Goal: Task Accomplishment & Management: Use online tool/utility

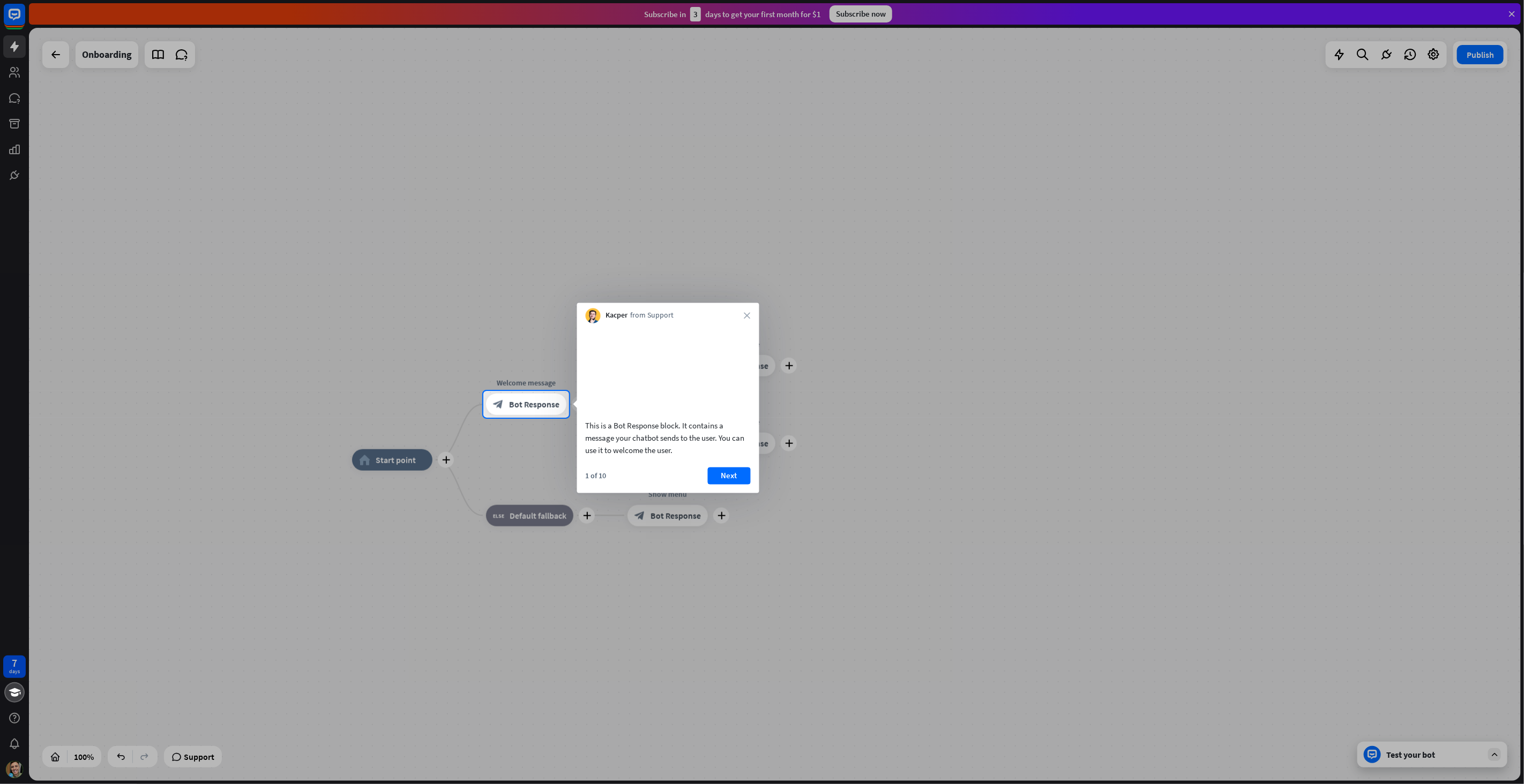
click at [430, 374] on div at bounding box center [762, 195] width 1524 height 391
click at [734, 484] on button "Next" at bounding box center [728, 475] width 43 height 17
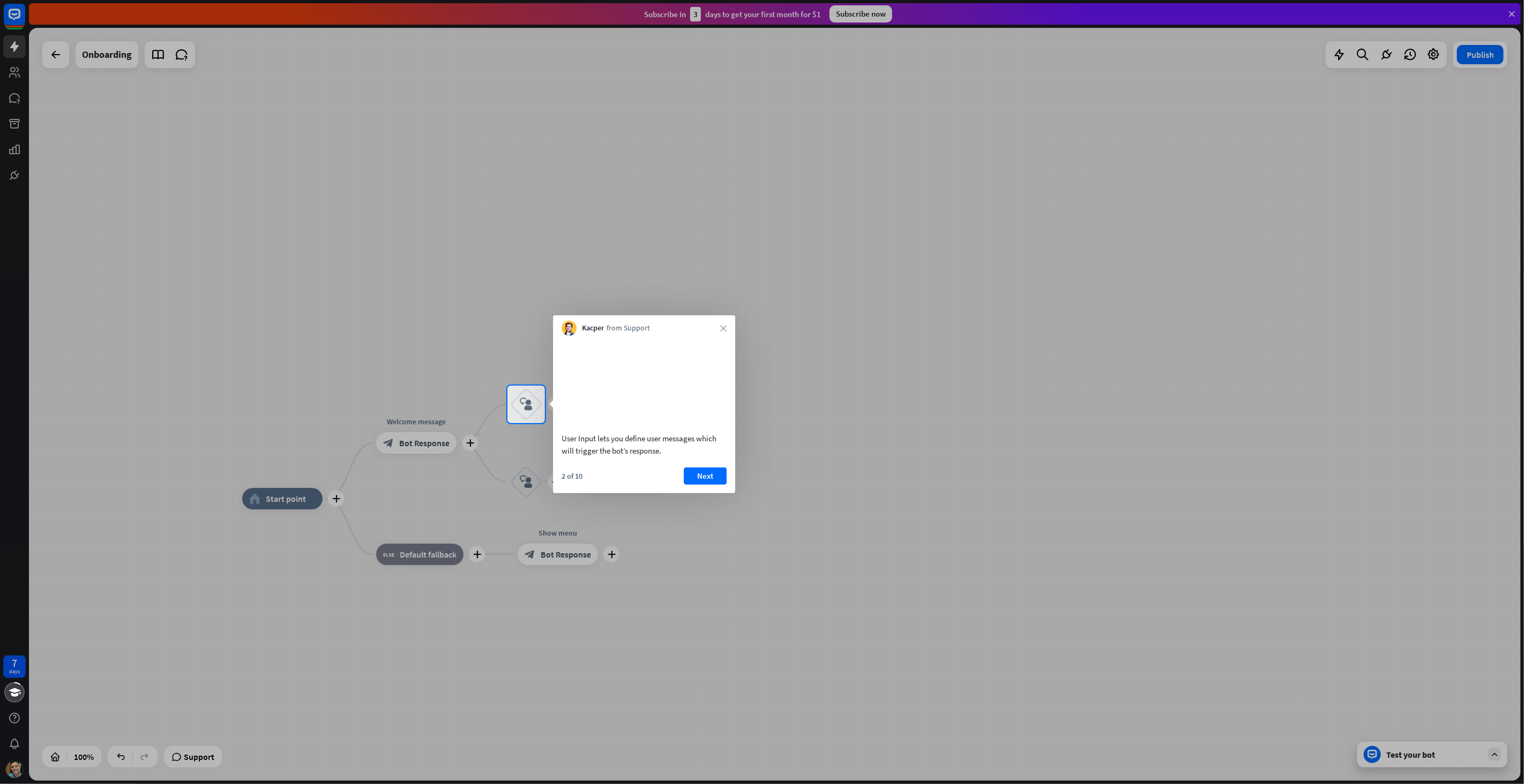
click at [729, 326] on div "Kacper from Support close" at bounding box center [644, 325] width 182 height 20
click at [724, 319] on icon "close" at bounding box center [722, 322] width 6 height 6
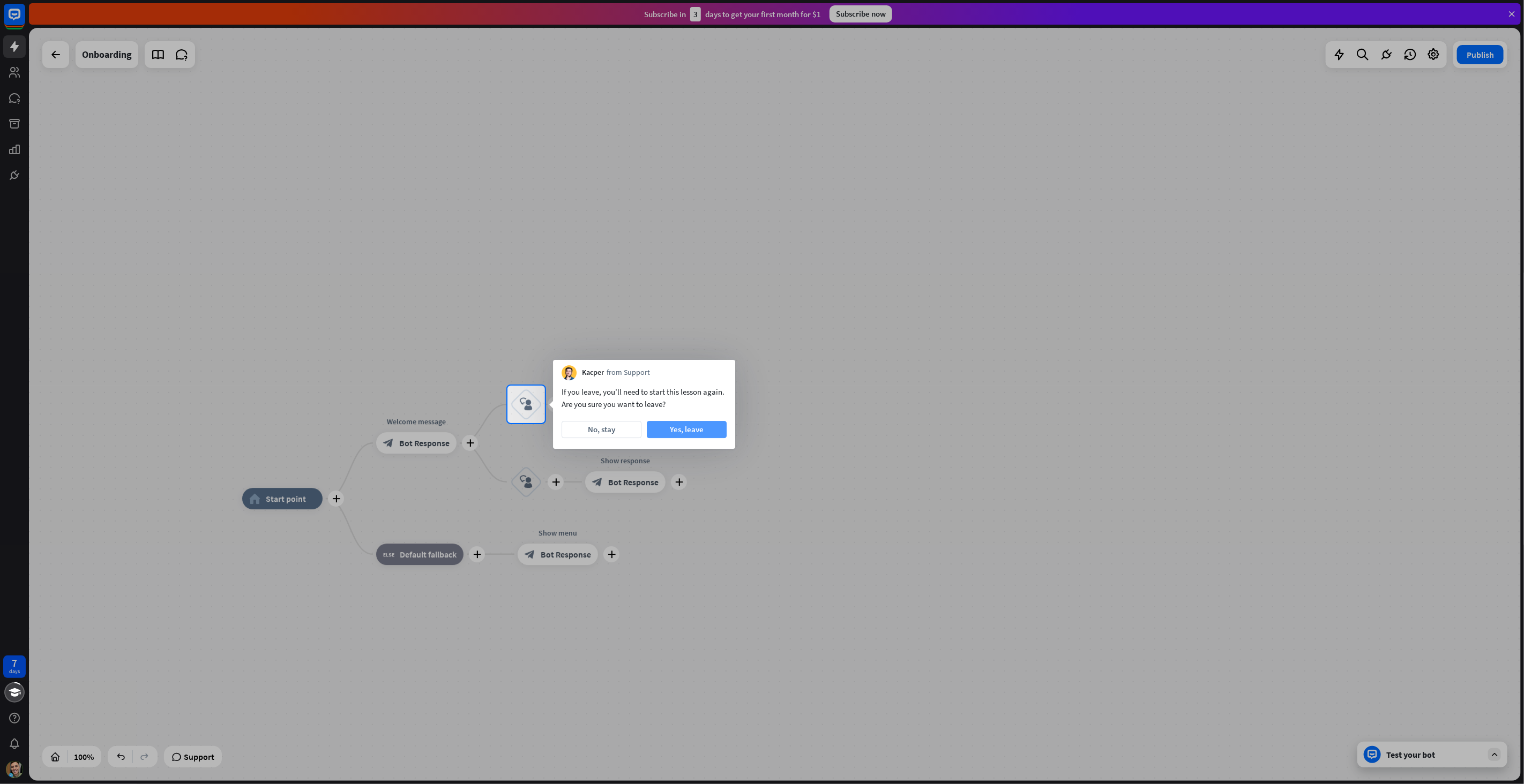
click at [657, 428] on button "Yes, leave" at bounding box center [686, 430] width 80 height 17
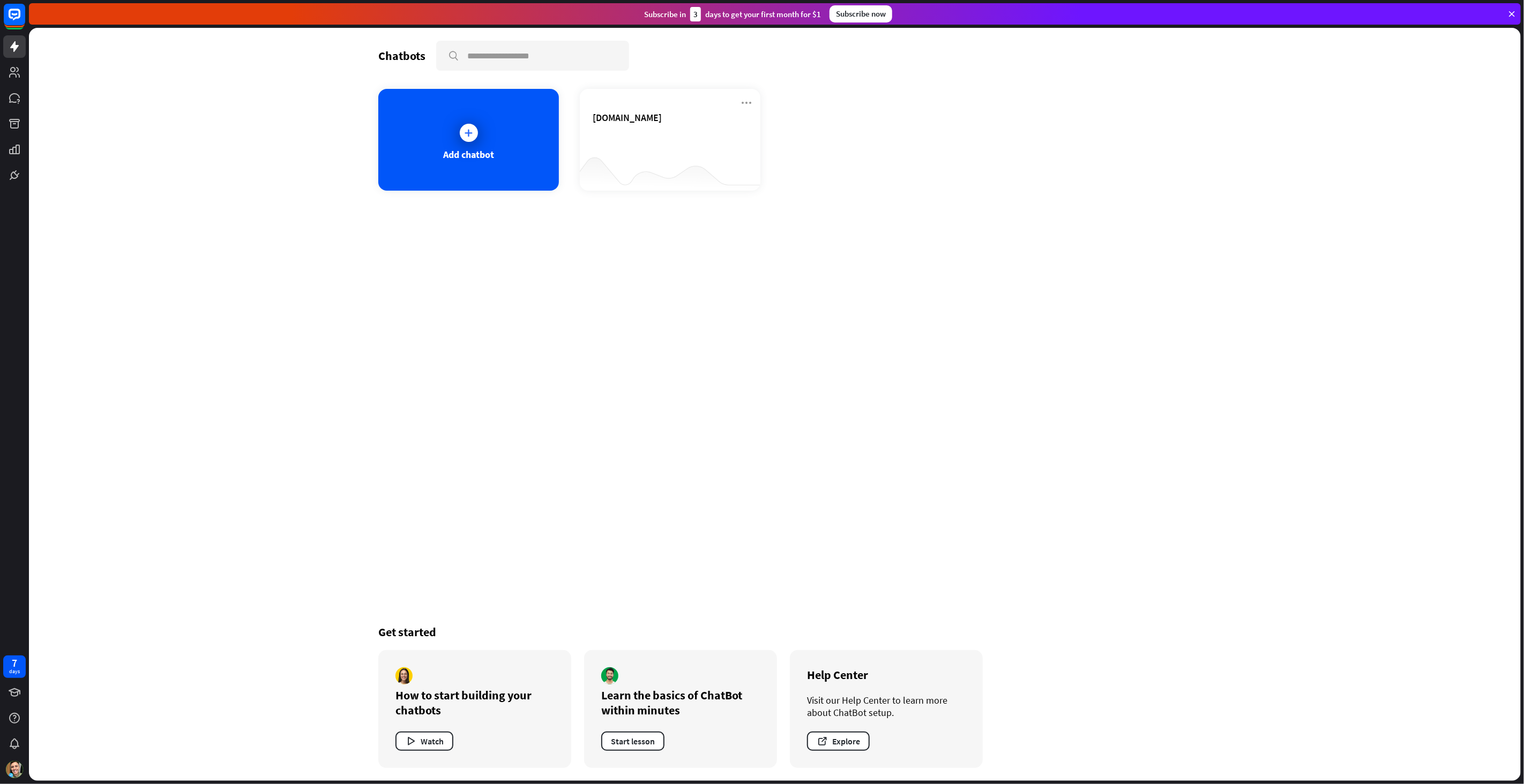
drag, startPoint x: 521, startPoint y: 422, endPoint x: 608, endPoint y: 428, distance: 87.2
click at [615, 471] on div "Chatbots search Add chatbot [DOMAIN_NAME] Get started How to start building you…" at bounding box center [775, 404] width 857 height 753
click at [500, 165] on div "Add chatbot" at bounding box center [469, 140] width 180 height 101
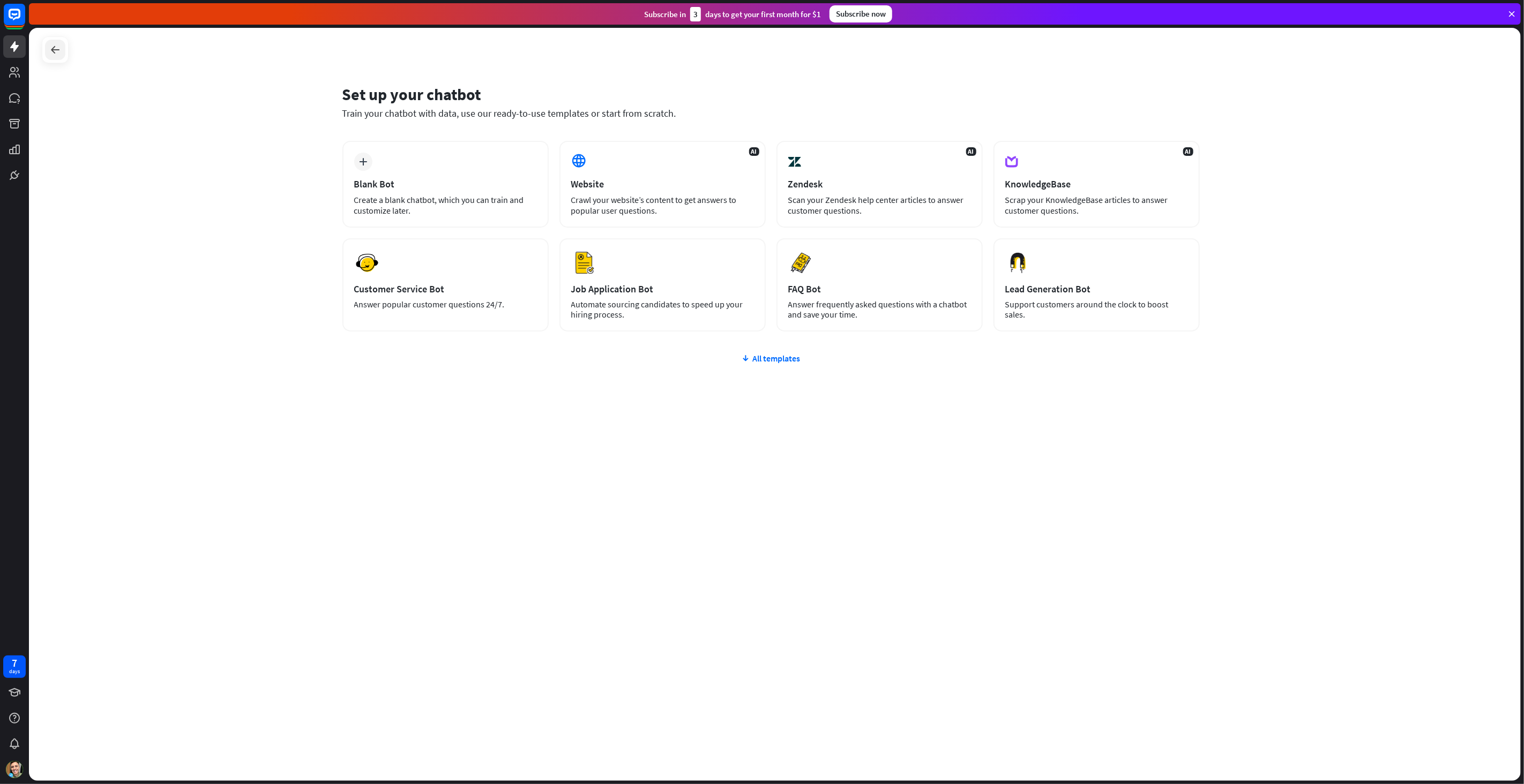
click at [59, 49] on icon at bounding box center [55, 50] width 13 height 13
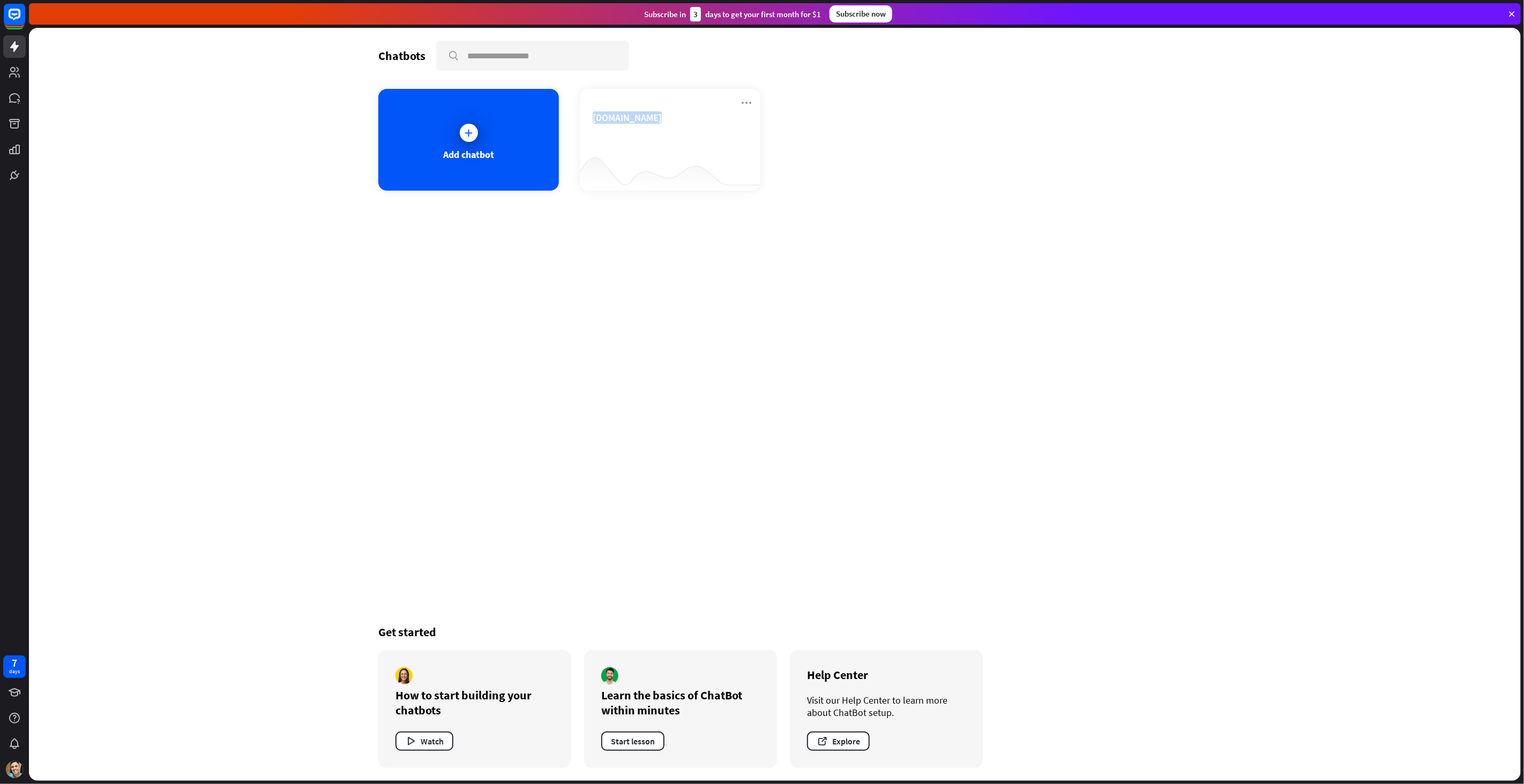
drag, startPoint x: 475, startPoint y: 303, endPoint x: 555, endPoint y: 406, distance: 130.4
click at [515, 453] on div "Chatbots search Add chatbot [DOMAIN_NAME] Get started How to start building you…" at bounding box center [775, 404] width 857 height 753
click at [665, 122] on div "[DOMAIN_NAME]" at bounding box center [670, 129] width 155 height 38
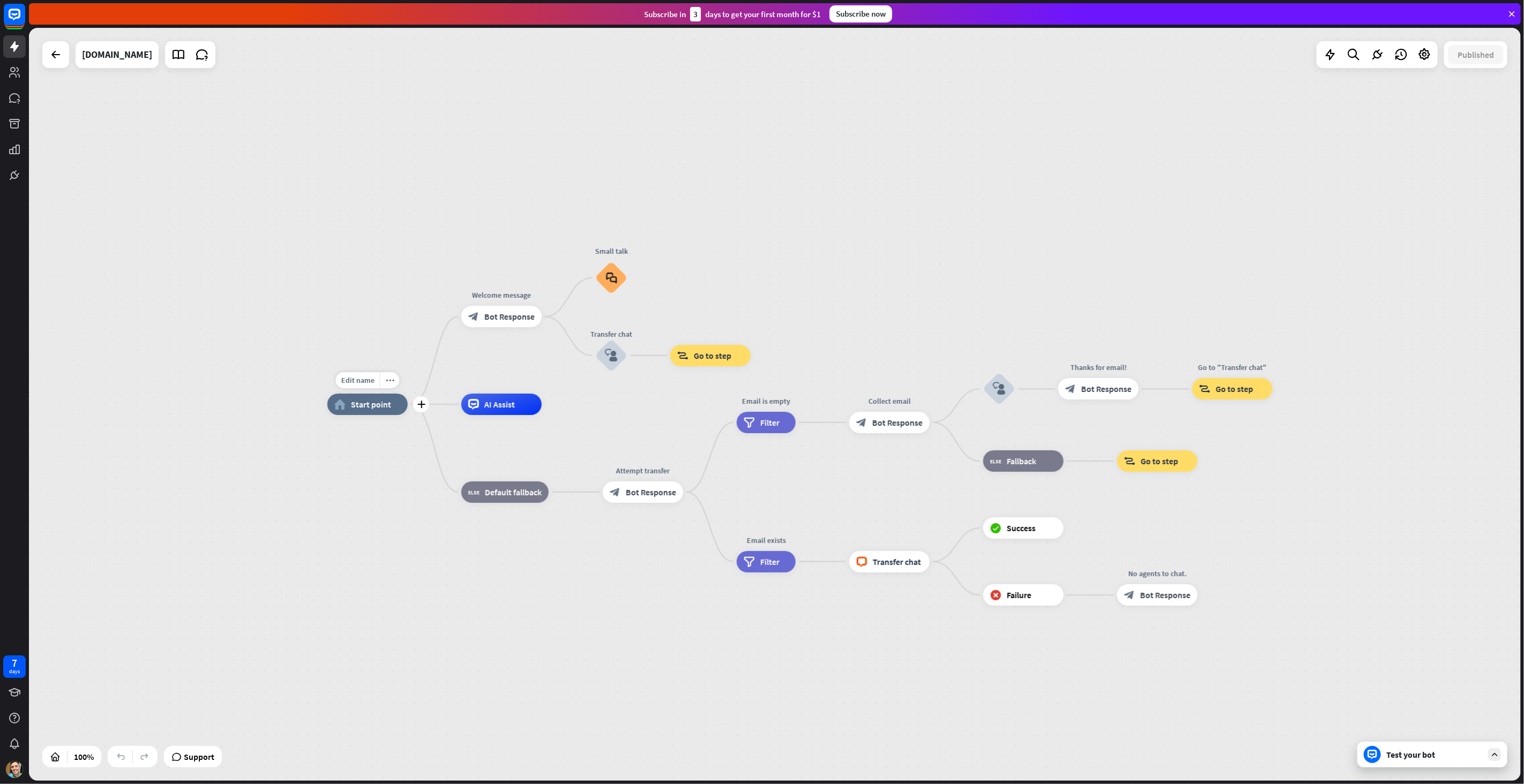
drag, startPoint x: 382, startPoint y: 408, endPoint x: 338, endPoint y: 405, distance: 44.1
click at [338, 405] on div "home_2 Start point" at bounding box center [367, 404] width 80 height 22
click at [493, 415] on div "Edit name more_horiz plus AI Assist" at bounding box center [502, 404] width 80 height 22
drag, startPoint x: 512, startPoint y: 412, endPoint x: 466, endPoint y: 451, distance: 60.3
click at [463, 454] on div "home_2 Start point Welcome message block_bot_response Bot Response Small talk b…" at bounding box center [1073, 781] width 1492 height 753
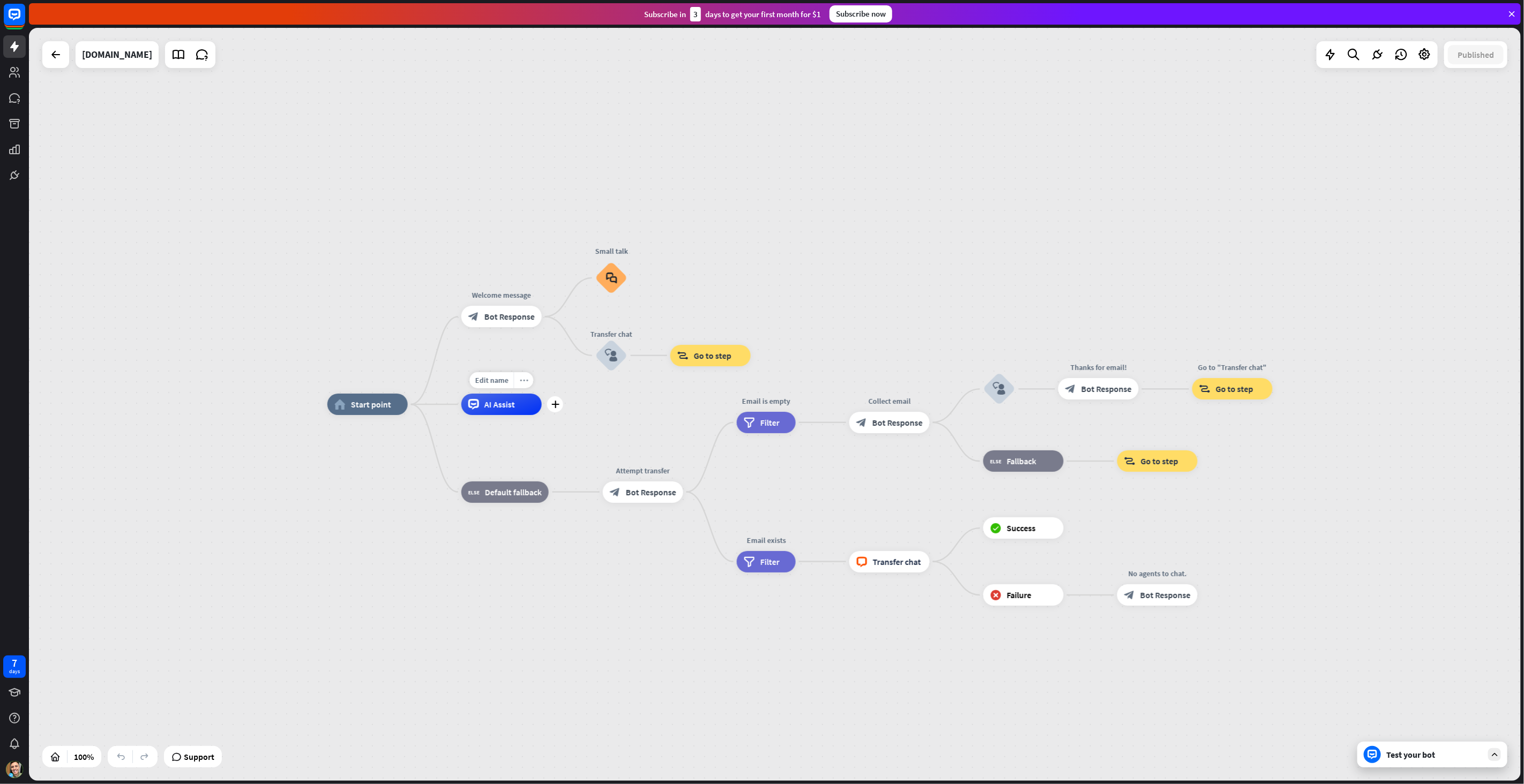
click at [523, 385] on div "more_horiz" at bounding box center [523, 380] width 20 height 16
click at [541, 415] on div "plus AI Assist" at bounding box center [502, 404] width 80 height 22
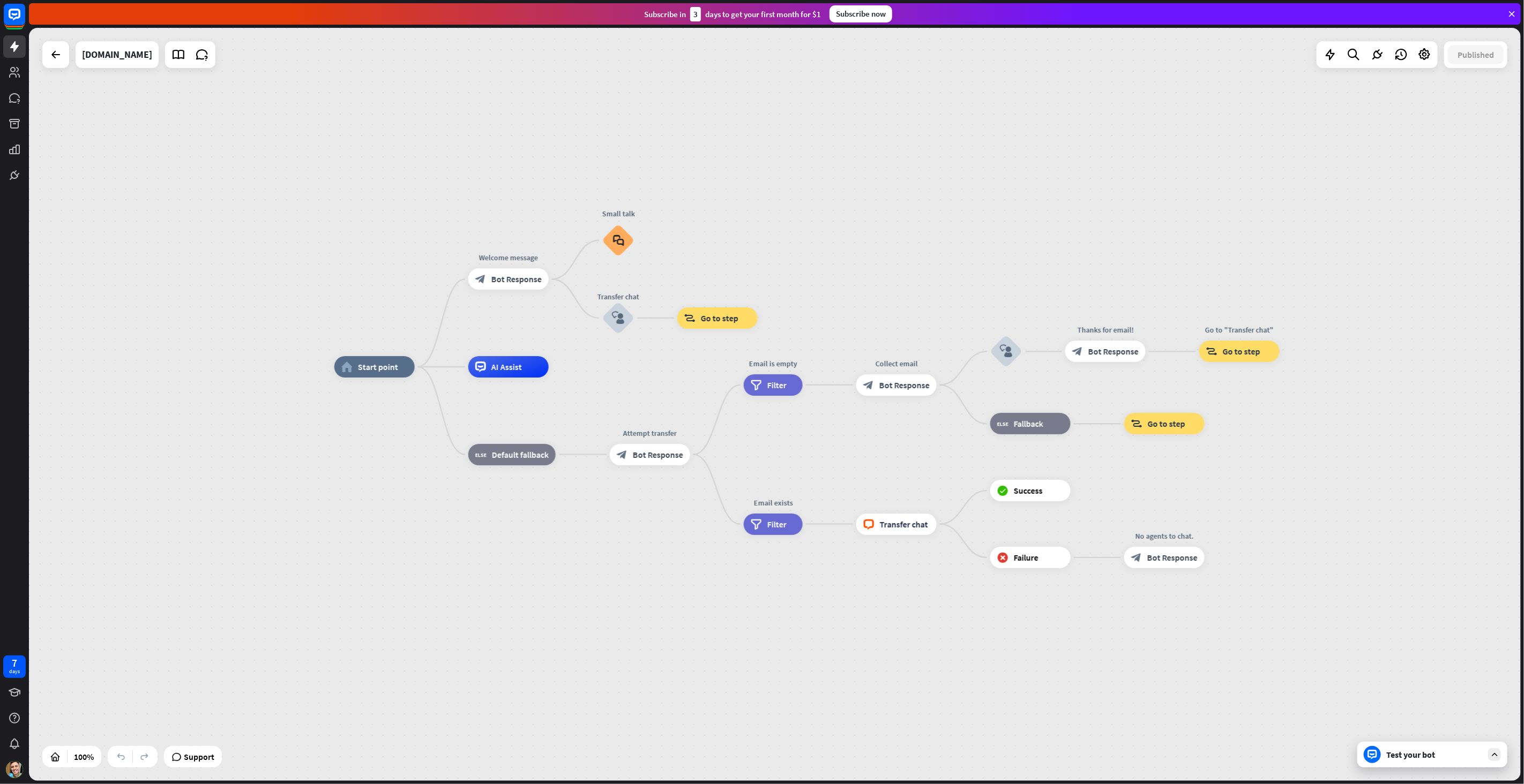
drag, startPoint x: 428, startPoint y: 635, endPoint x: 417, endPoint y: 541, distance: 94.6
click at [432, 598] on div "home_2 Start point Welcome message block_bot_response Bot Response Small talk b…" at bounding box center [1080, 743] width 1492 height 753
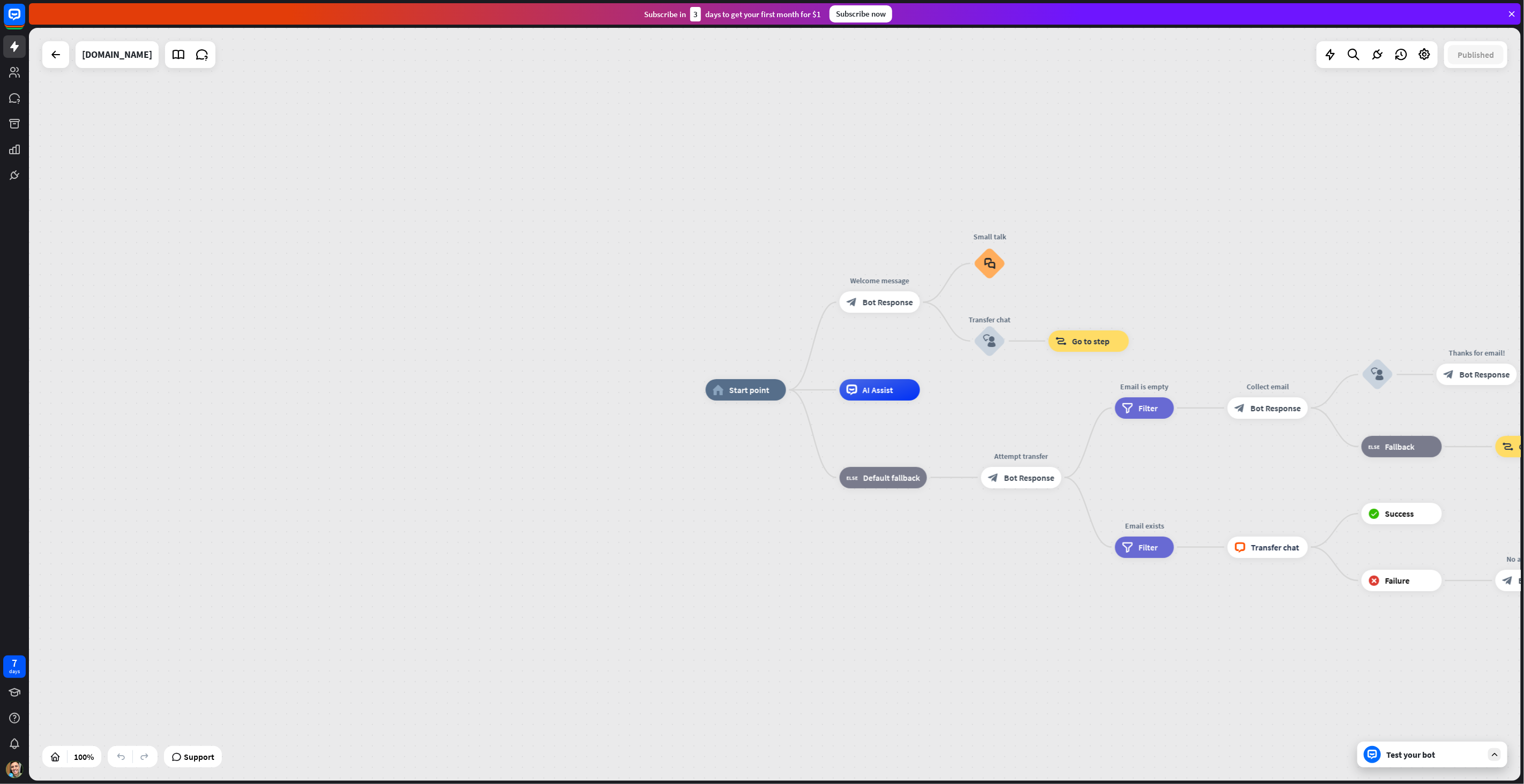
drag, startPoint x: 469, startPoint y: 587, endPoint x: 434, endPoint y: 312, distance: 277.2
click at [802, 592] on div "home_2 Start point Welcome message block_bot_response Bot Response Small talk b…" at bounding box center [1451, 766] width 1492 height 753
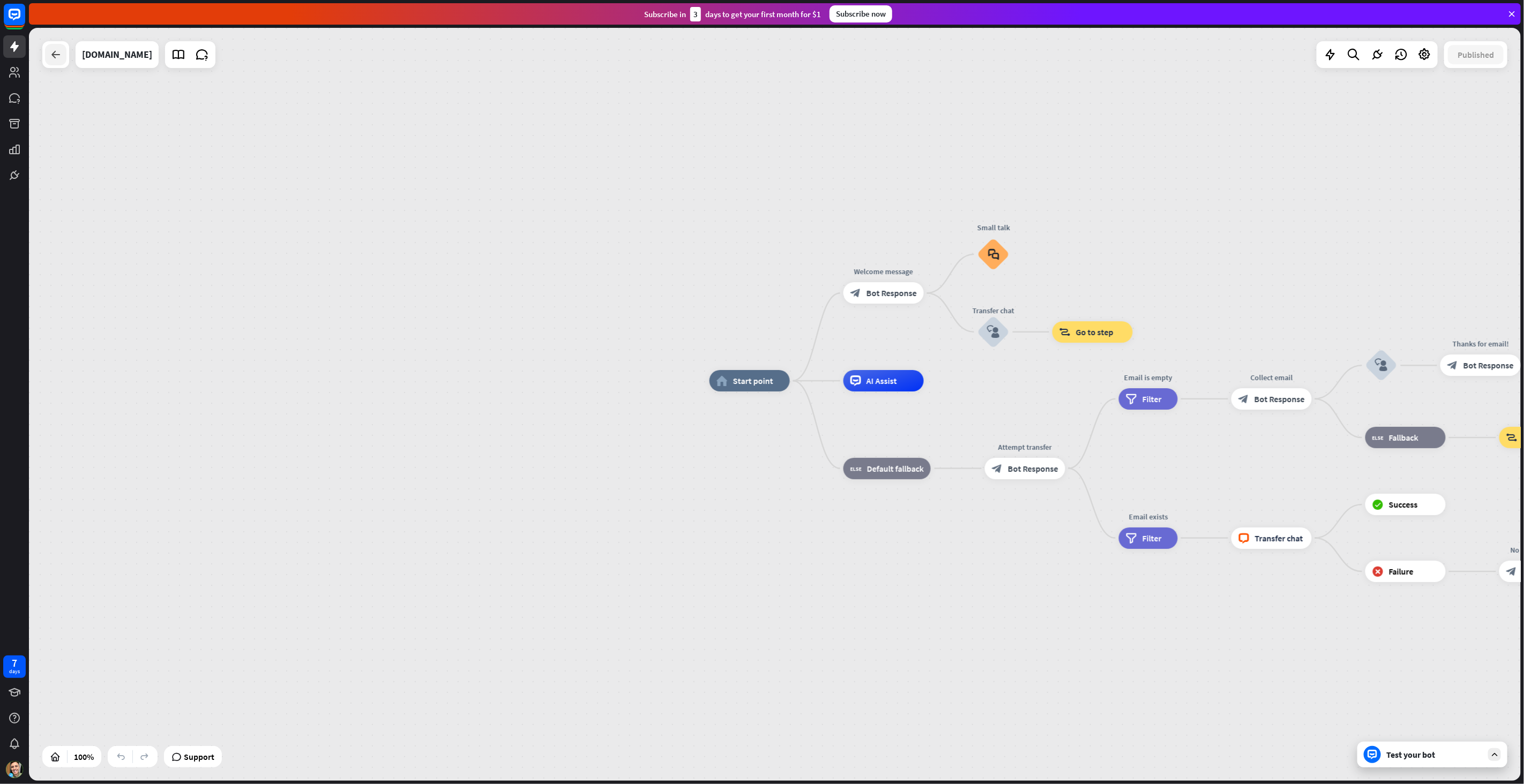
click at [48, 58] on div at bounding box center [55, 54] width 22 height 22
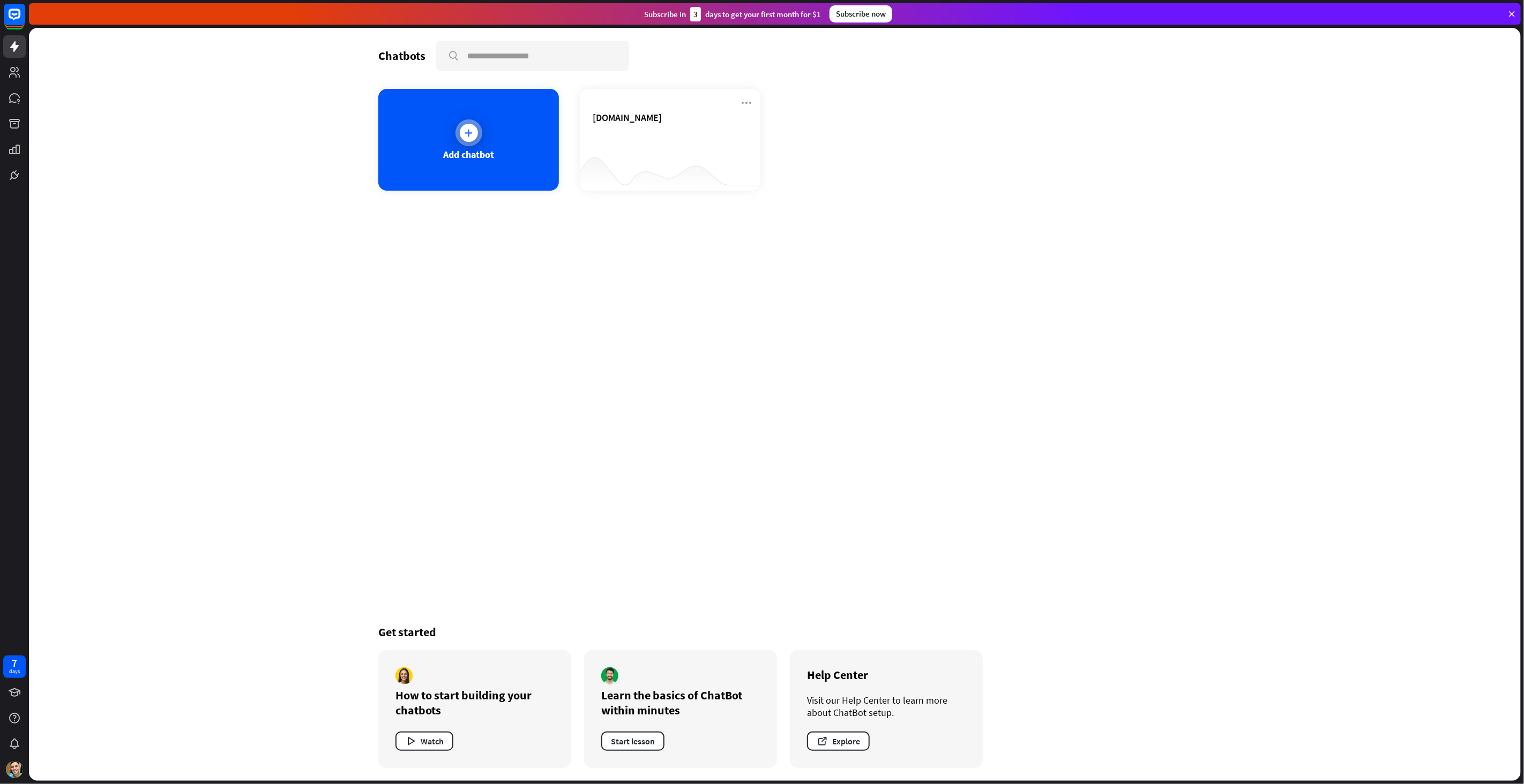
click at [455, 124] on div "Add chatbot" at bounding box center [469, 140] width 180 height 101
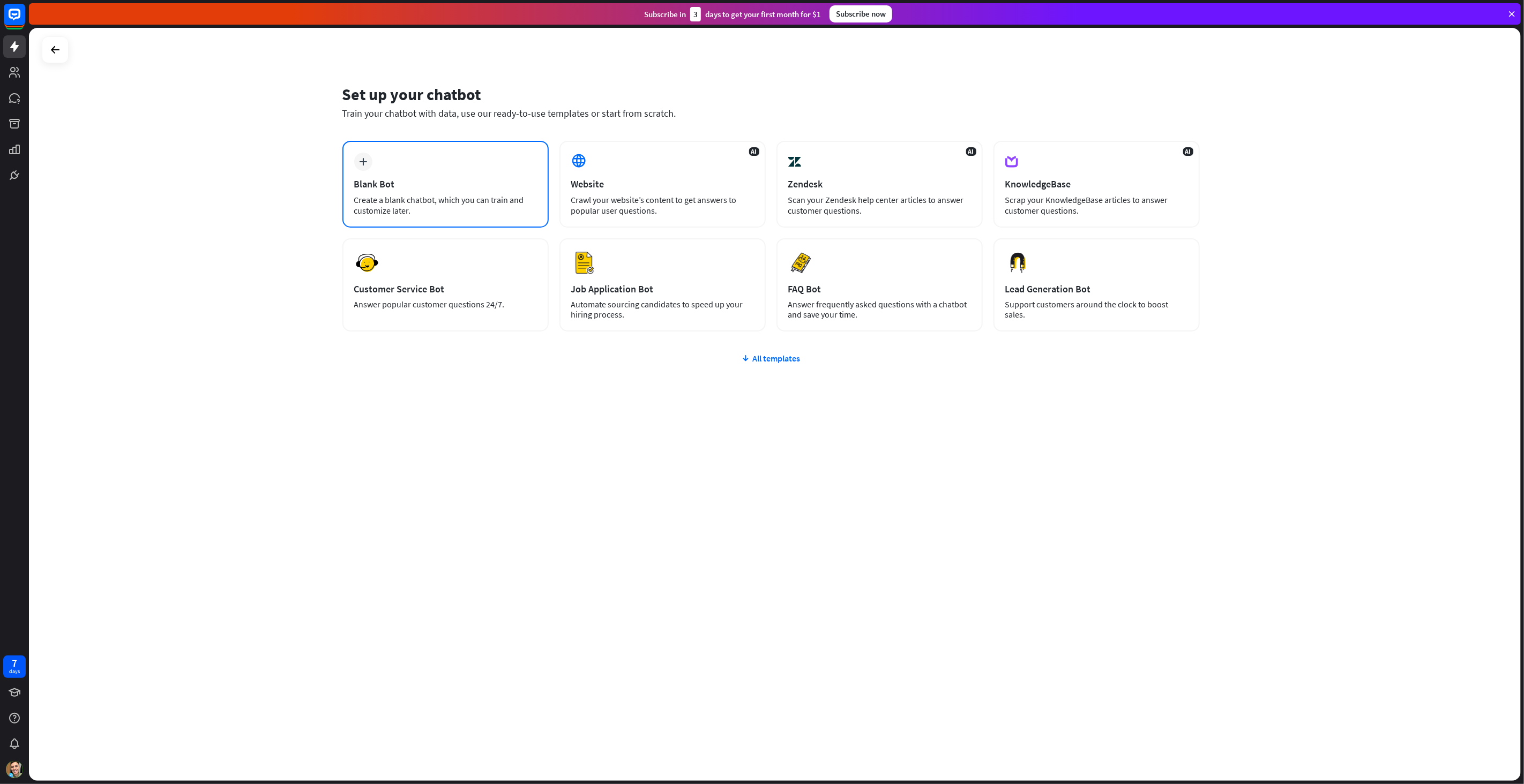
click at [445, 214] on div "Create a blank chatbot, which you can train and customize later." at bounding box center [445, 205] width 183 height 22
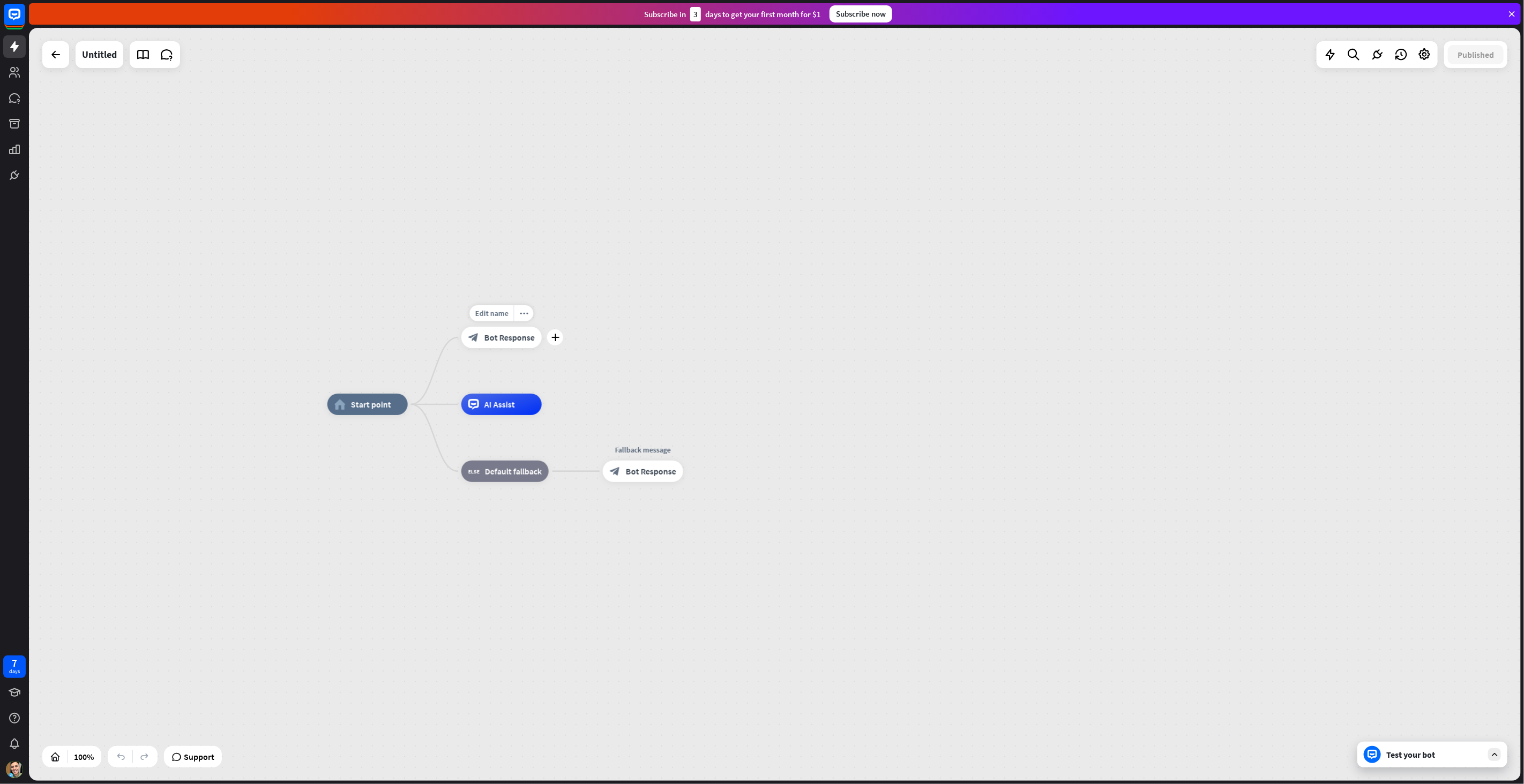
click at [502, 341] on span "Bot Response" at bounding box center [510, 337] width 51 height 10
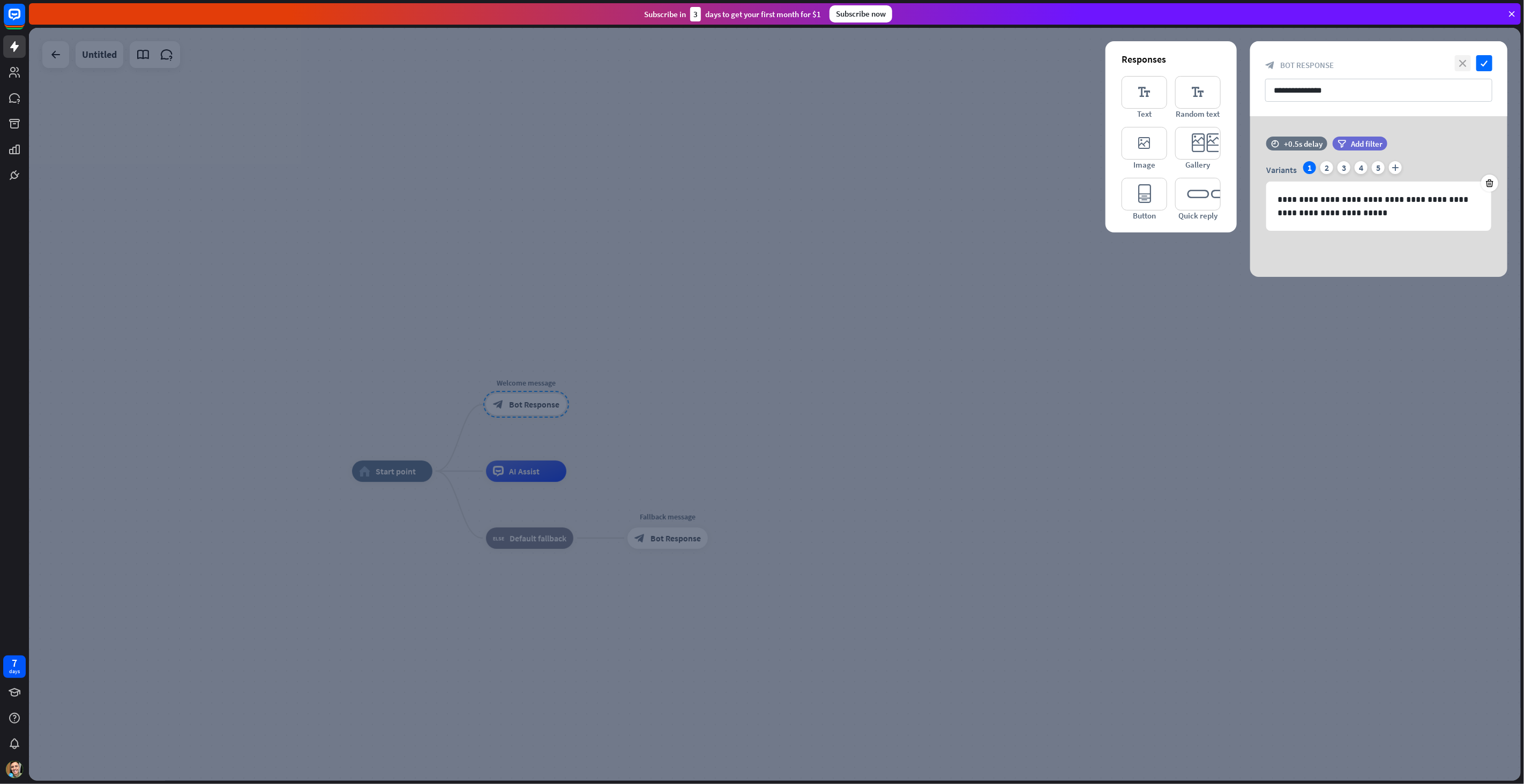
click at [1463, 58] on icon "close" at bounding box center [1463, 63] width 16 height 16
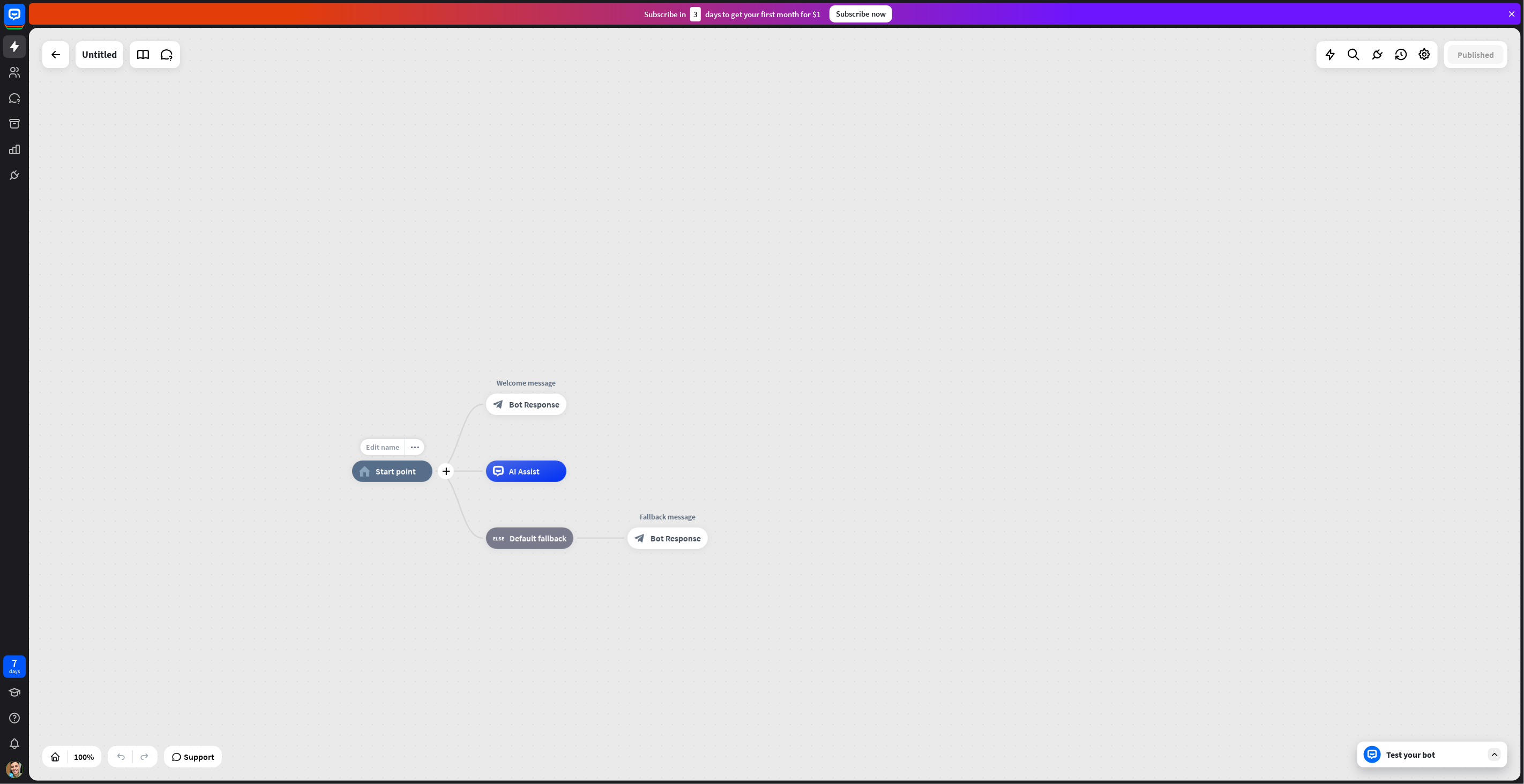
drag, startPoint x: 403, startPoint y: 472, endPoint x: 402, endPoint y: 454, distance: 18.0
click at [402, 471] on span "Start point" at bounding box center [396, 471] width 40 height 10
click at [391, 446] on span "Edit name" at bounding box center [382, 447] width 33 height 10
click at [405, 482] on div "plus home_2 Start point" at bounding box center [393, 471] width 80 height 22
click at [414, 475] on span "Start point" at bounding box center [397, 472] width 40 height 10
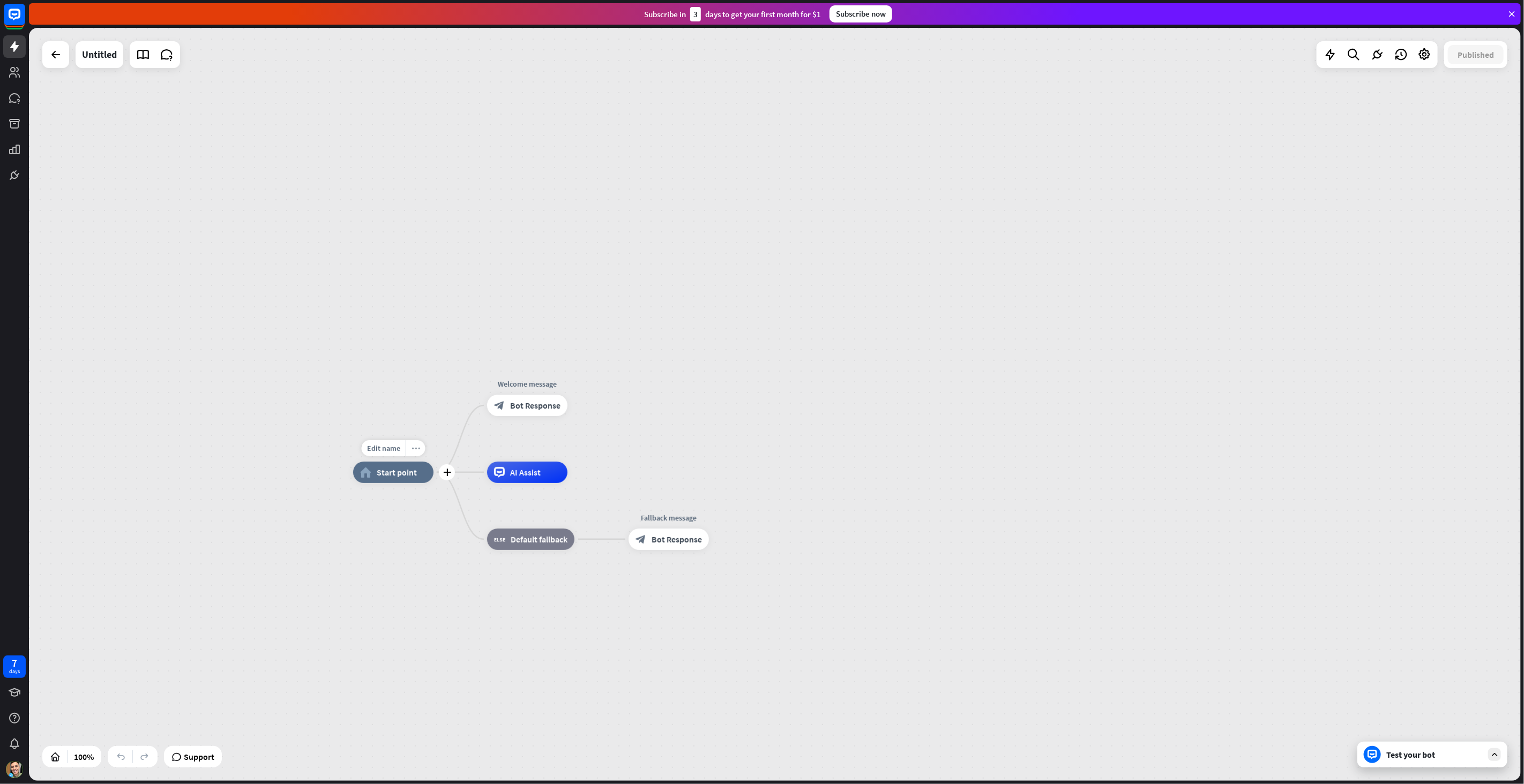
click at [418, 448] on icon "more_horiz" at bounding box center [416, 448] width 9 height 8
click at [495, 504] on span "Start testing from here" at bounding box center [477, 503] width 74 height 10
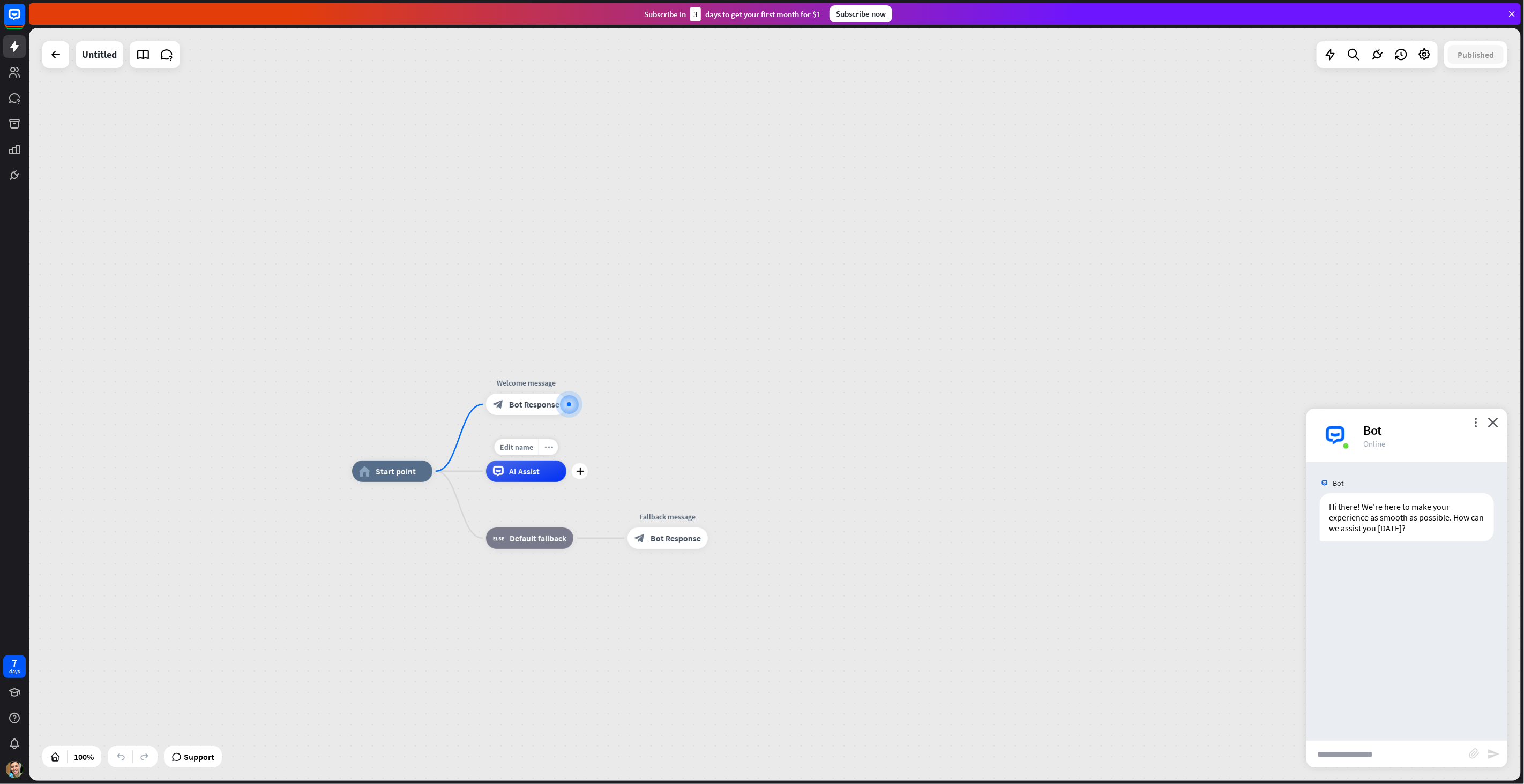
click at [553, 448] on div "more_horiz" at bounding box center [548, 447] width 20 height 16
drag, startPoint x: 574, startPoint y: 503, endPoint x: 561, endPoint y: 525, distance: 25.6
click at [567, 482] on div "plus AI Assist" at bounding box center [526, 471] width 80 height 22
click at [557, 482] on div "AI Assist" at bounding box center [525, 472] width 80 height 22
click at [553, 514] on icon "more_horiz" at bounding box center [551, 516] width 9 height 8
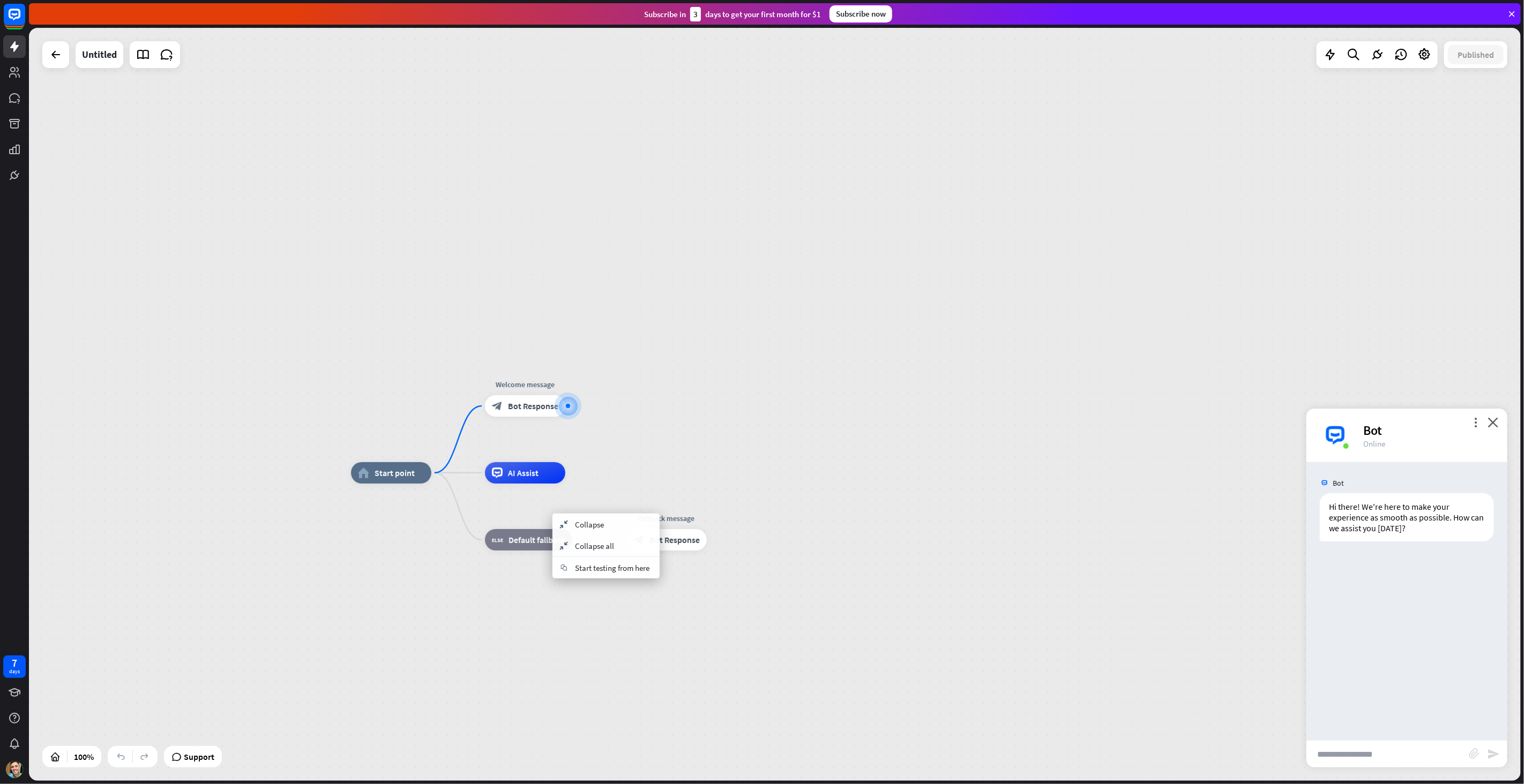
click at [1422, 52] on icon at bounding box center [1424, 55] width 14 height 14
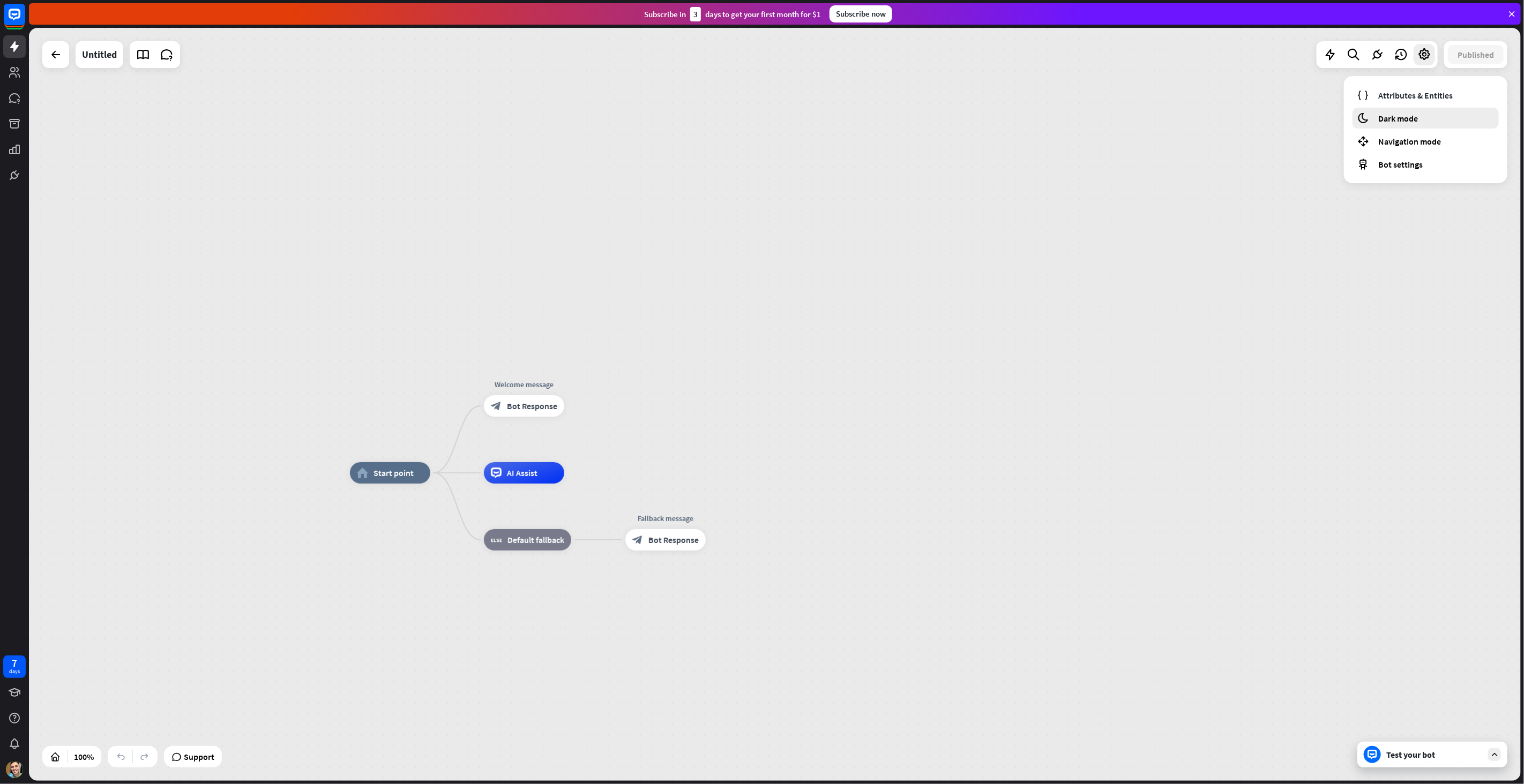
click at [1410, 113] on span "Dark mode" at bounding box center [1397, 118] width 39 height 10
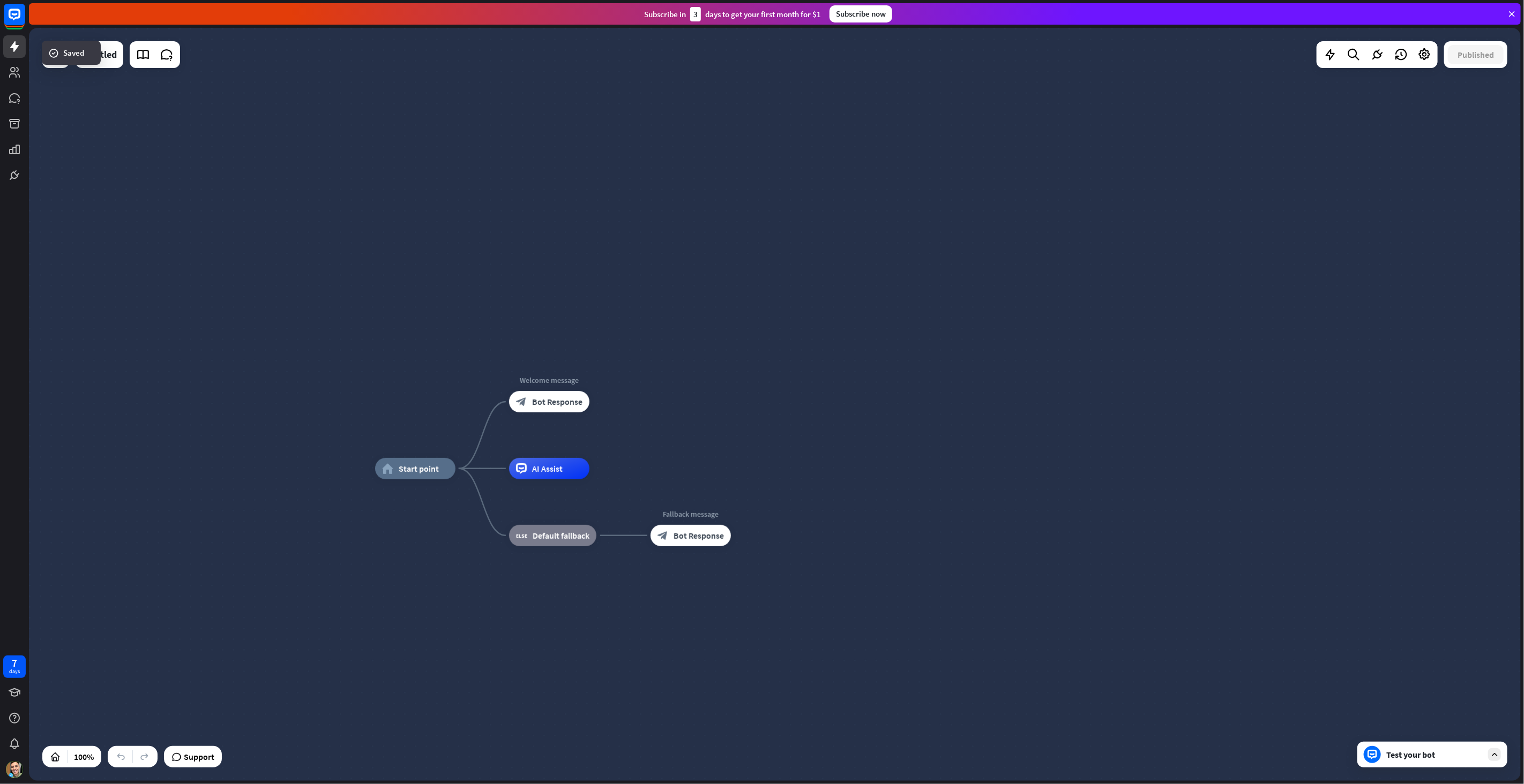
drag, startPoint x: 415, startPoint y: 334, endPoint x: 475, endPoint y: 317, distance: 62.4
click at [514, 319] on div "home_2 Start point Welcome message block_bot_response Bot Response AI Assist bl…" at bounding box center [775, 404] width 1492 height 753
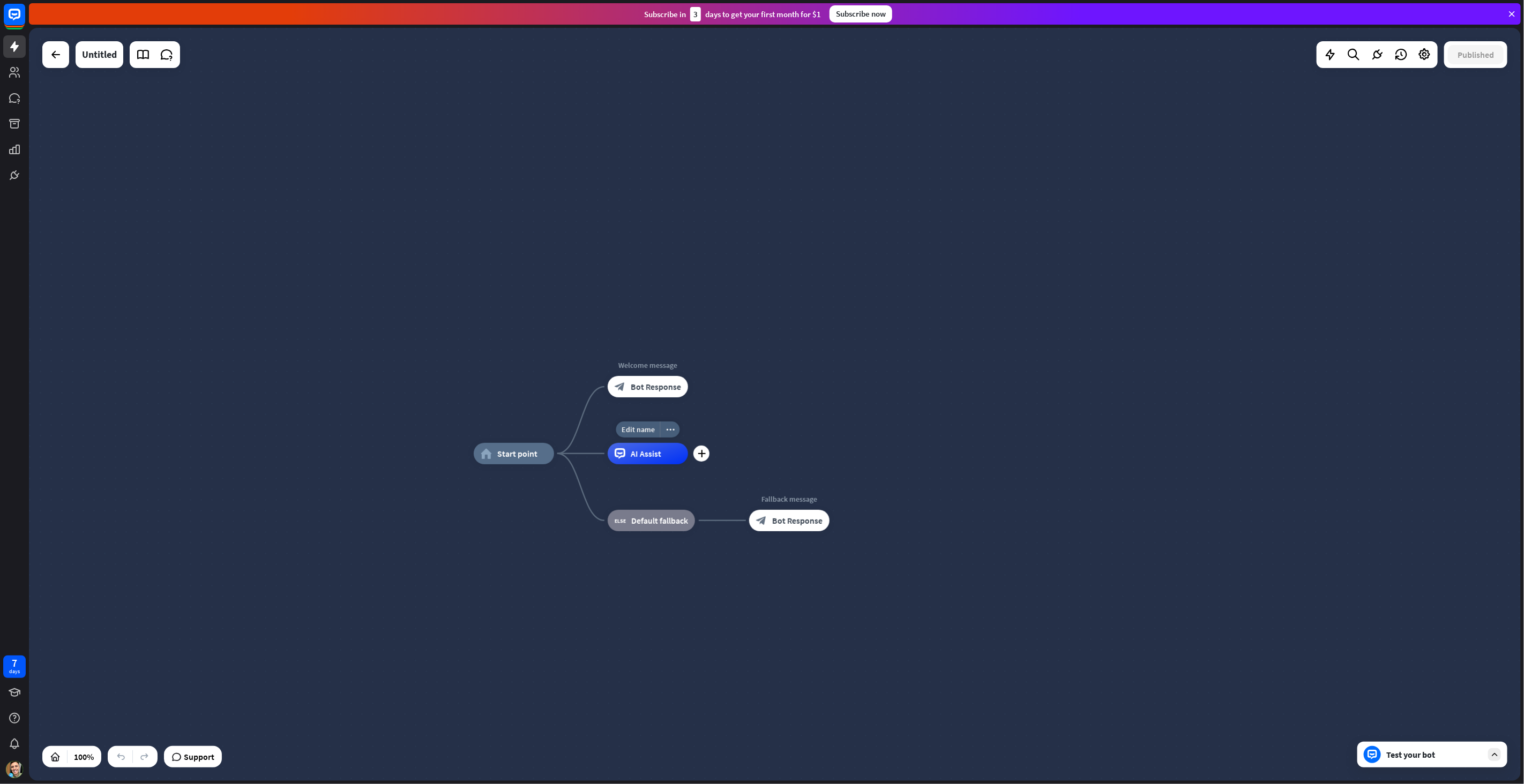
drag, startPoint x: 654, startPoint y: 462, endPoint x: 692, endPoint y: 475, distance: 40.2
click at [684, 464] on div "Edit name more_horiz plus AI Assist" at bounding box center [648, 454] width 80 height 22
click at [700, 383] on icon "plus" at bounding box center [701, 386] width 8 height 8
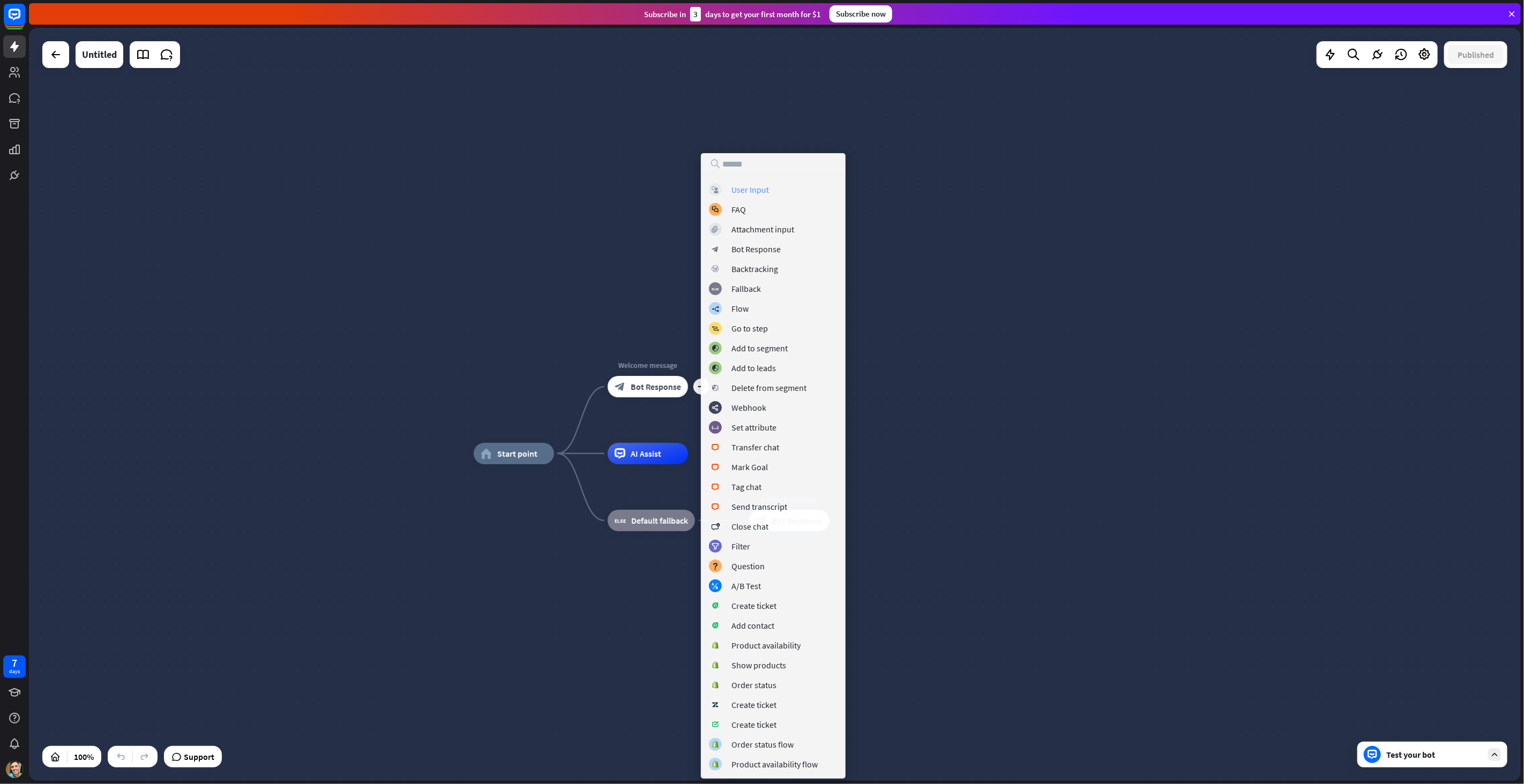
click at [751, 188] on div "User Input" at bounding box center [749, 190] width 38 height 10
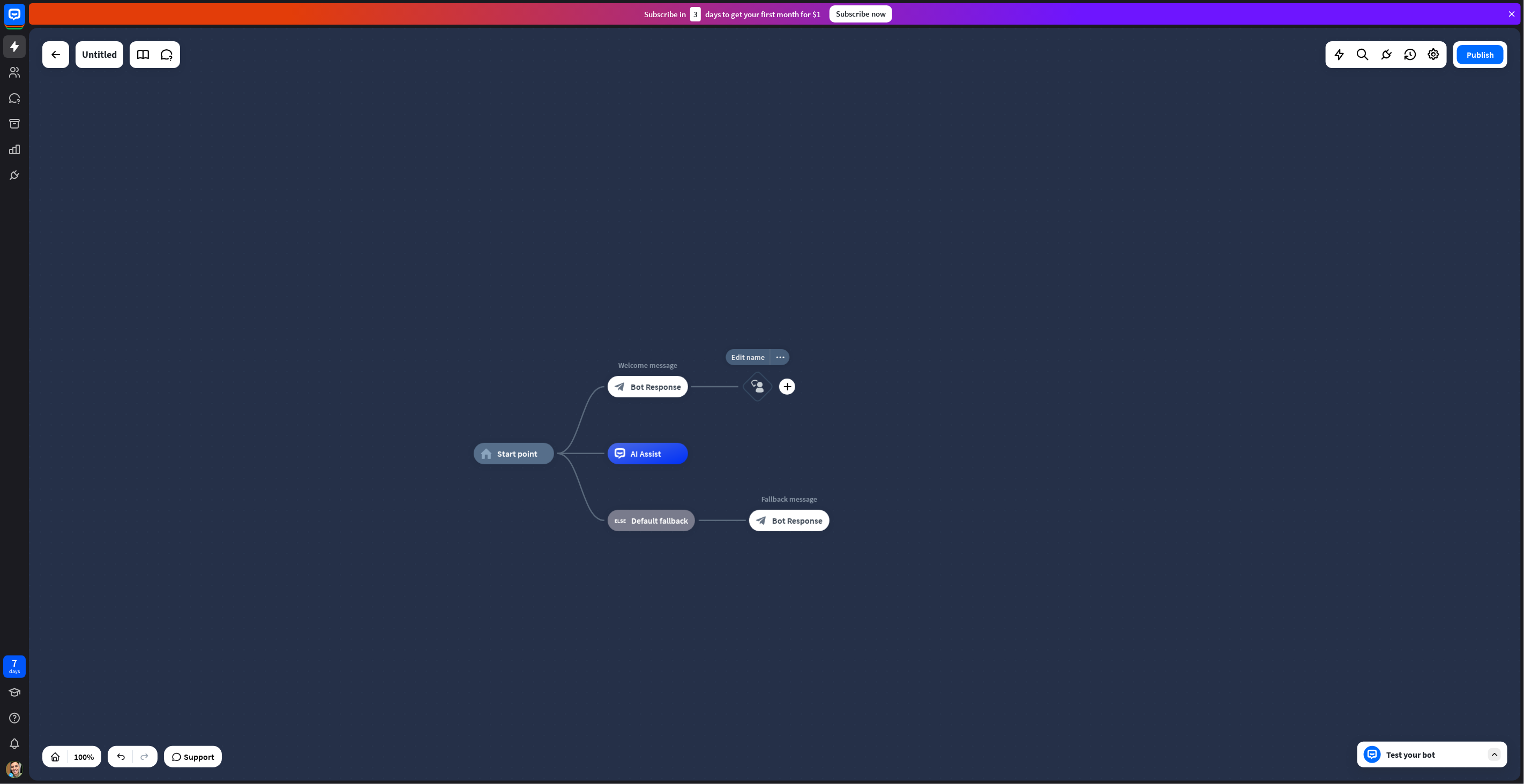
click at [760, 387] on icon "block_user_input" at bounding box center [757, 386] width 13 height 13
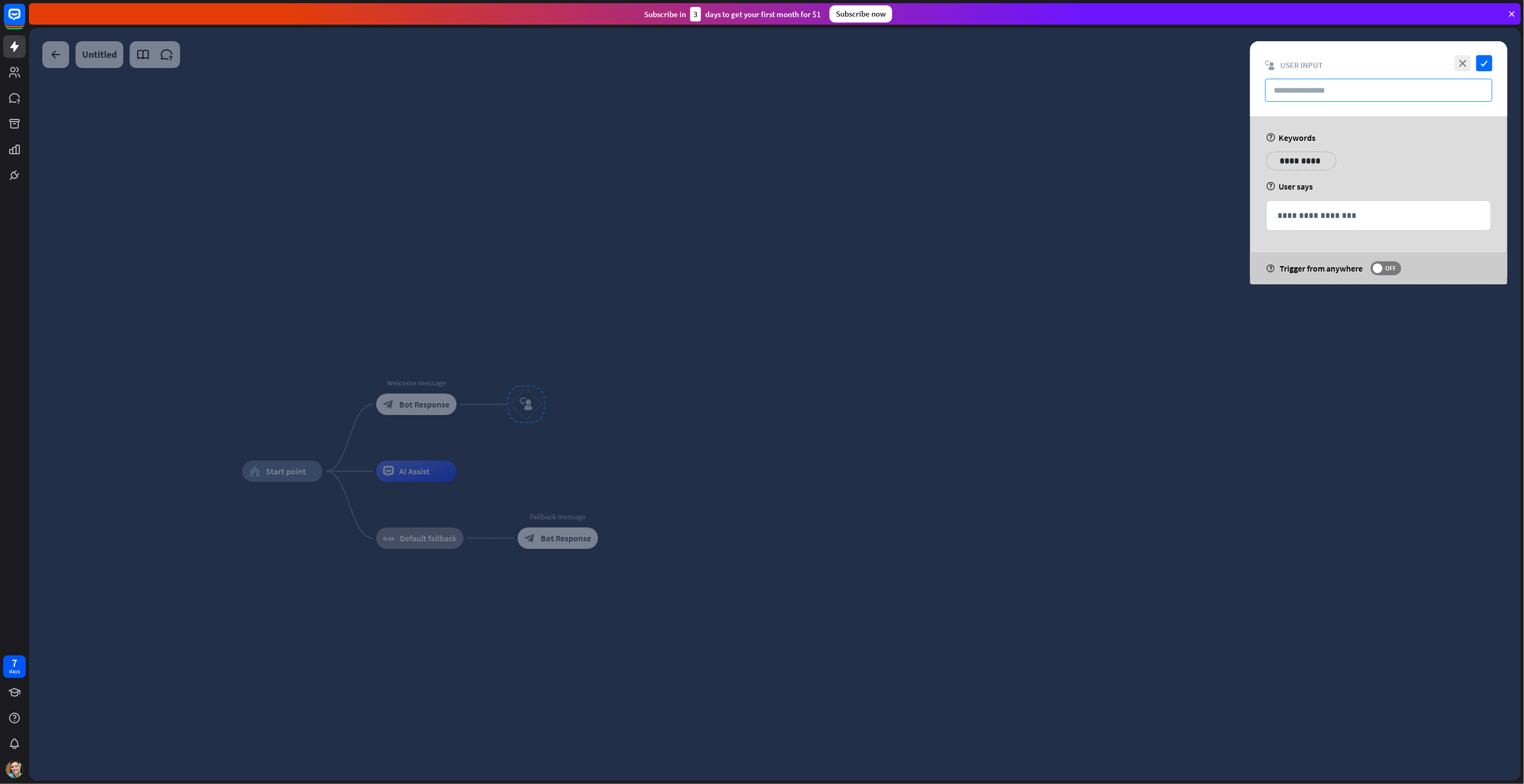
click at [1306, 91] on input "text" at bounding box center [1379, 90] width 227 height 23
click at [1469, 55] on icon "close" at bounding box center [1463, 63] width 16 height 16
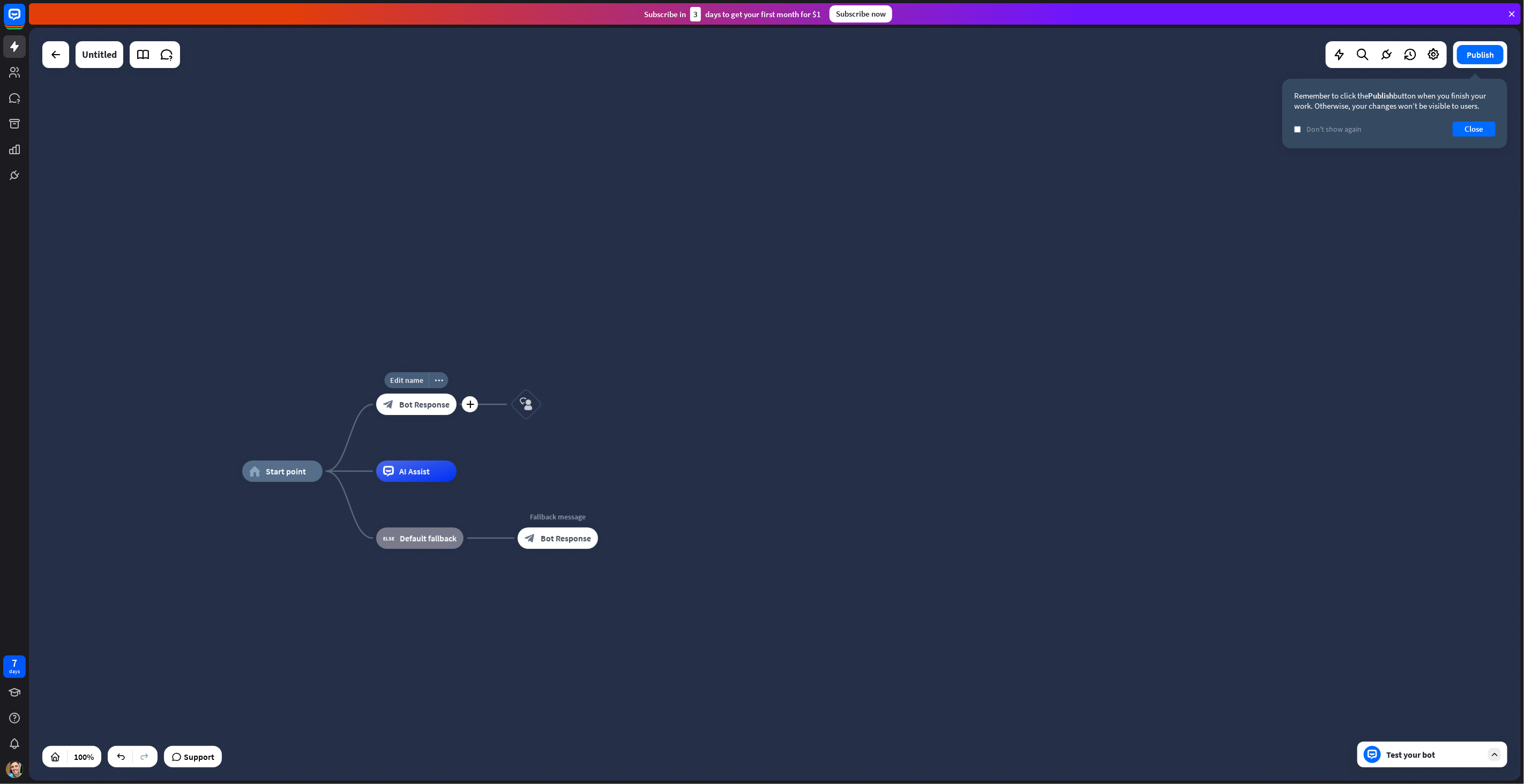
click at [417, 399] on span "Bot Response" at bounding box center [424, 404] width 51 height 10
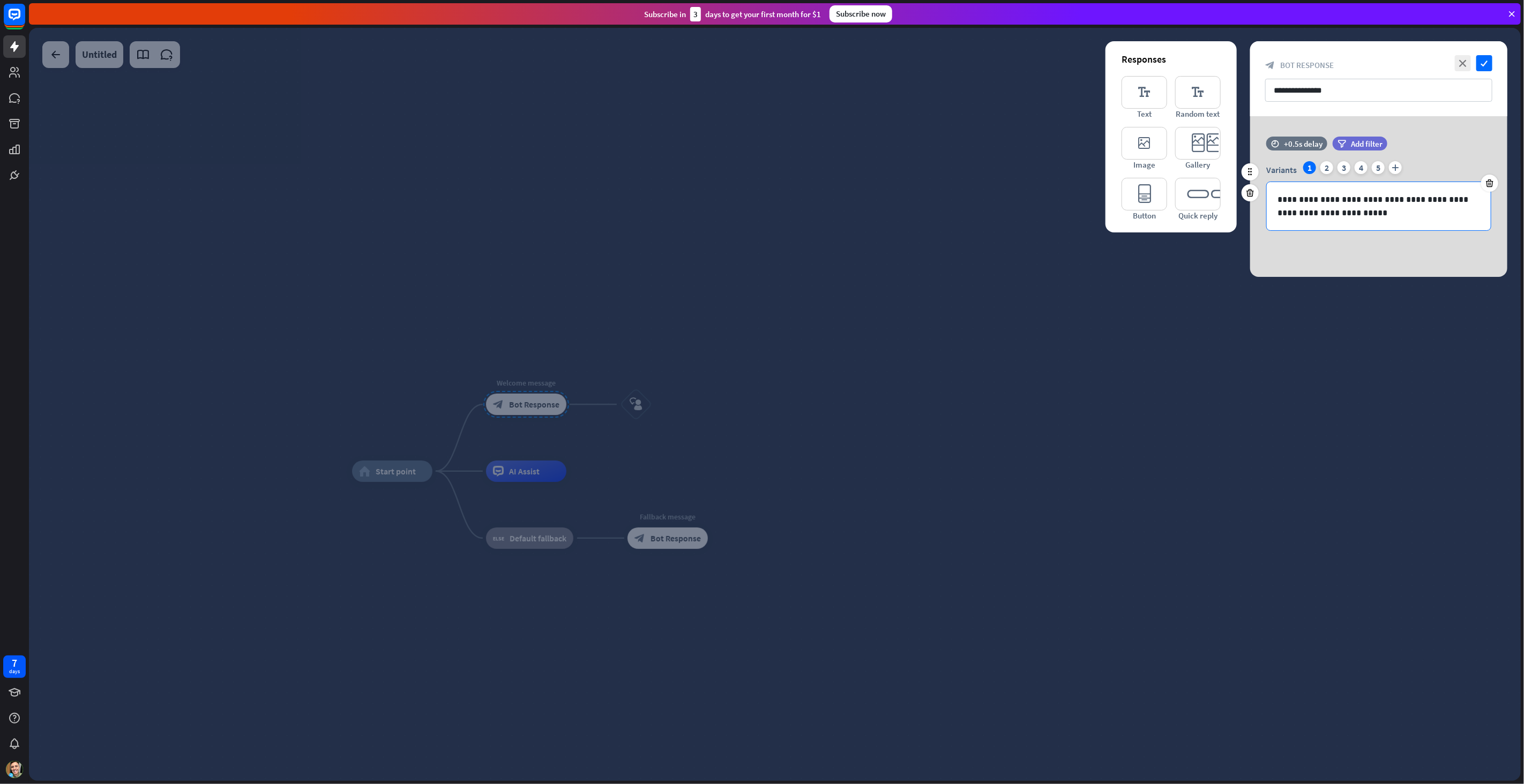
click at [1358, 198] on p "**********" at bounding box center [1379, 206] width 203 height 27
click at [1341, 90] on input "**********" at bounding box center [1379, 90] width 227 height 23
click at [1323, 167] on div "2" at bounding box center [1326, 167] width 13 height 13
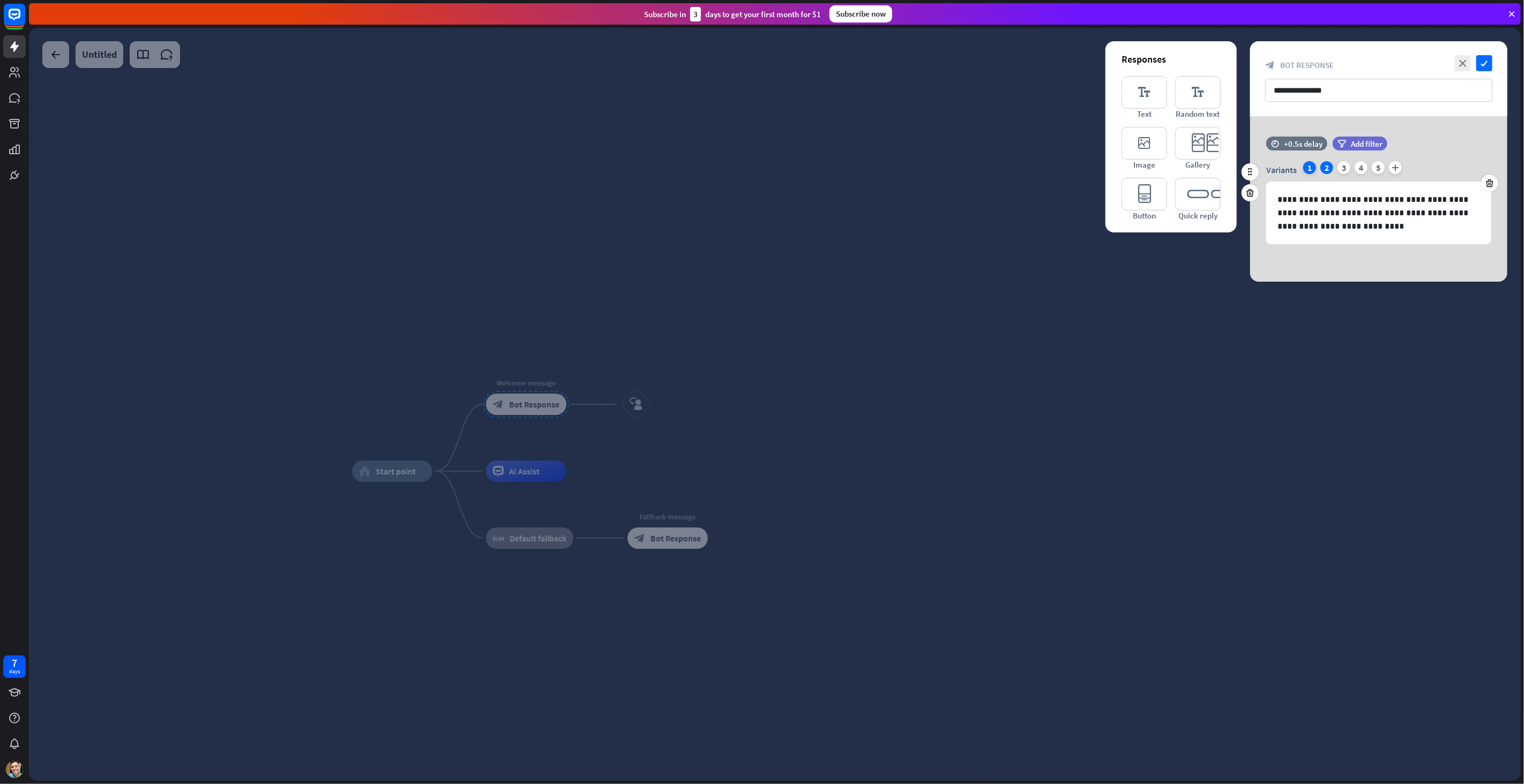
click at [1306, 165] on div "1" at bounding box center [1309, 167] width 13 height 13
click at [1346, 95] on input "**********" at bounding box center [1379, 90] width 227 height 23
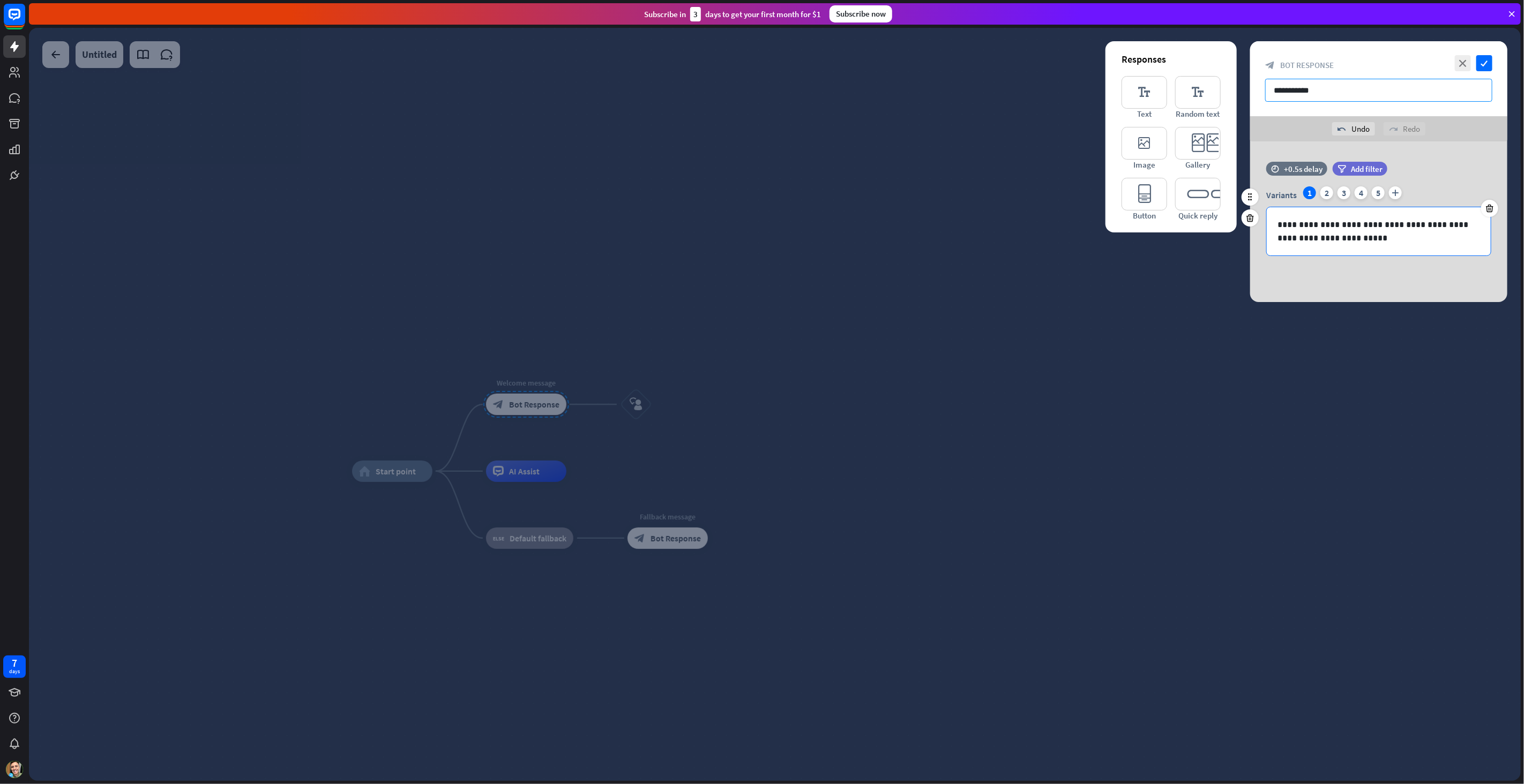
type input "**********"
click at [1349, 227] on p "**********" at bounding box center [1379, 231] width 203 height 27
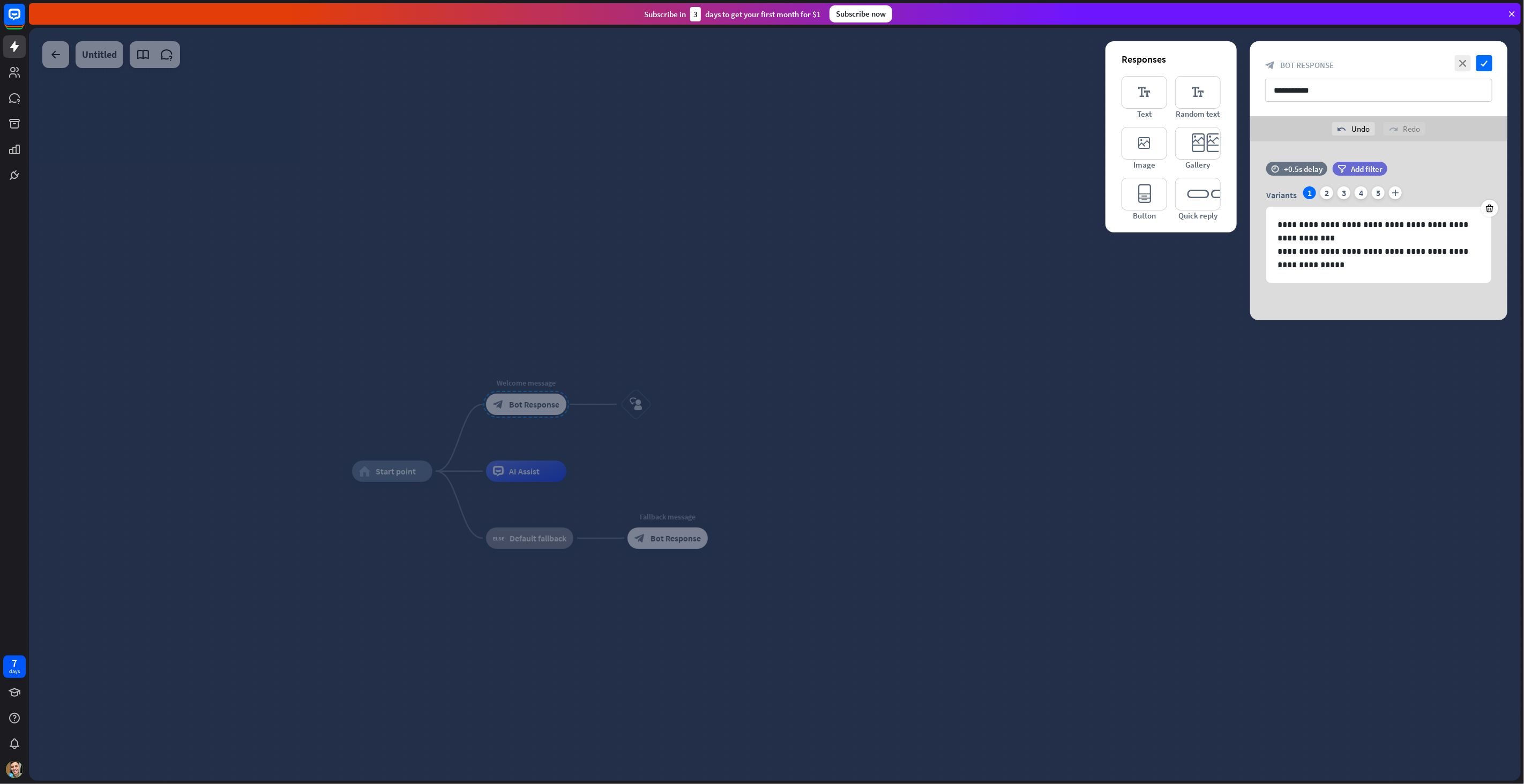
click at [1358, 296] on div "**********" at bounding box center [1378, 231] width 257 height 179
click at [1488, 61] on icon "check" at bounding box center [1484, 63] width 16 height 16
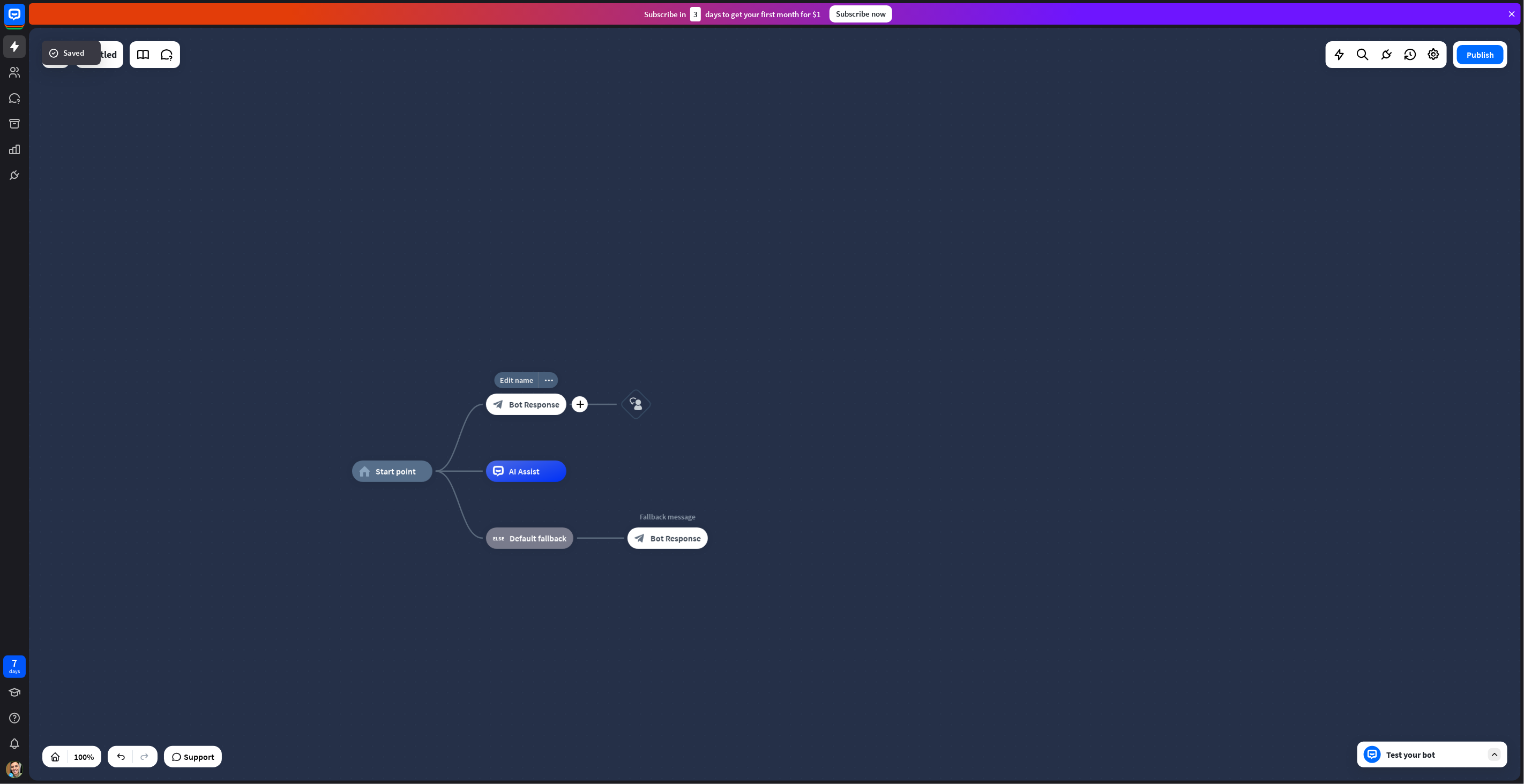
click at [546, 408] on span "Bot Response" at bounding box center [534, 404] width 51 height 10
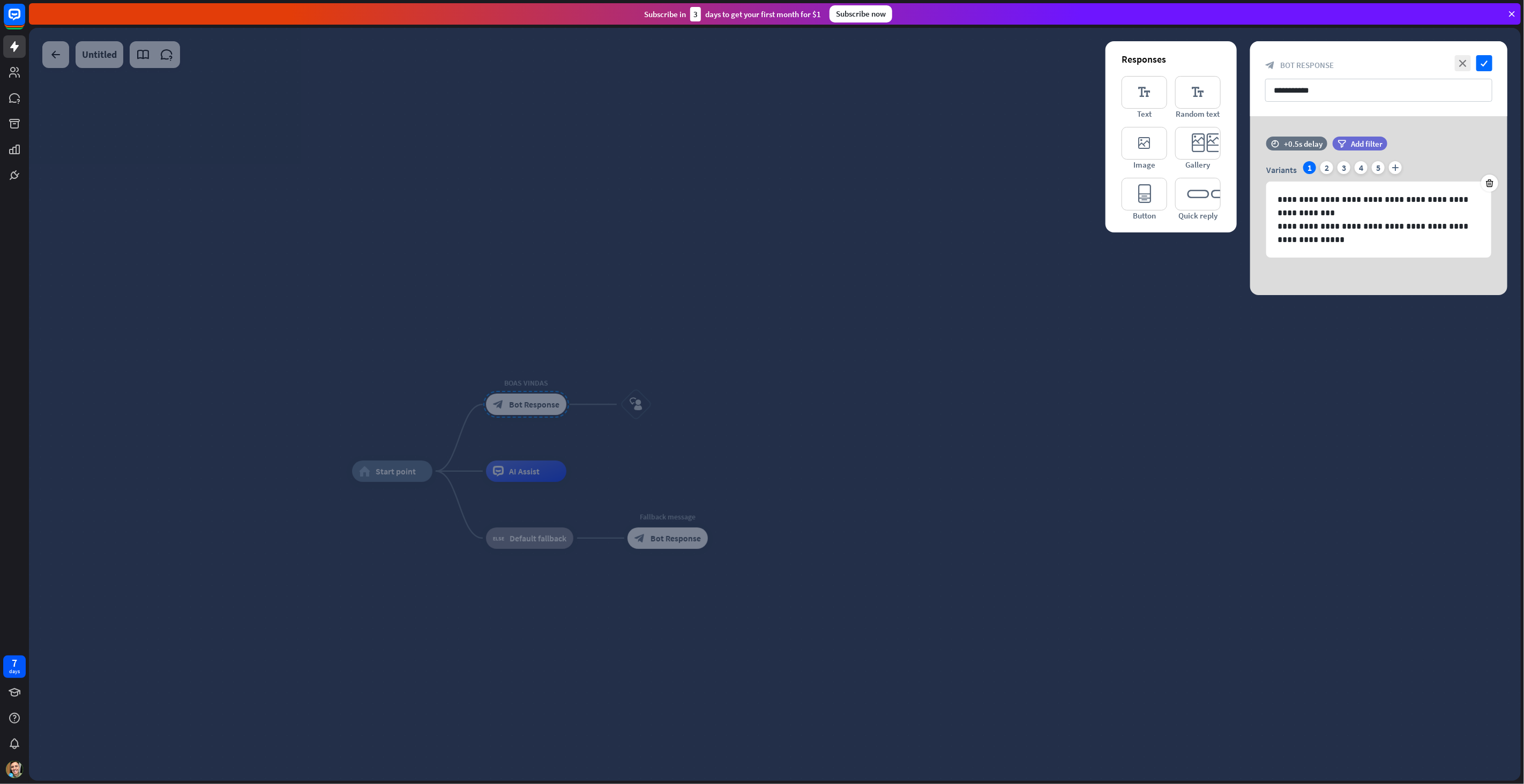
click at [806, 405] on div at bounding box center [775, 404] width 1492 height 753
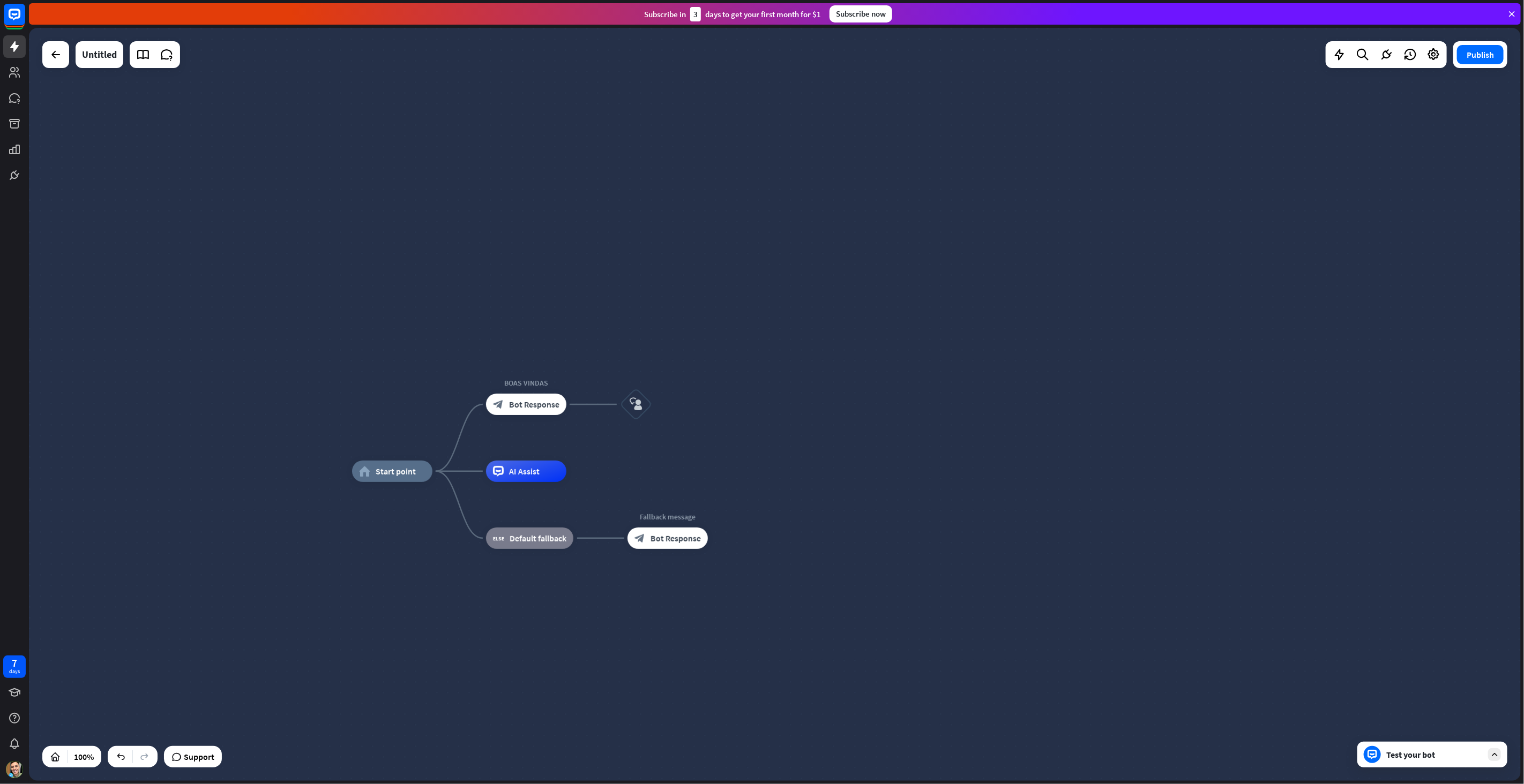
click at [1451, 757] on div "Test your bot" at bounding box center [1434, 754] width 96 height 10
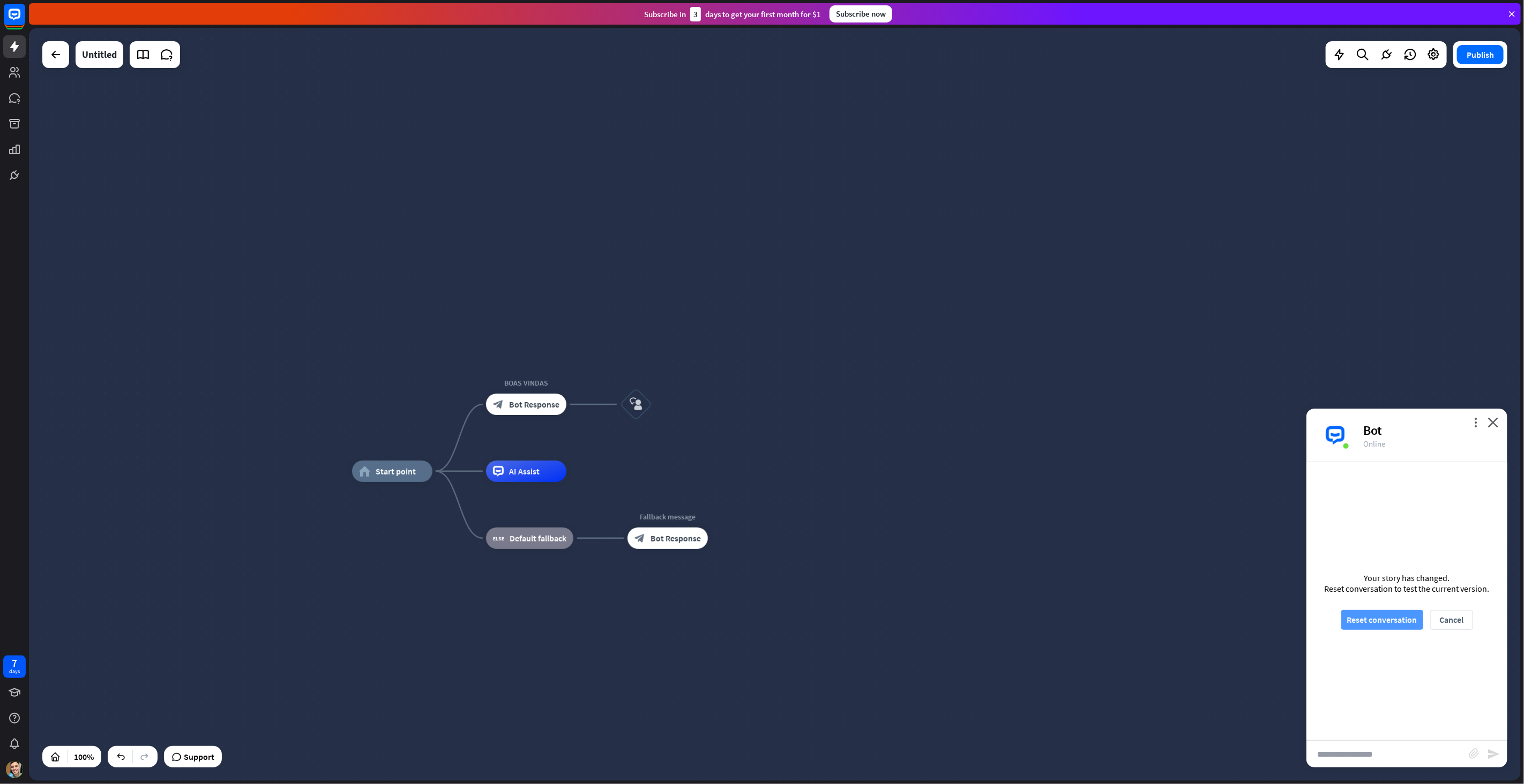
click at [1391, 621] on button "Reset conversation" at bounding box center [1382, 620] width 82 height 20
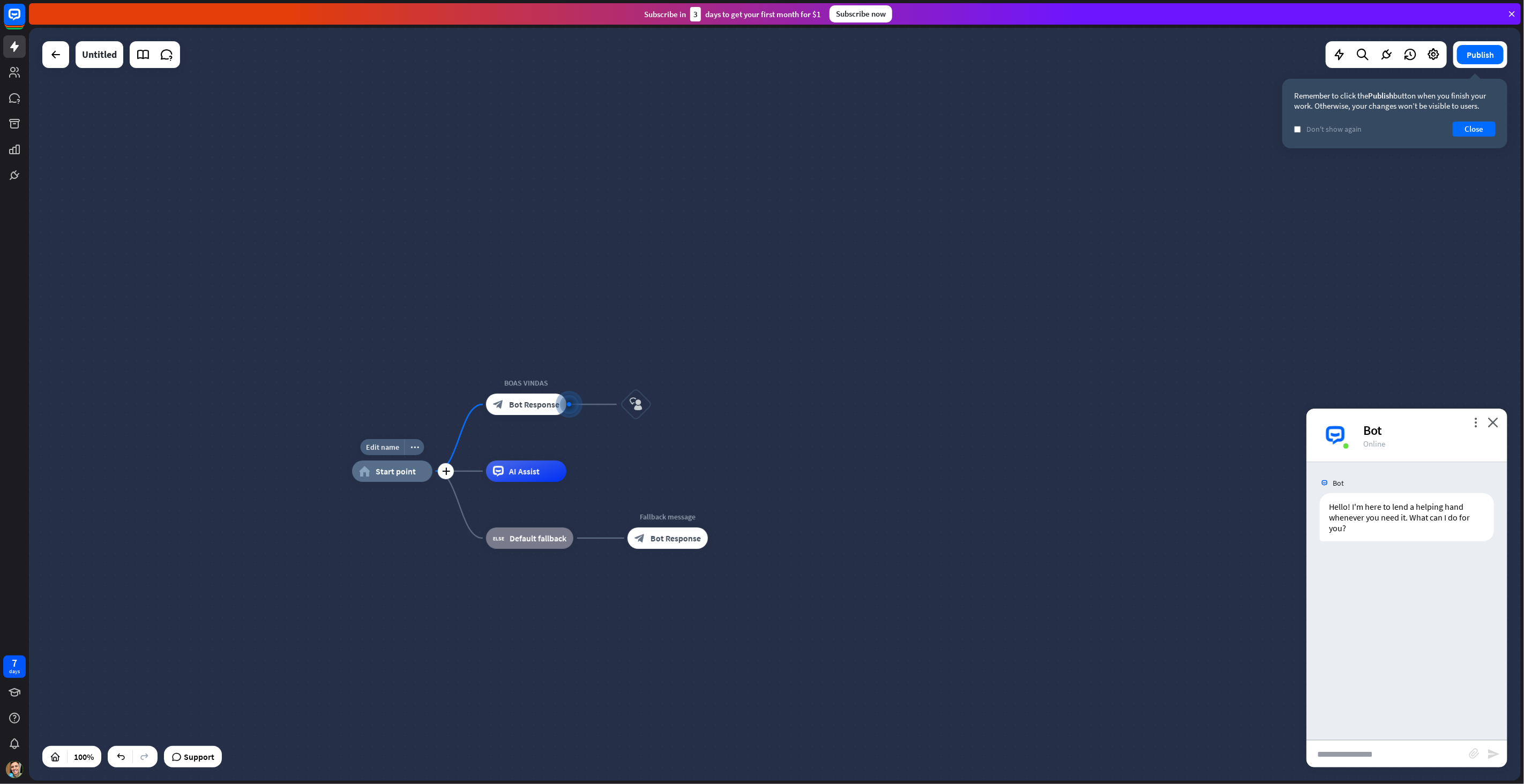
click at [399, 469] on span "Start point" at bounding box center [396, 471] width 40 height 10
click at [417, 448] on icon "more_horiz" at bounding box center [414, 447] width 9 height 8
click at [458, 510] on div "chat Start testing from here" at bounding box center [470, 501] width 108 height 22
click at [1466, 422] on div "Bot" at bounding box center [1429, 430] width 131 height 17
click at [1474, 422] on icon "more_vert" at bounding box center [1475, 422] width 10 height 10
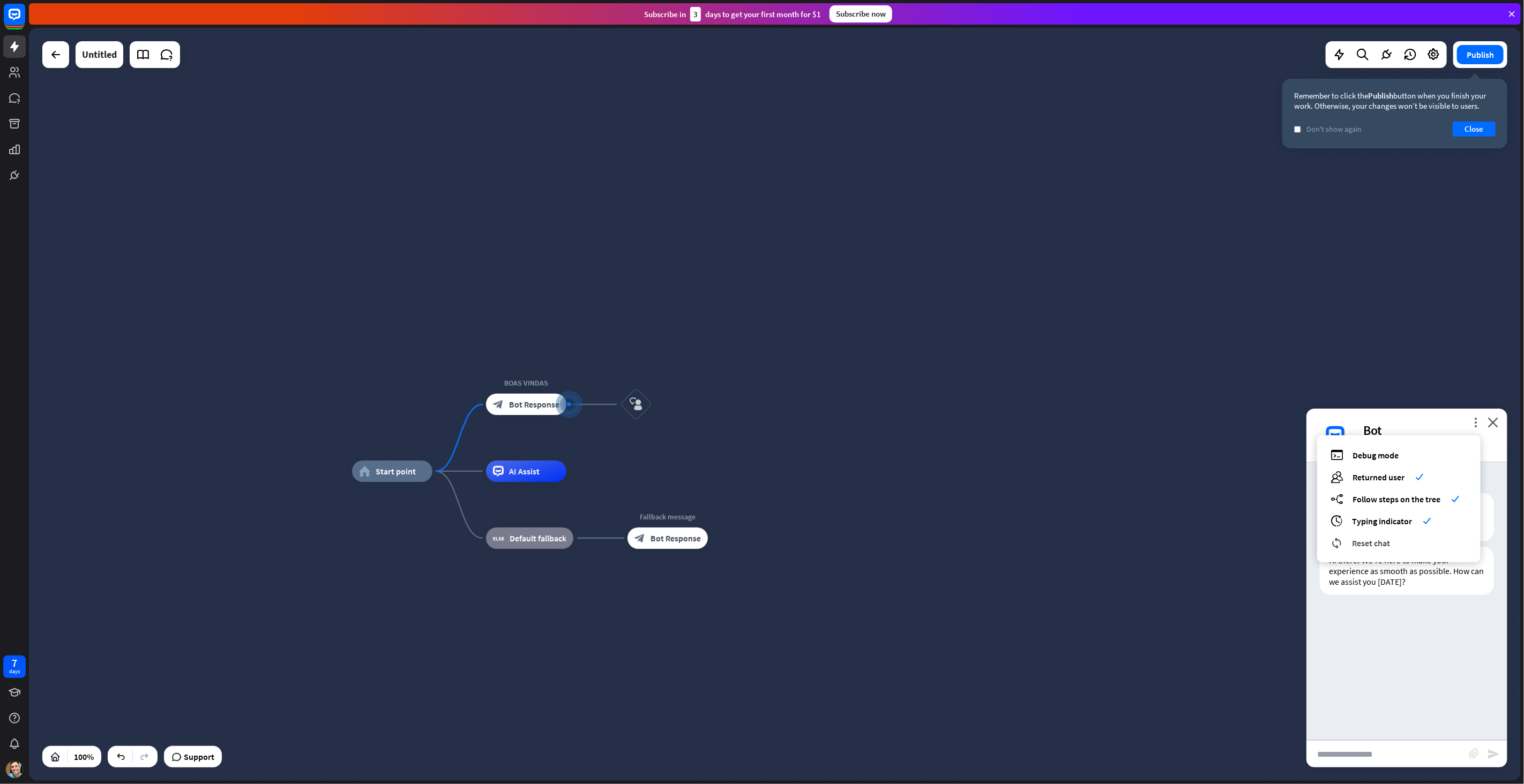
click at [1390, 545] on div "reset_chat Reset chat" at bounding box center [1398, 543] width 136 height 12
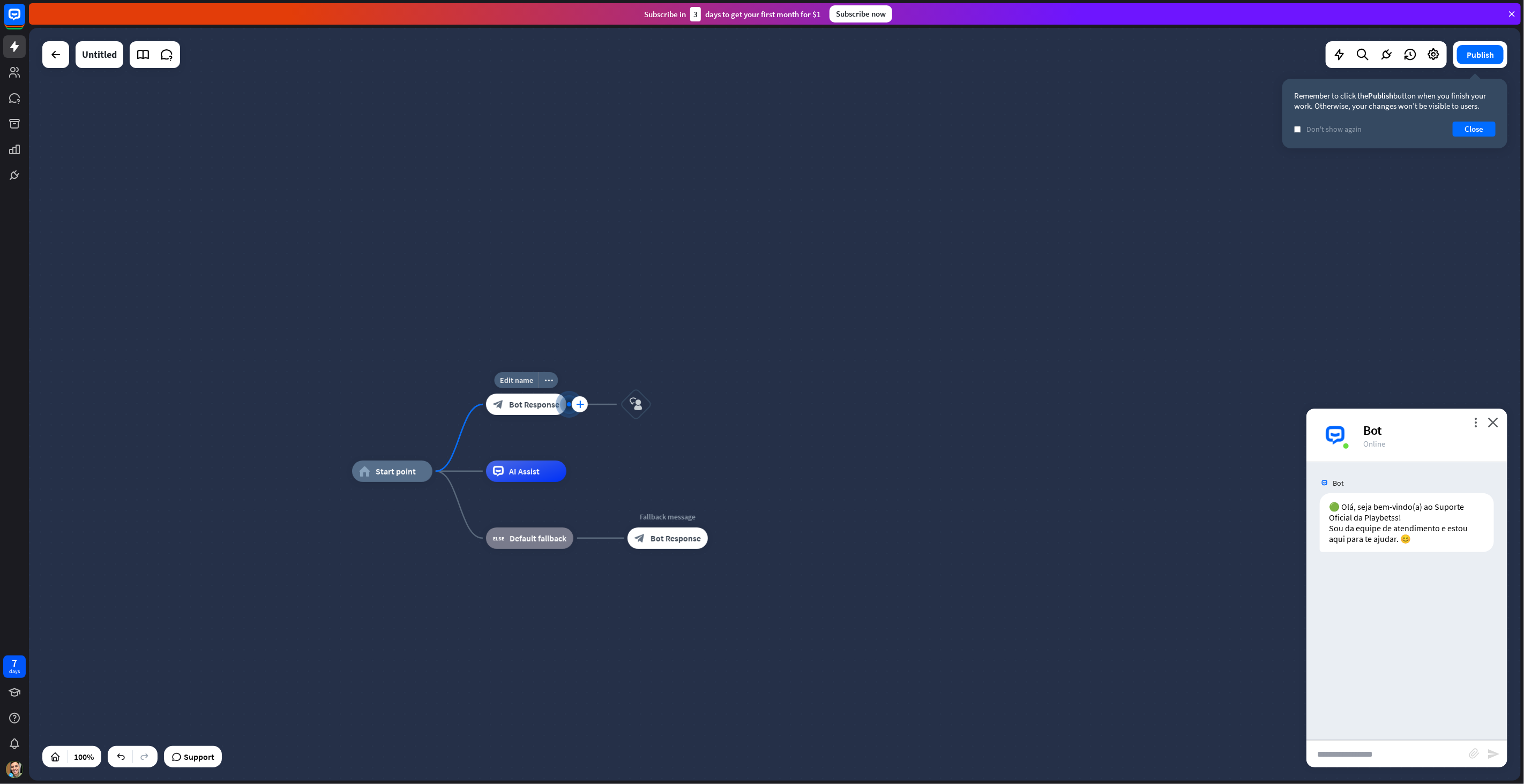
click at [577, 400] on icon "plus" at bounding box center [580, 404] width 8 height 8
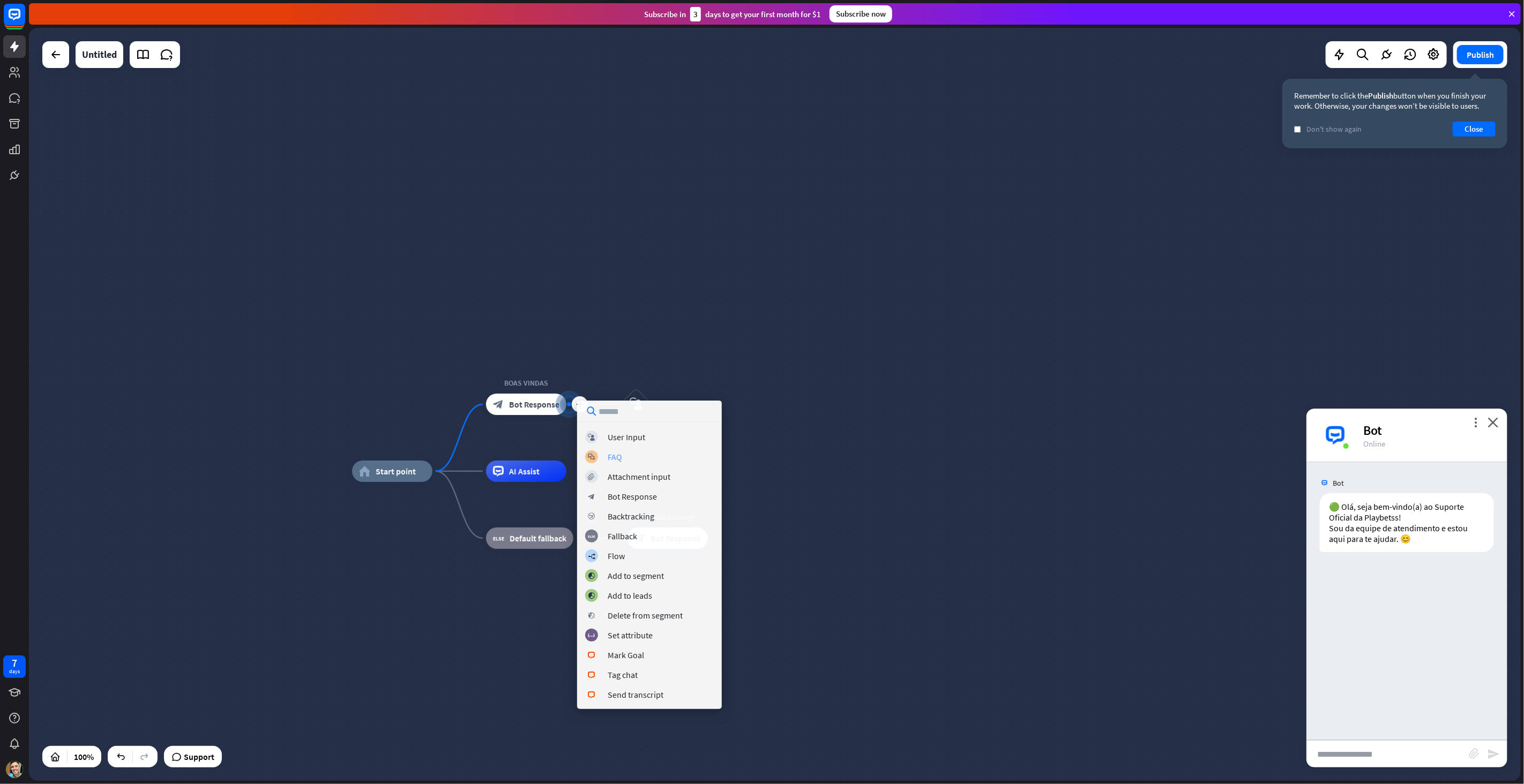
click at [646, 456] on div "block_faq FAQ" at bounding box center [649, 456] width 129 height 13
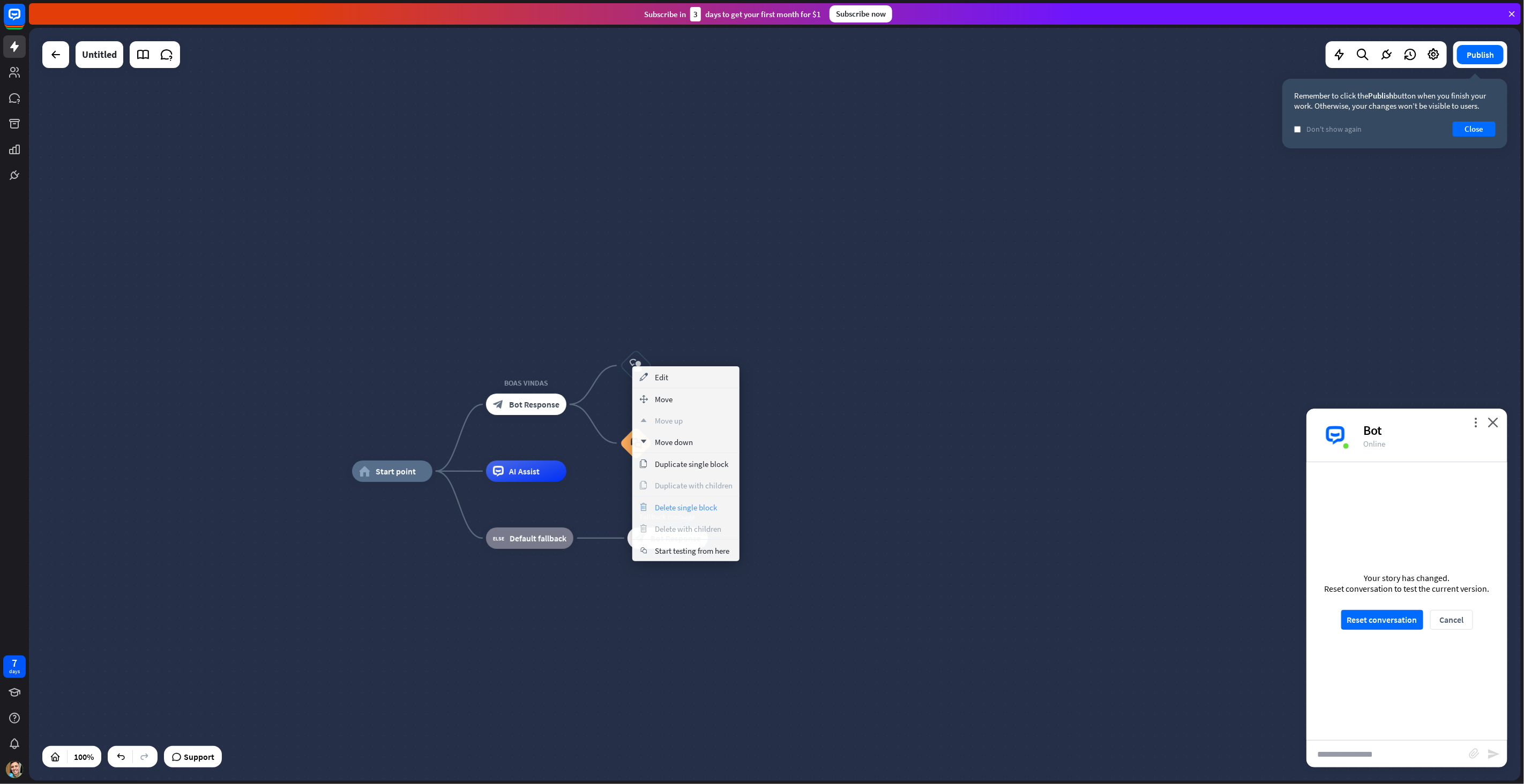
drag, startPoint x: 662, startPoint y: 396, endPoint x: 693, endPoint y: 504, distance: 112.4
click at [693, 504] on div "appearance Edit move_block Move up Move up down Move down copy Duplicate single…" at bounding box center [685, 463] width 108 height 195
click at [693, 504] on span "Delete single block" at bounding box center [685, 508] width 62 height 10
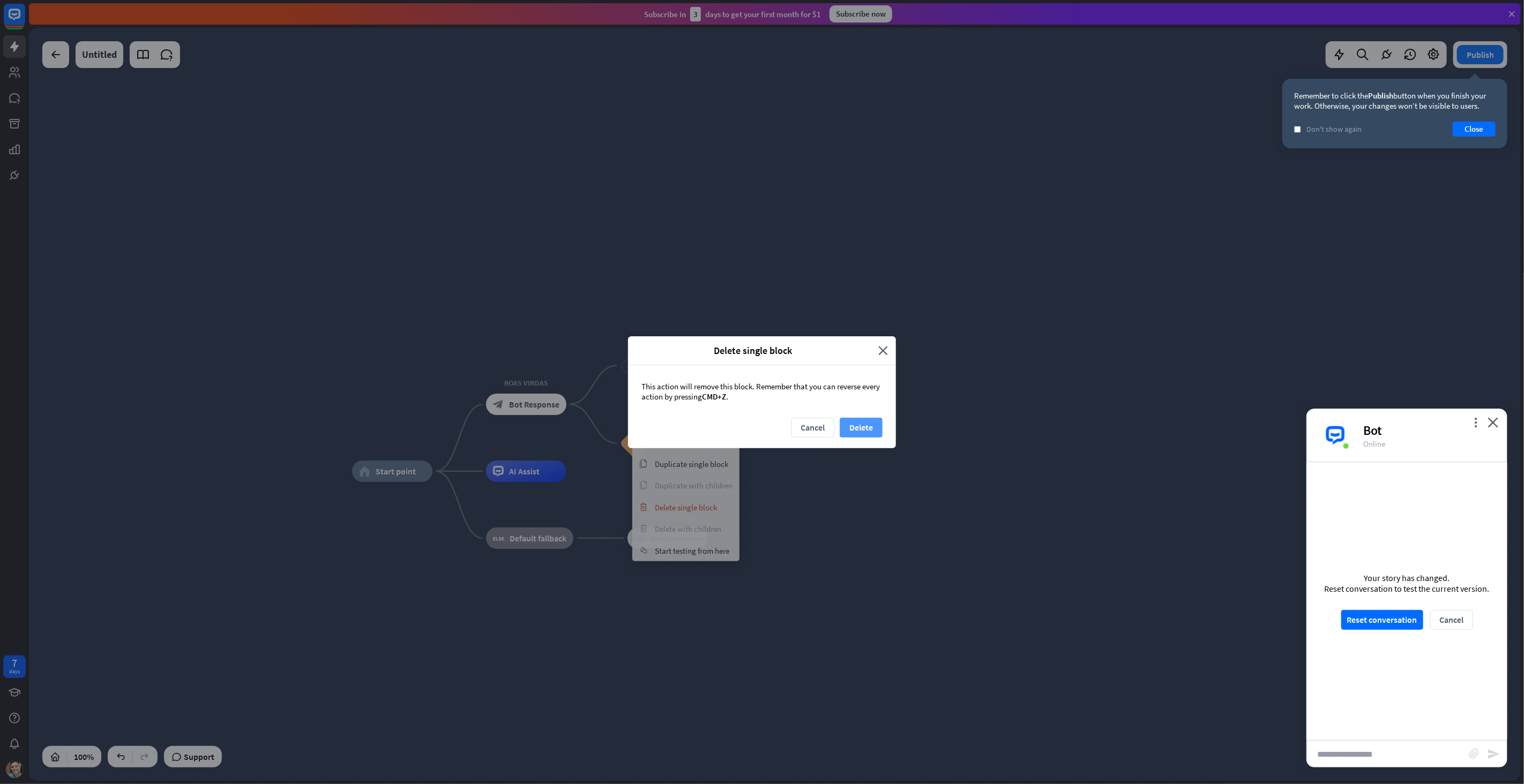
click at [866, 426] on button "Delete" at bounding box center [860, 427] width 43 height 20
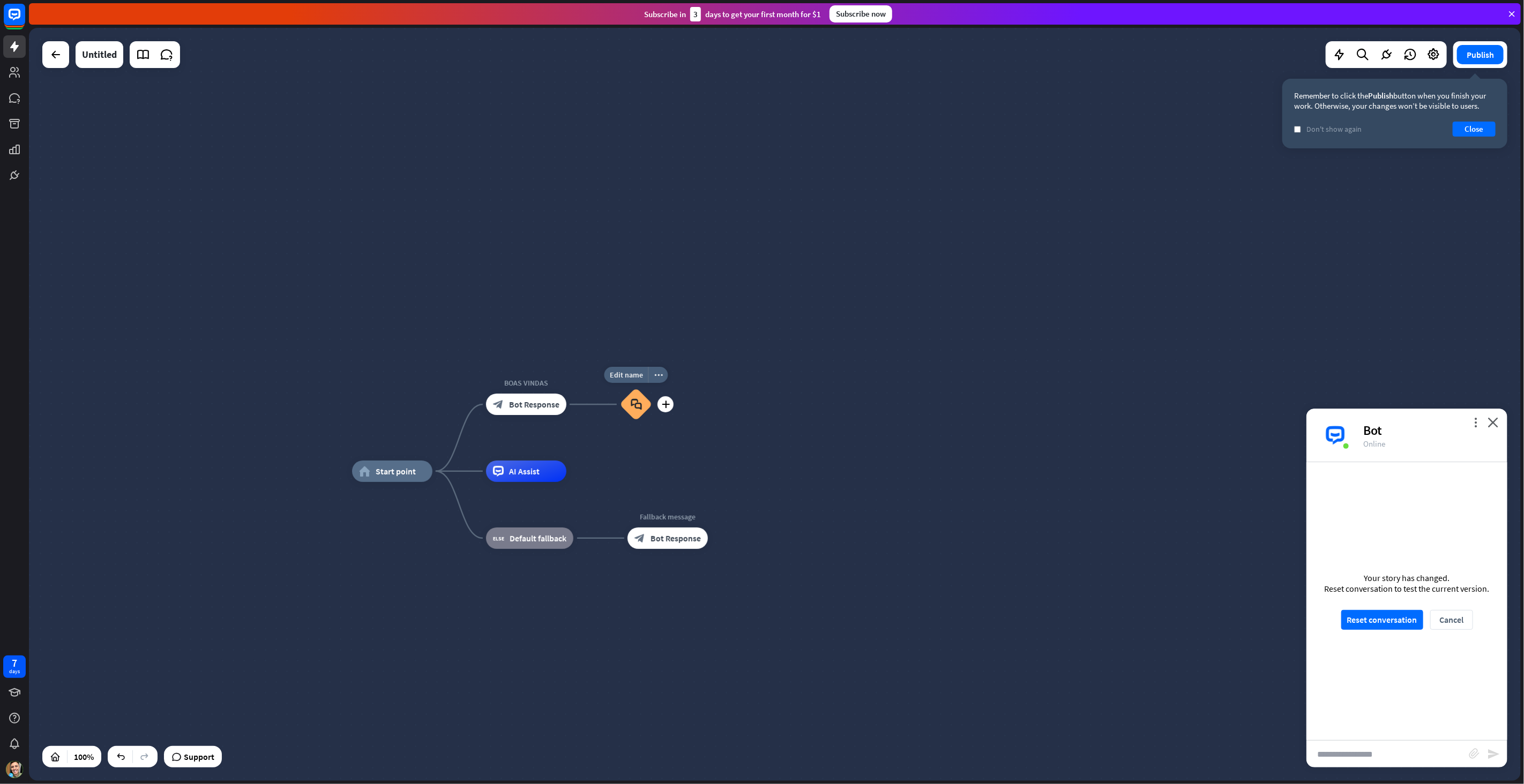
click at [647, 409] on div "block_faq" at bounding box center [636, 404] width 32 height 32
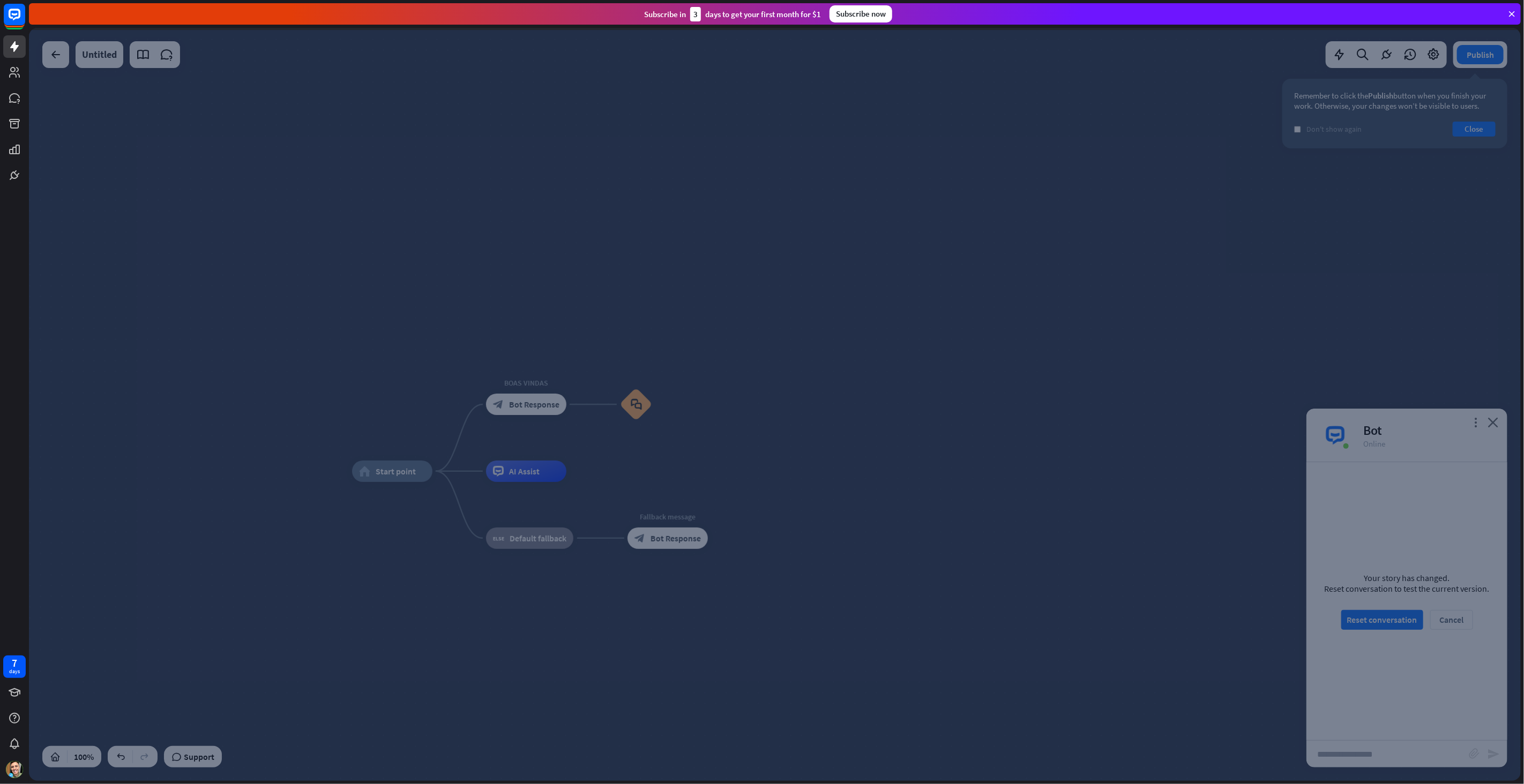
click at [643, 409] on div at bounding box center [775, 404] width 1492 height 753
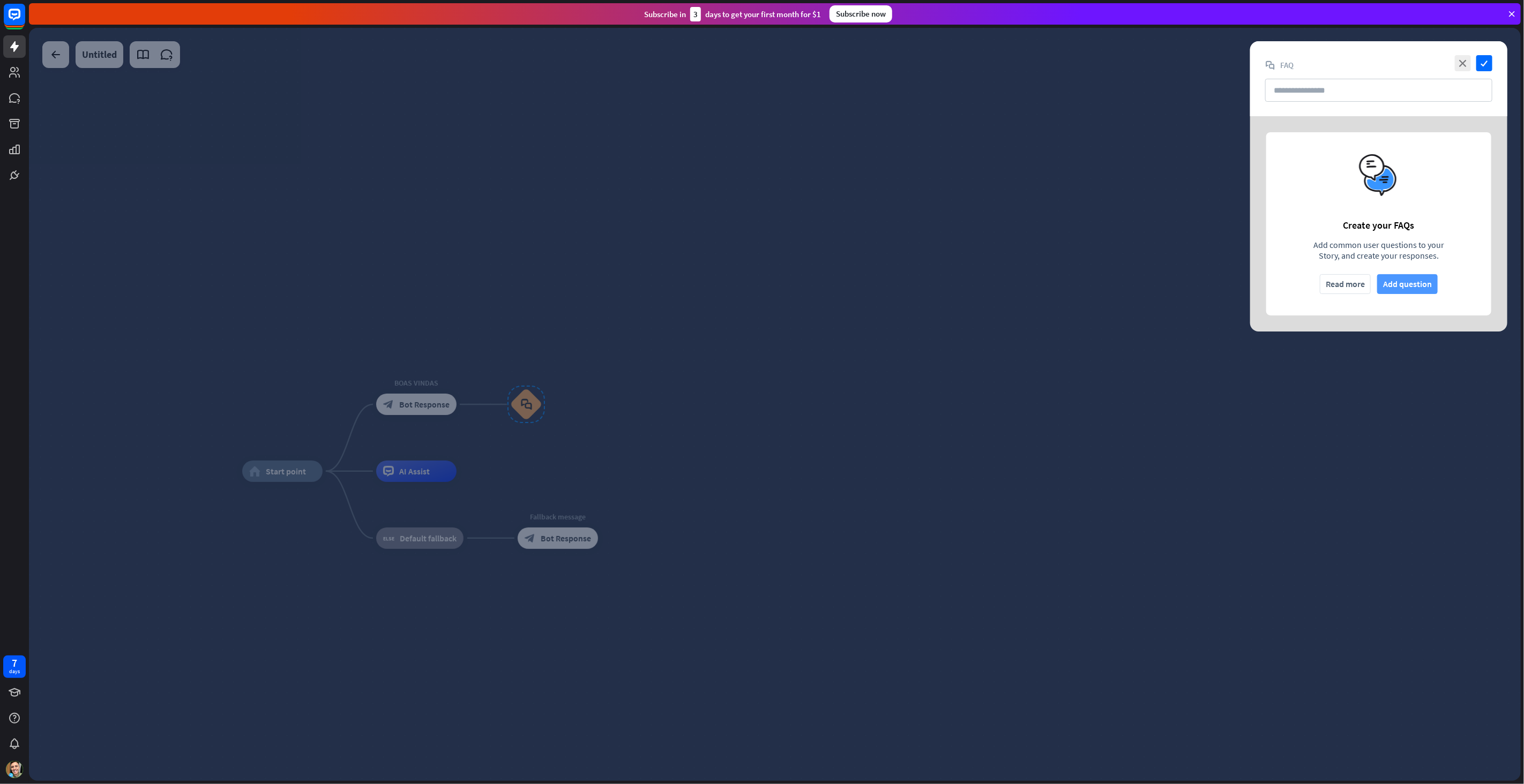
click at [1403, 286] on button "Add question" at bounding box center [1407, 284] width 60 height 20
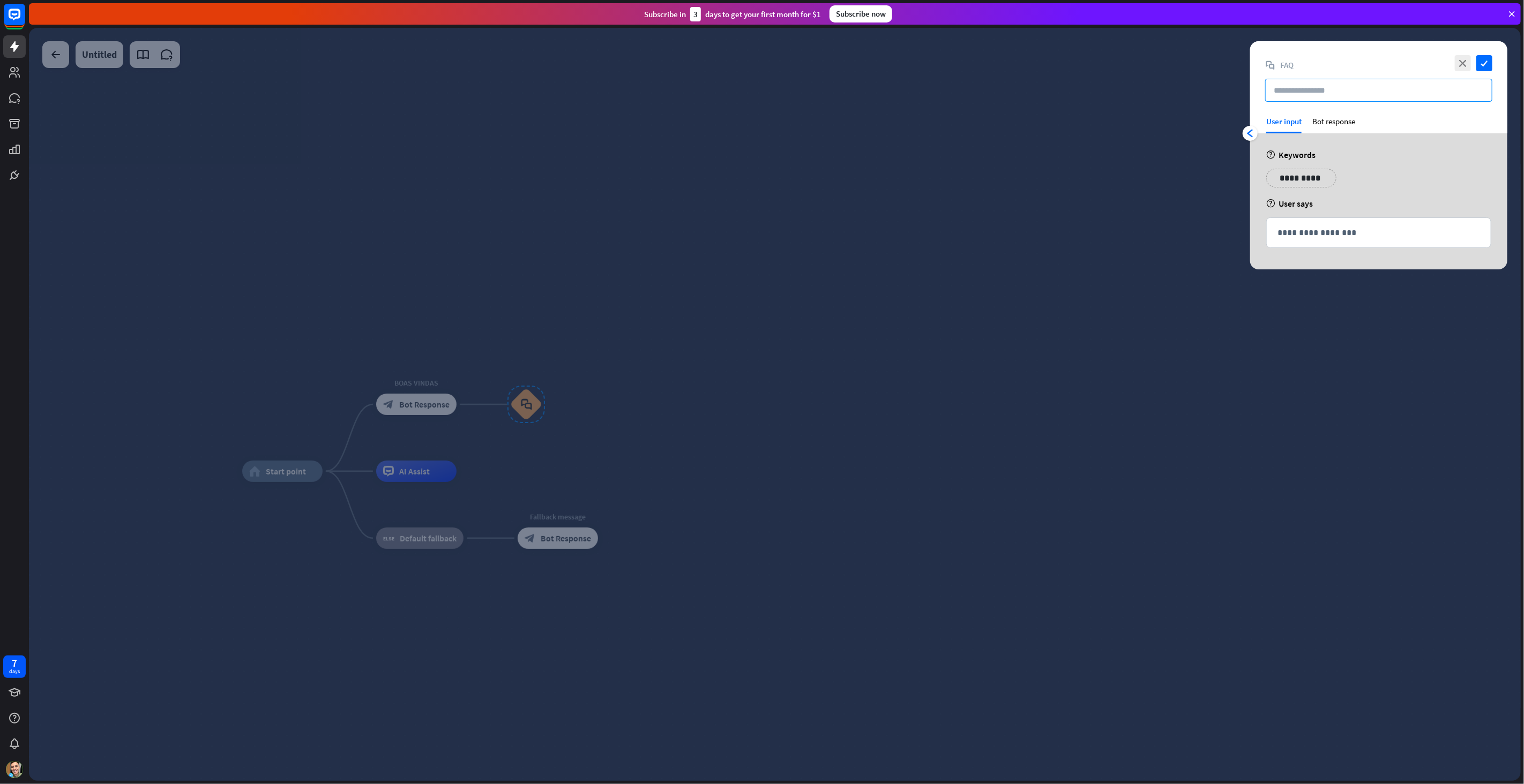
click at [1324, 94] on input "text" at bounding box center [1379, 90] width 227 height 23
click at [1339, 123] on div "Bot response" at bounding box center [1333, 125] width 43 height 17
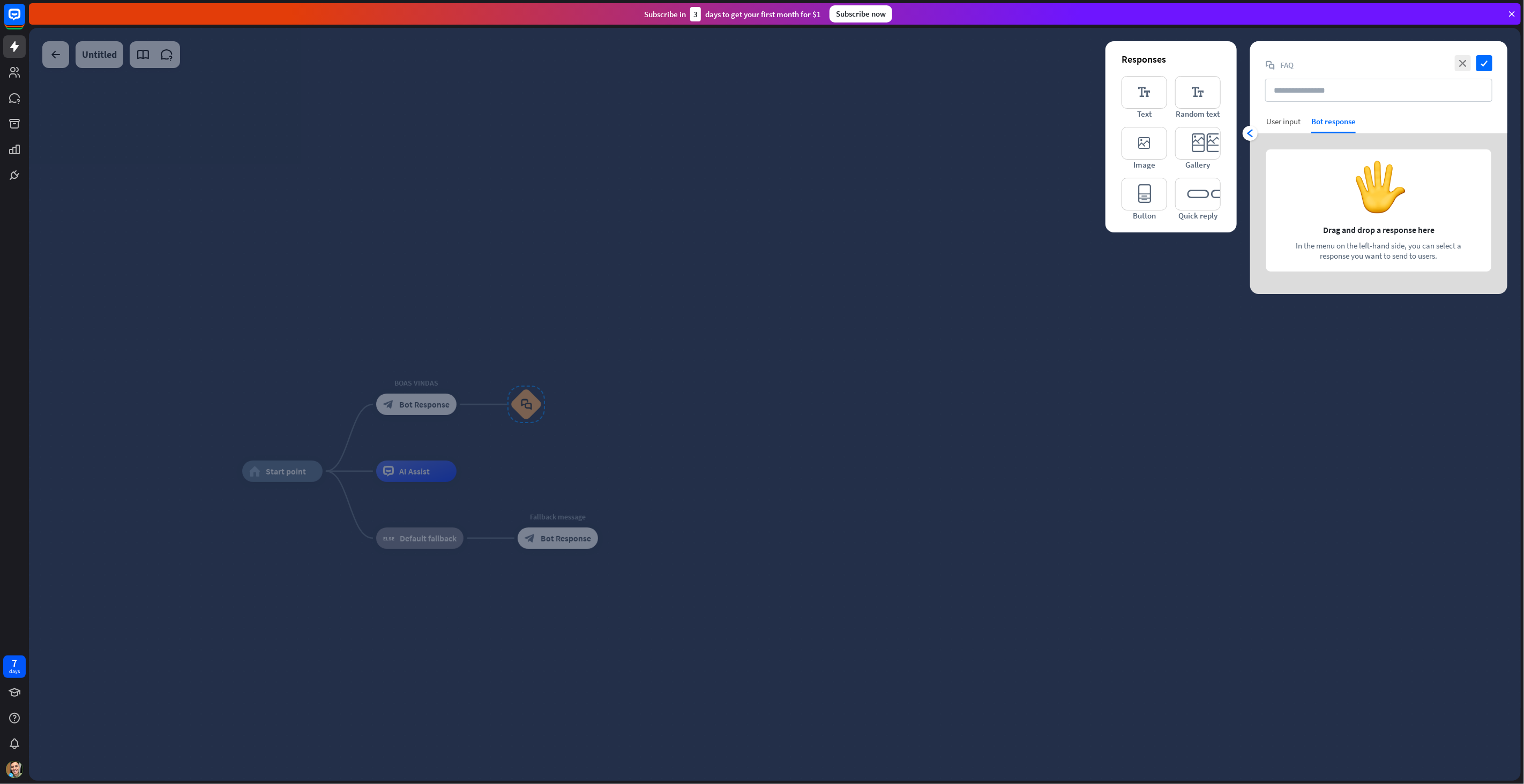
click at [1288, 121] on div "User input" at bounding box center [1283, 121] width 34 height 10
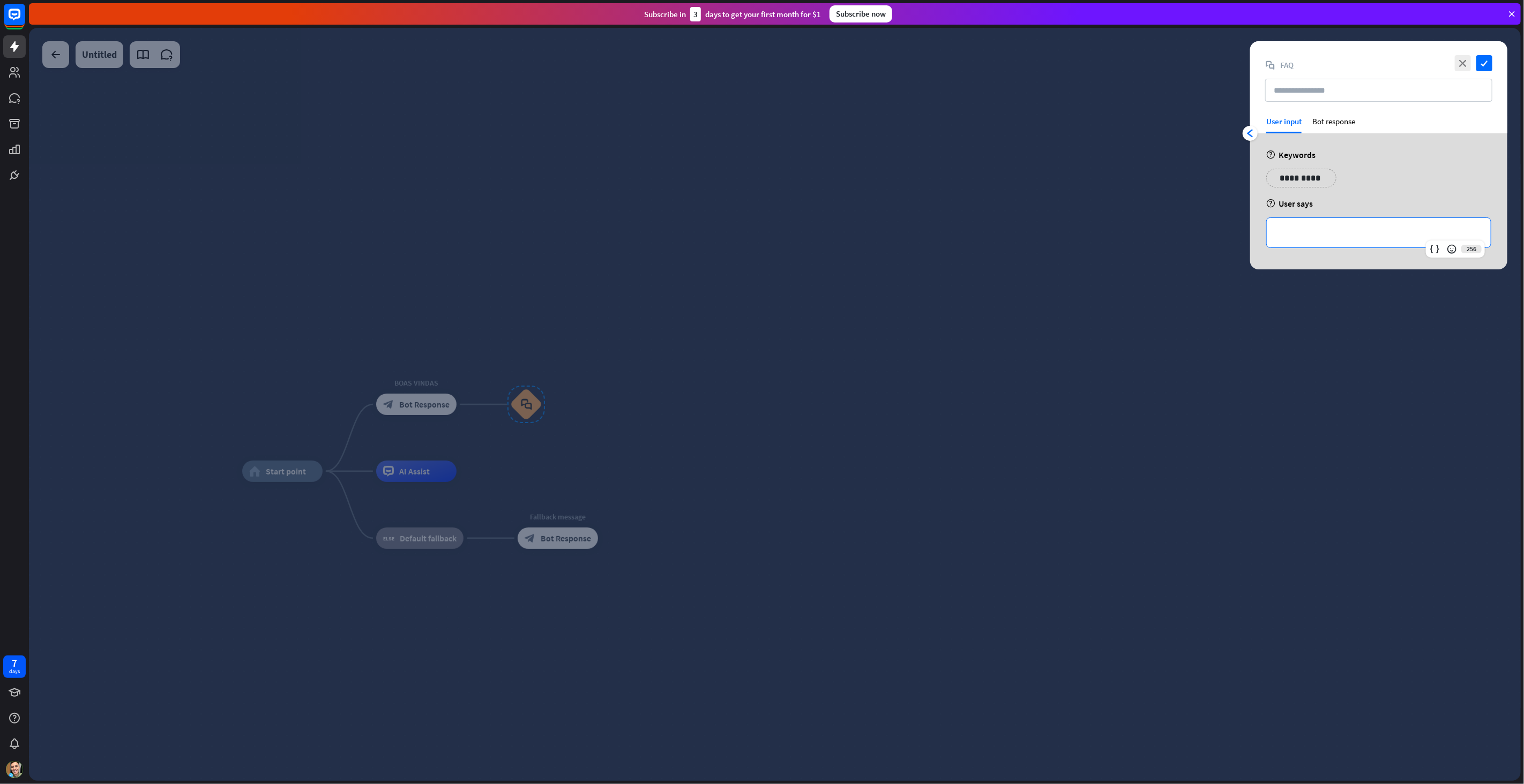
click at [1326, 231] on p "**********" at bounding box center [1379, 232] width 203 height 13
click at [1465, 62] on icon "close" at bounding box center [1463, 63] width 16 height 16
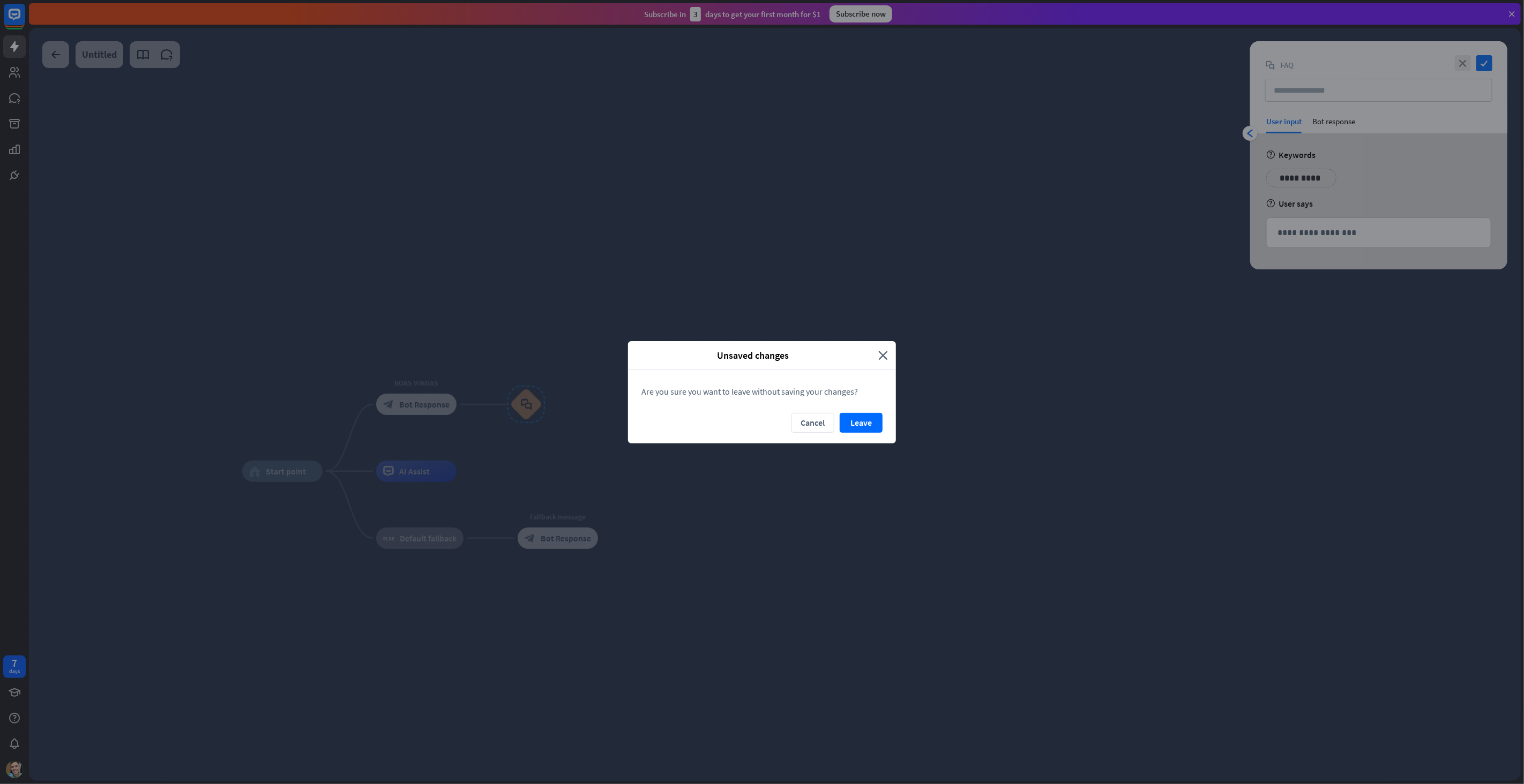
drag, startPoint x: 860, startPoint y: 420, endPoint x: 849, endPoint y: 420, distance: 11.0
click at [860, 420] on button "Leave" at bounding box center [860, 422] width 43 height 20
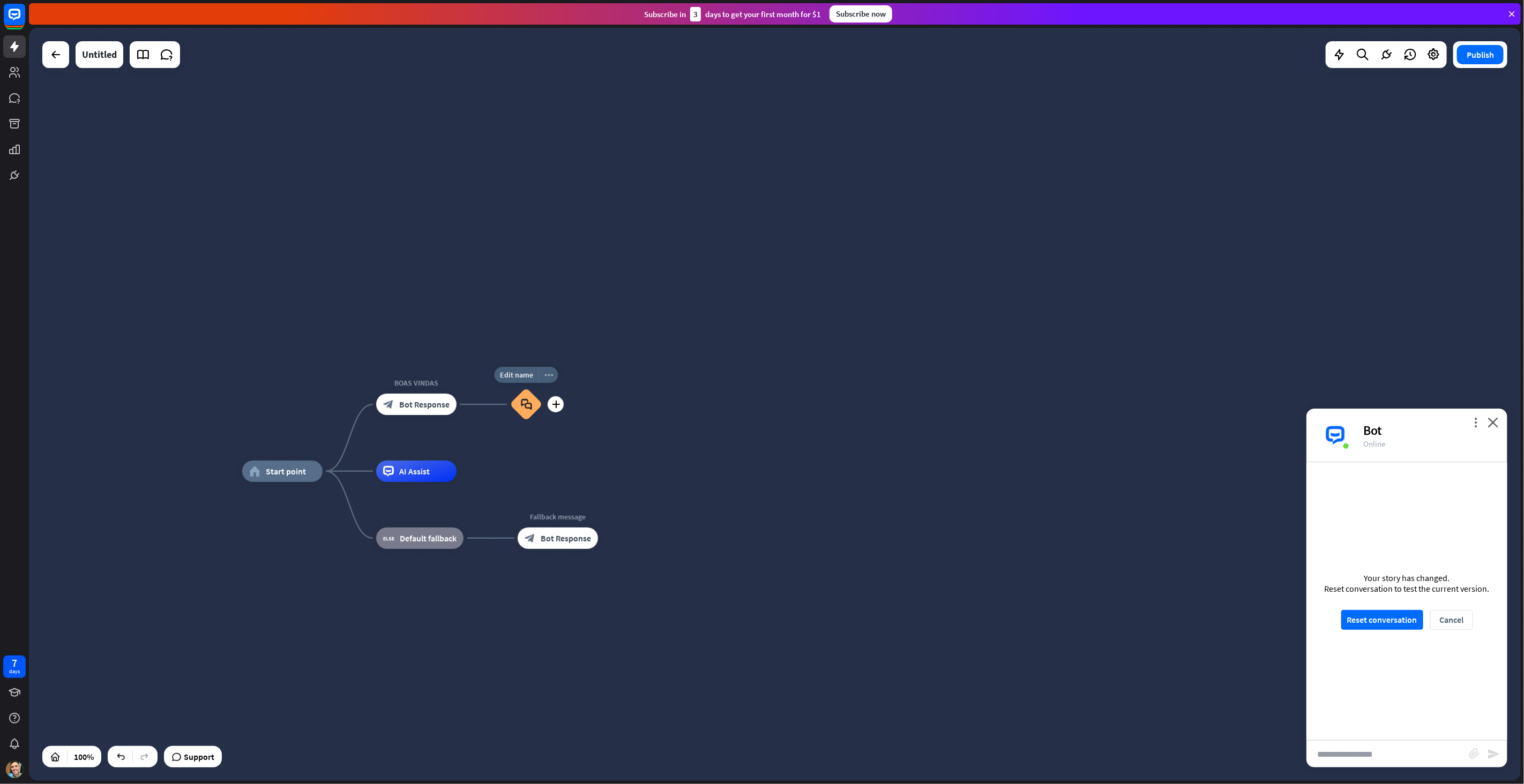
click at [548, 374] on icon "more_horiz" at bounding box center [549, 375] width 9 height 8
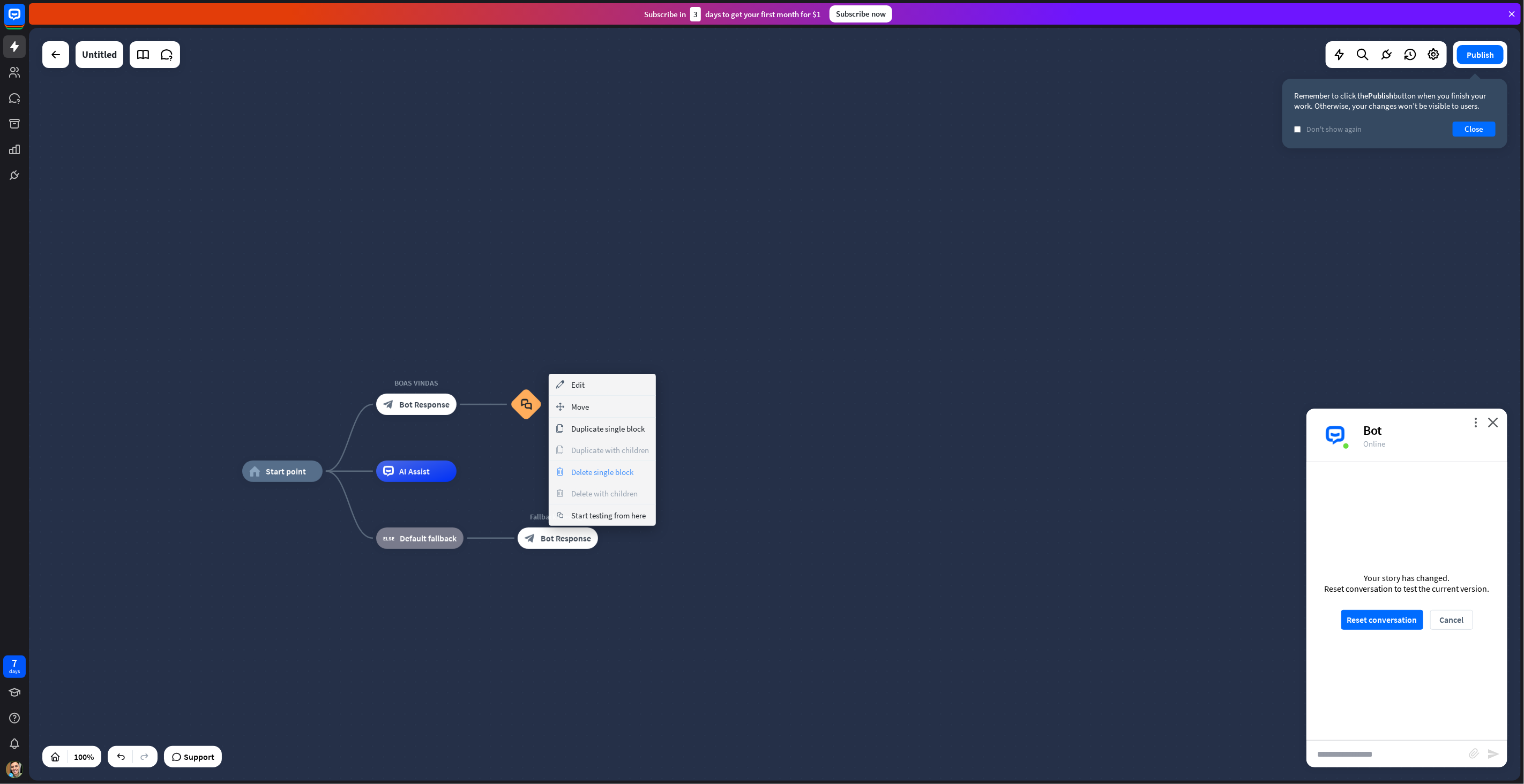
click at [628, 471] on span "Delete single block" at bounding box center [602, 472] width 62 height 10
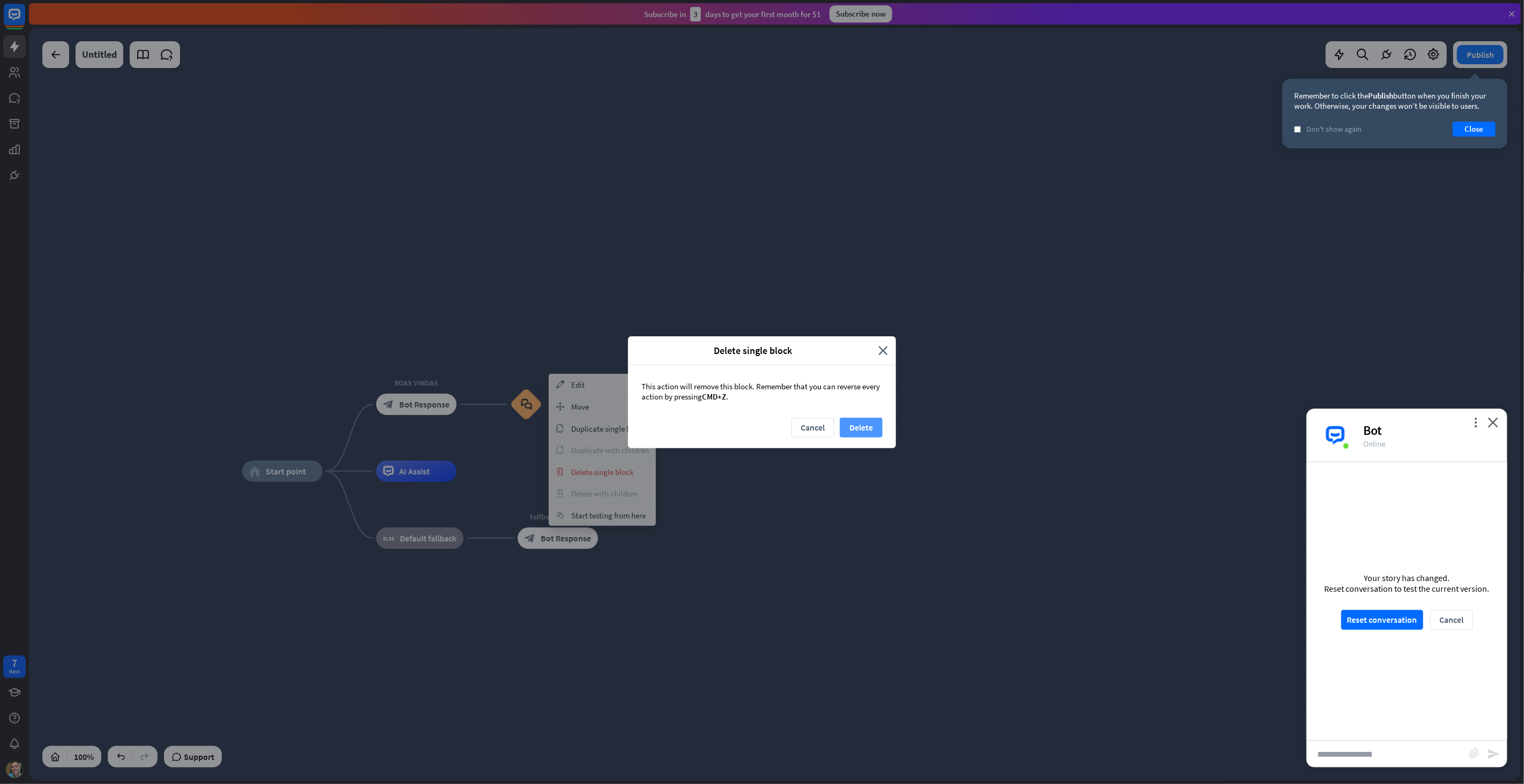
click at [880, 426] on button "Delete" at bounding box center [860, 427] width 43 height 20
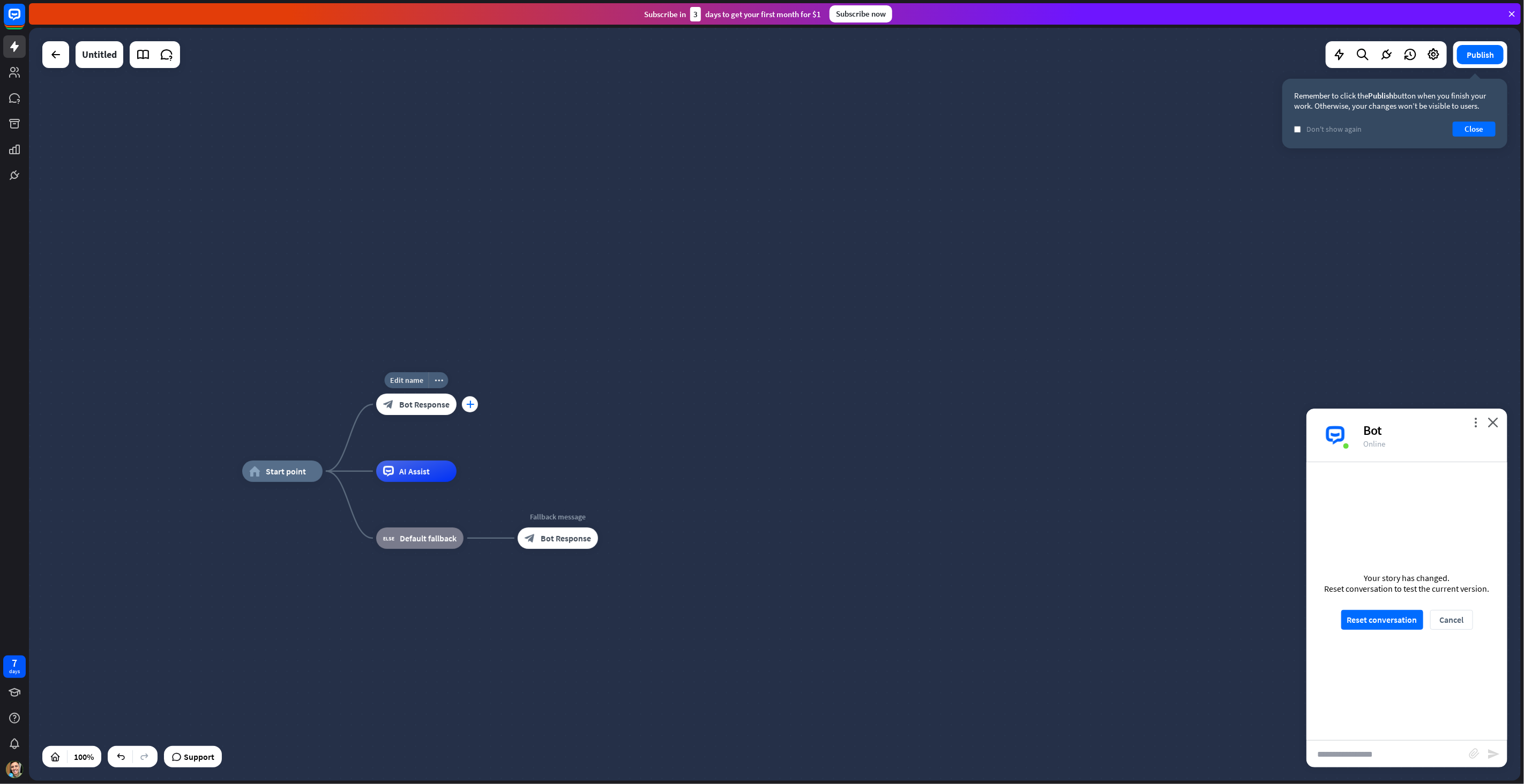
click at [474, 403] on div "plus" at bounding box center [470, 404] width 16 height 16
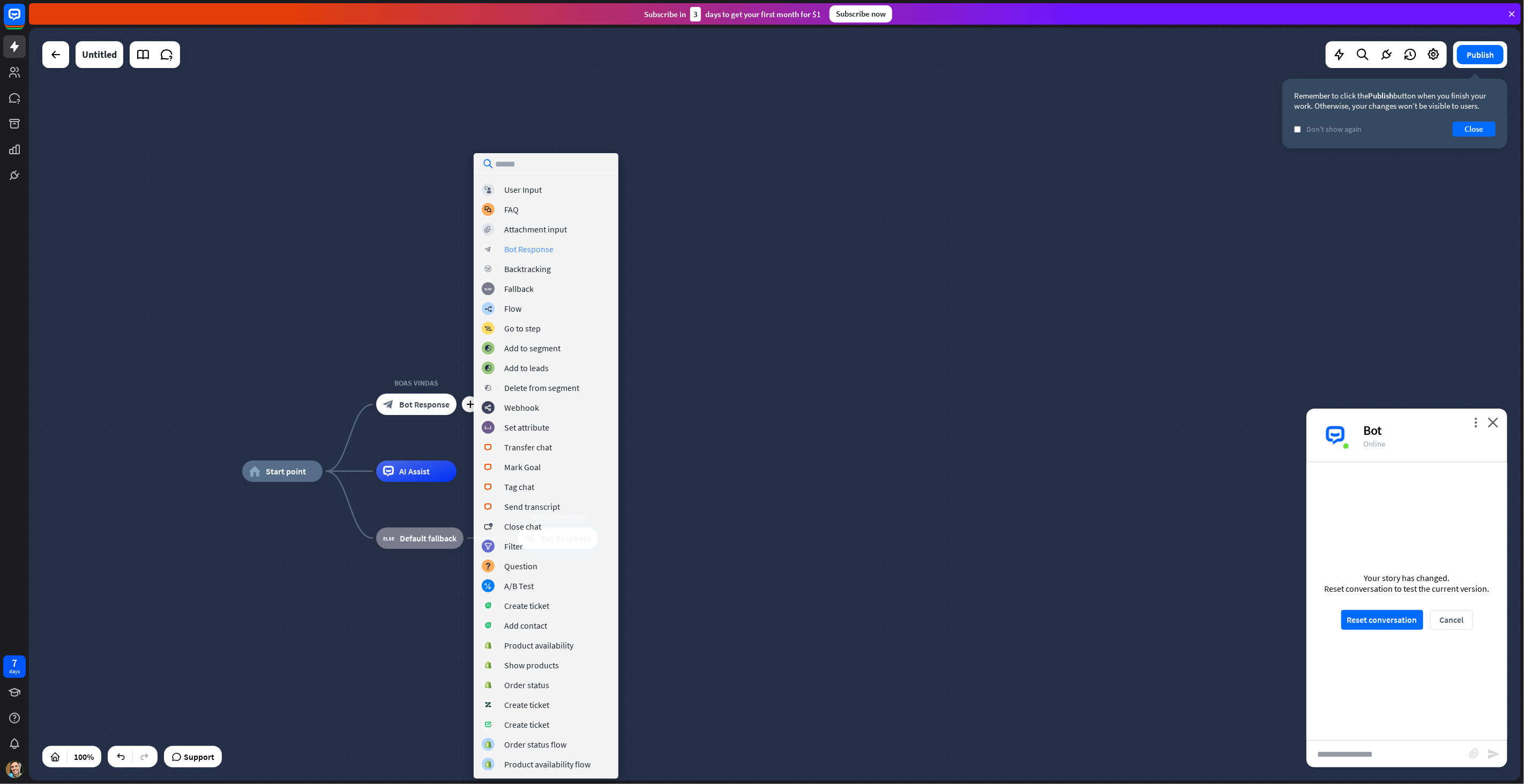
click at [560, 248] on div "block_bot_response Bot Response" at bounding box center [546, 249] width 129 height 13
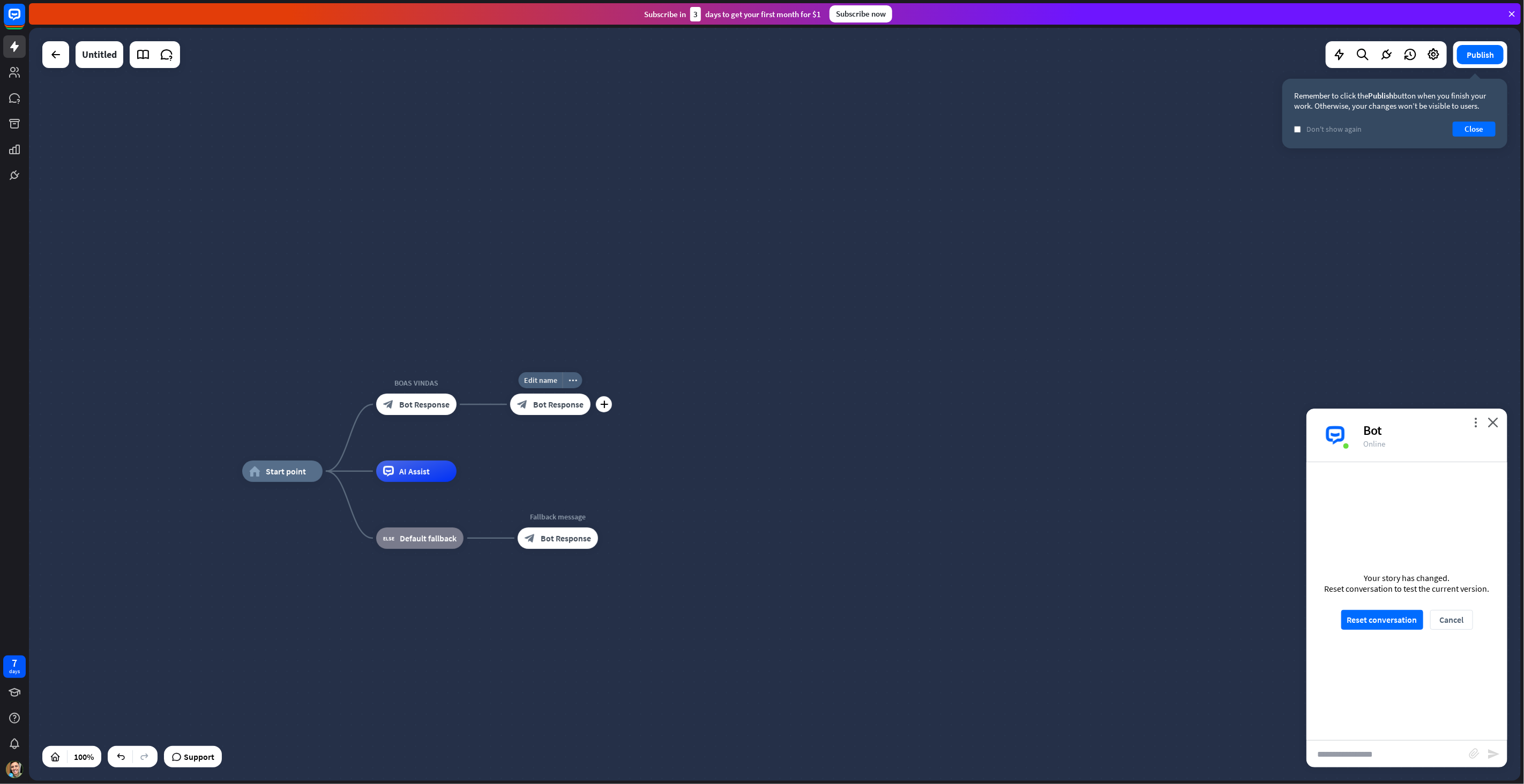
click at [565, 408] on span "Bot Response" at bounding box center [559, 404] width 51 height 10
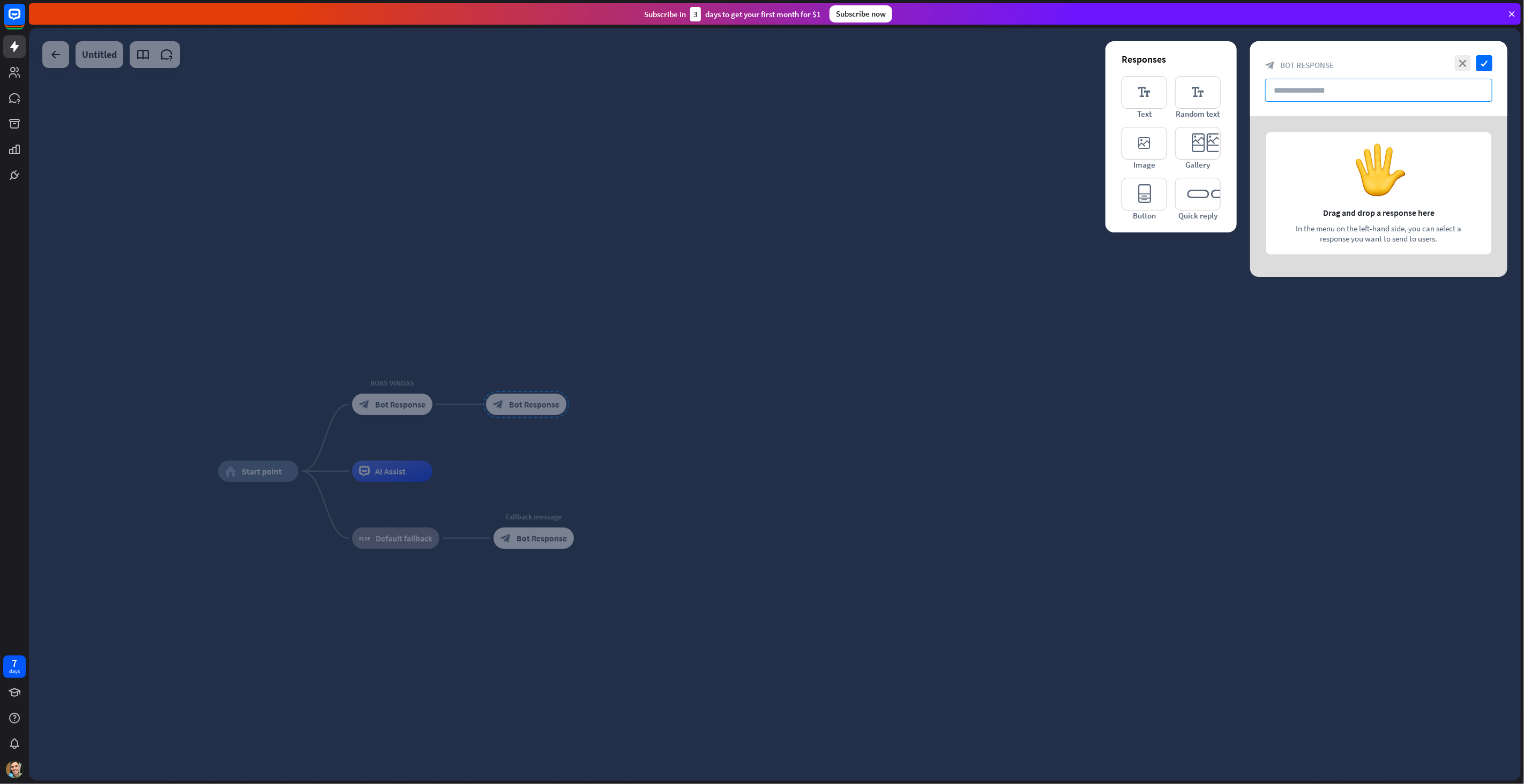
click at [1312, 89] on input "text" at bounding box center [1379, 90] width 227 height 23
paste input "**********"
type input "**********"
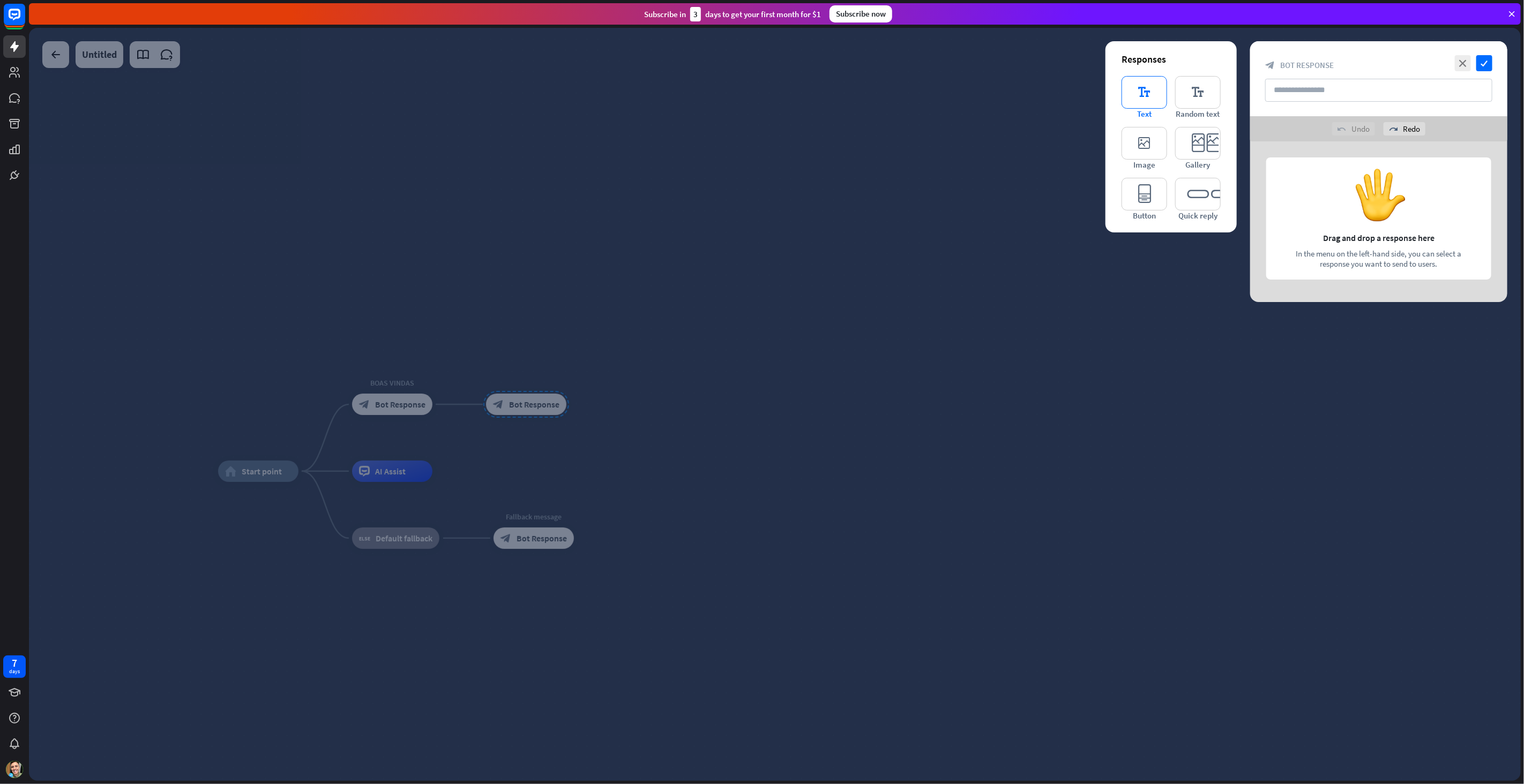
click at [1147, 89] on icon "editor_text" at bounding box center [1144, 92] width 45 height 32
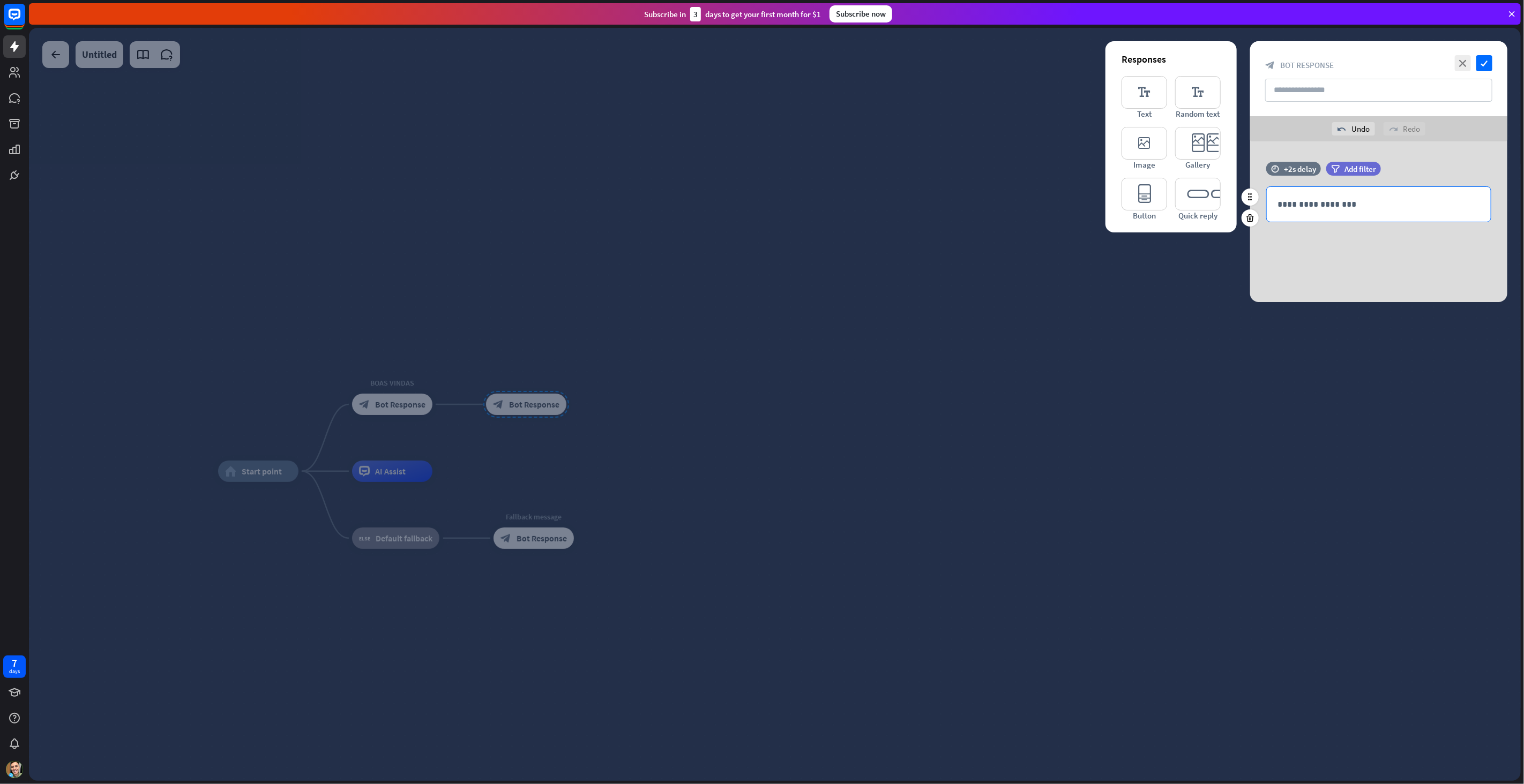
click at [1348, 198] on p "**********" at bounding box center [1379, 204] width 203 height 13
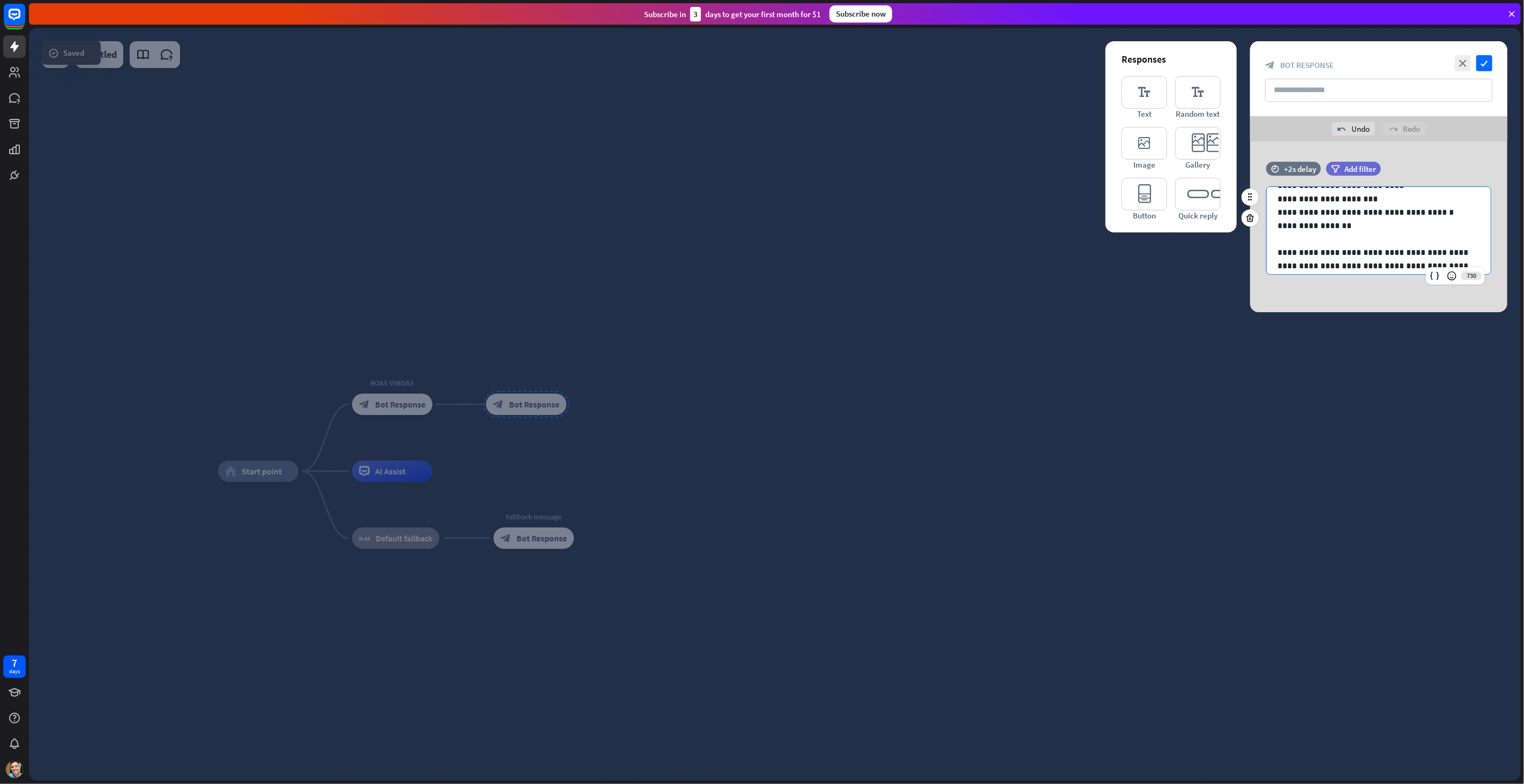
click at [1340, 284] on div "**********" at bounding box center [1378, 224] width 257 height 124
click at [1144, 189] on icon "editor_button" at bounding box center [1144, 193] width 45 height 32
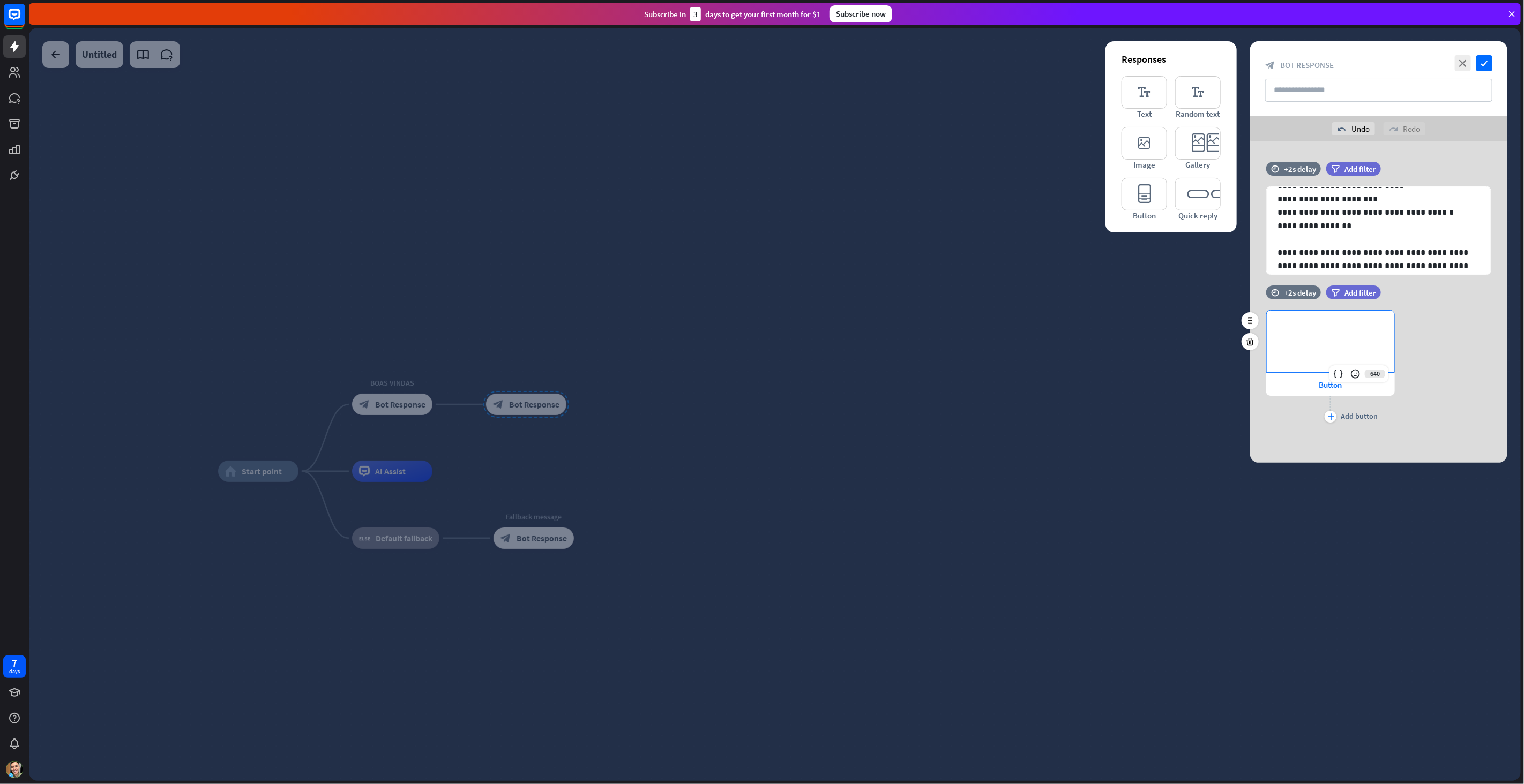
click at [1330, 342] on div "**********" at bounding box center [1330, 341] width 128 height 61
click at [1332, 381] on div "639" at bounding box center [1358, 374] width 59 height 17
click at [1333, 386] on span "Button" at bounding box center [1331, 385] width 23 height 10
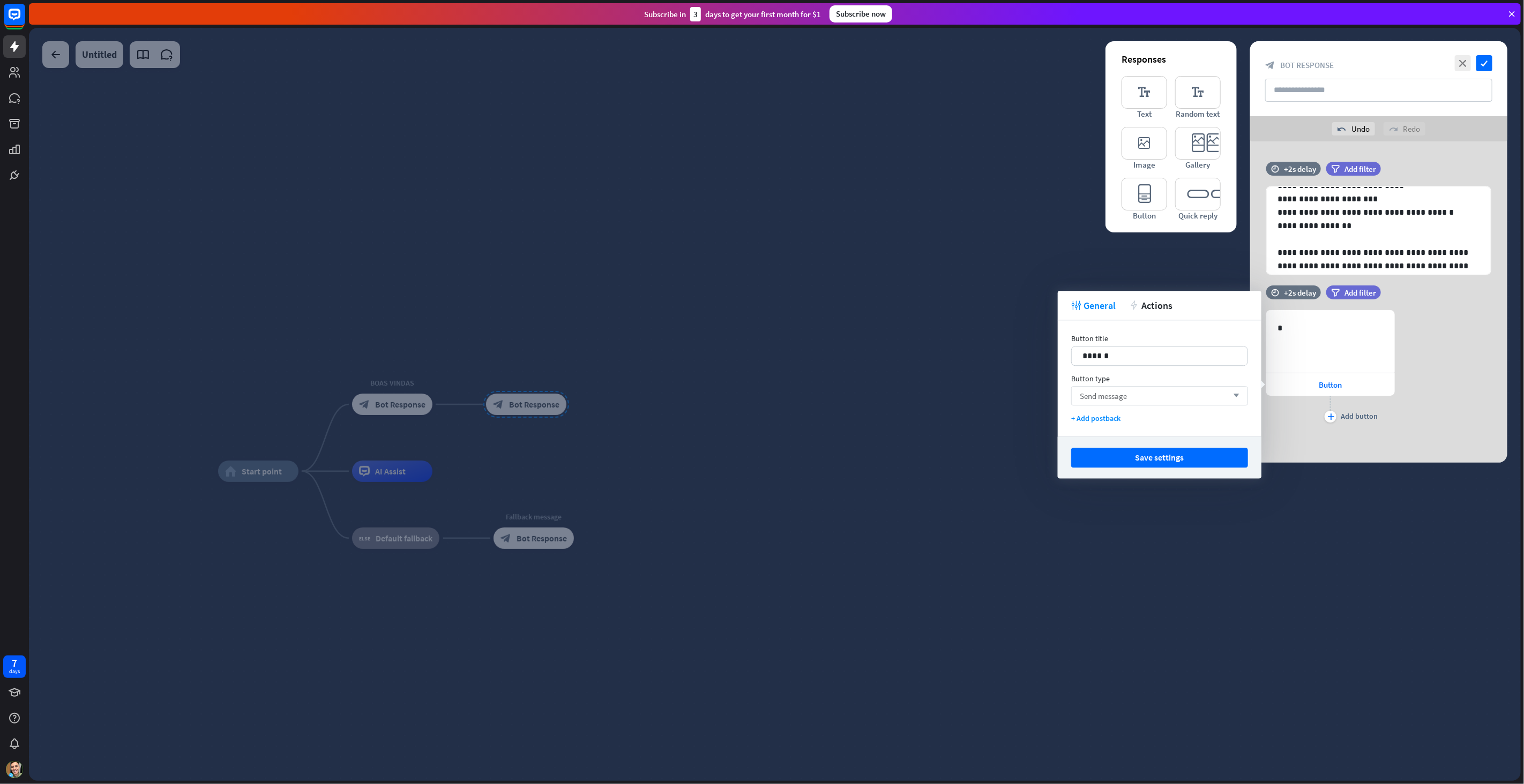
click at [1169, 394] on div "Send message arrow_down" at bounding box center [1159, 396] width 177 height 19
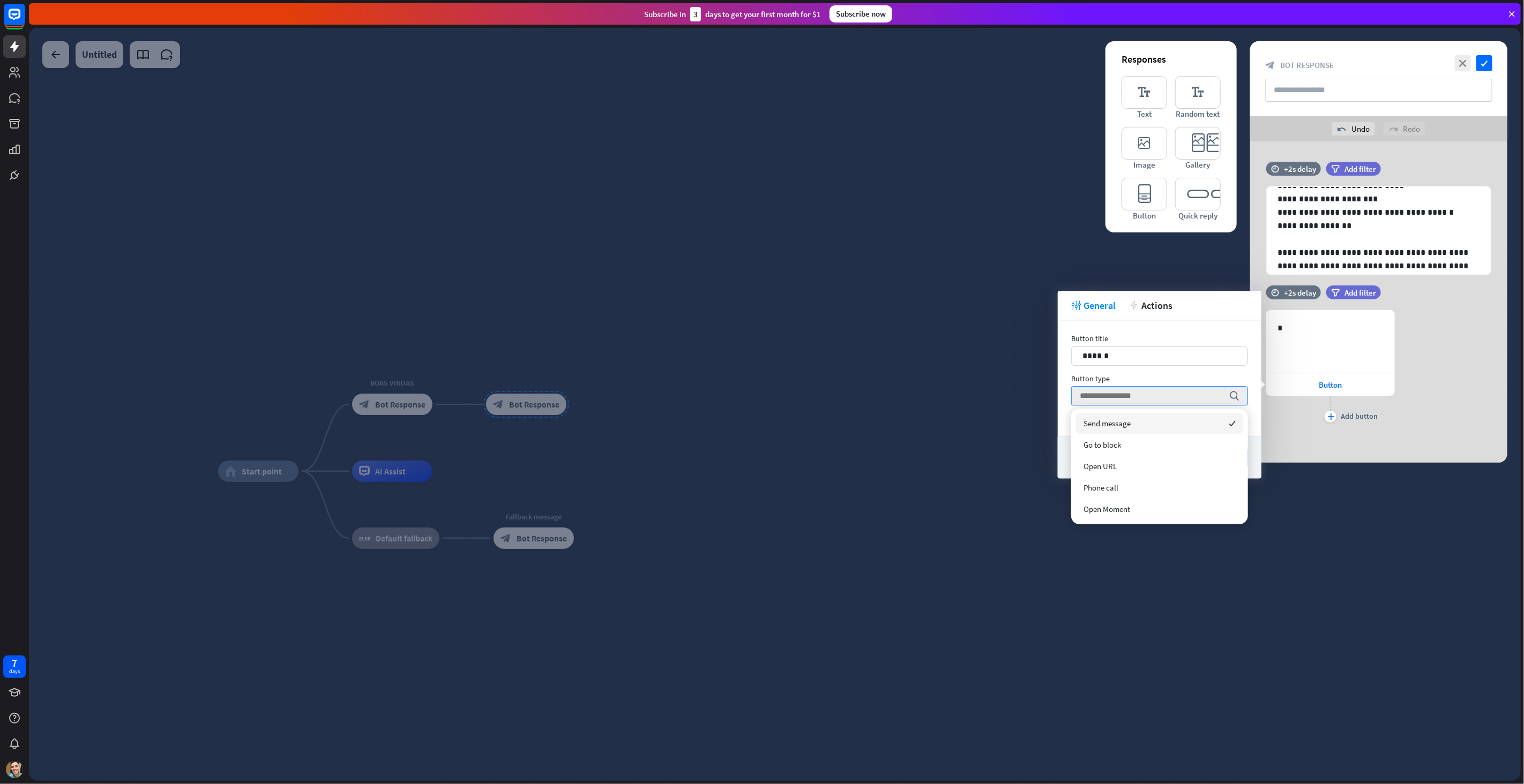
click at [1152, 422] on div "Send message checked" at bounding box center [1159, 423] width 168 height 22
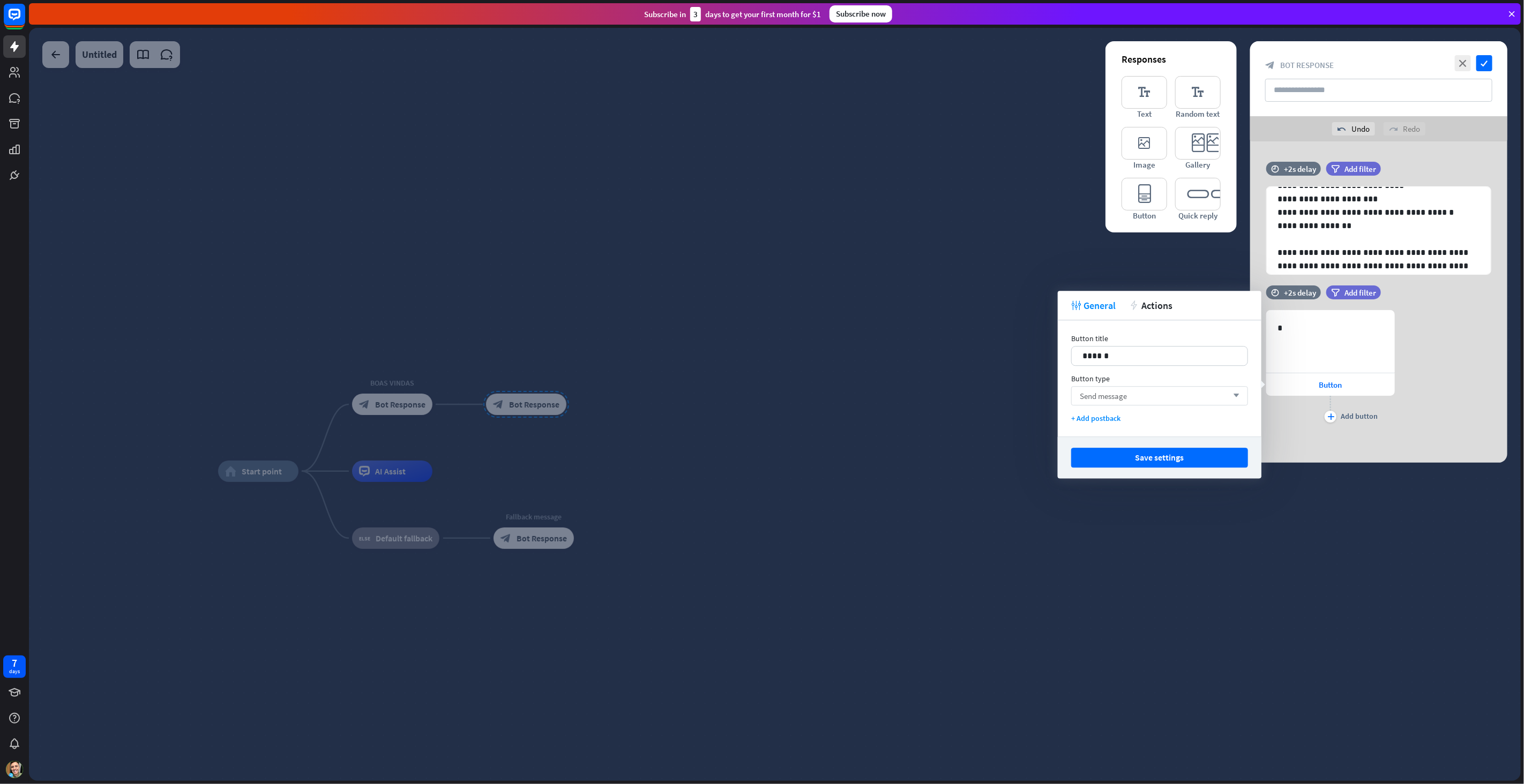
click at [1242, 393] on div "Send message arrow_down" at bounding box center [1159, 396] width 177 height 19
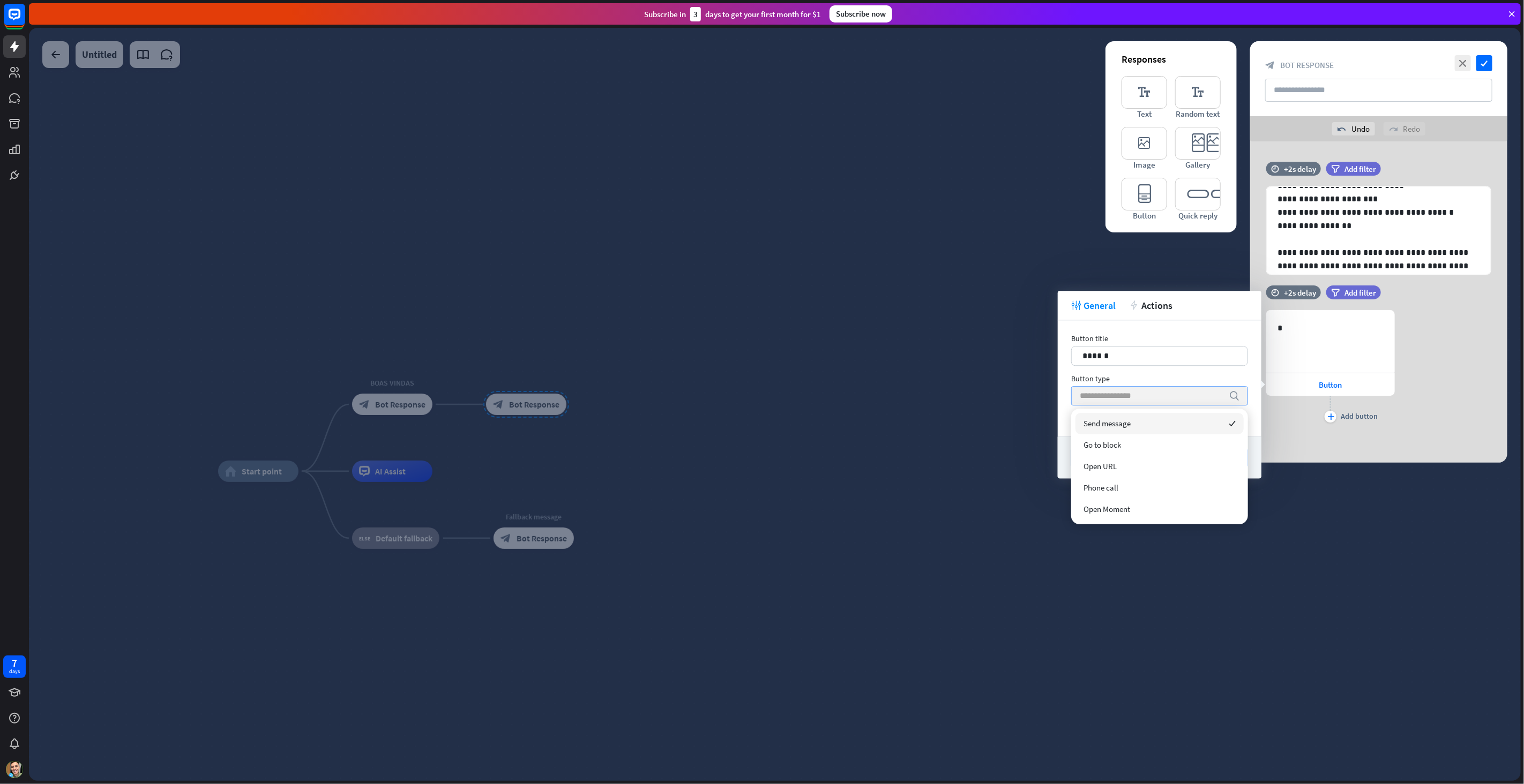
click at [1235, 395] on icon "search" at bounding box center [1234, 396] width 10 height 10
click at [1322, 347] on div "*" at bounding box center [1330, 341] width 128 height 61
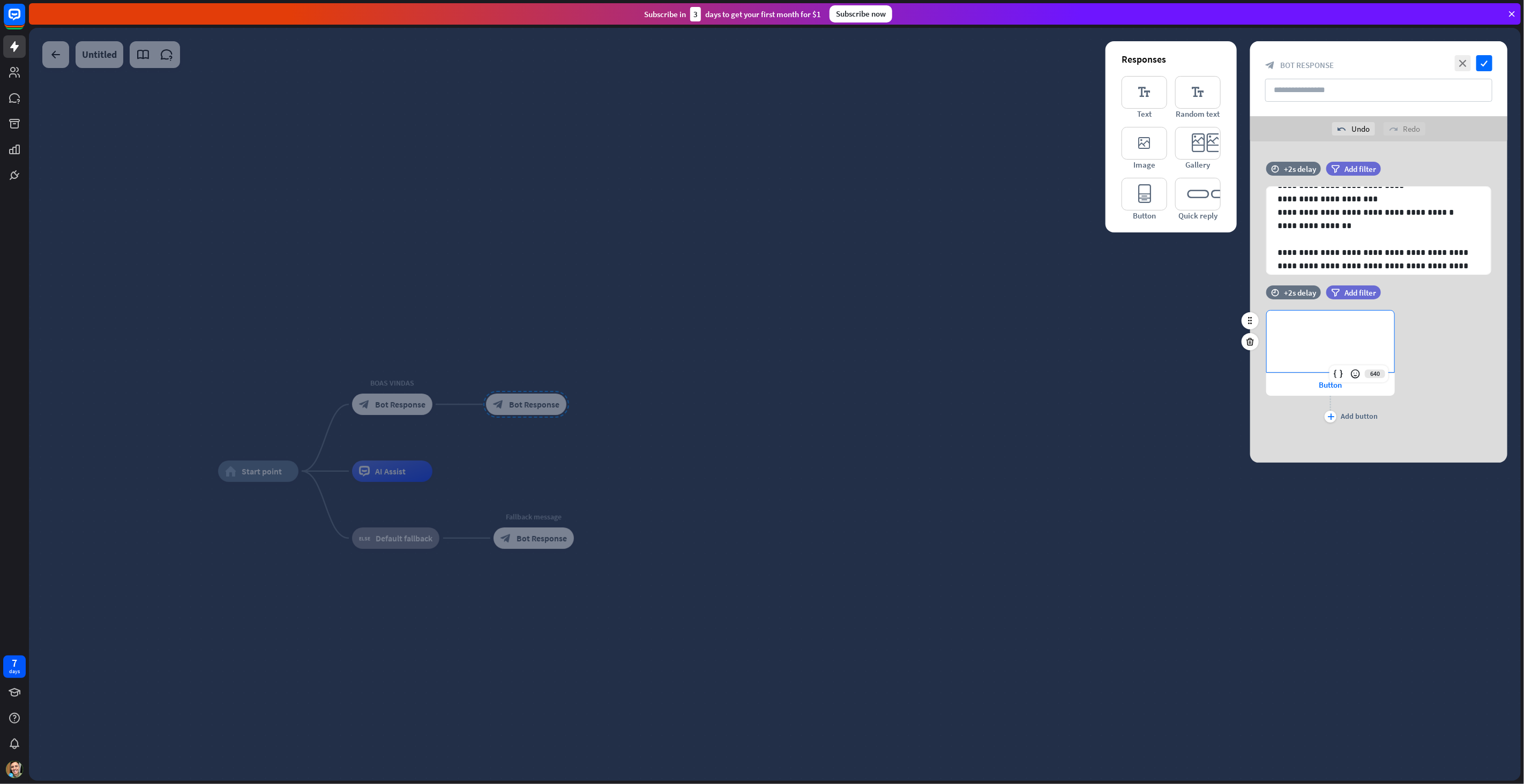
click at [1424, 336] on div "**********" at bounding box center [1378, 368] width 257 height 115
click at [1423, 322] on div "**********" at bounding box center [1378, 368] width 257 height 115
click at [1253, 345] on icon at bounding box center [1250, 341] width 10 height 10
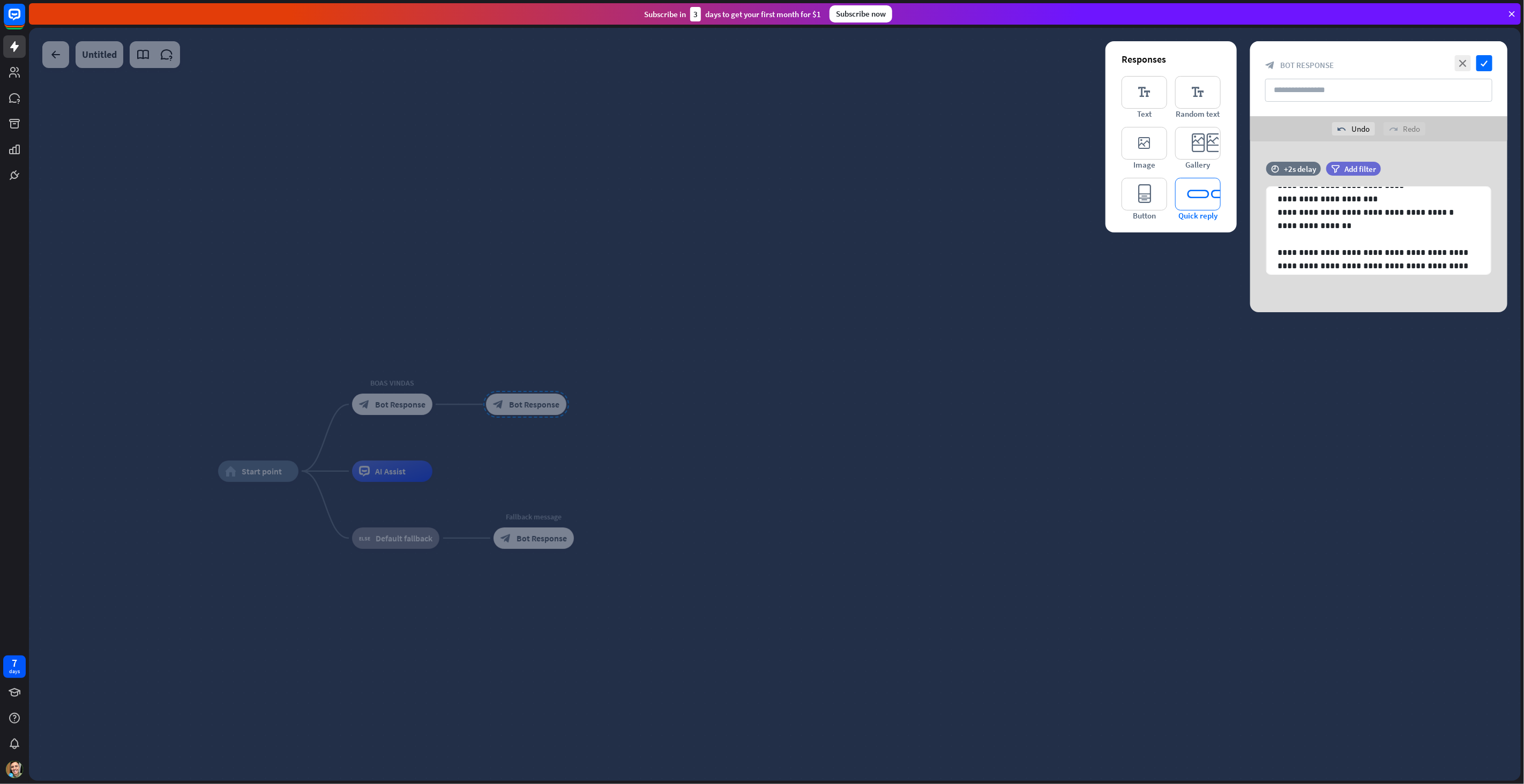
click at [1194, 191] on icon "editor_quick_replies" at bounding box center [1198, 193] width 45 height 32
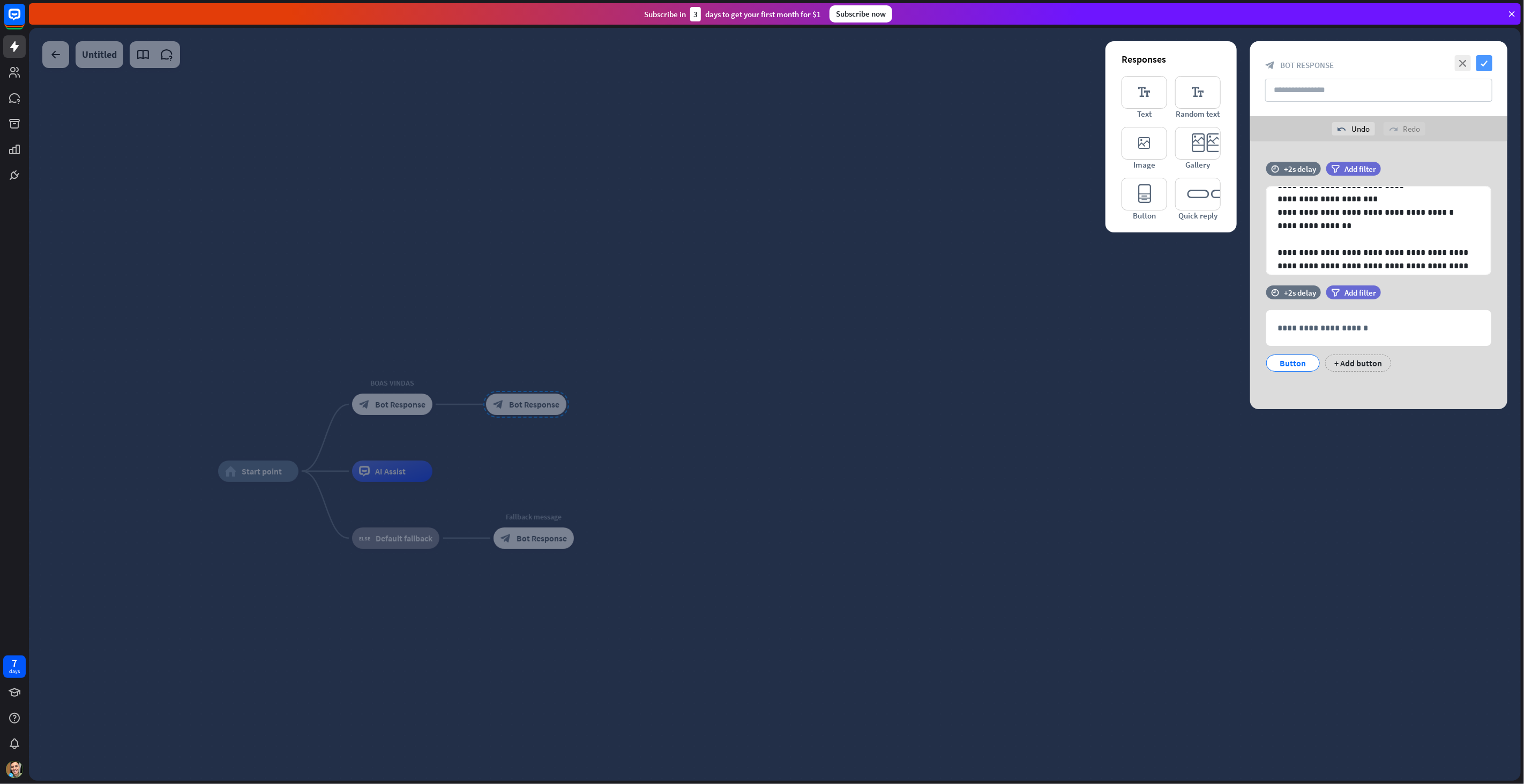
click at [1485, 63] on icon "check" at bounding box center [1484, 63] width 16 height 16
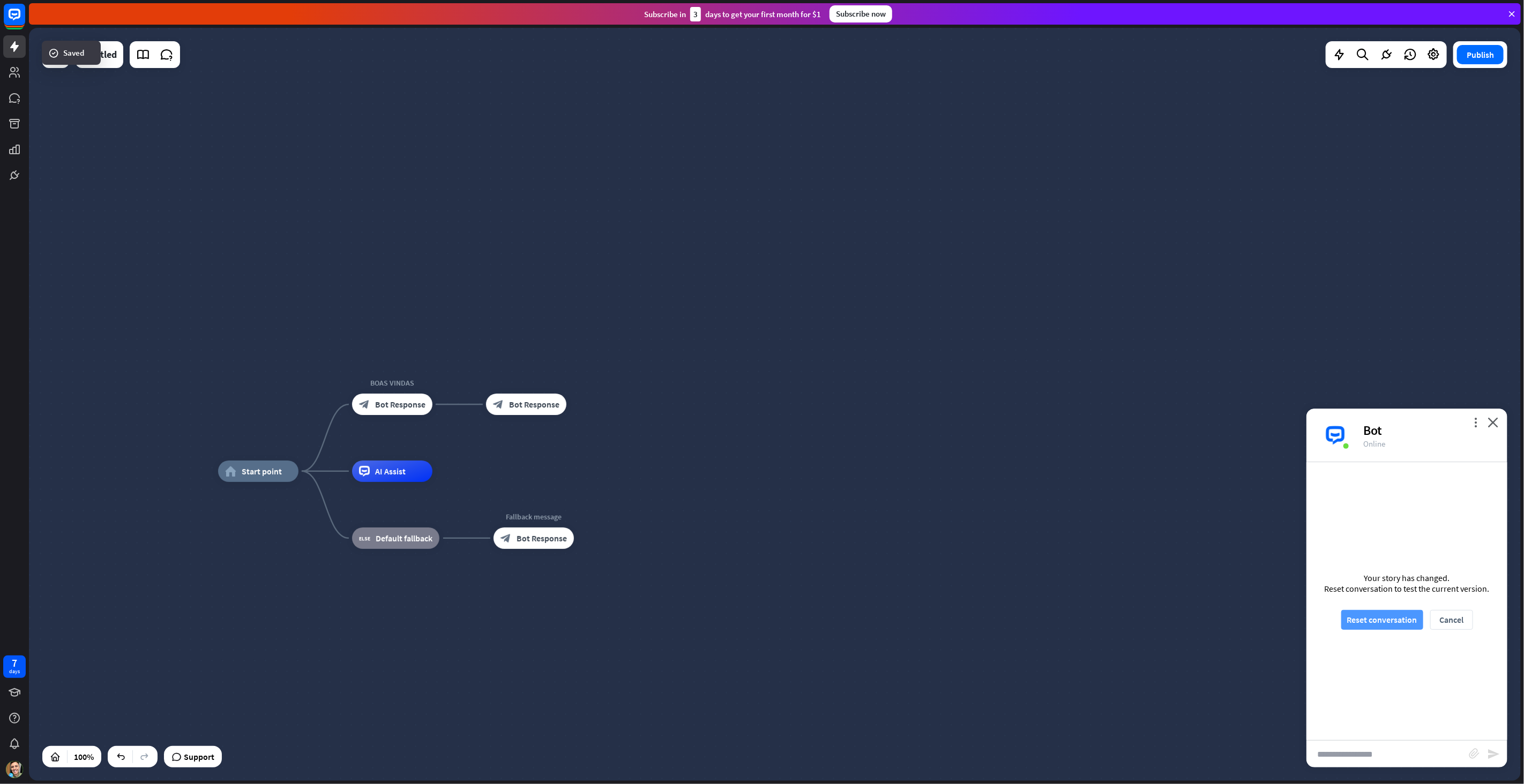
click at [1383, 618] on button "Reset conversation" at bounding box center [1382, 620] width 82 height 20
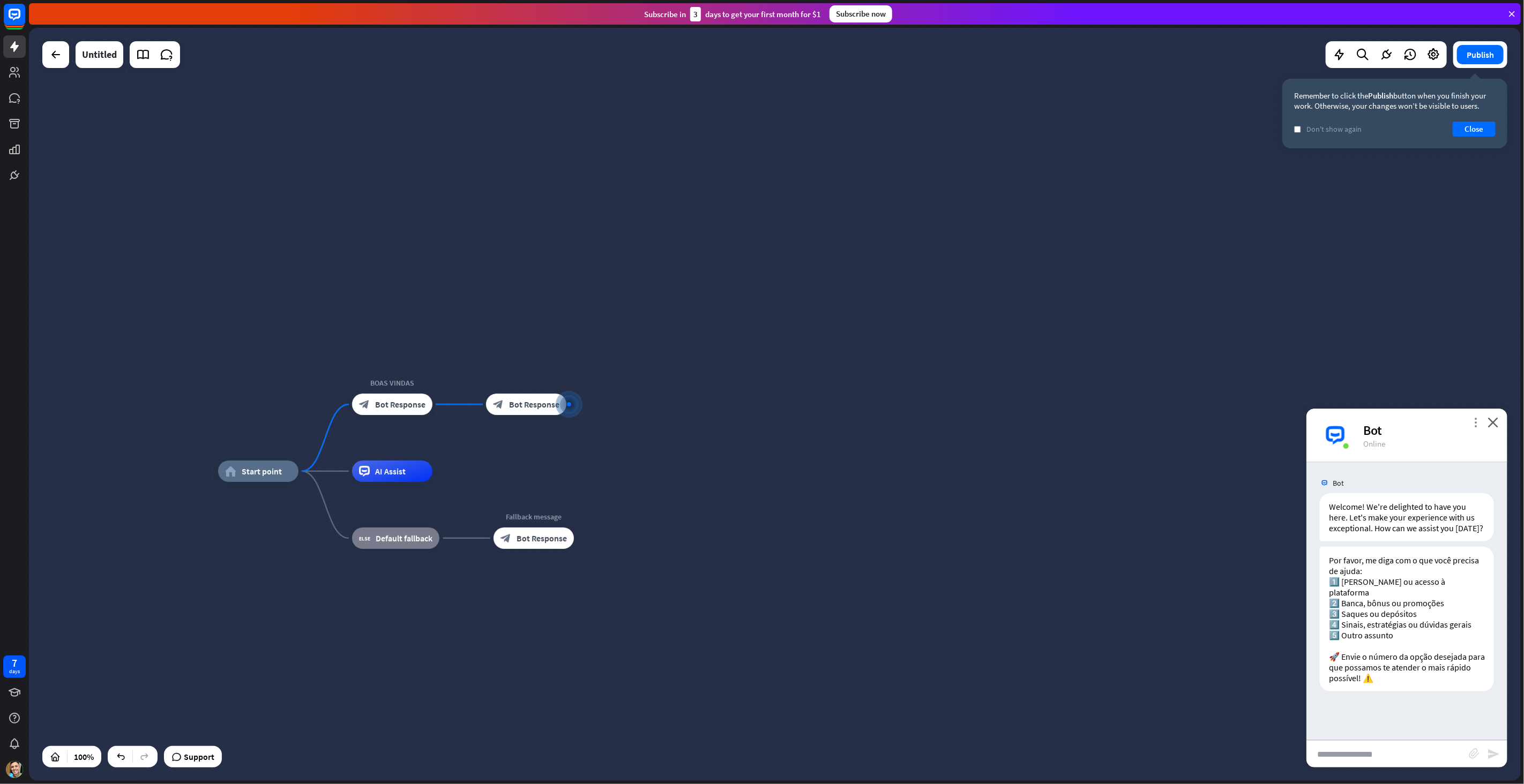
click at [1470, 420] on icon "more_vert" at bounding box center [1475, 422] width 10 height 10
click at [1381, 541] on span "Reset chat" at bounding box center [1371, 543] width 38 height 10
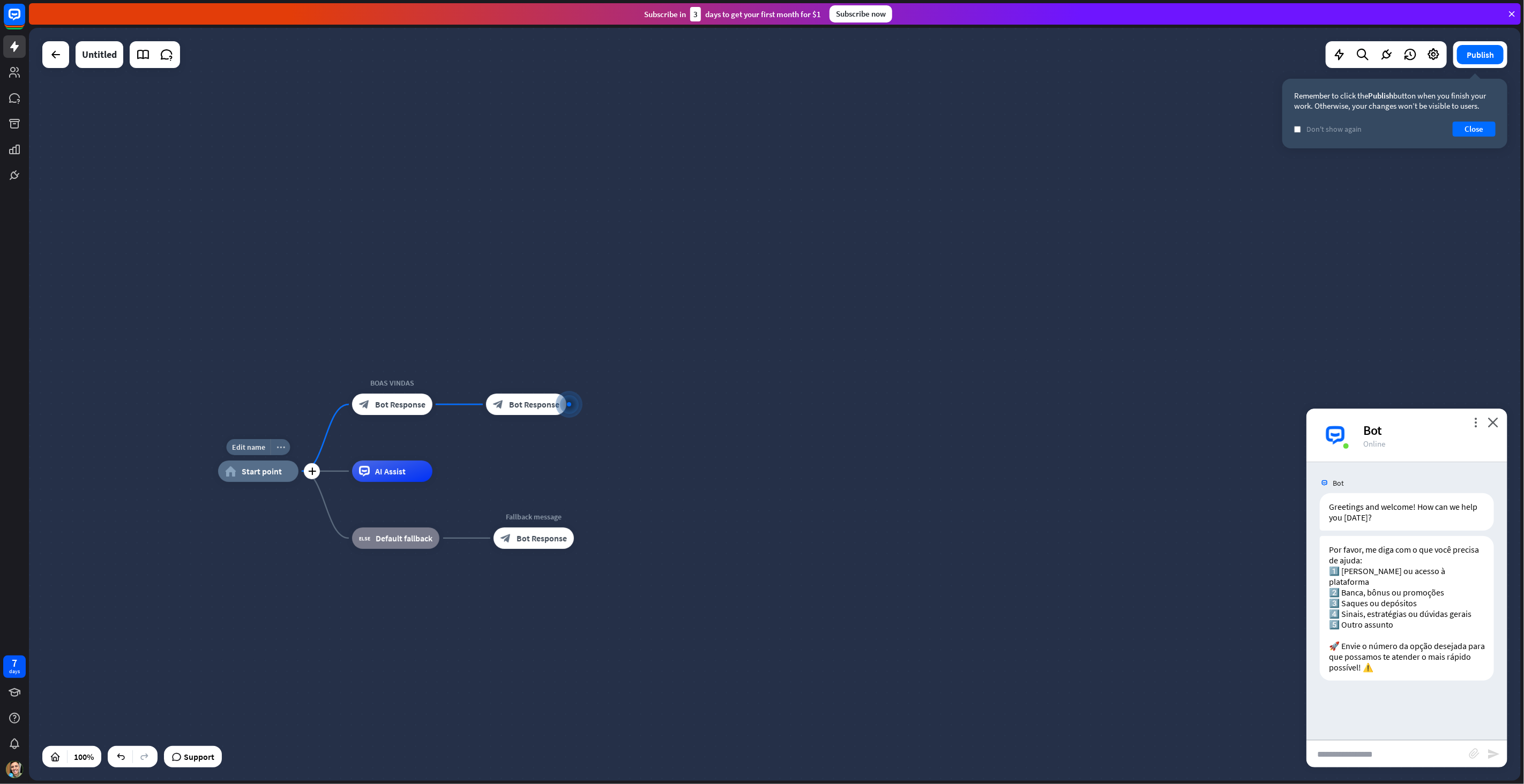
click at [277, 441] on div "more_horiz" at bounding box center [280, 447] width 20 height 16
click at [306, 493] on span "Start testing from here" at bounding box center [337, 496] width 74 height 10
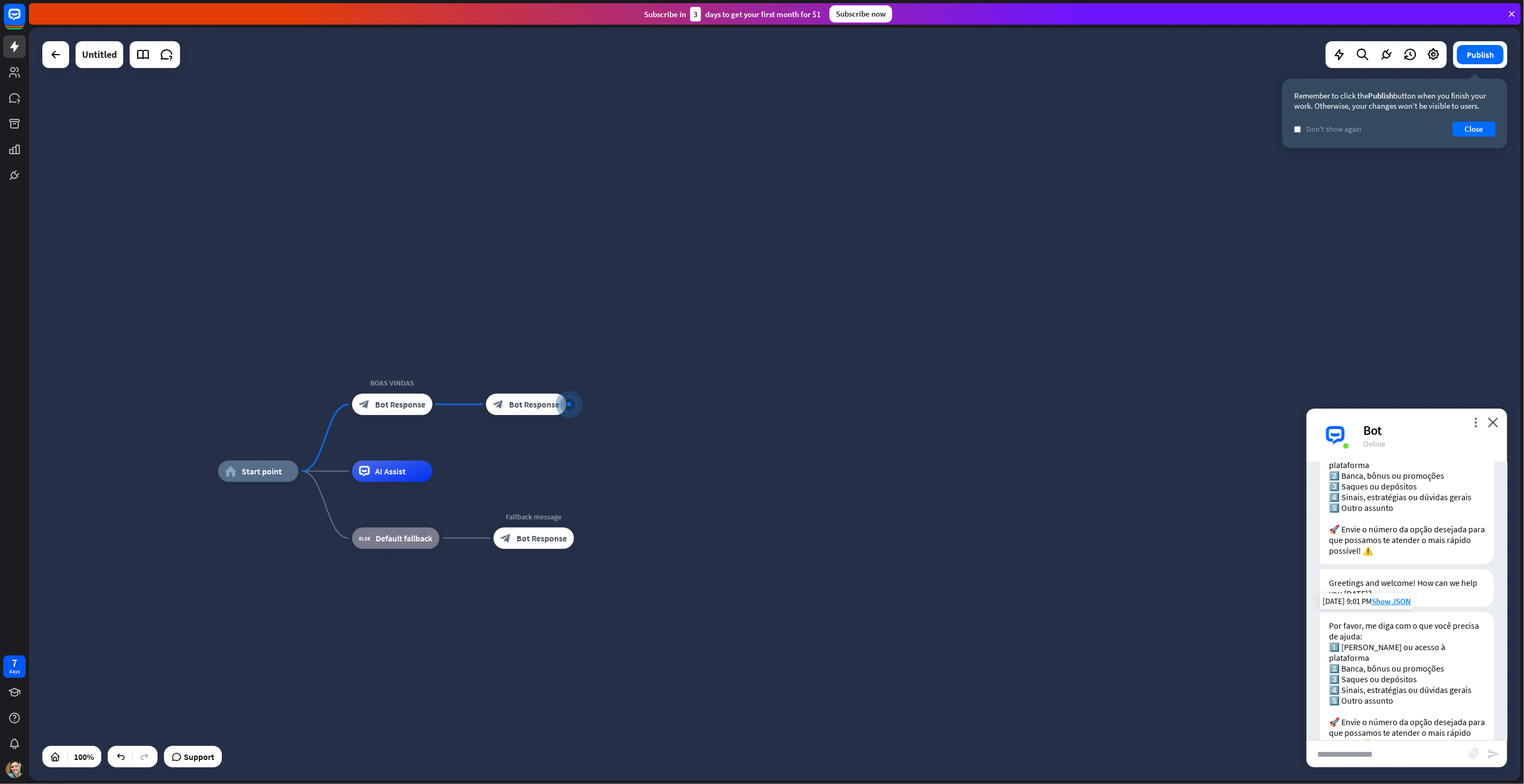
scroll to position [89, 0]
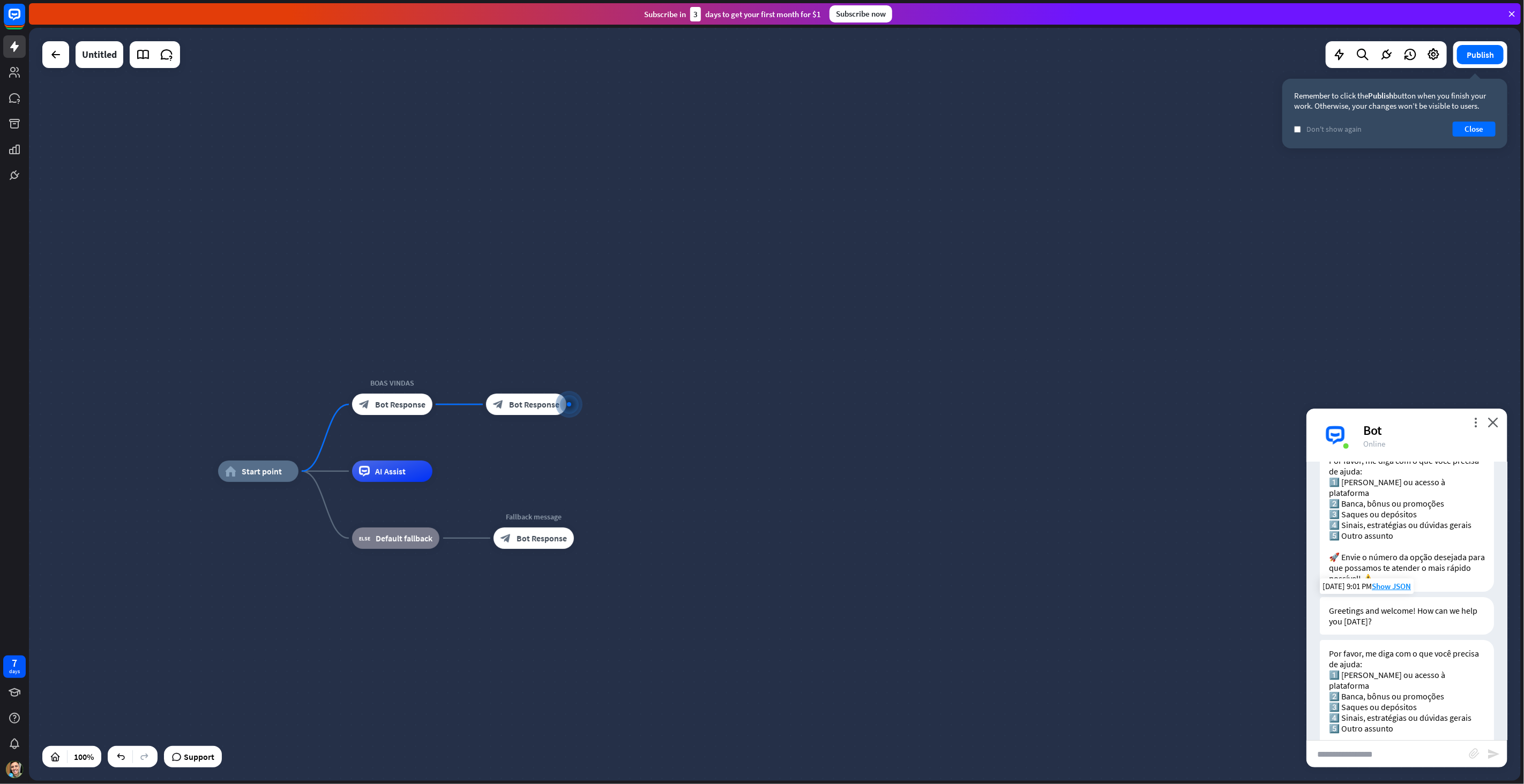
click at [1350, 597] on div "Greetings and welcome! How can we help you [DATE]?" at bounding box center [1406, 615] width 174 height 38
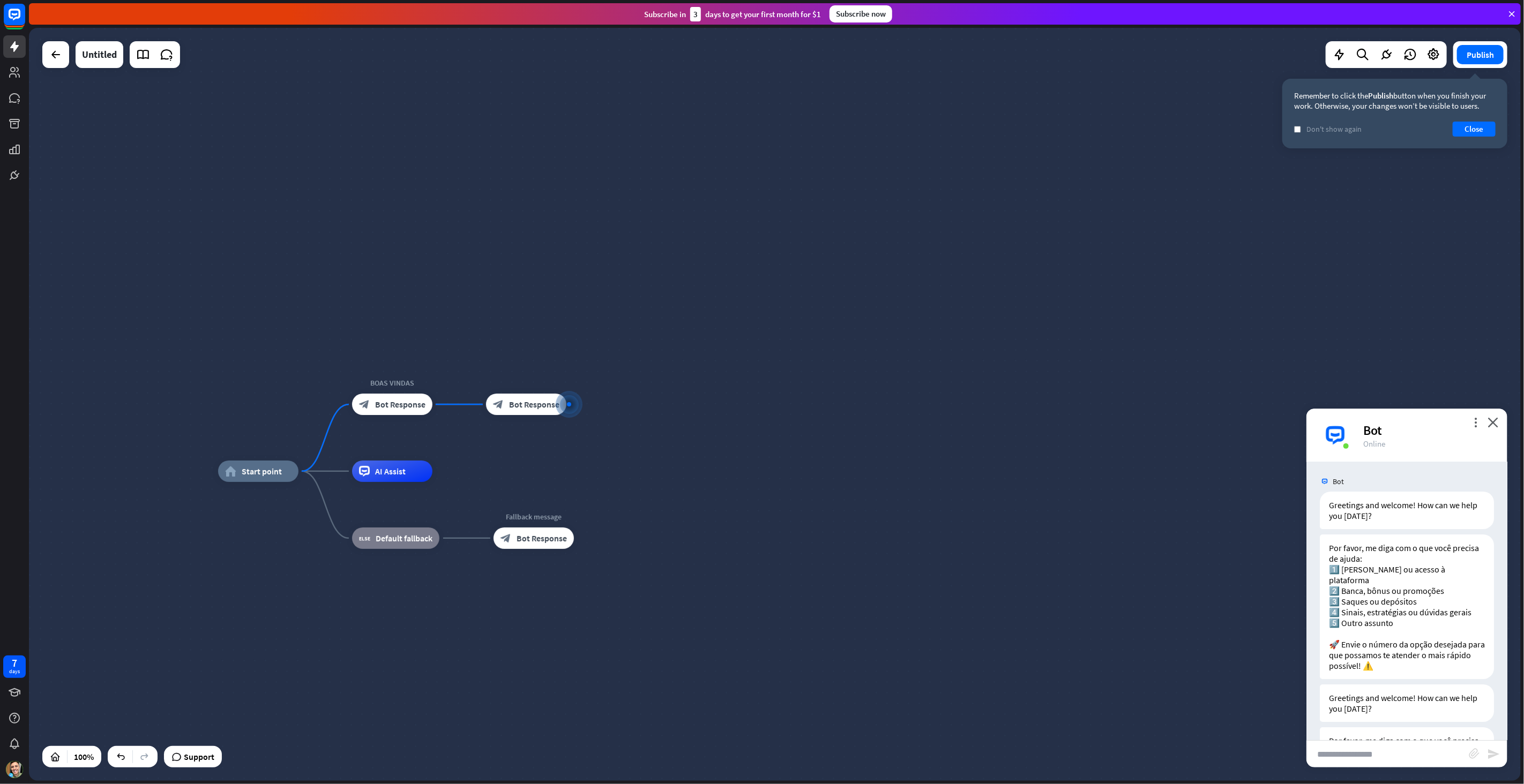
scroll to position [0, 0]
click at [391, 400] on span "Bot Response" at bounding box center [400, 404] width 51 height 10
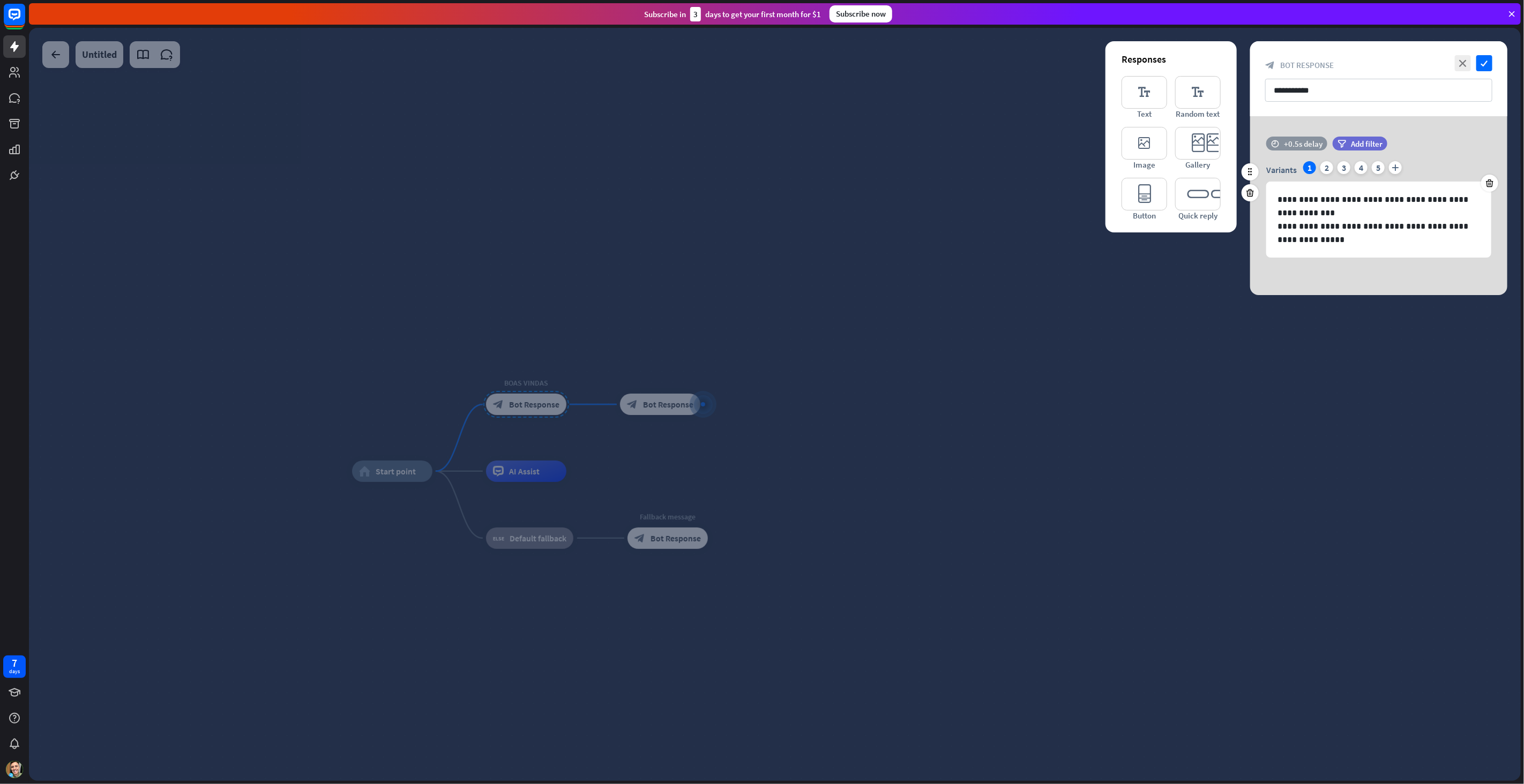
click at [1298, 139] on div "+0.5s delay" at bounding box center [1303, 144] width 38 height 10
click at [1300, 140] on div "+0.5s" at bounding box center [1385, 143] width 170 height 10
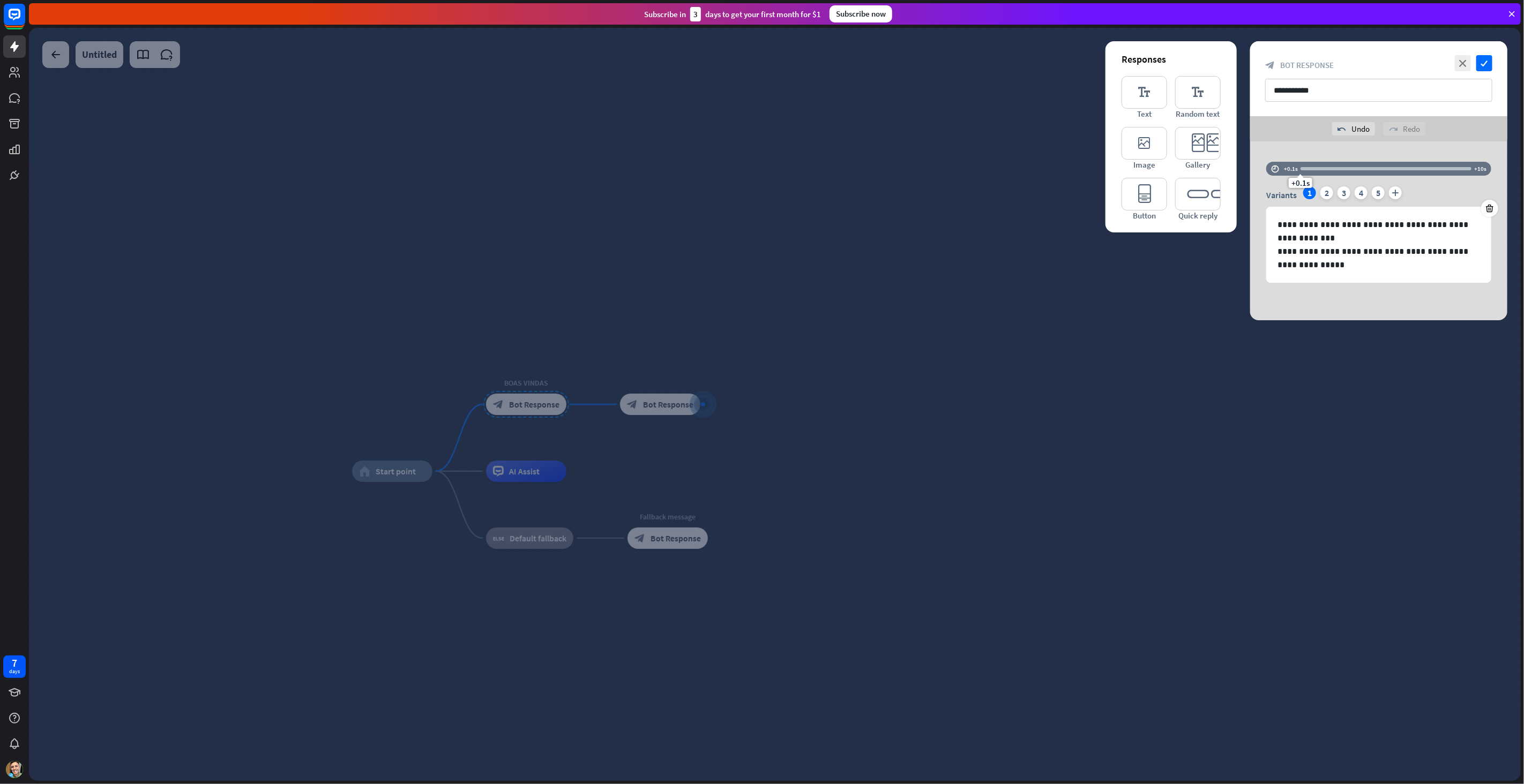
drag, startPoint x: 1438, startPoint y: 146, endPoint x: 1432, endPoint y: 149, distance: 6.7
click at [1438, 146] on div "**********" at bounding box center [1378, 231] width 257 height 179
click at [1484, 61] on icon "check" at bounding box center [1484, 63] width 16 height 16
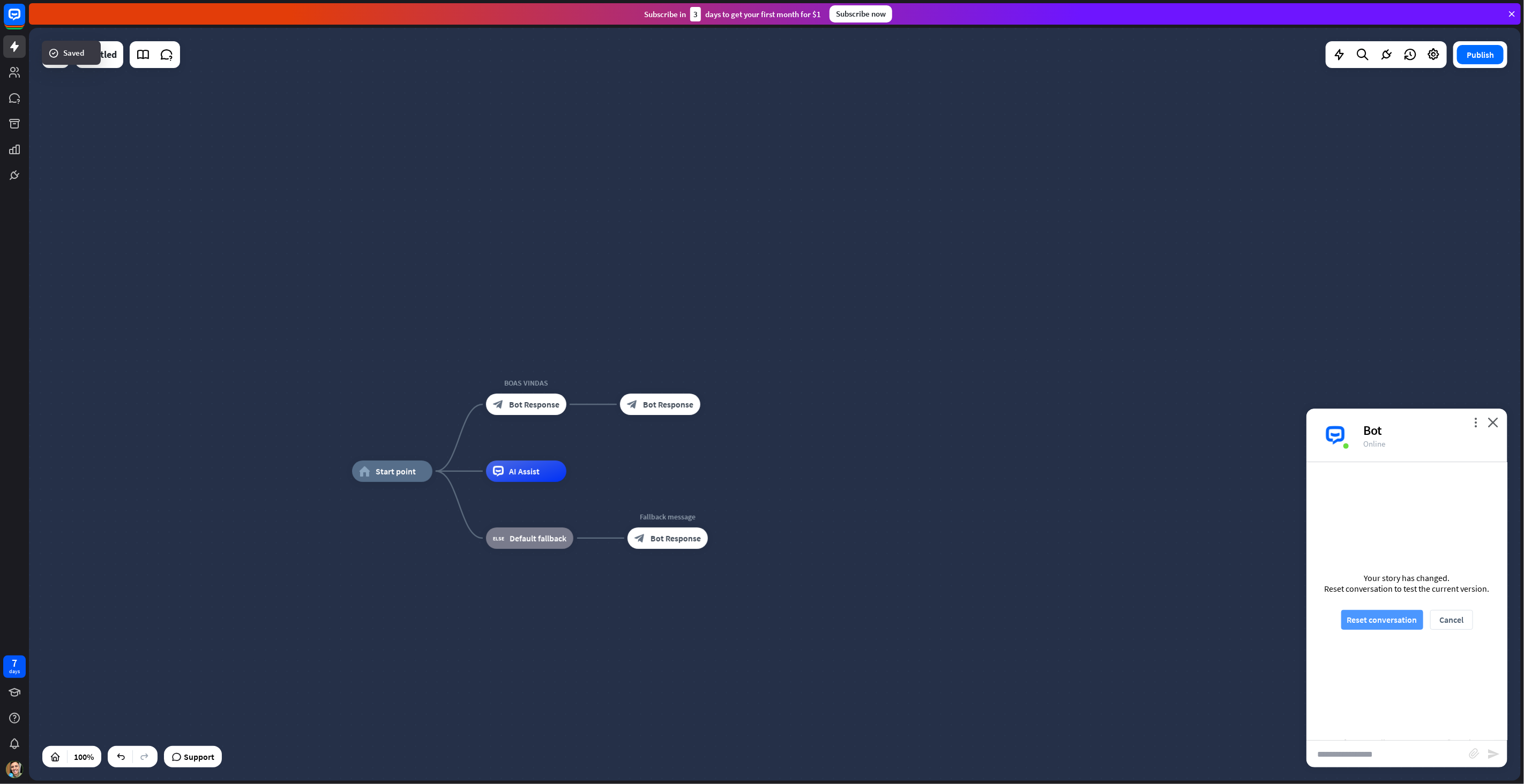
click at [1372, 621] on button "Reset conversation" at bounding box center [1382, 620] width 82 height 20
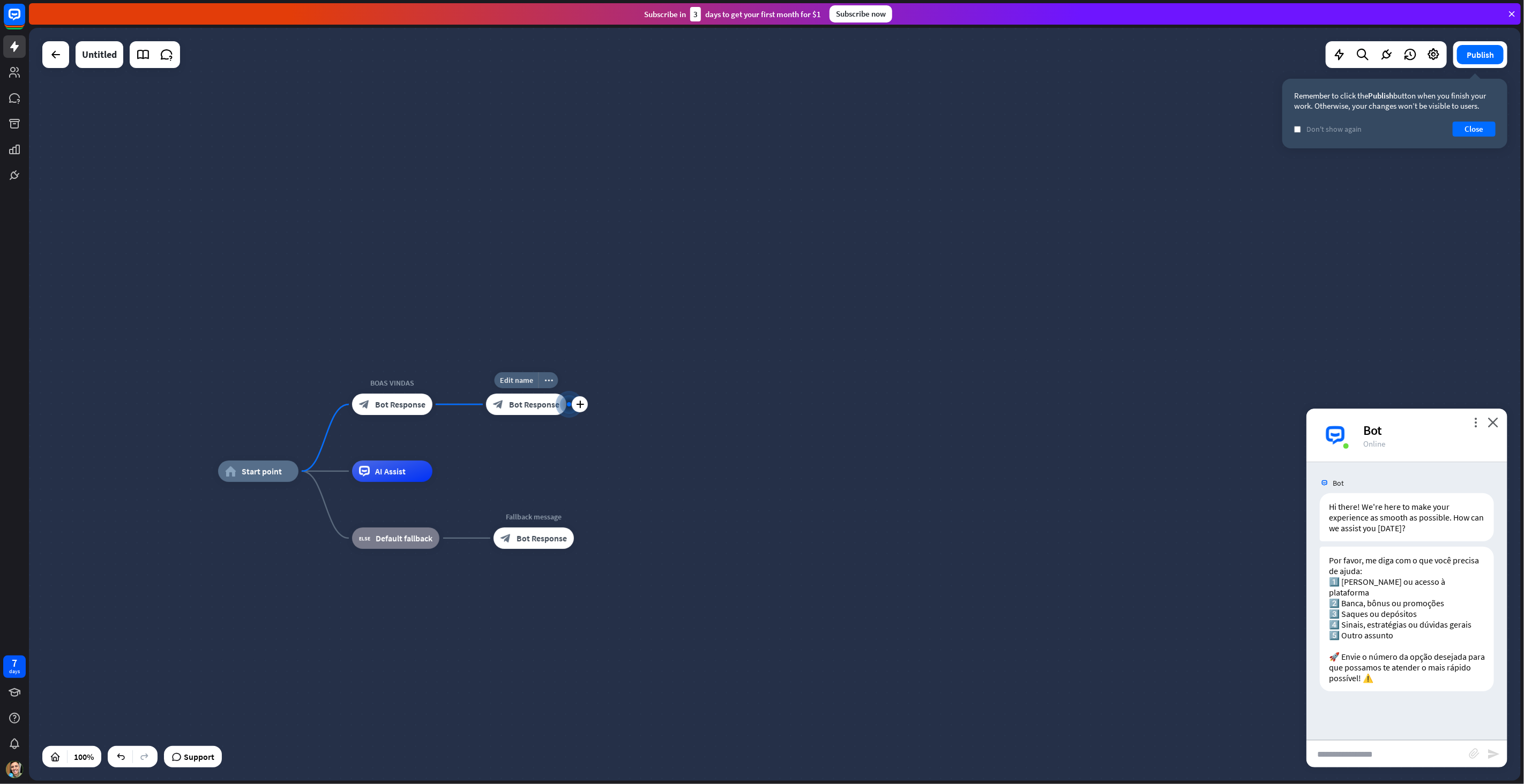
click at [500, 401] on icon "block_bot_response" at bounding box center [498, 404] width 10 height 10
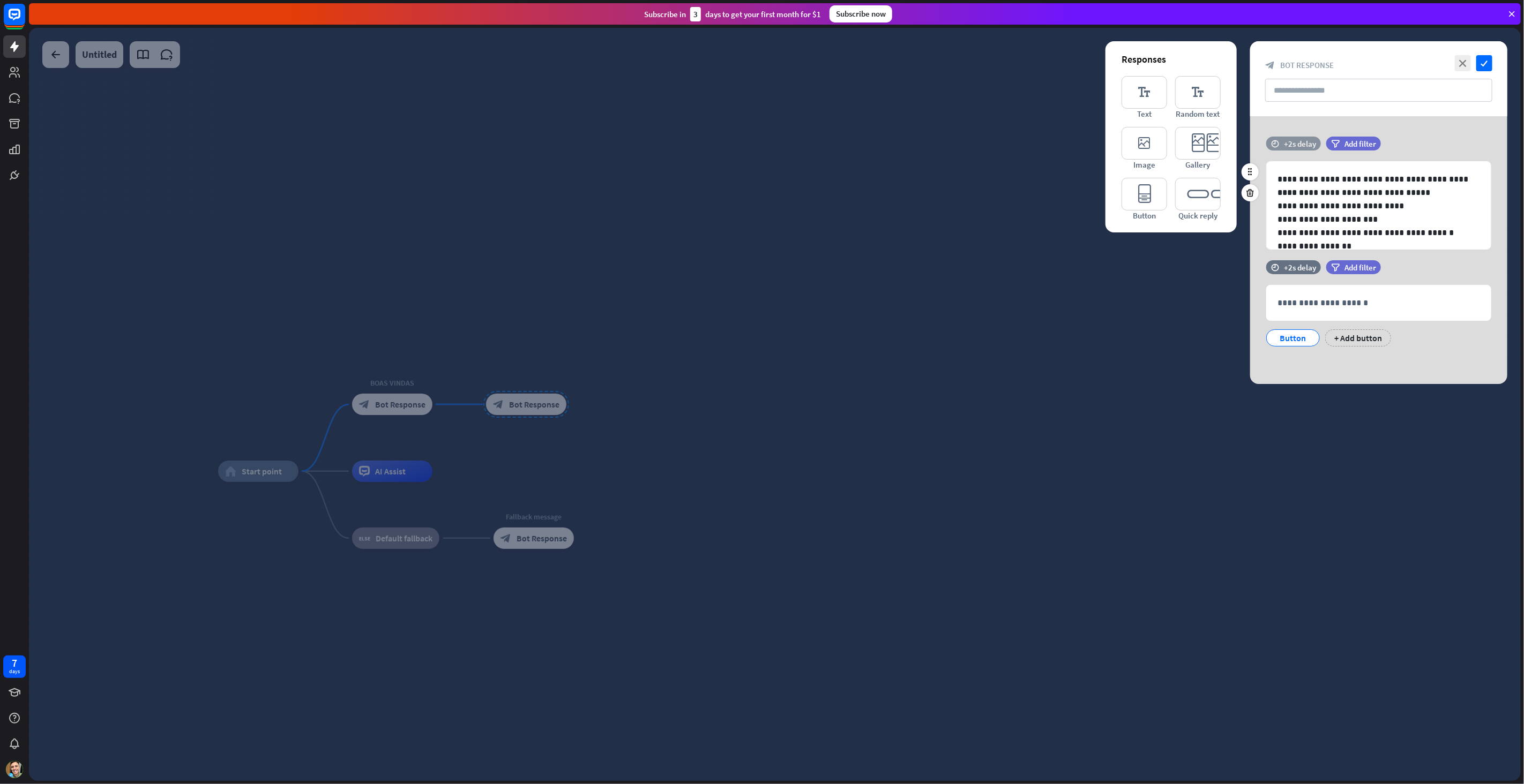
click at [1299, 139] on div "+2s delay" at bounding box center [1299, 144] width 32 height 10
click at [1346, 142] on div at bounding box center [1385, 143] width 170 height 3
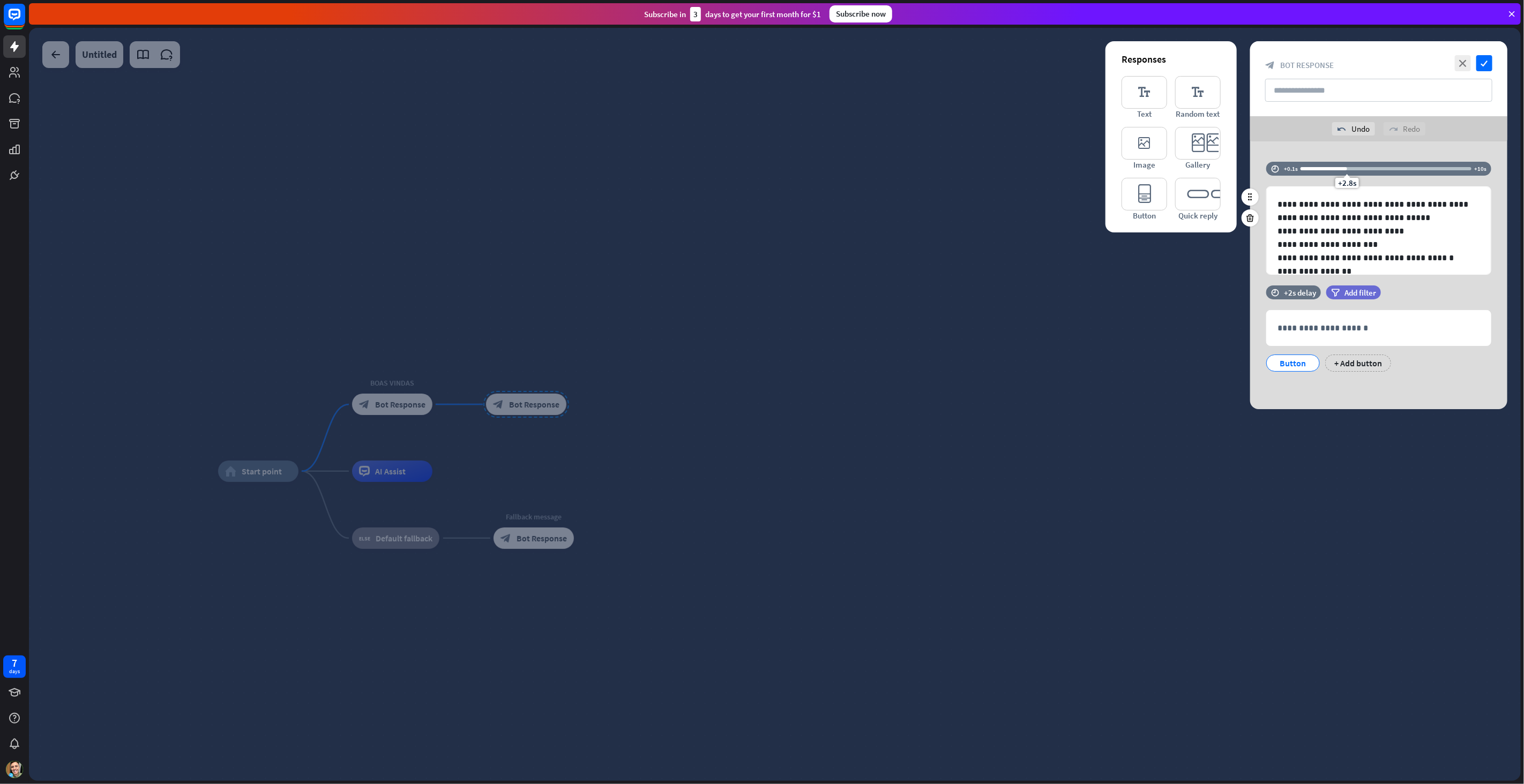
click at [1366, 165] on div "+2.8s" at bounding box center [1385, 169] width 170 height 10
click at [1382, 165] on div "+3.9s" at bounding box center [1385, 169] width 170 height 10
click at [1366, 168] on div at bounding box center [1340, 169] width 81 height 3
click at [1354, 170] on div "+3.9s" at bounding box center [1385, 169] width 170 height 10
click at [1484, 66] on icon "check" at bounding box center [1484, 63] width 16 height 16
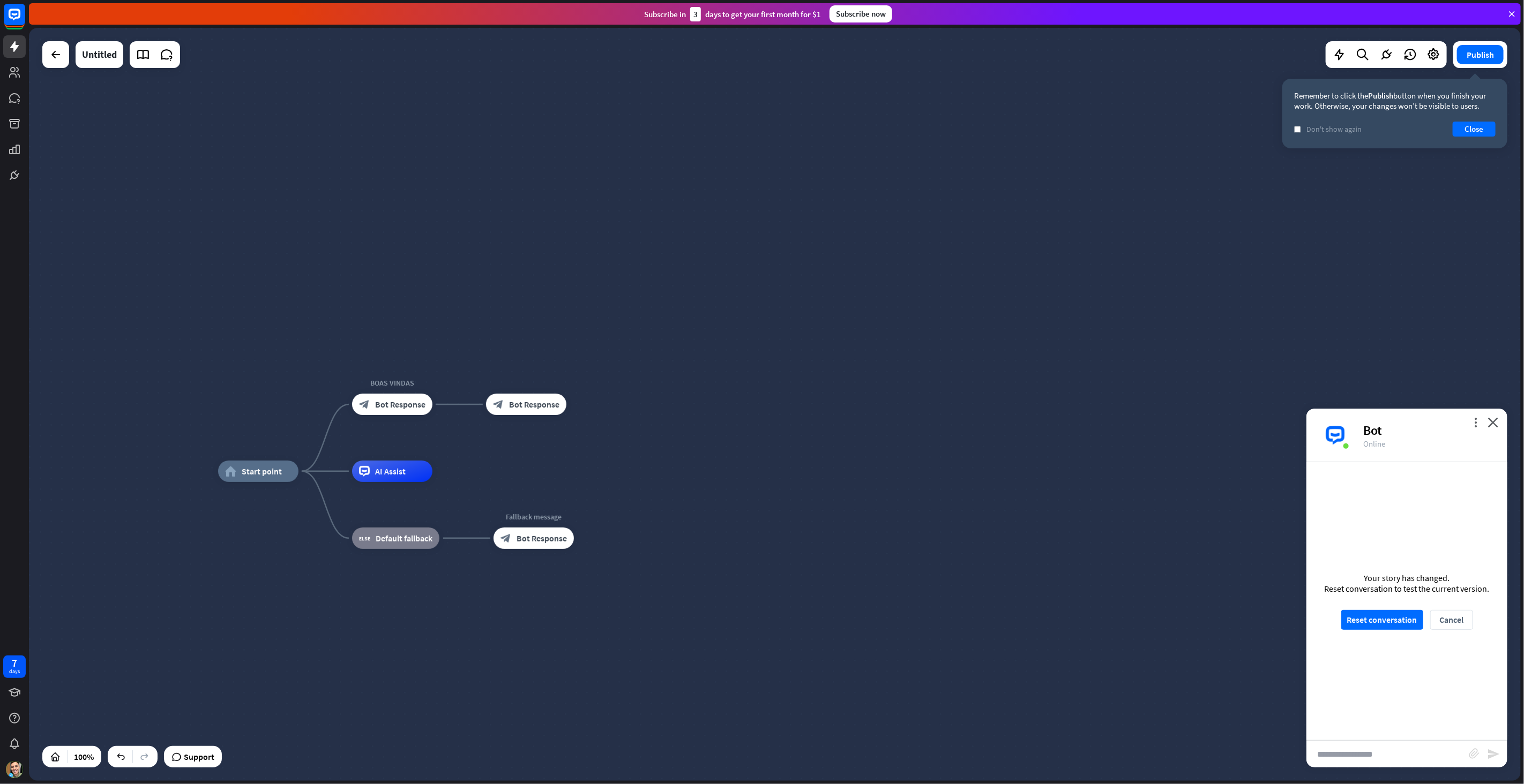
drag, startPoint x: 391, startPoint y: 471, endPoint x: 595, endPoint y: 465, distance: 204.1
click at [595, 465] on div "home_2 Start point BOAS VINDAS block_bot_response Bot Response block_bot_respon…" at bounding box center [775, 404] width 1492 height 753
click at [417, 447] on icon "more_horiz" at bounding box center [414, 447] width 9 height 8
click at [431, 482] on div "plus AI Assist" at bounding box center [393, 471] width 80 height 22
click at [417, 478] on div "AI Assist" at bounding box center [393, 471] width 80 height 22
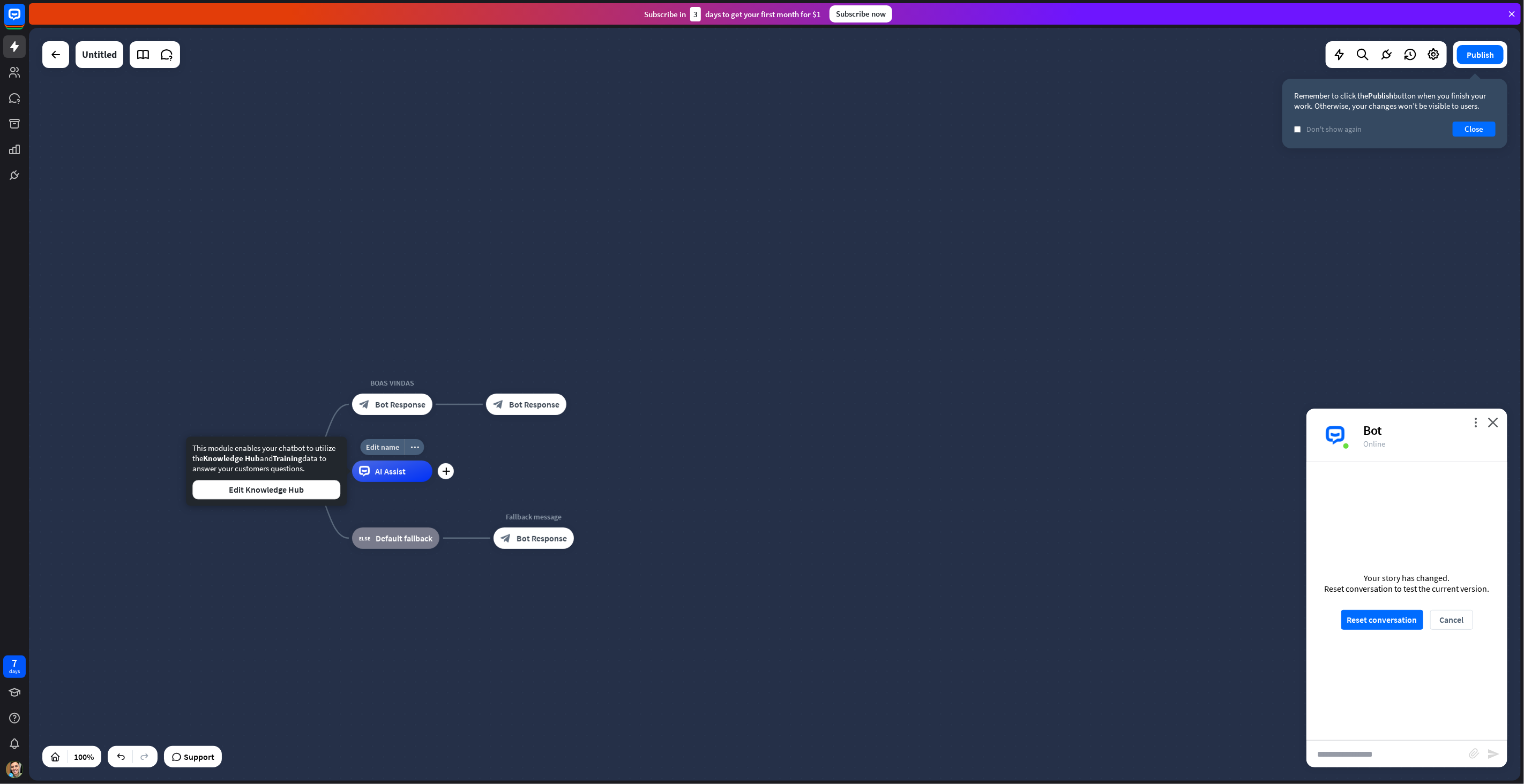
click at [417, 476] on div "AI Assist" at bounding box center [393, 471] width 80 height 22
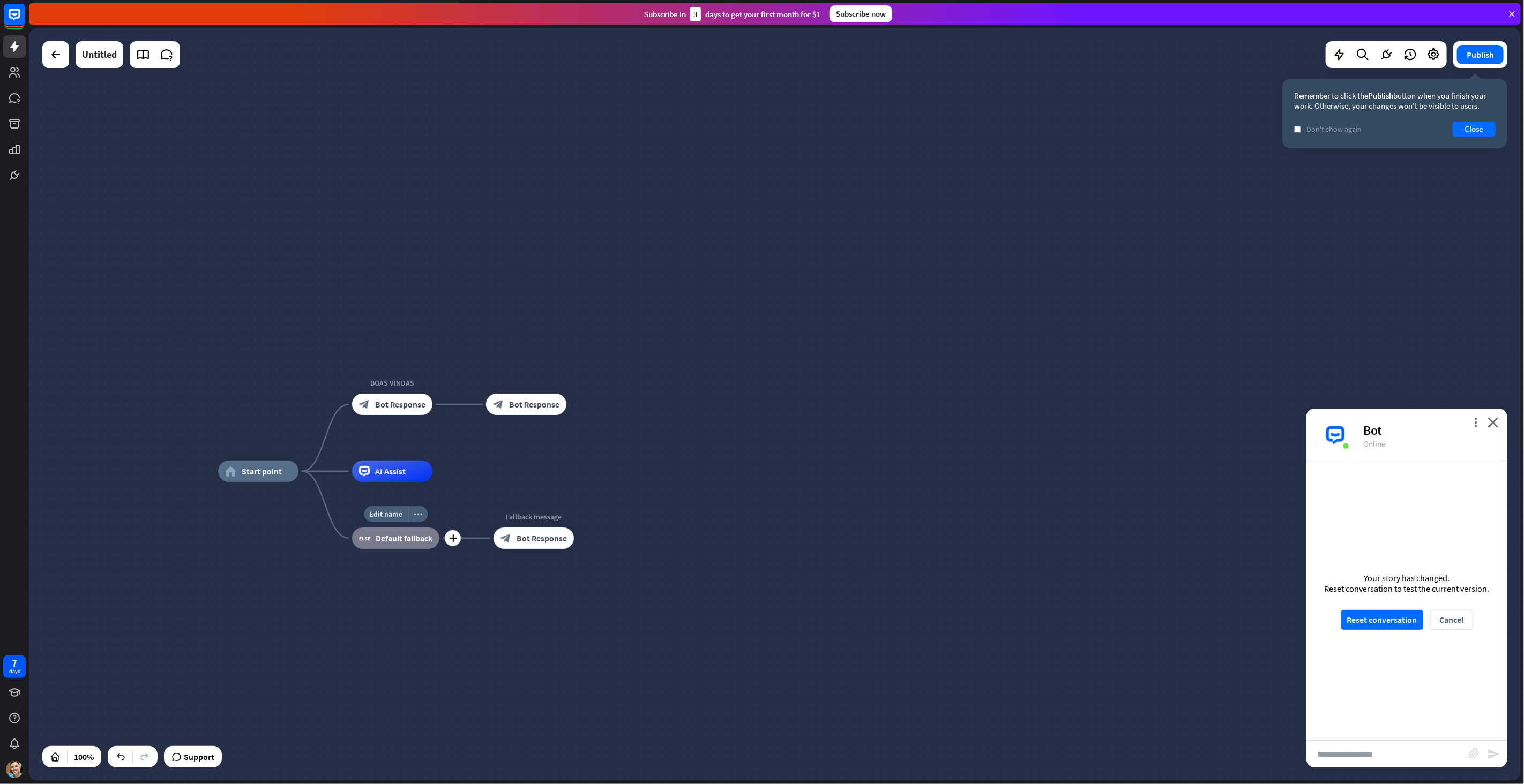
click at [422, 512] on div "more_horiz" at bounding box center [417, 514] width 20 height 16
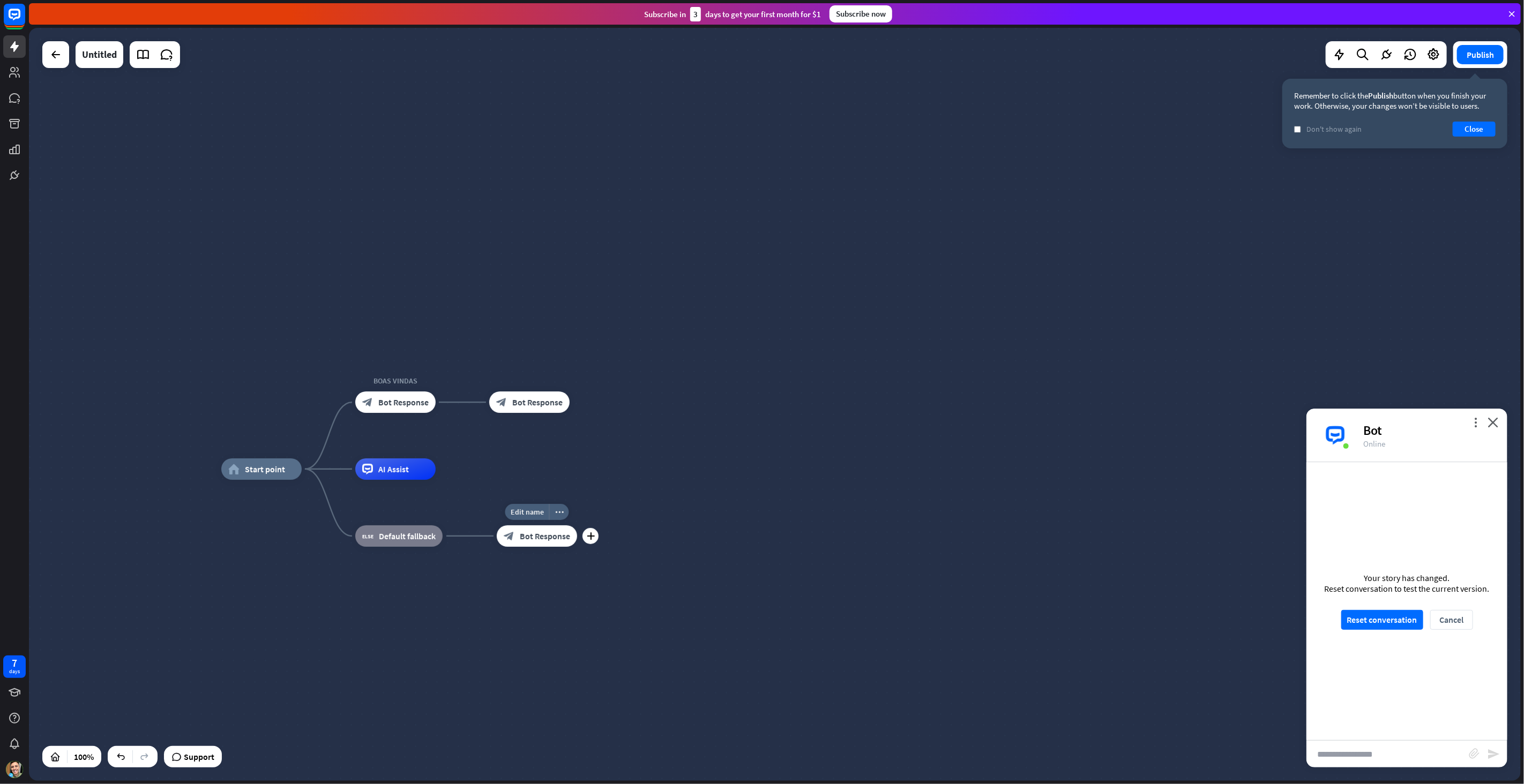
click at [577, 525] on div "Edit name more_horiz plus Fallback message block_bot_response Bot Response" at bounding box center [537, 536] width 80 height 22
click at [541, 539] on span "Bot Response" at bounding box center [545, 536] width 51 height 10
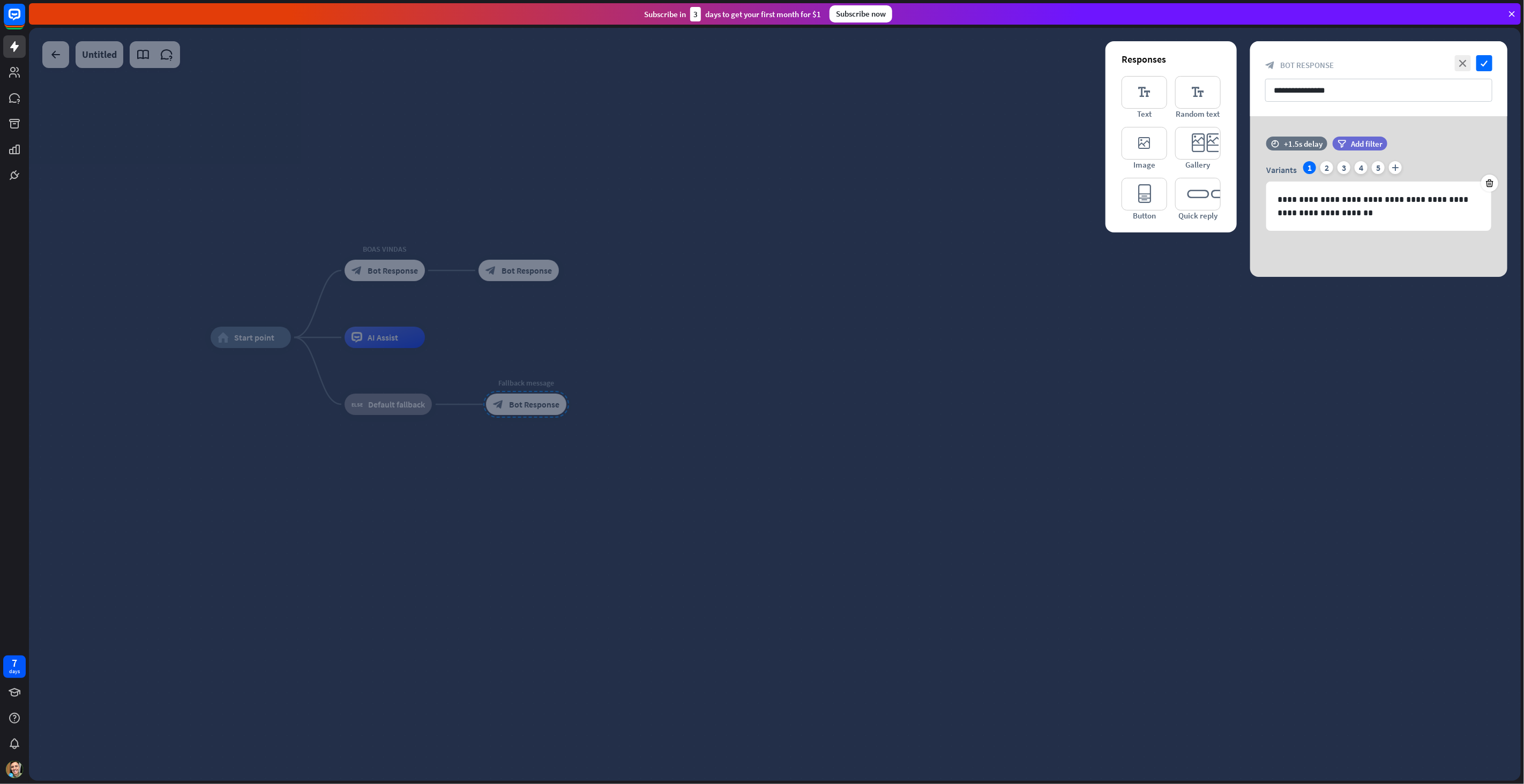
drag, startPoint x: 1462, startPoint y: 63, endPoint x: 1090, endPoint y: 135, distance: 378.9
click at [1461, 63] on icon "close" at bounding box center [1463, 63] width 16 height 16
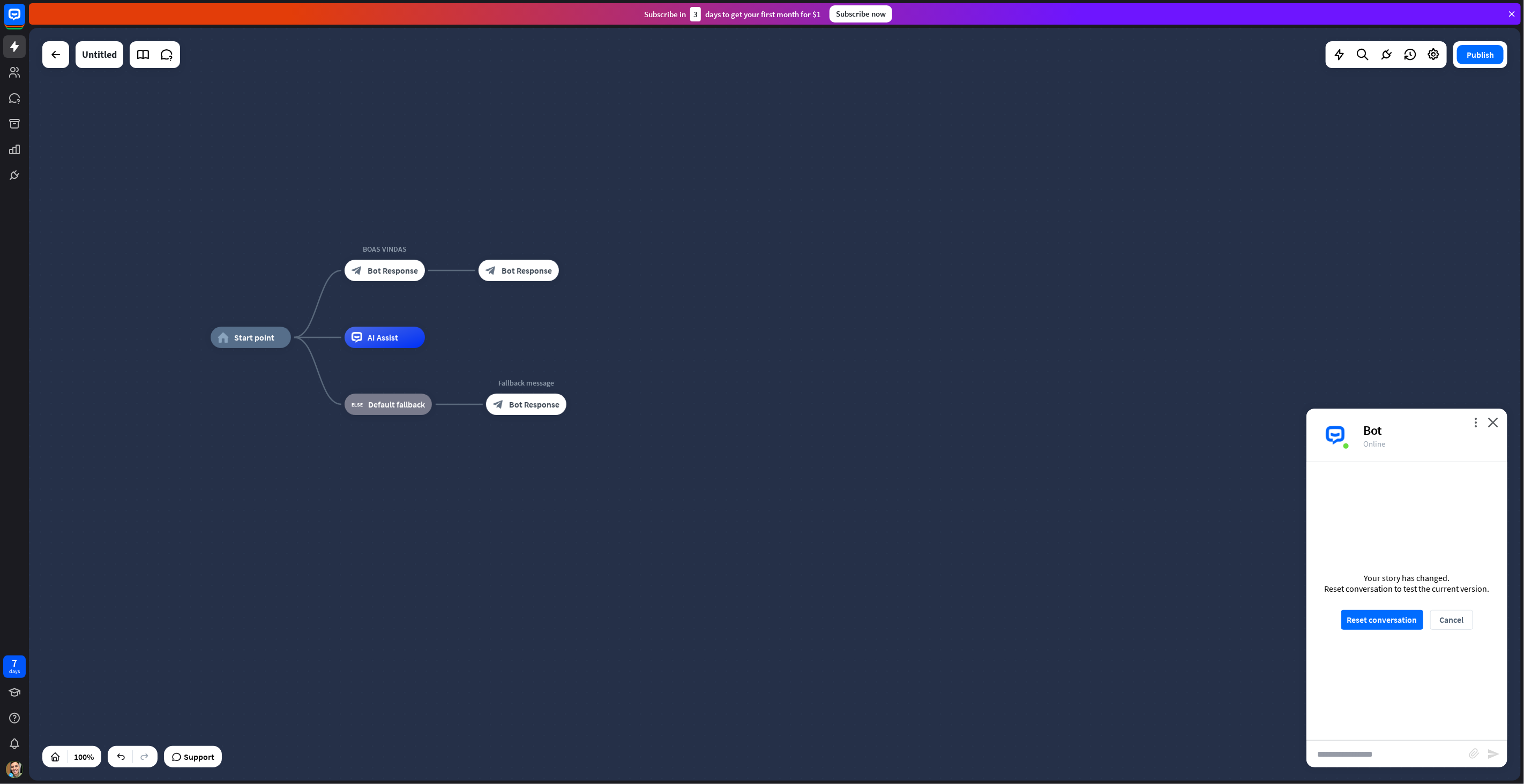
drag, startPoint x: 595, startPoint y: 294, endPoint x: 591, endPoint y: 283, distance: 11.7
click at [595, 293] on div "home_2 Start point BOAS VINDAS block_bot_response Bot Response Edit name more_h…" at bounding box center [775, 404] width 1492 height 753
click at [574, 270] on icon "plus" at bounding box center [572, 270] width 8 height 8
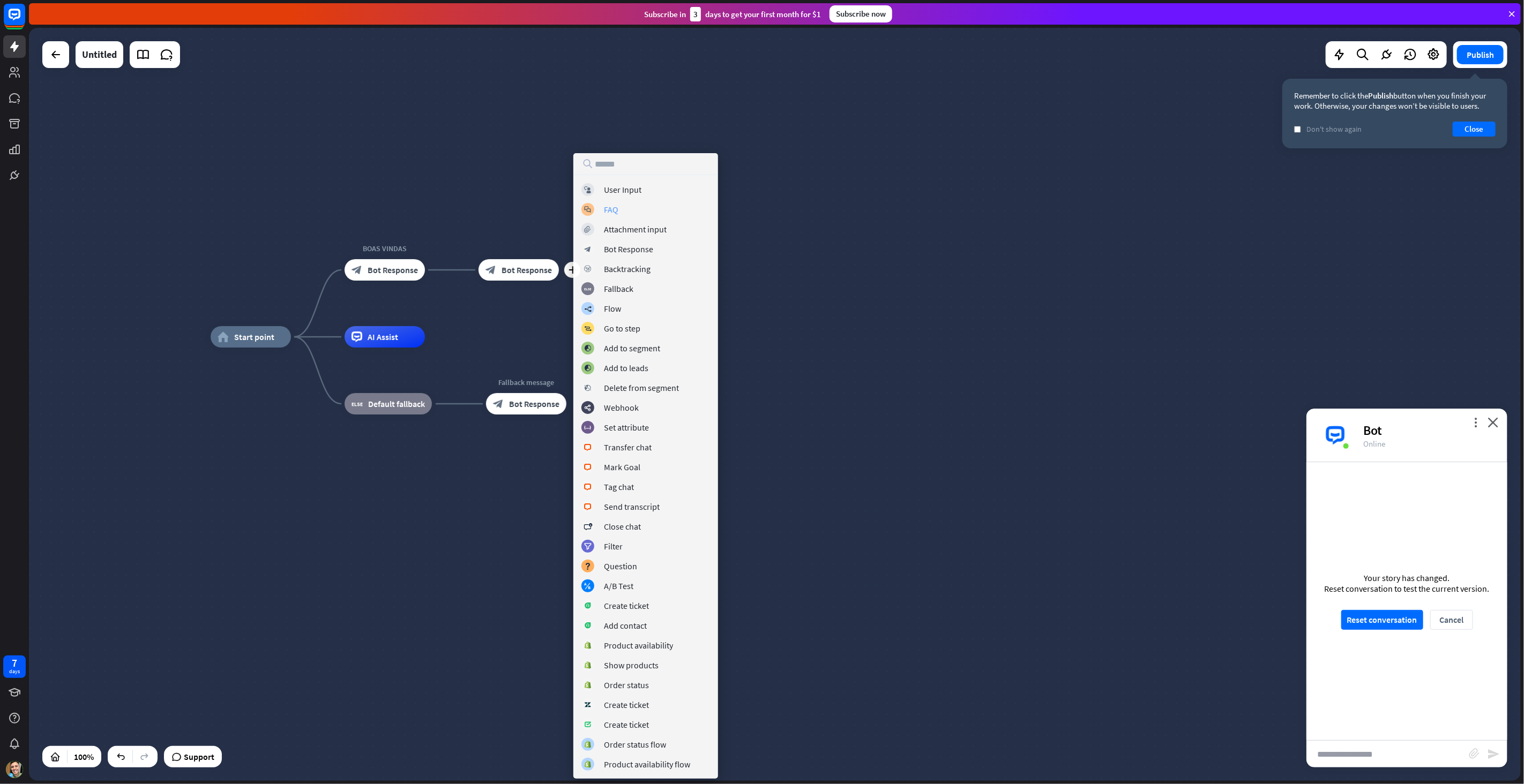
click at [617, 212] on div "block_faq FAQ" at bounding box center [645, 209] width 129 height 13
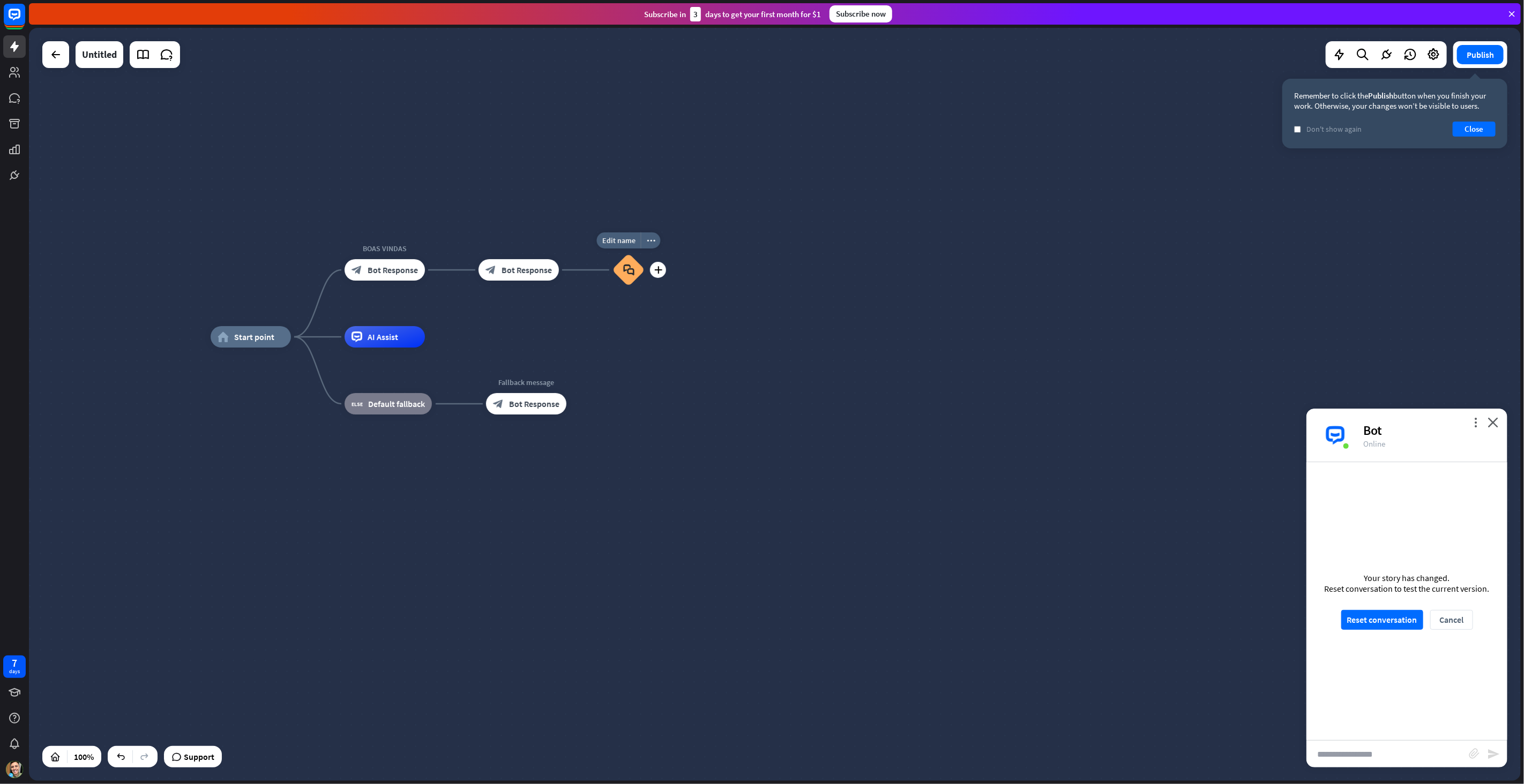
click at [629, 270] on icon "block_faq" at bounding box center [629, 269] width 11 height 11
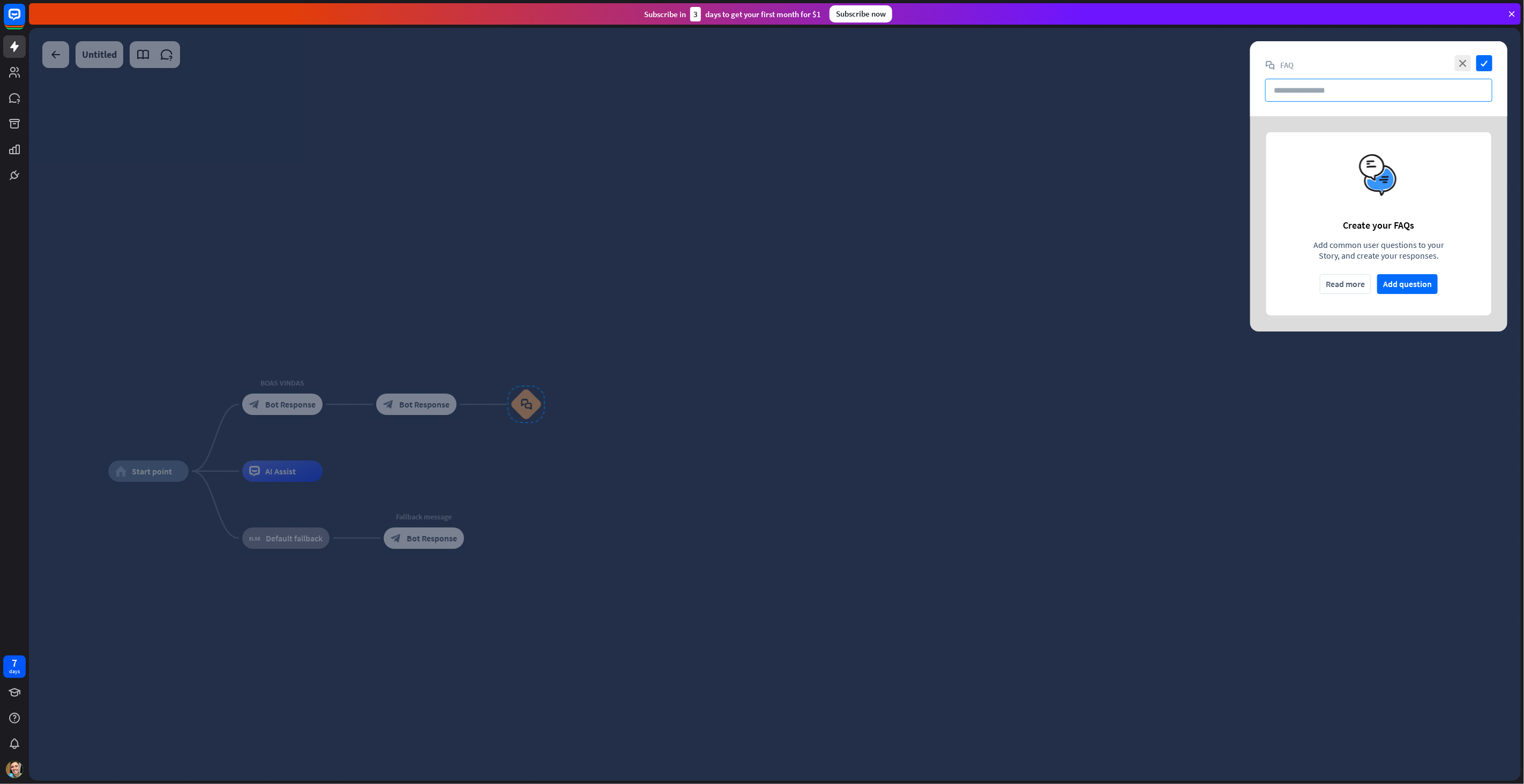
click at [1332, 87] on input "text" at bounding box center [1379, 90] width 227 height 23
click at [1409, 281] on button "Add question" at bounding box center [1407, 284] width 60 height 20
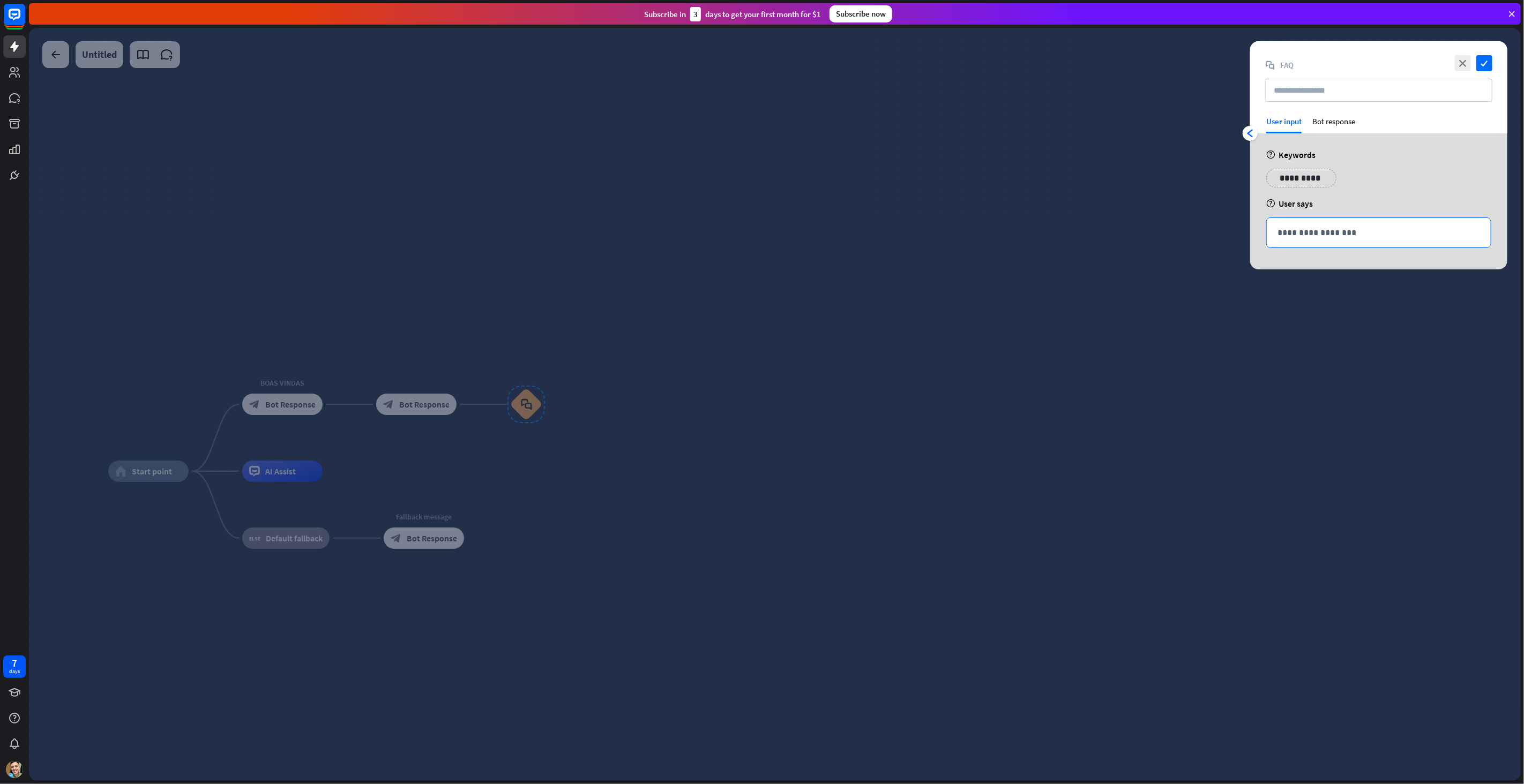
click at [1340, 224] on div "**********" at bounding box center [1378, 232] width 224 height 30
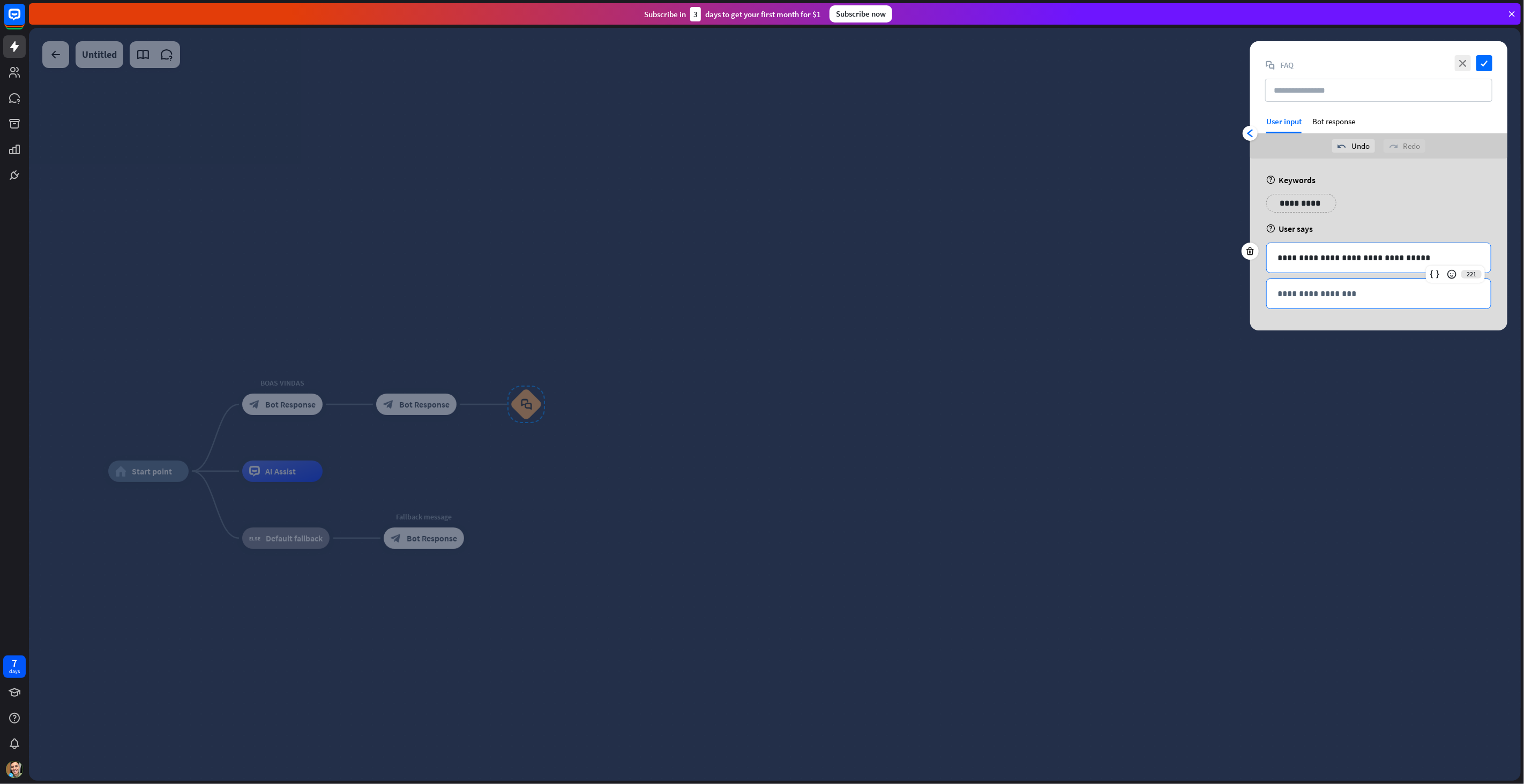
click at [1352, 293] on p "**********" at bounding box center [1379, 293] width 203 height 13
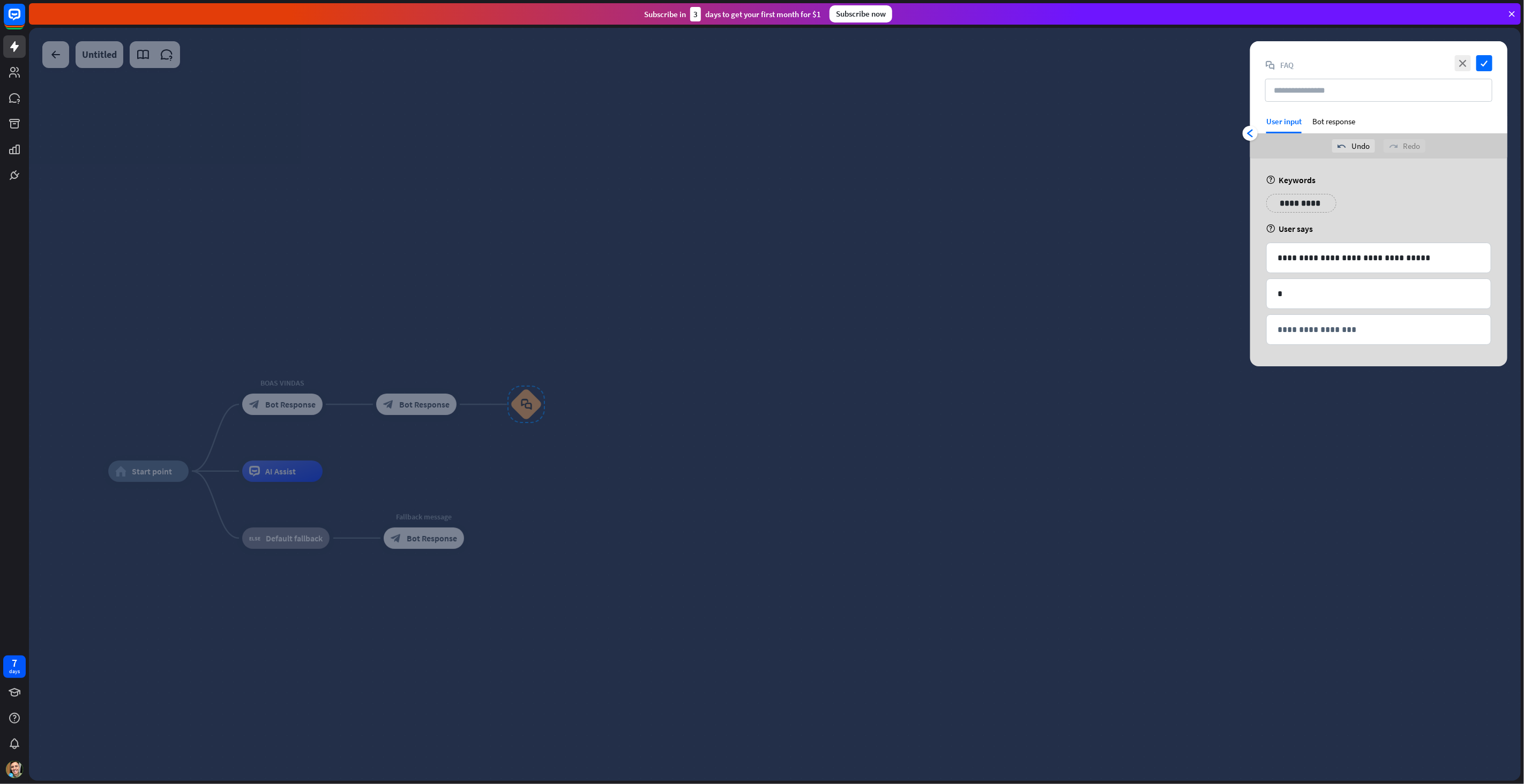
click at [1413, 224] on div "help User says" at bounding box center [1378, 229] width 225 height 10
click at [1489, 64] on icon "check" at bounding box center [1484, 63] width 16 height 16
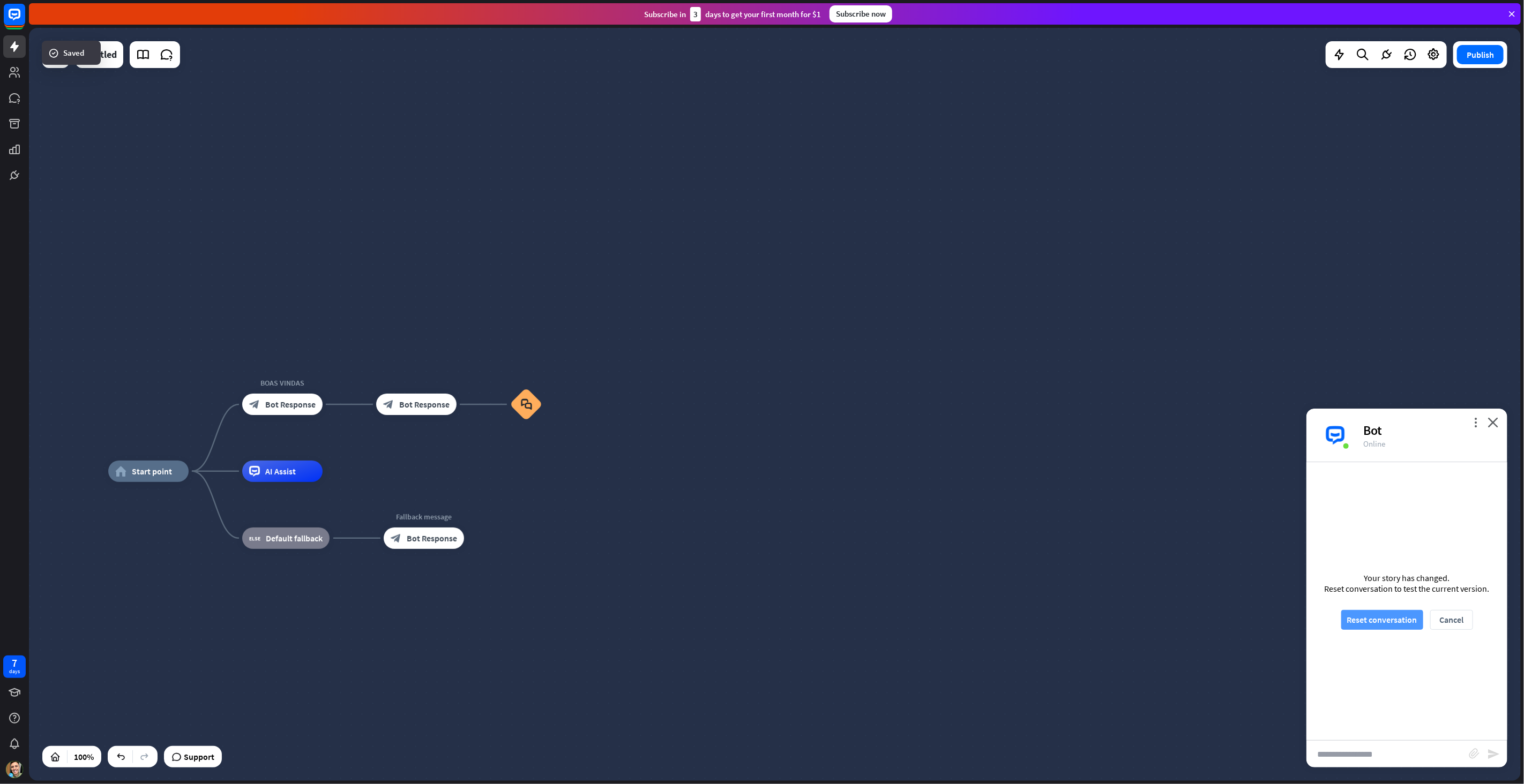
click at [1397, 619] on button "Reset conversation" at bounding box center [1382, 620] width 82 height 20
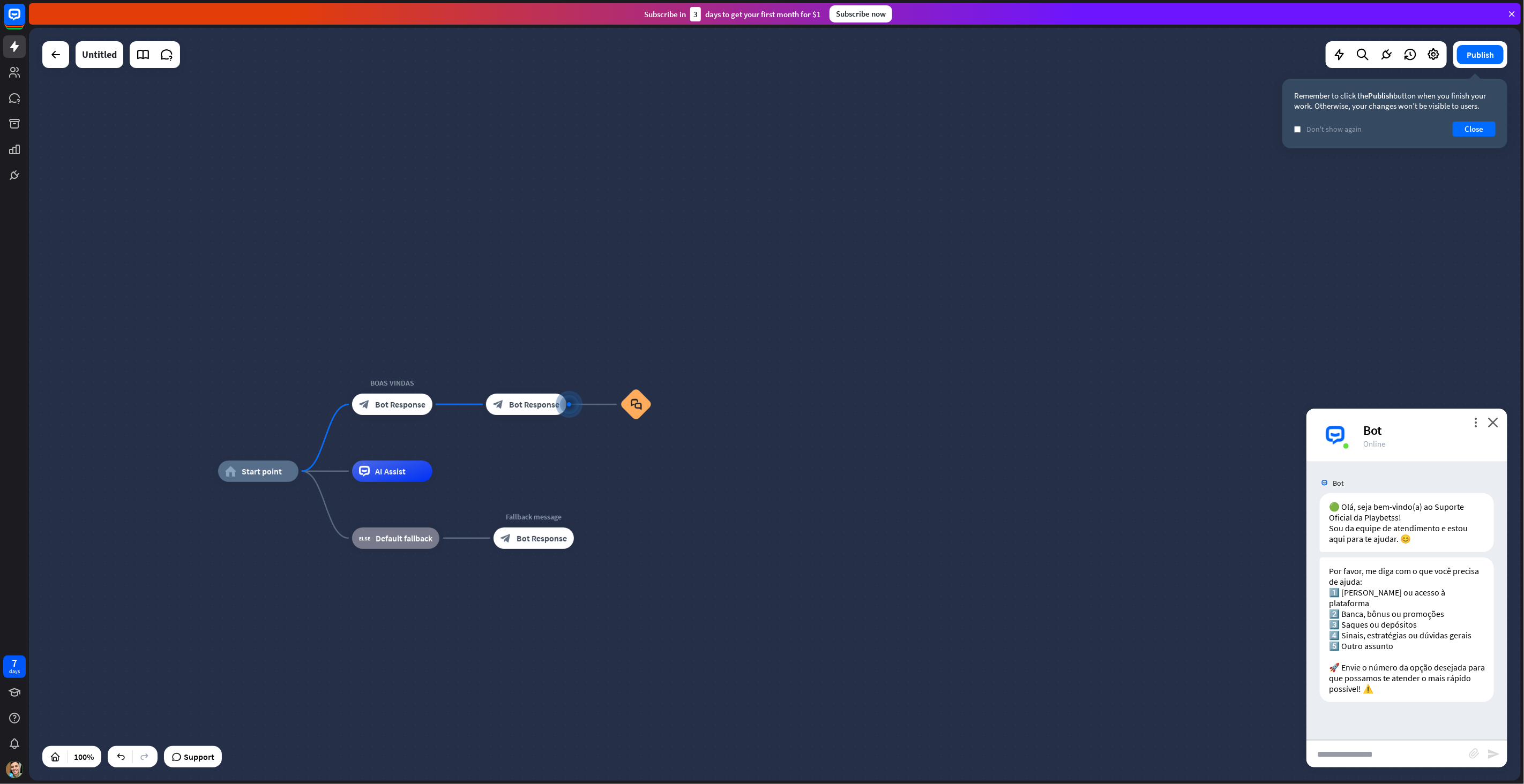
click at [1361, 756] on input "text" at bounding box center [1388, 753] width 163 height 27
type input "*"
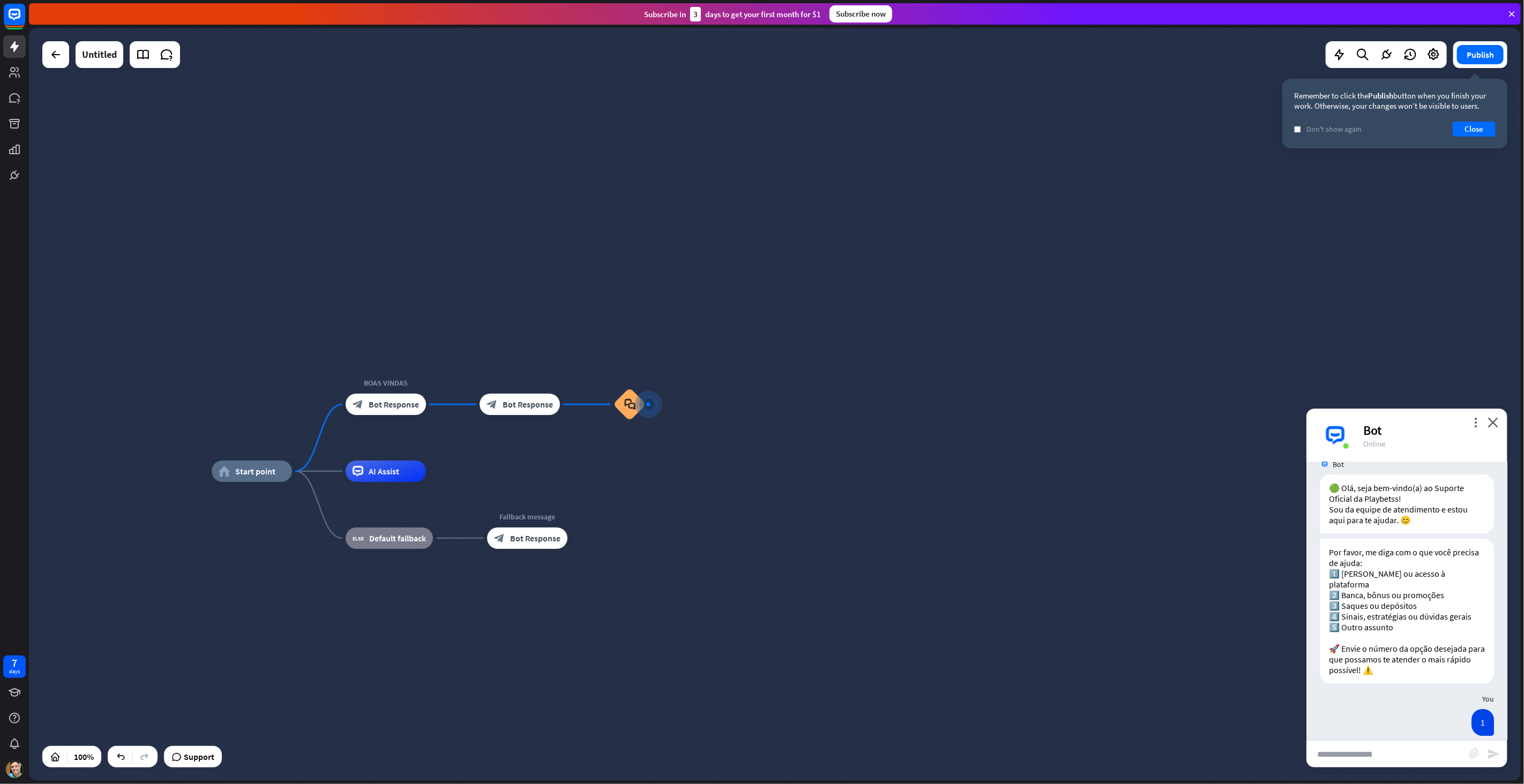
scroll to position [19, 0]
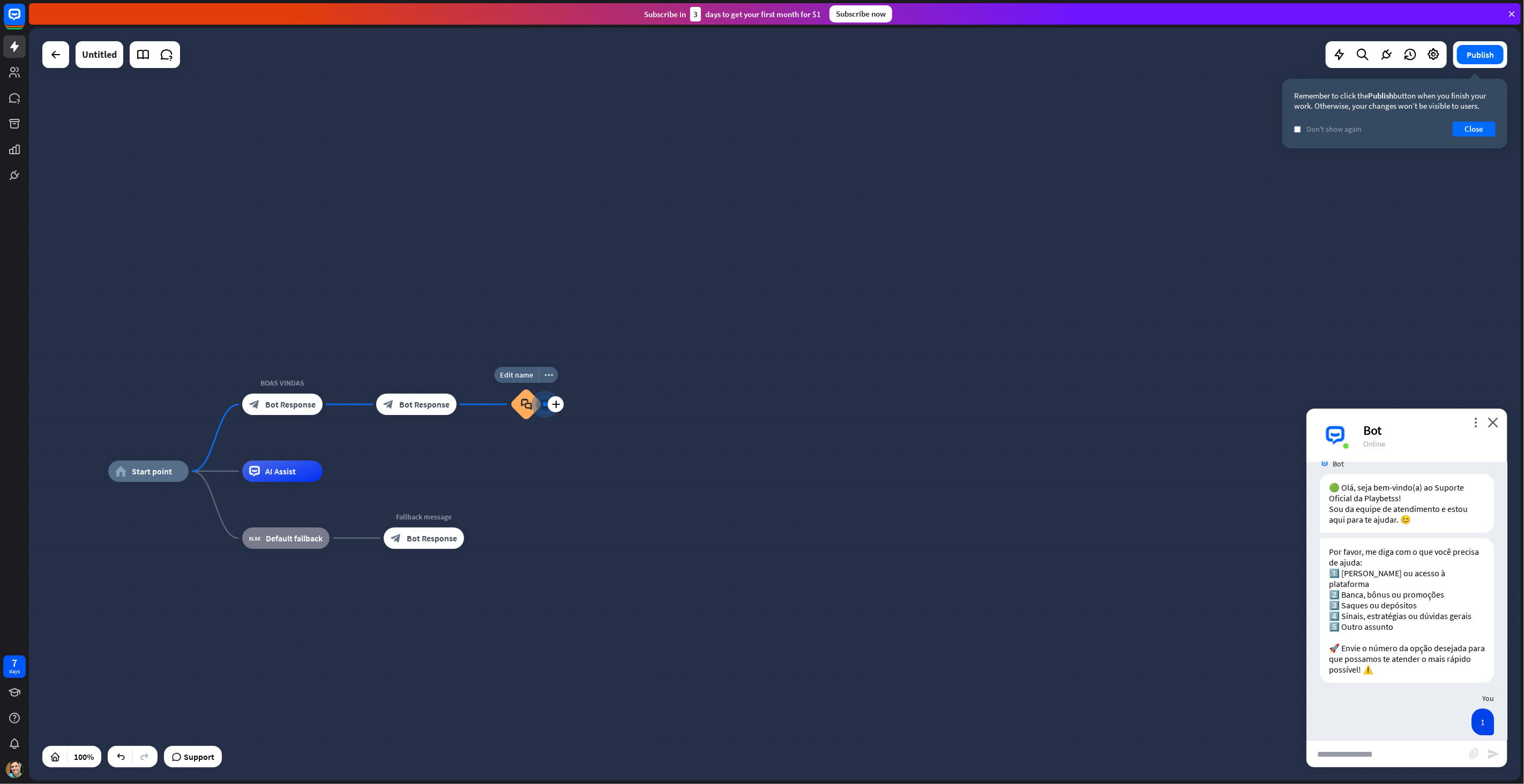
drag, startPoint x: 557, startPoint y: 406, endPoint x: 616, endPoint y: 389, distance: 61.4
click at [525, 406] on icon "block_faq" at bounding box center [526, 404] width 11 height 11
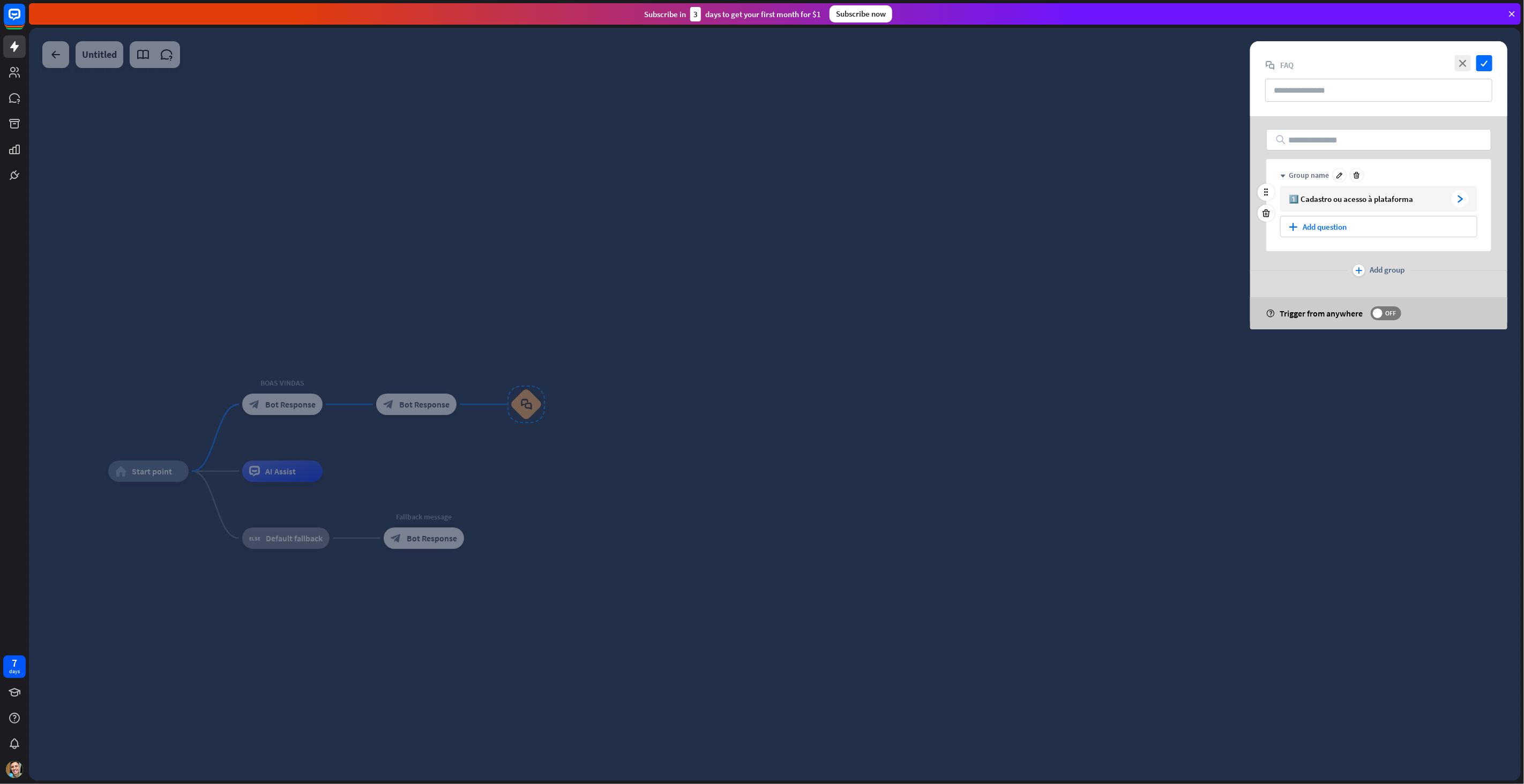
click at [1389, 200] on div "1️⃣ Cadastro ou acesso à plataforma" at bounding box center [1367, 199] width 158 height 10
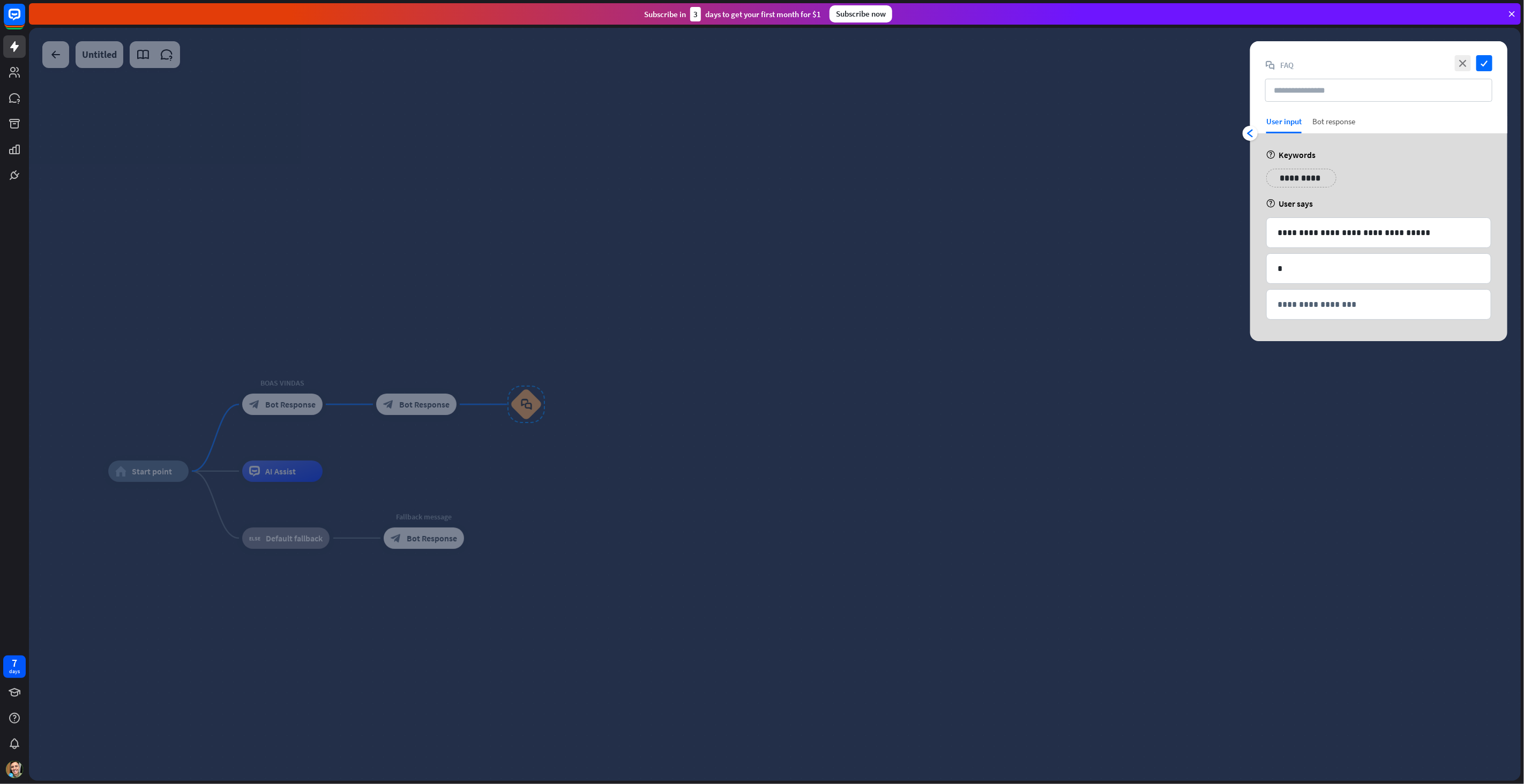
click at [1337, 122] on div "Bot response" at bounding box center [1333, 125] width 43 height 17
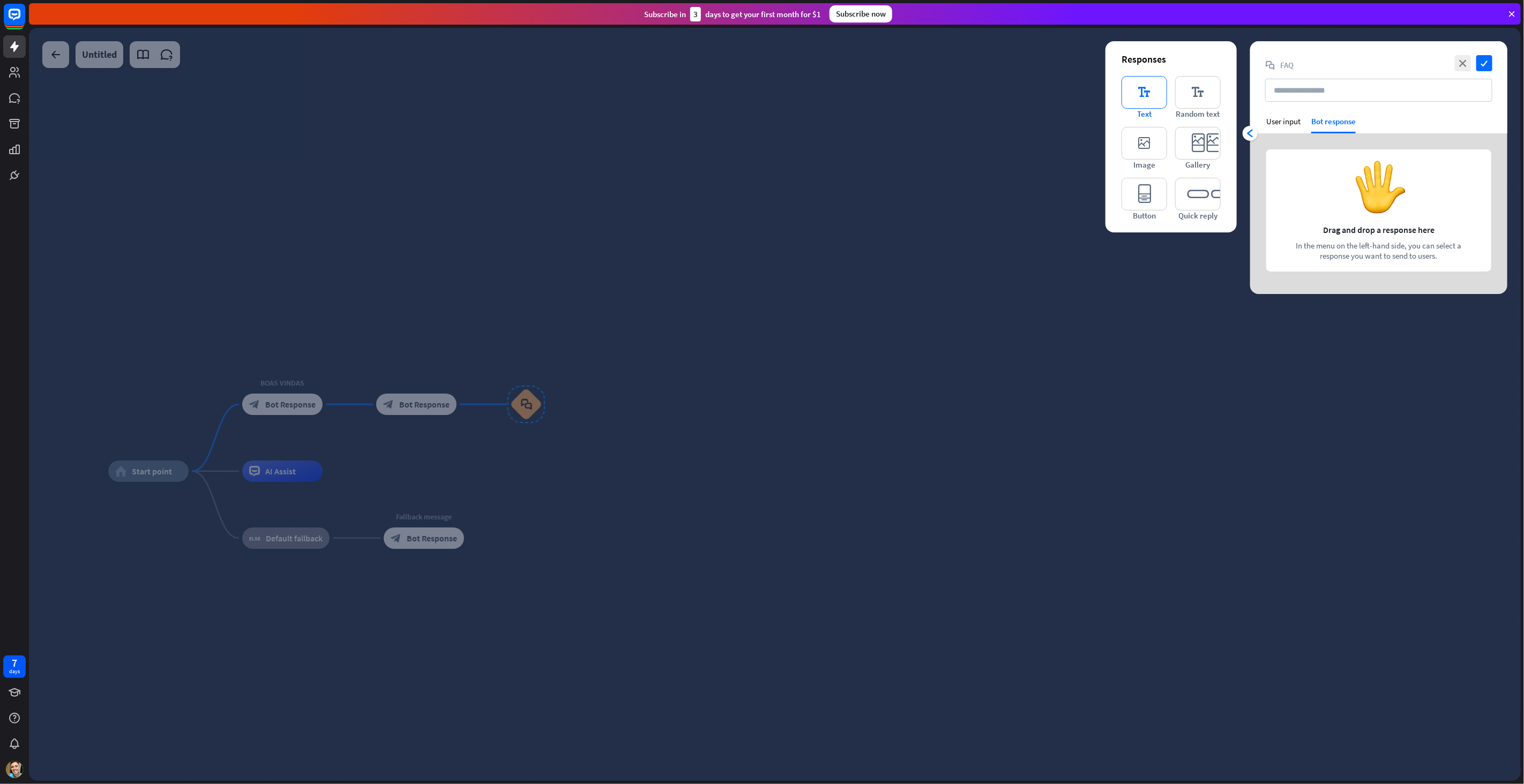
click at [1156, 91] on icon "editor_text" at bounding box center [1144, 92] width 45 height 32
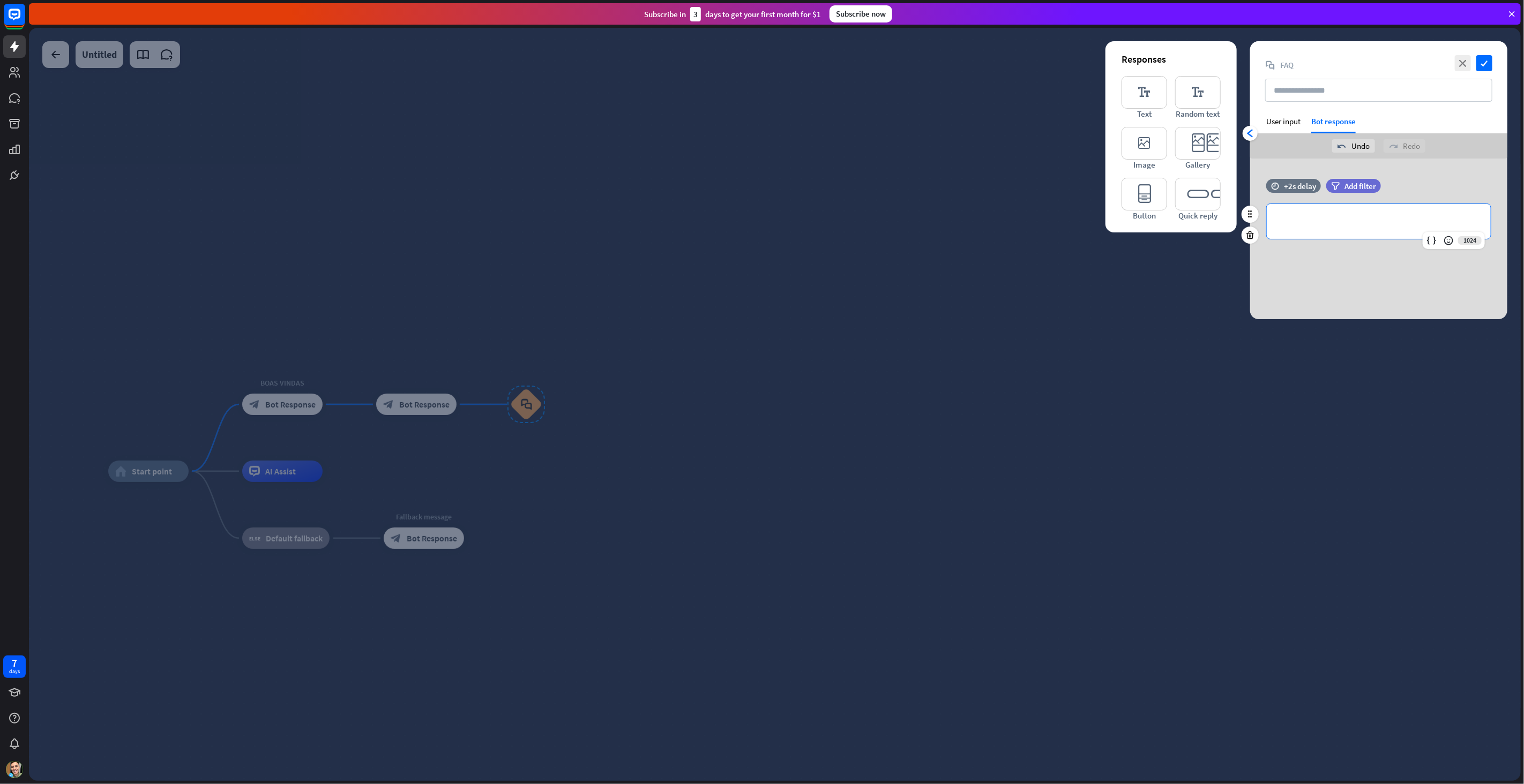
click at [1334, 224] on p "**********" at bounding box center [1379, 221] width 203 height 13
click at [1493, 66] on div "close check block_faq FAQ" at bounding box center [1378, 79] width 257 height 75
click at [1486, 61] on icon "check" at bounding box center [1484, 63] width 16 height 16
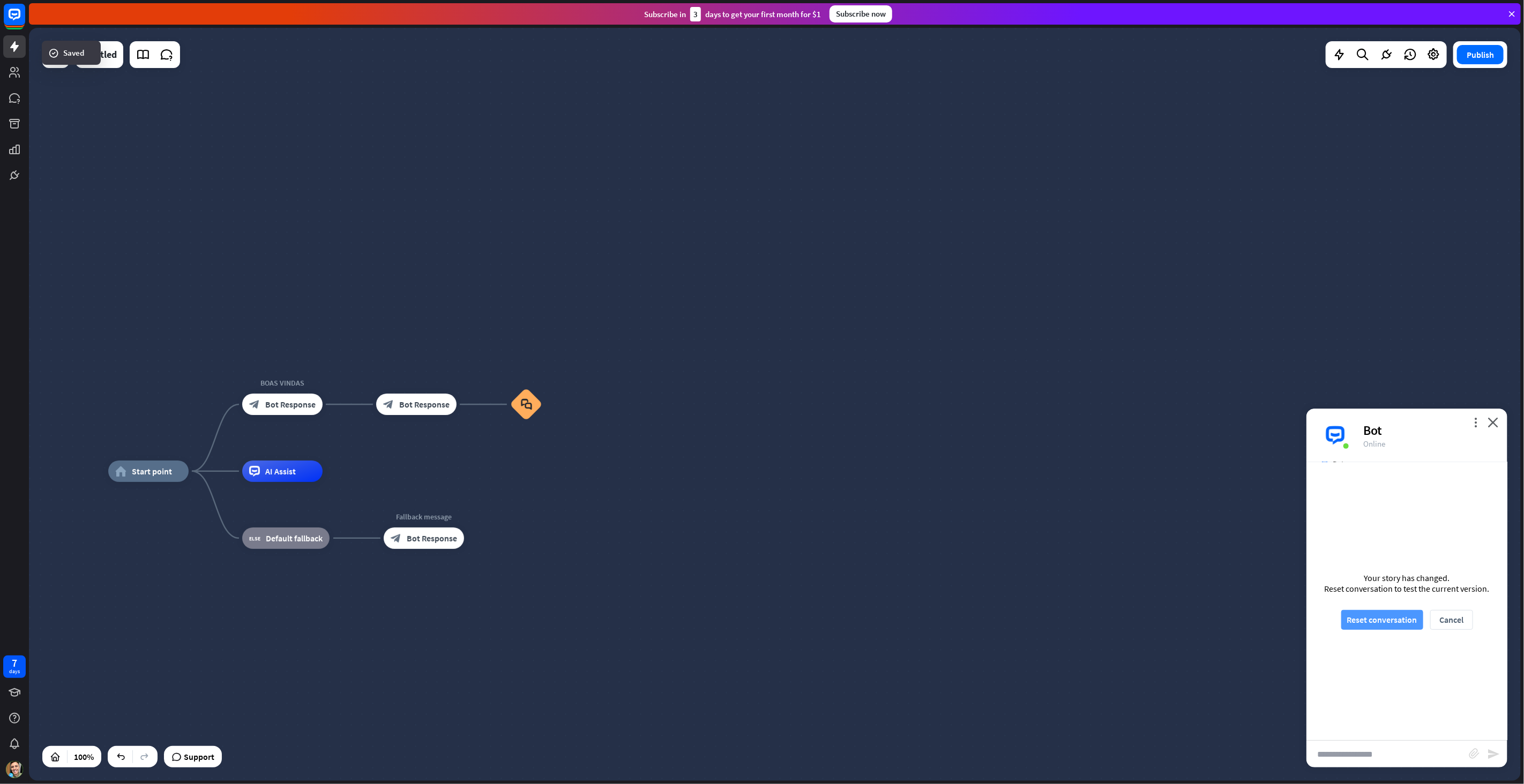
click at [1410, 612] on button "Reset conversation" at bounding box center [1382, 620] width 82 height 20
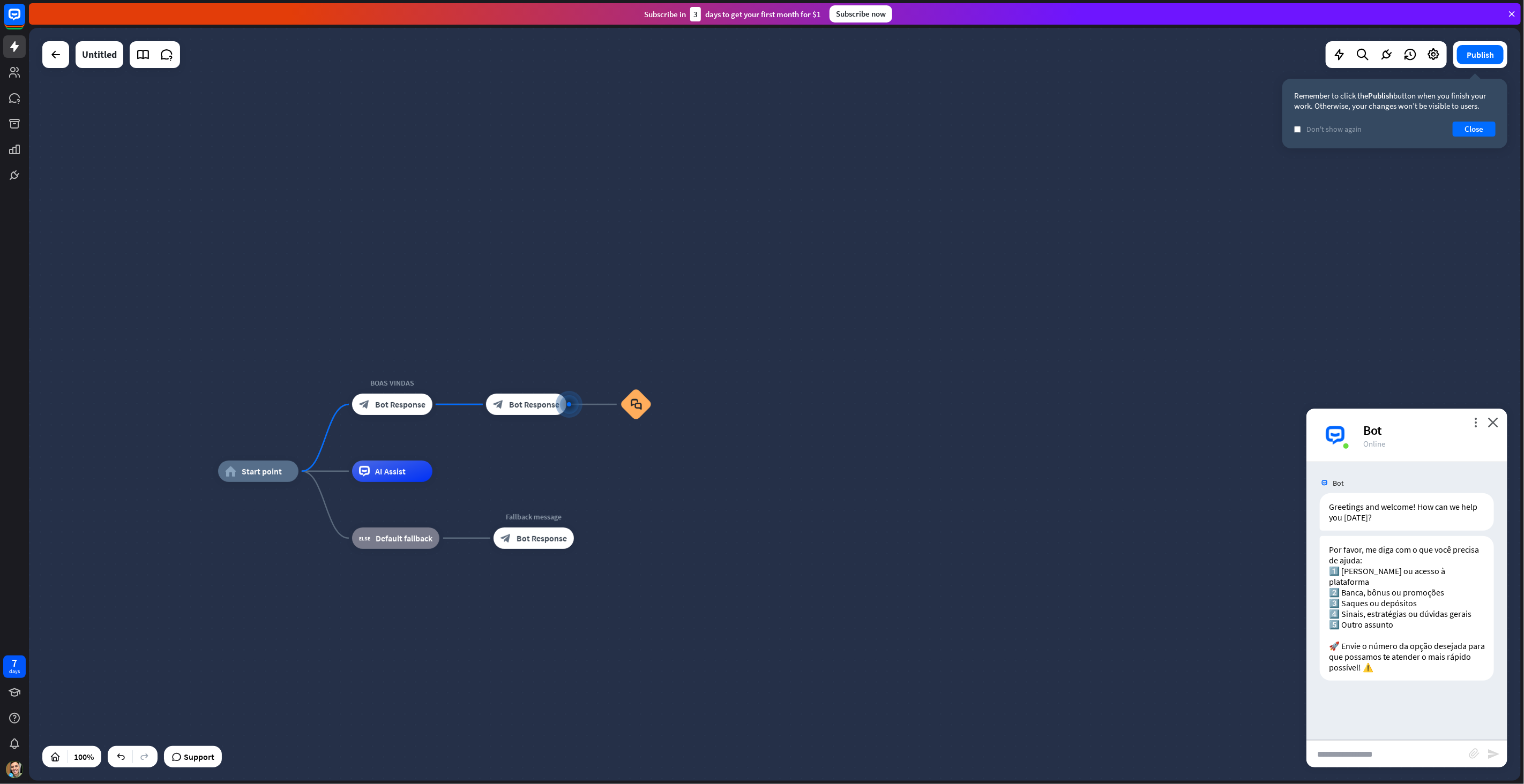
click at [1369, 756] on input "text" at bounding box center [1388, 753] width 163 height 27
type input "*"
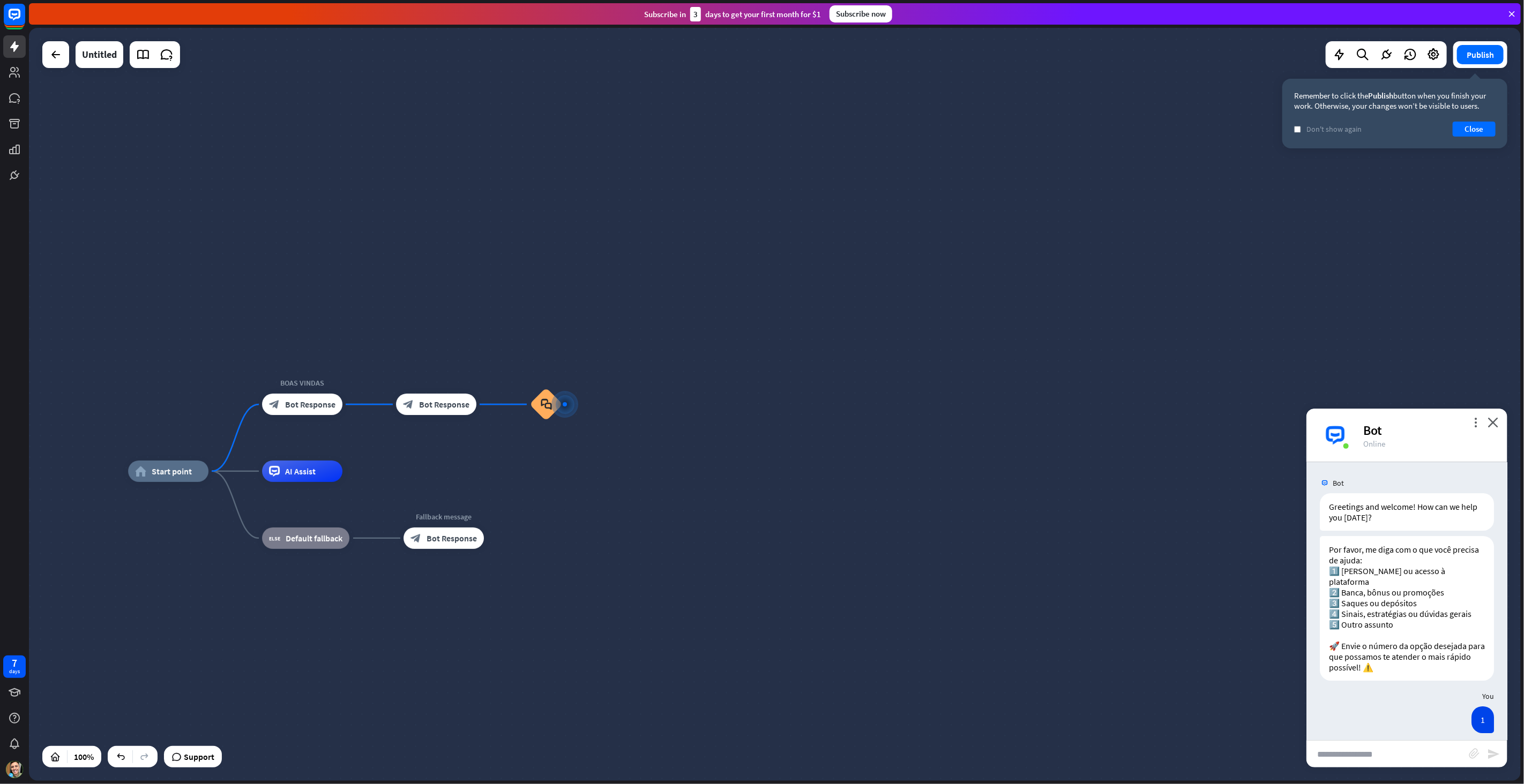
scroll to position [51, 0]
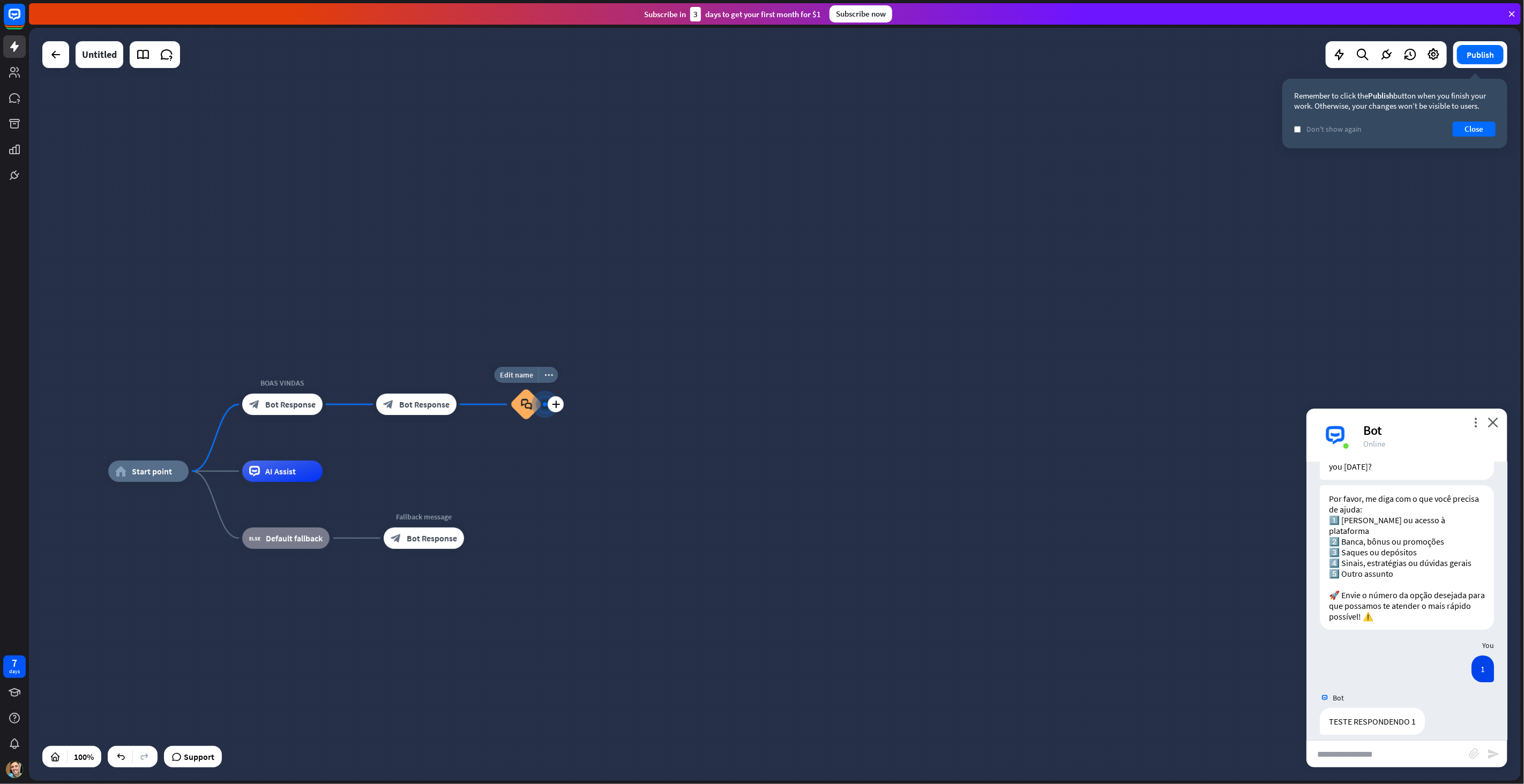
click at [538, 402] on div at bounding box center [545, 405] width 14 height 14
click at [521, 406] on icon "block_faq" at bounding box center [526, 404] width 11 height 11
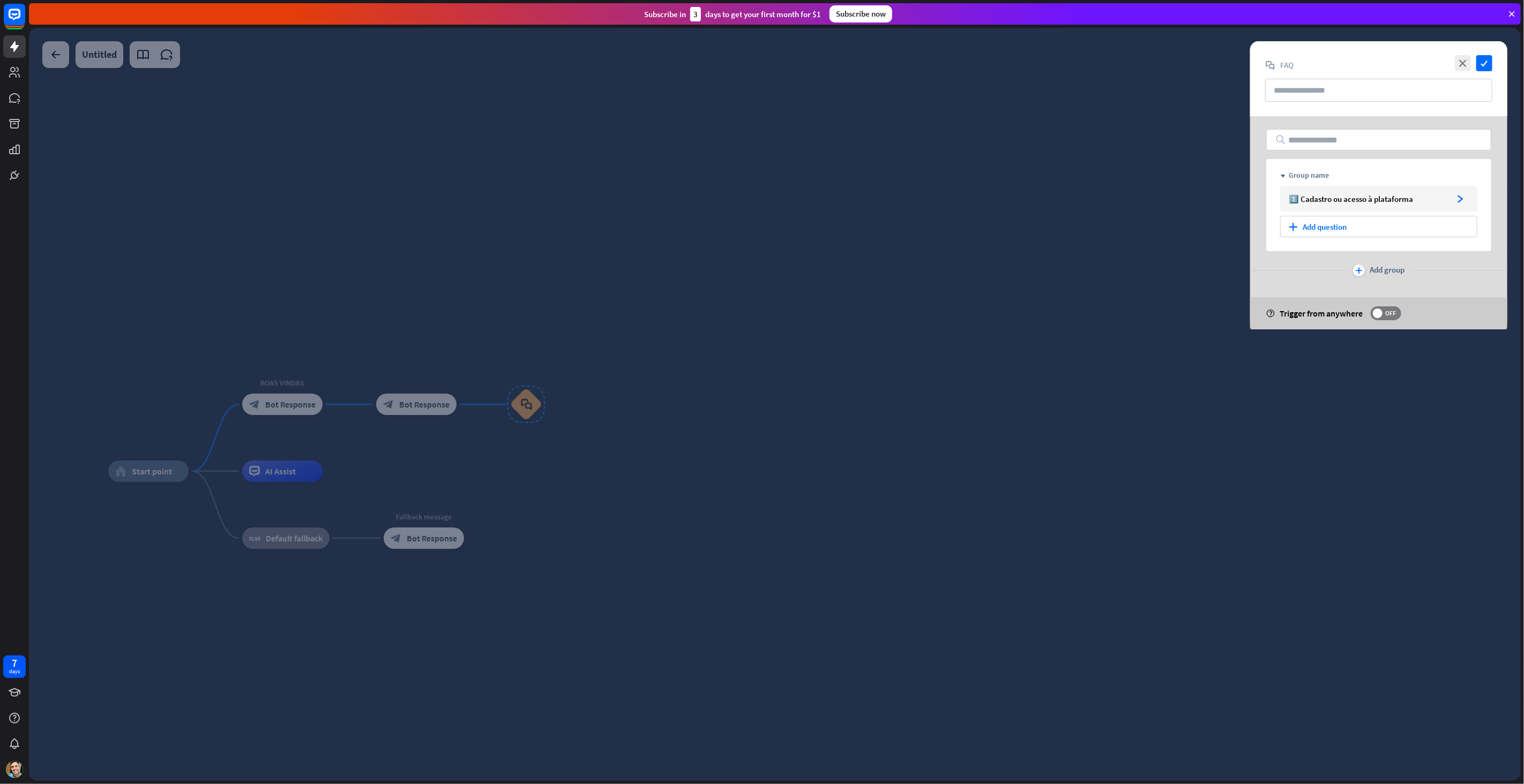
drag, startPoint x: 521, startPoint y: 406, endPoint x: 526, endPoint y: 403, distance: 5.8
click at [1459, 196] on icon "arrowhead_right" at bounding box center [1459, 198] width 8 height 8
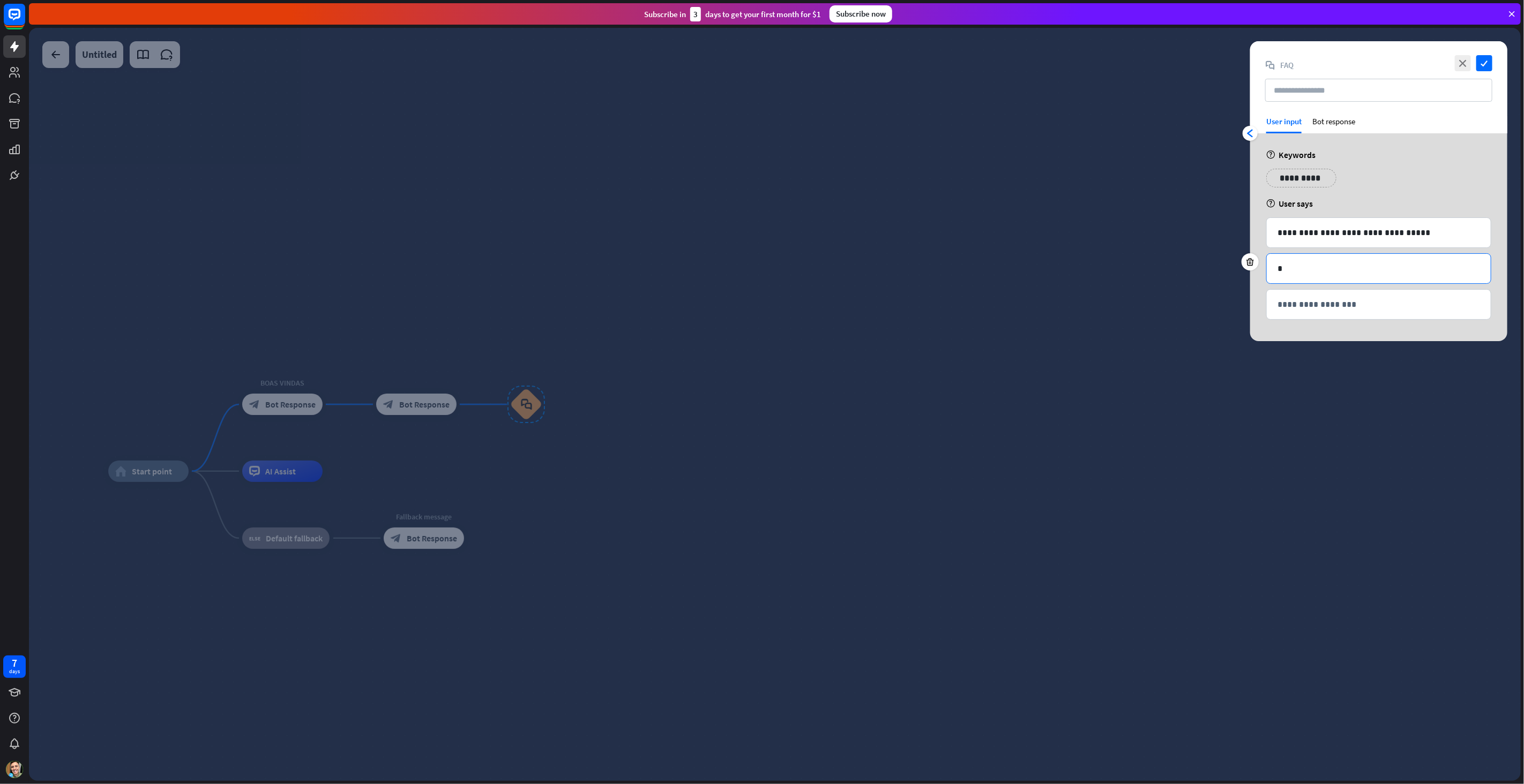
click at [1336, 276] on div "*" at bounding box center [1378, 268] width 224 height 30
click at [1463, 65] on icon "close" at bounding box center [1463, 63] width 16 height 16
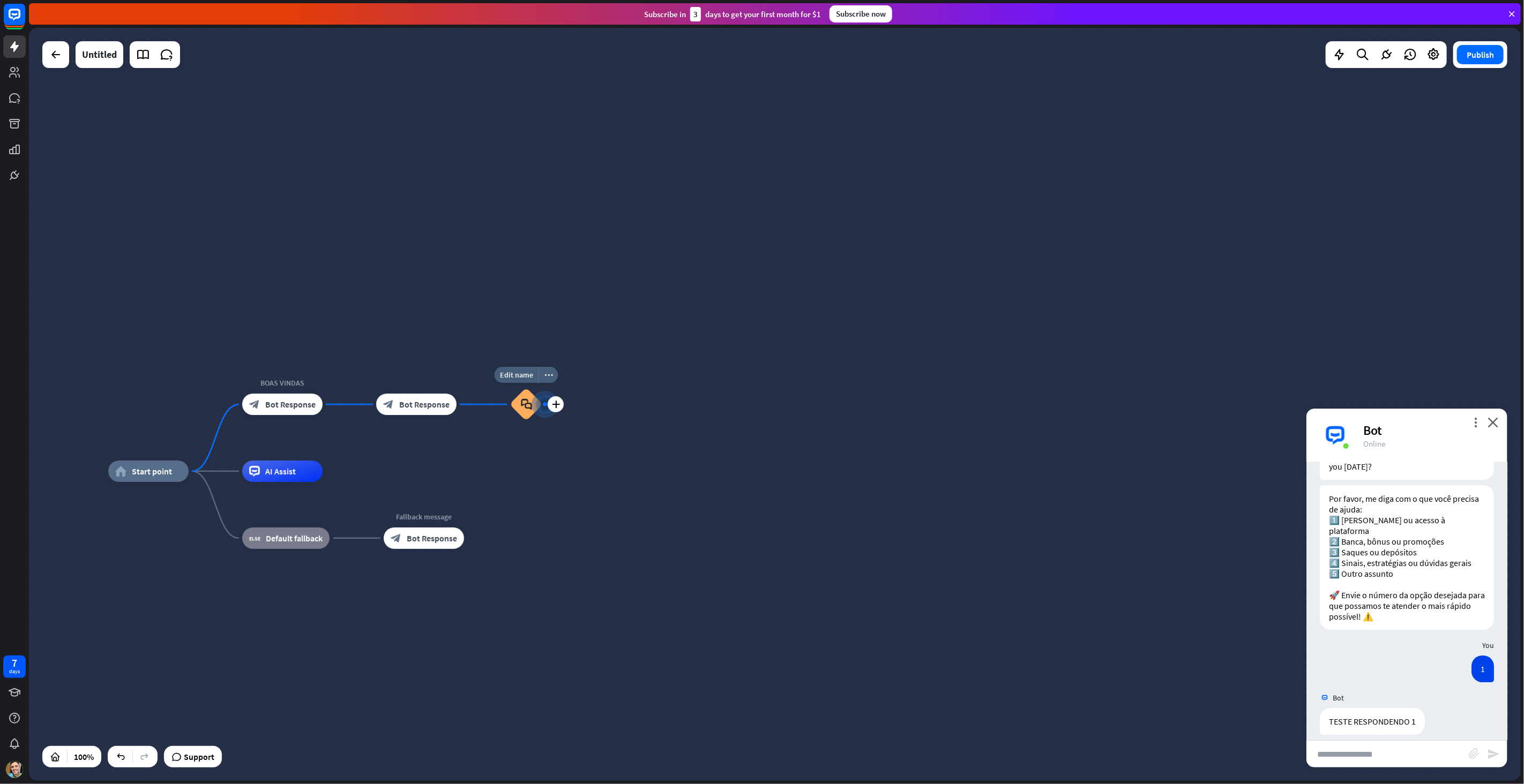
click at [528, 405] on icon "block_faq" at bounding box center [526, 404] width 11 height 11
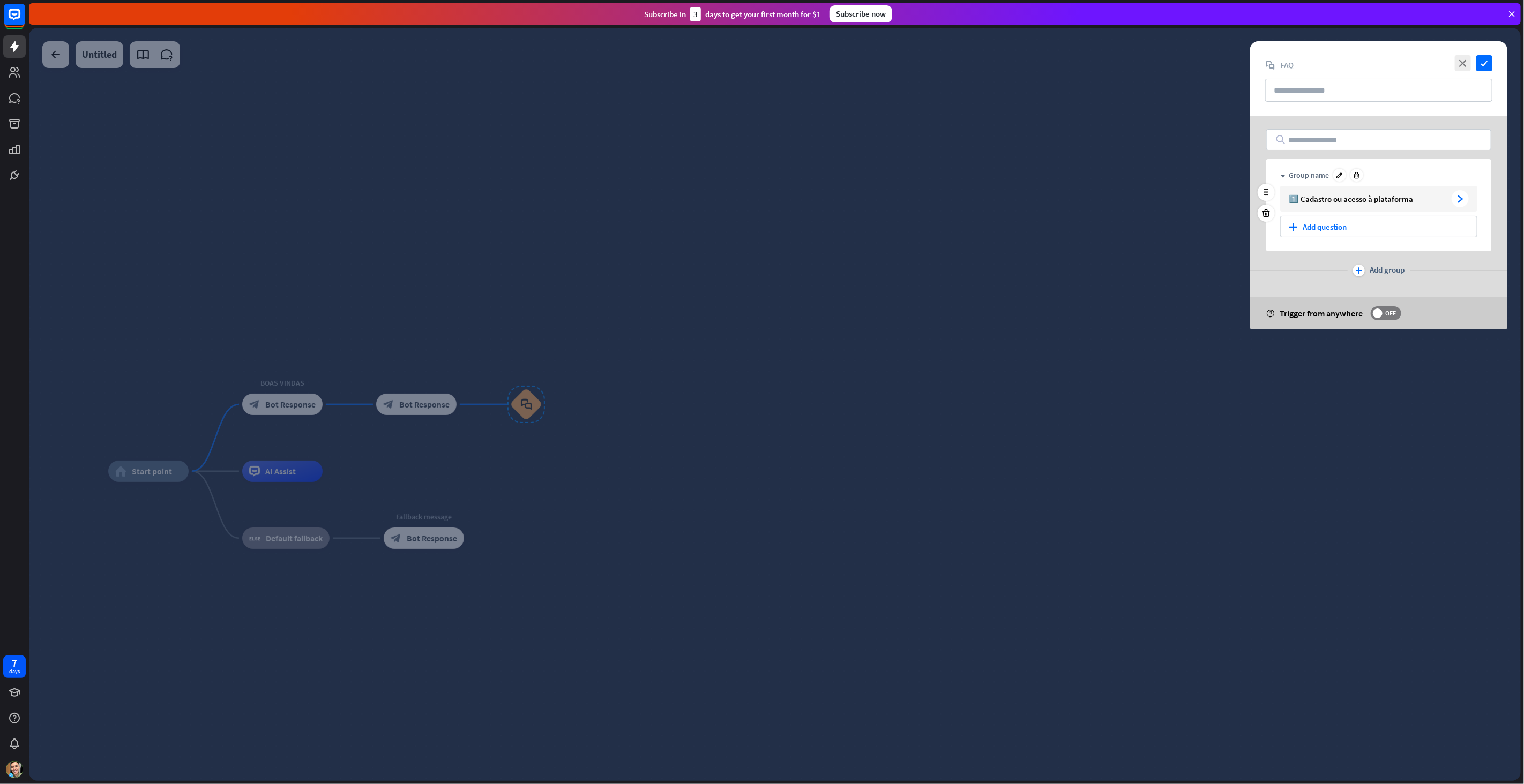
click at [1453, 198] on div "arrowhead_right" at bounding box center [1460, 199] width 17 height 17
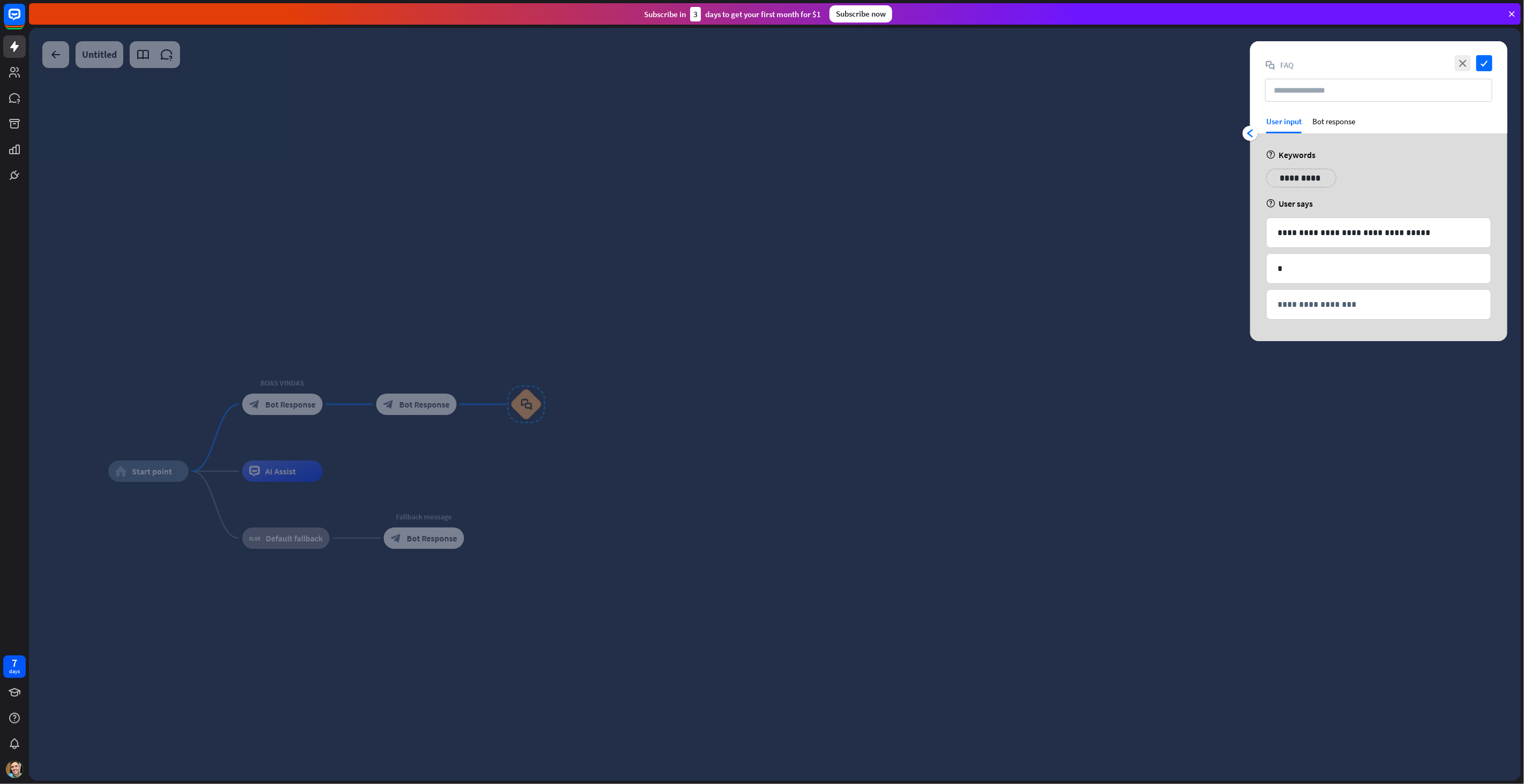
click at [1296, 121] on div "User input" at bounding box center [1284, 121] width 35 height 10
click at [1249, 135] on icon "arrowhead_left" at bounding box center [1250, 134] width 9 height 9
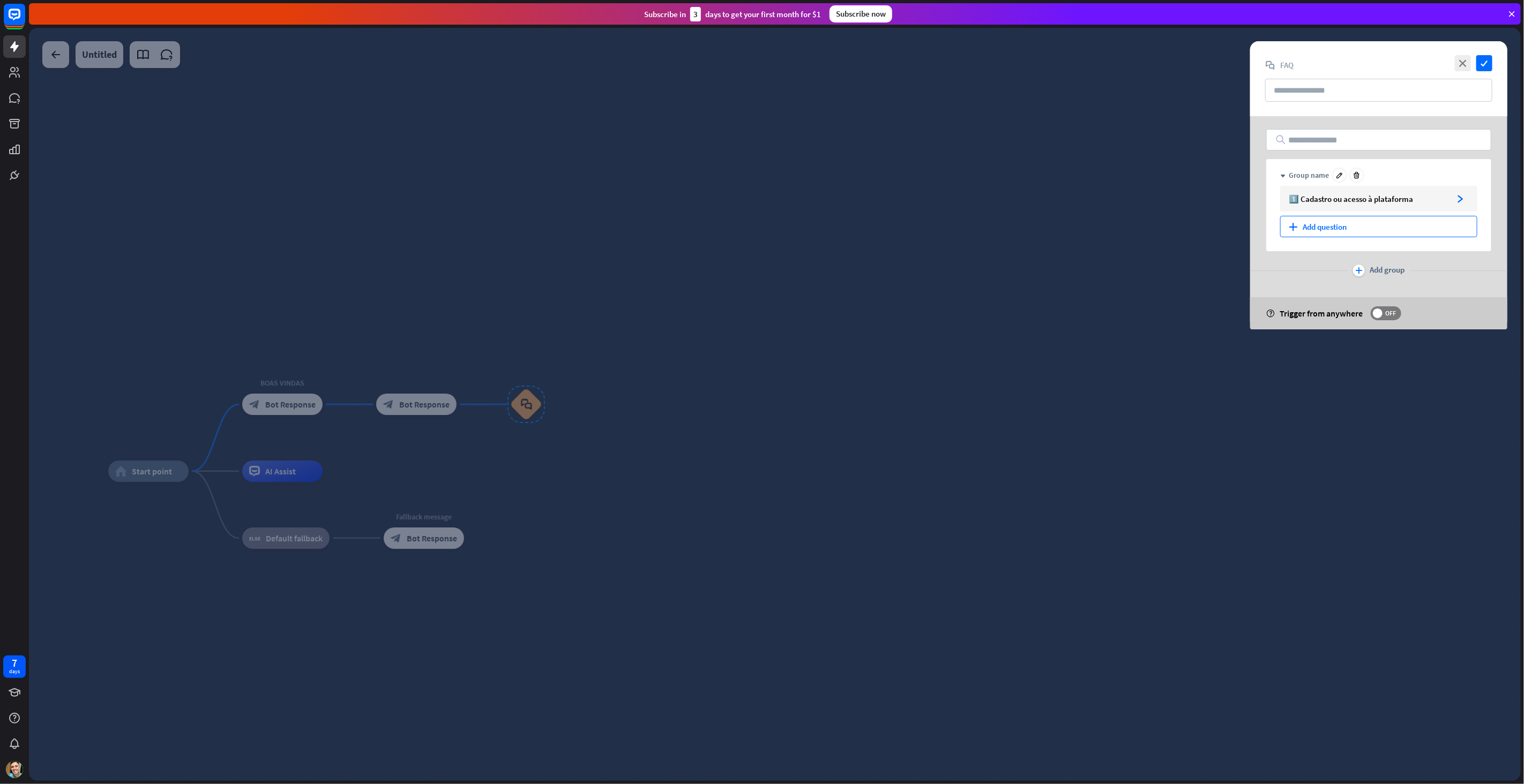
click at [1323, 224] on div "plus Add question" at bounding box center [1378, 226] width 197 height 22
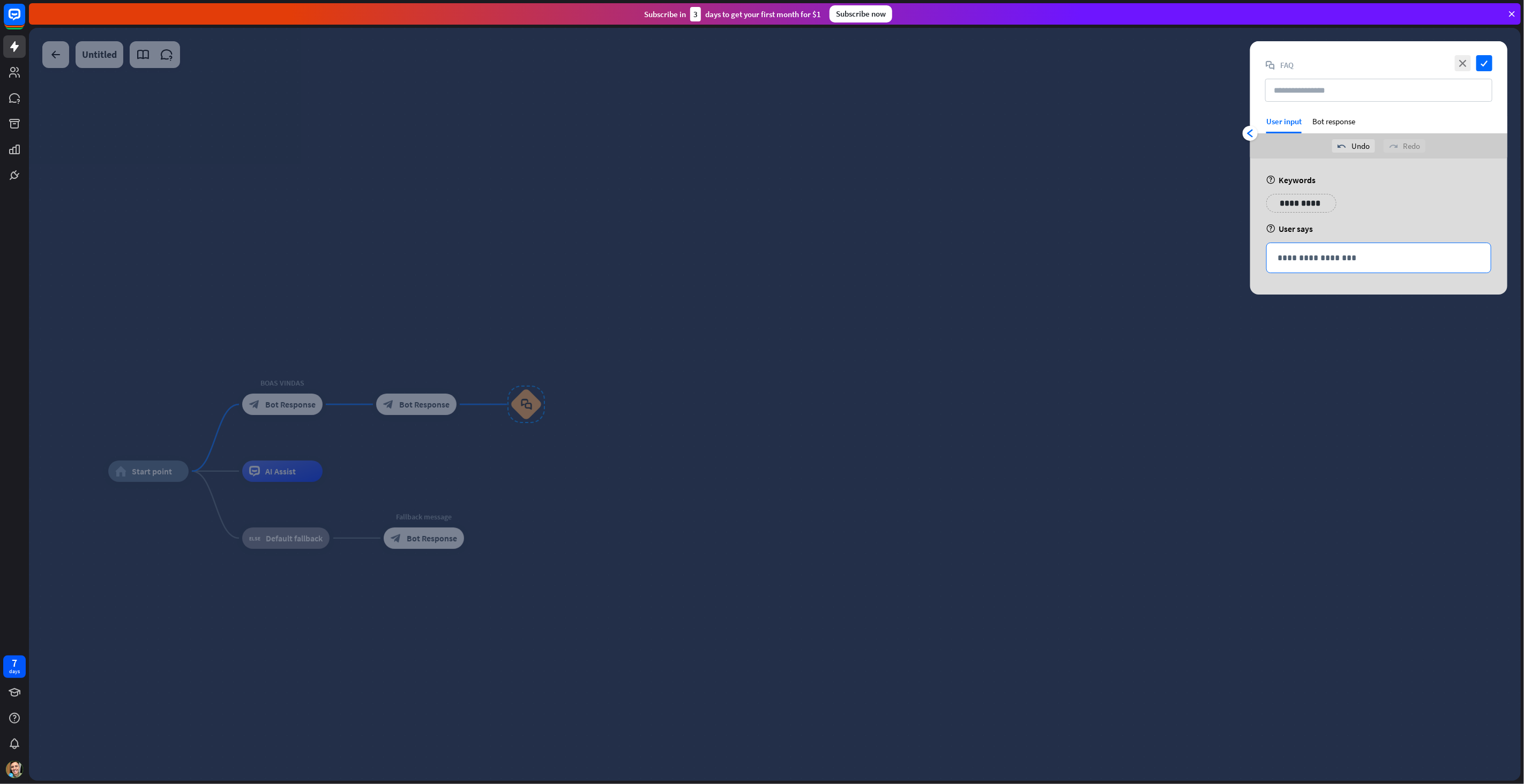
click at [1313, 249] on div "**********" at bounding box center [1378, 258] width 224 height 30
click at [1305, 94] on input "text" at bounding box center [1379, 90] width 227 height 23
click at [1311, 177] on div "help Keywords" at bounding box center [1378, 180] width 225 height 10
click at [1310, 256] on p "**********" at bounding box center [1379, 257] width 203 height 13
drag, startPoint x: 1251, startPoint y: 129, endPoint x: 1259, endPoint y: 139, distance: 12.8
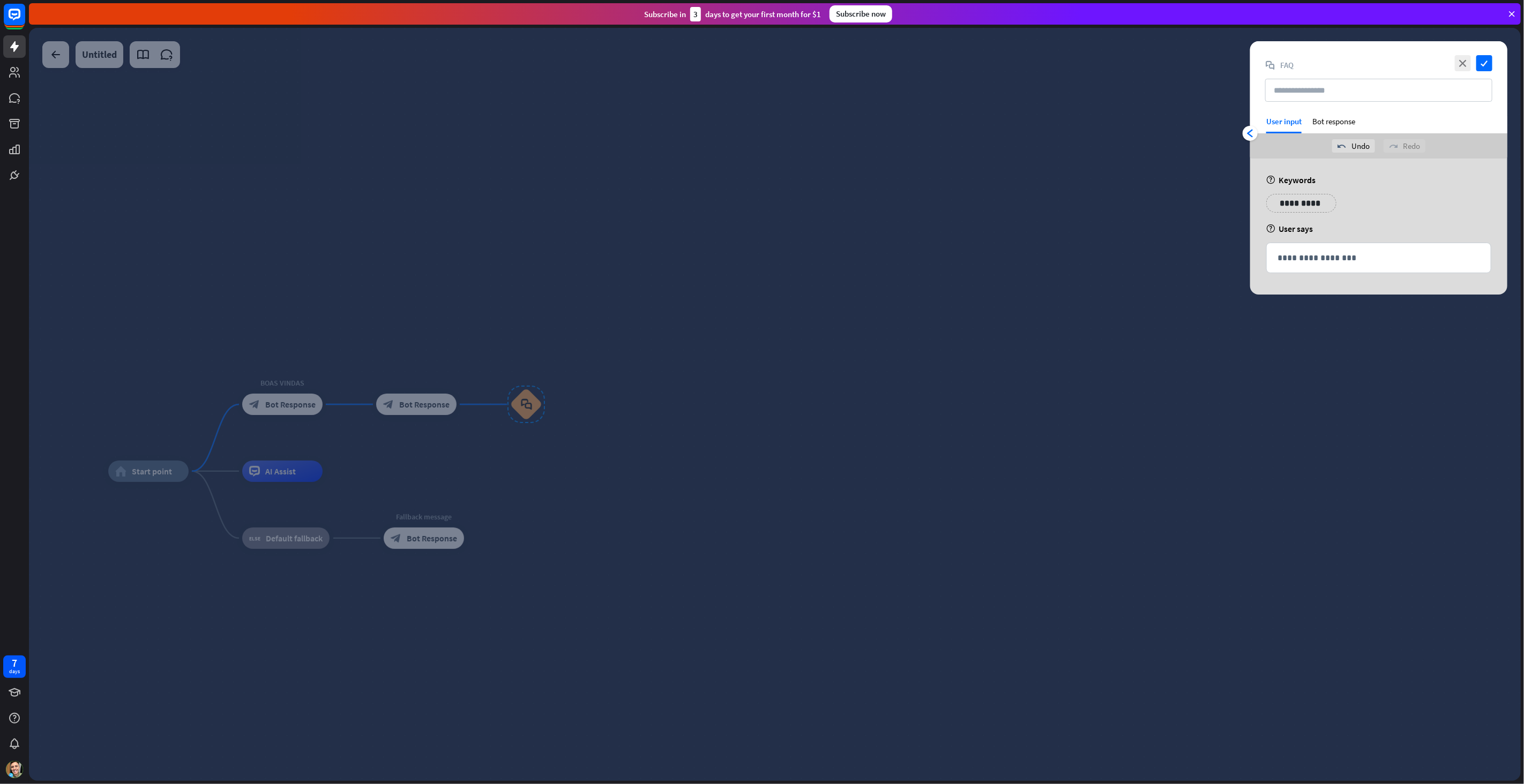
click at [1251, 130] on icon "arrowhead_left" at bounding box center [1250, 134] width 9 height 9
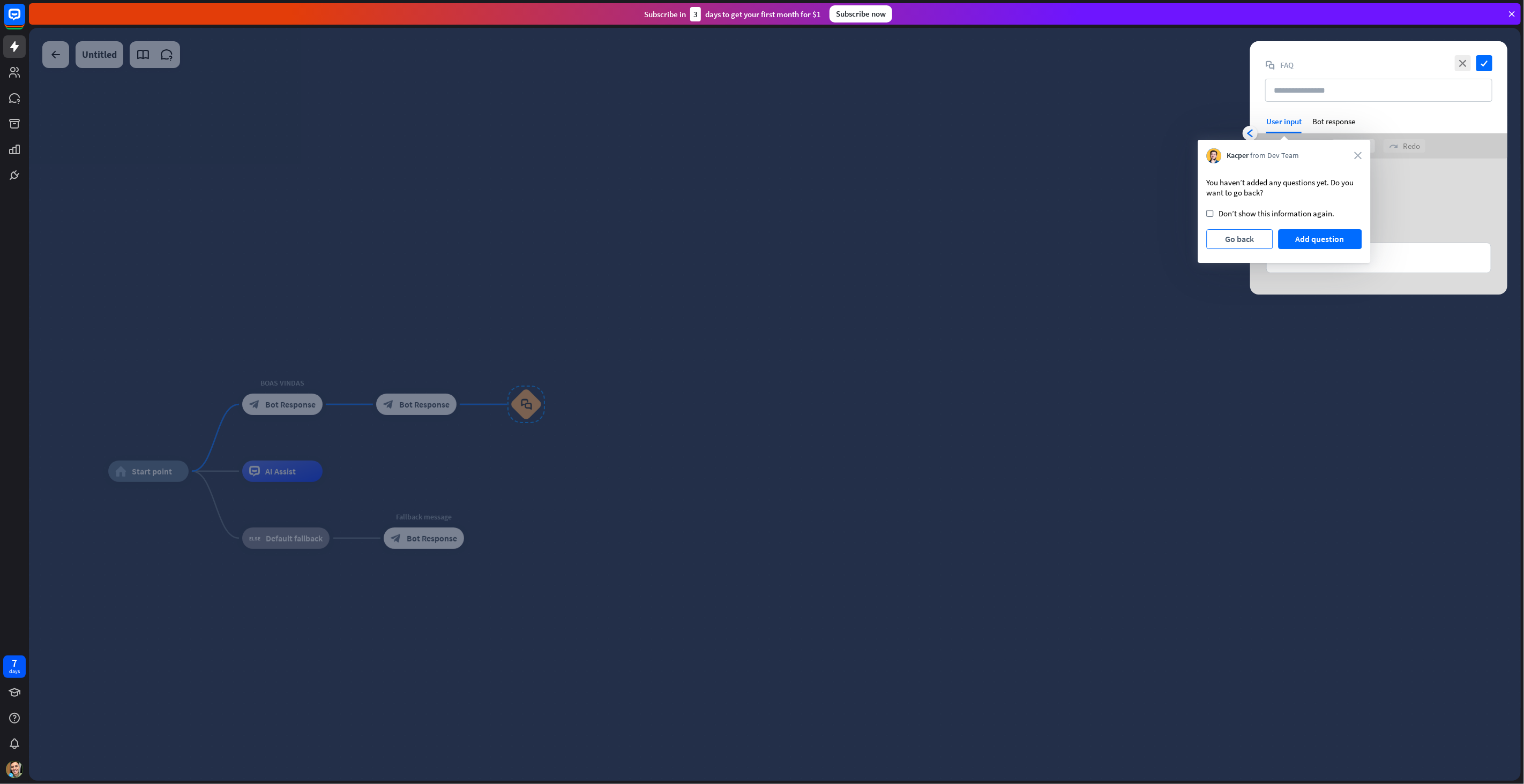
click at [1221, 232] on button "Go back" at bounding box center [1240, 239] width 66 height 20
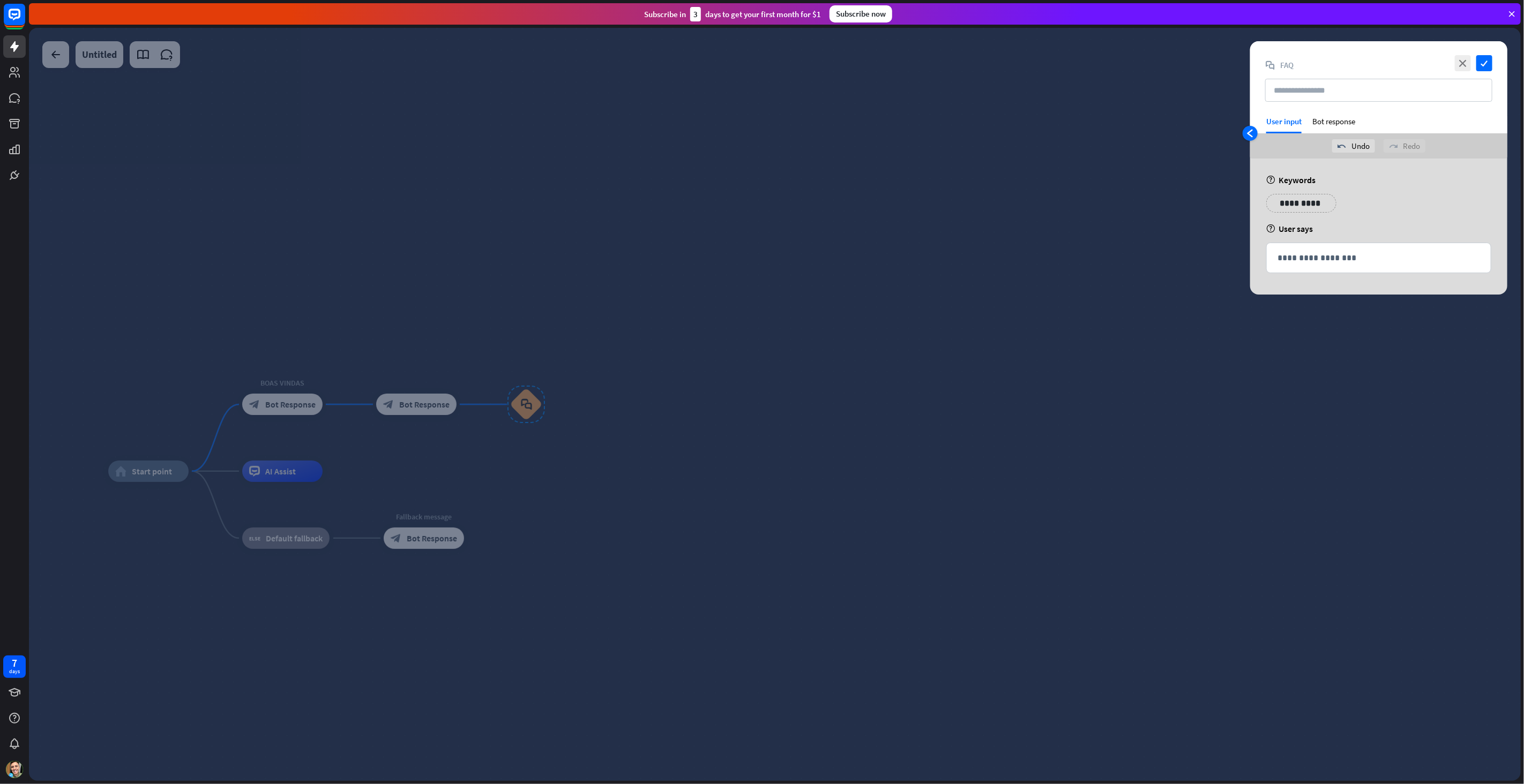
click at [1256, 133] on div "arrowhead_left" at bounding box center [1249, 133] width 15 height 15
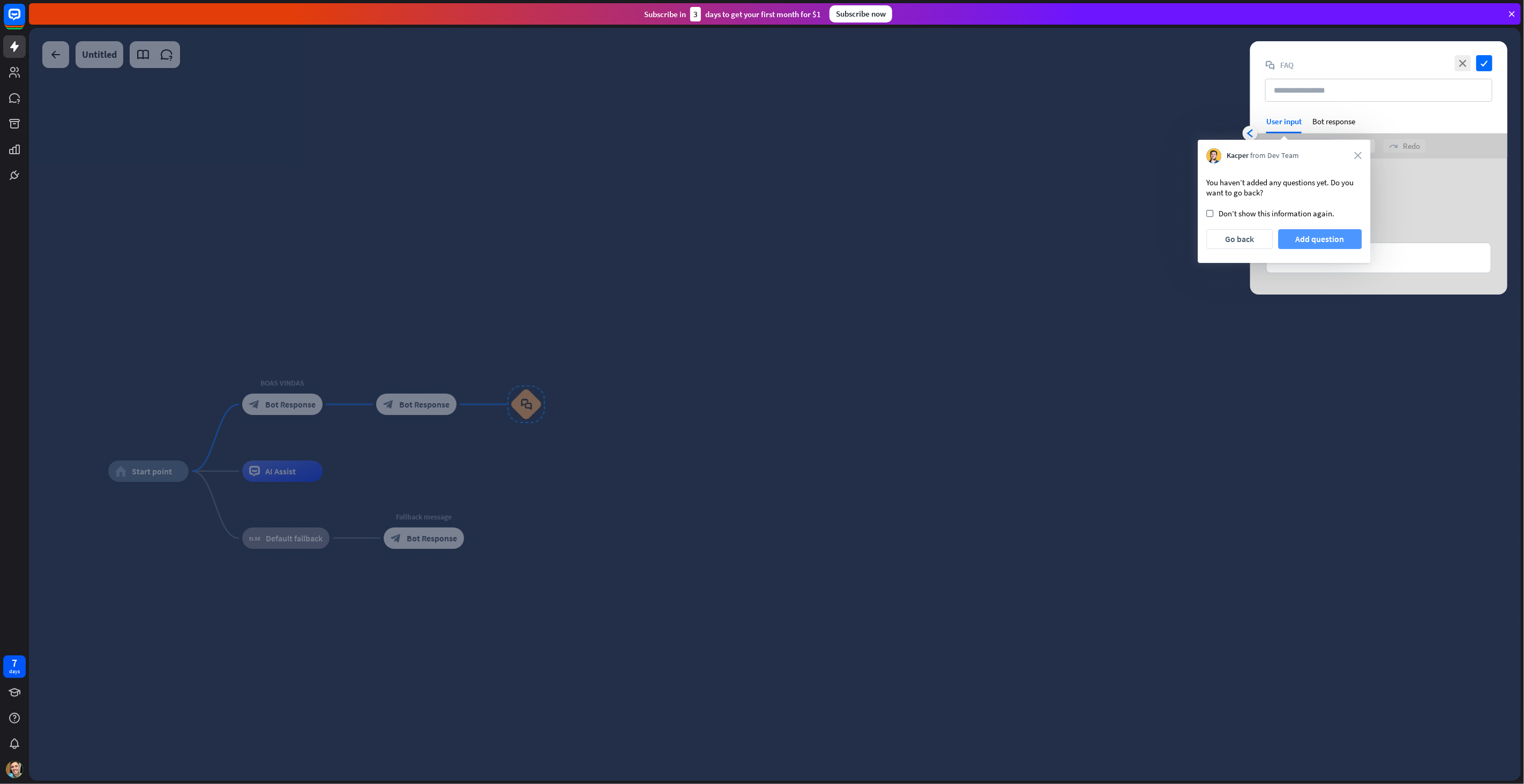
click at [1311, 243] on button "Add question" at bounding box center [1319, 239] width 84 height 20
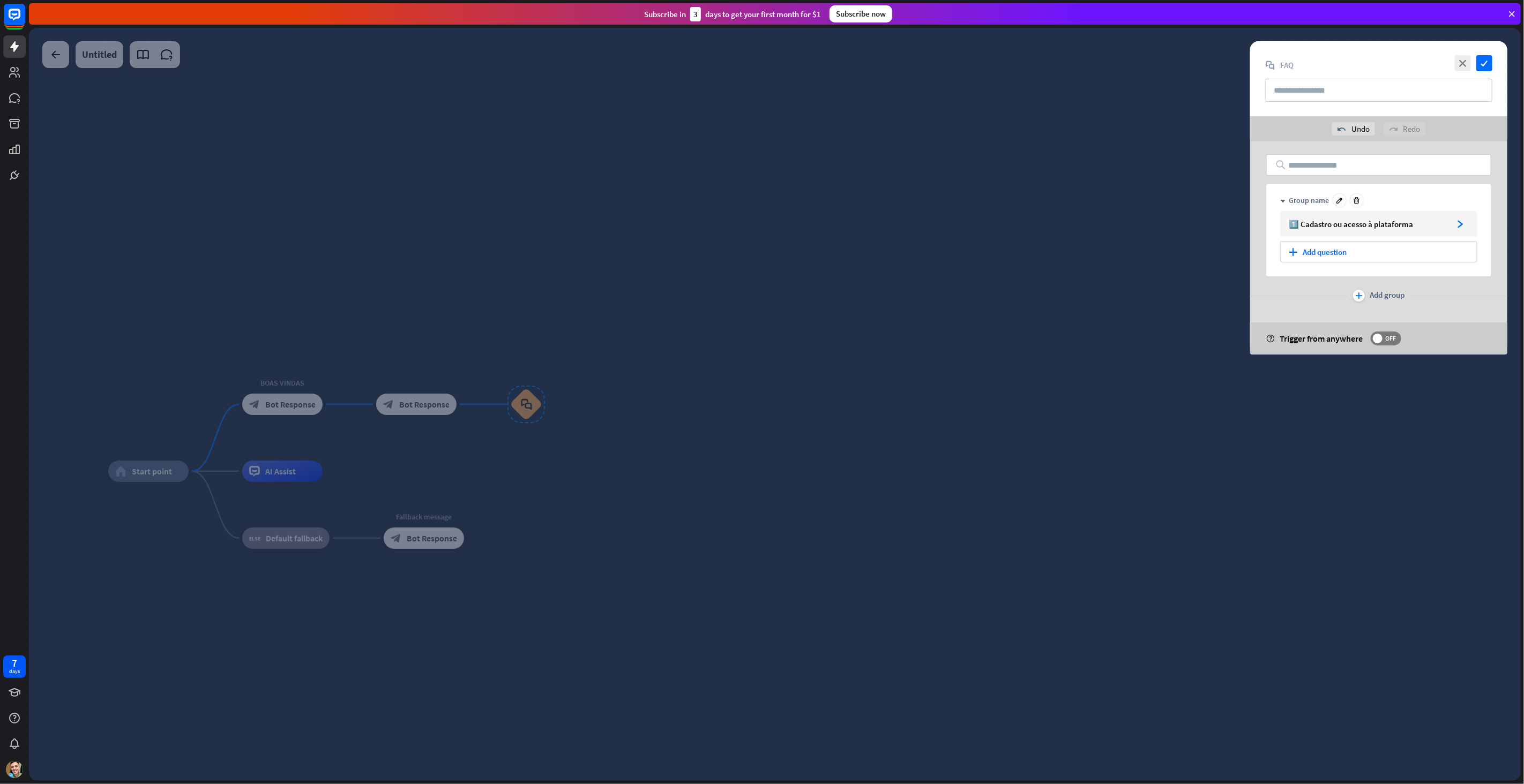
click at [1314, 201] on div "Group name" at bounding box center [1309, 200] width 40 height 10
click at [1338, 205] on div at bounding box center [1339, 200] width 13 height 13
click at [1465, 204] on input "**********" at bounding box center [1383, 200] width 189 height 10
click at [1346, 253] on div "plus Add question" at bounding box center [1378, 252] width 197 height 22
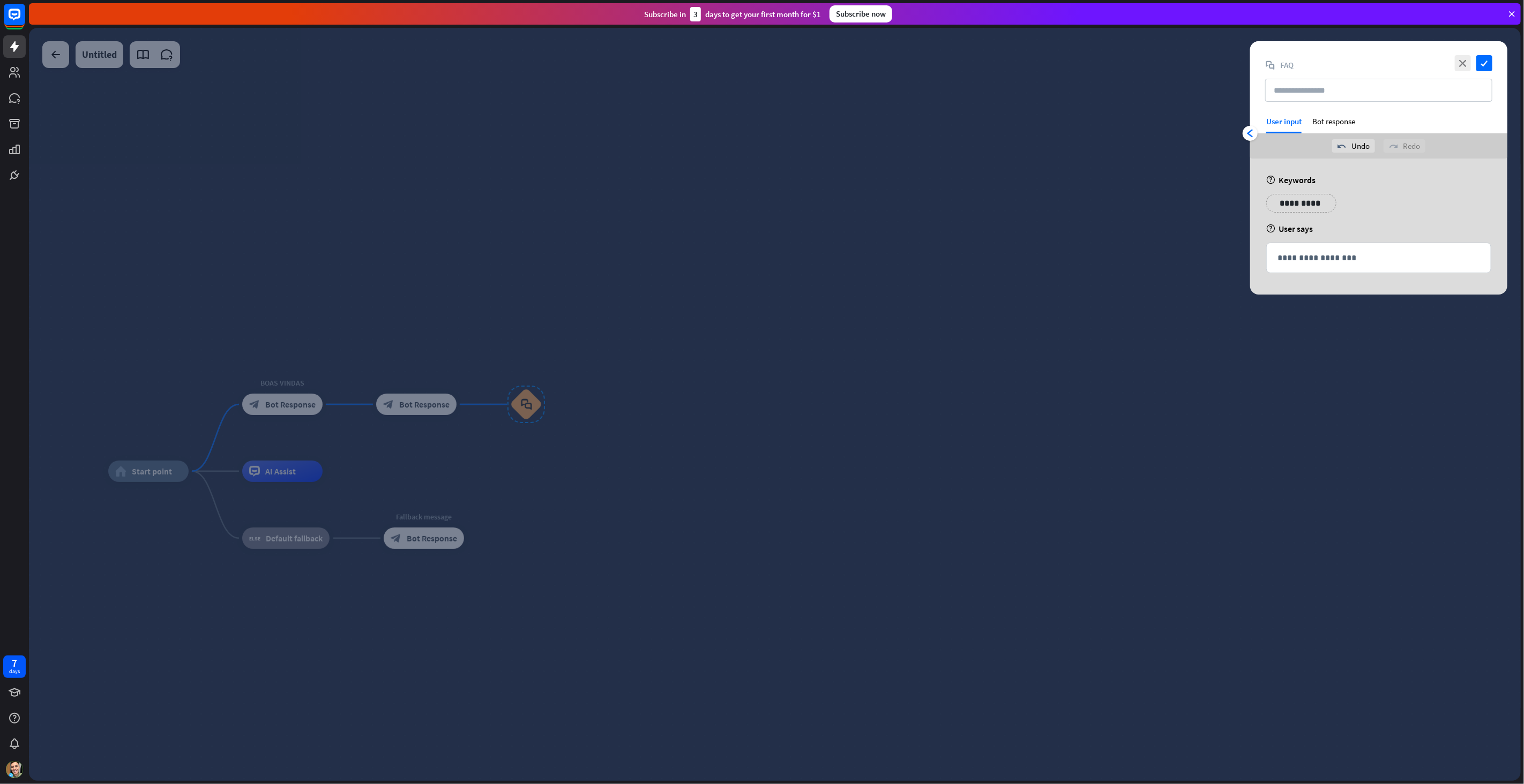
click at [1319, 205] on div "**********" at bounding box center [1301, 203] width 70 height 18
click at [1312, 89] on input "text" at bounding box center [1379, 90] width 227 height 23
paste input "**********"
type input "**********"
click at [1304, 260] on p "**********" at bounding box center [1379, 257] width 203 height 13
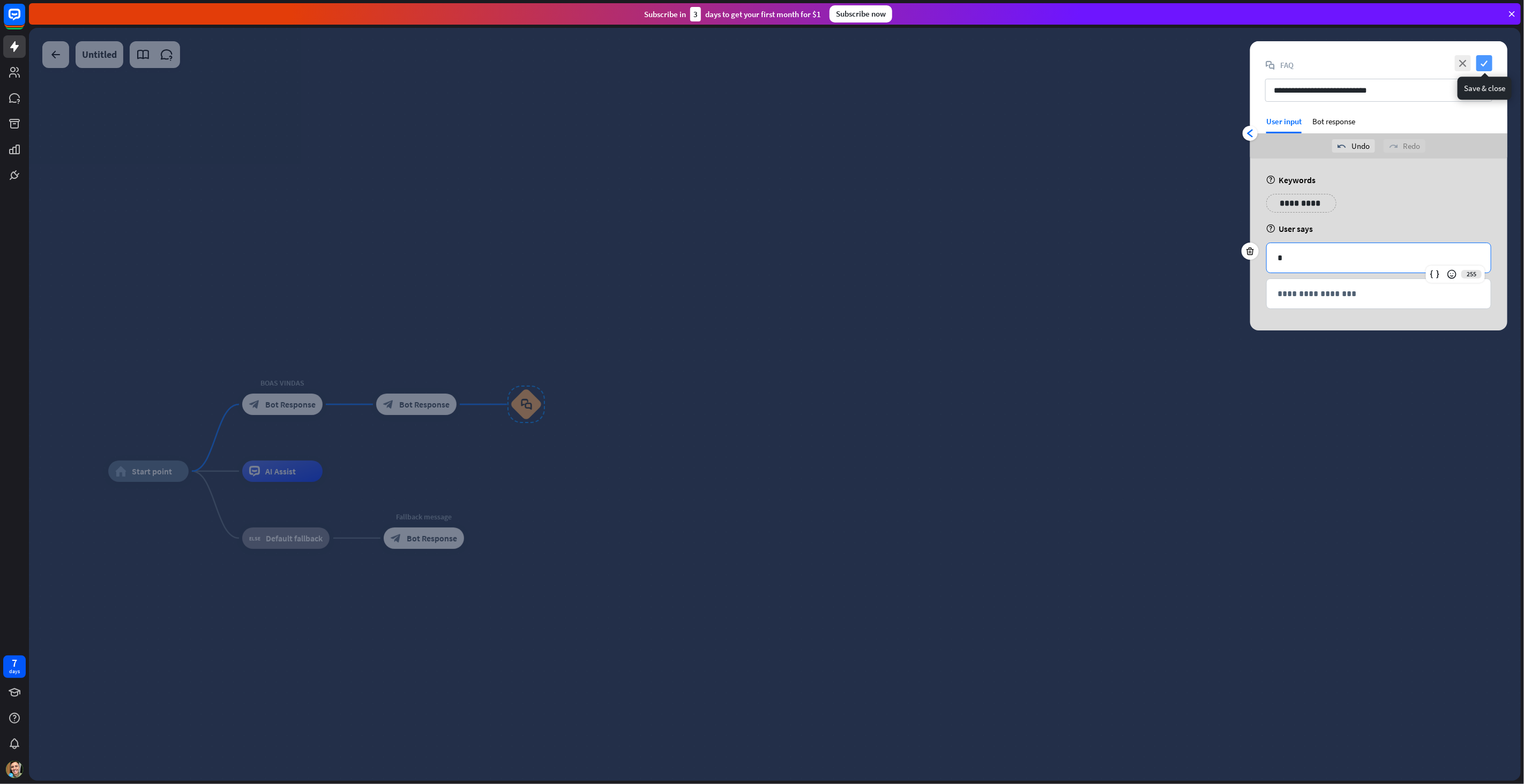
click at [1486, 66] on icon "check" at bounding box center [1484, 63] width 16 height 16
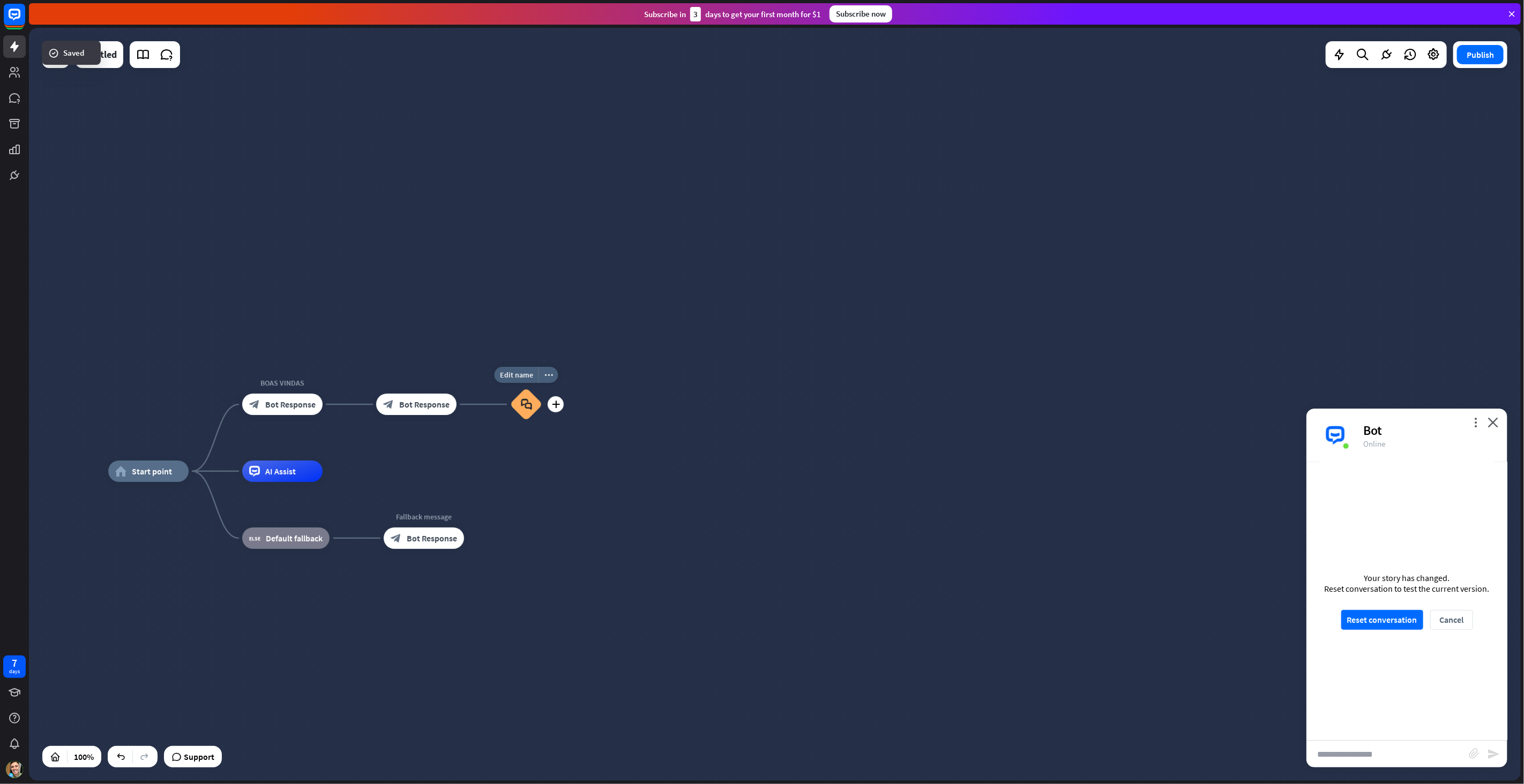
click at [529, 408] on icon "block_faq" at bounding box center [526, 404] width 11 height 11
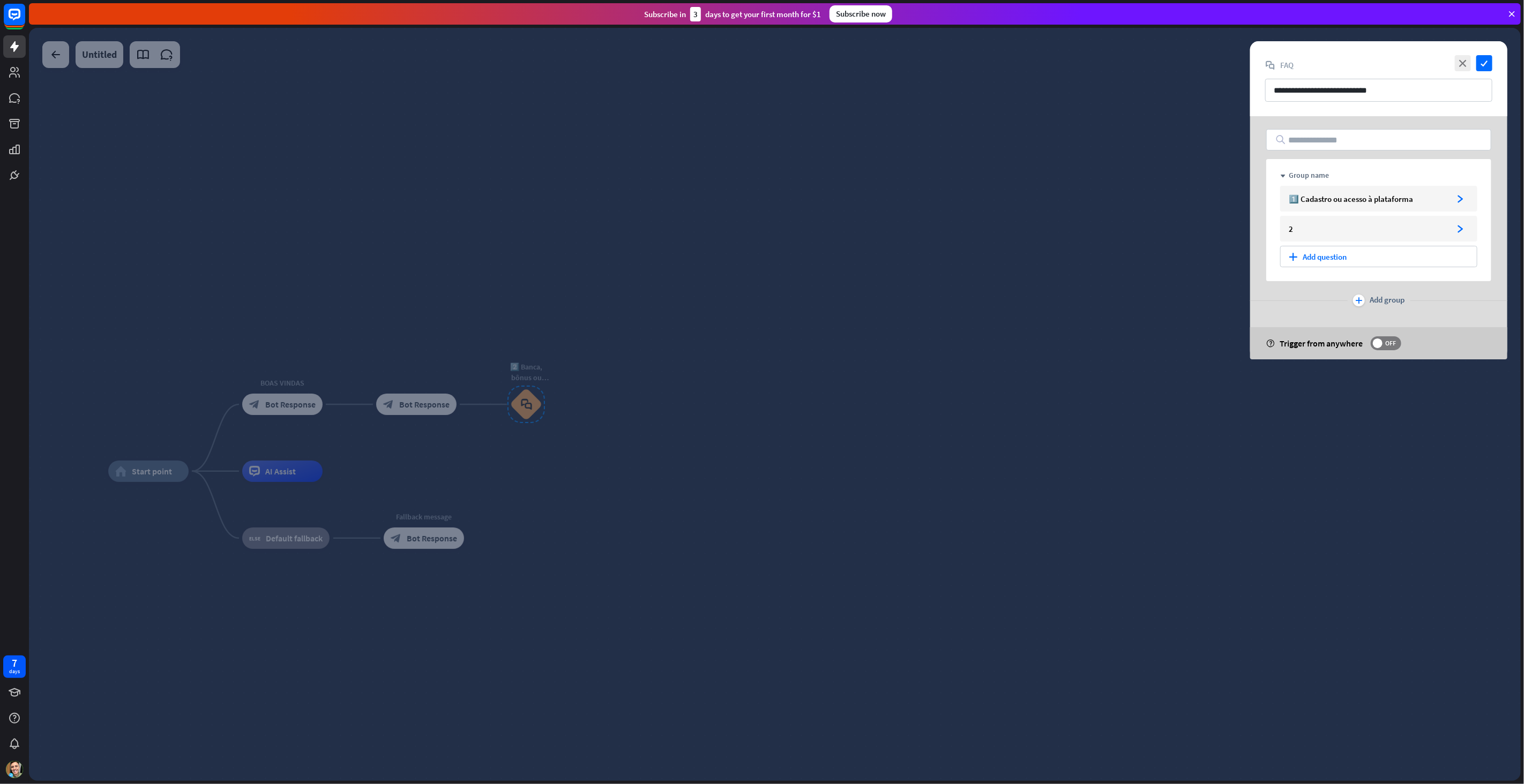
click at [525, 404] on div at bounding box center [775, 404] width 1492 height 753
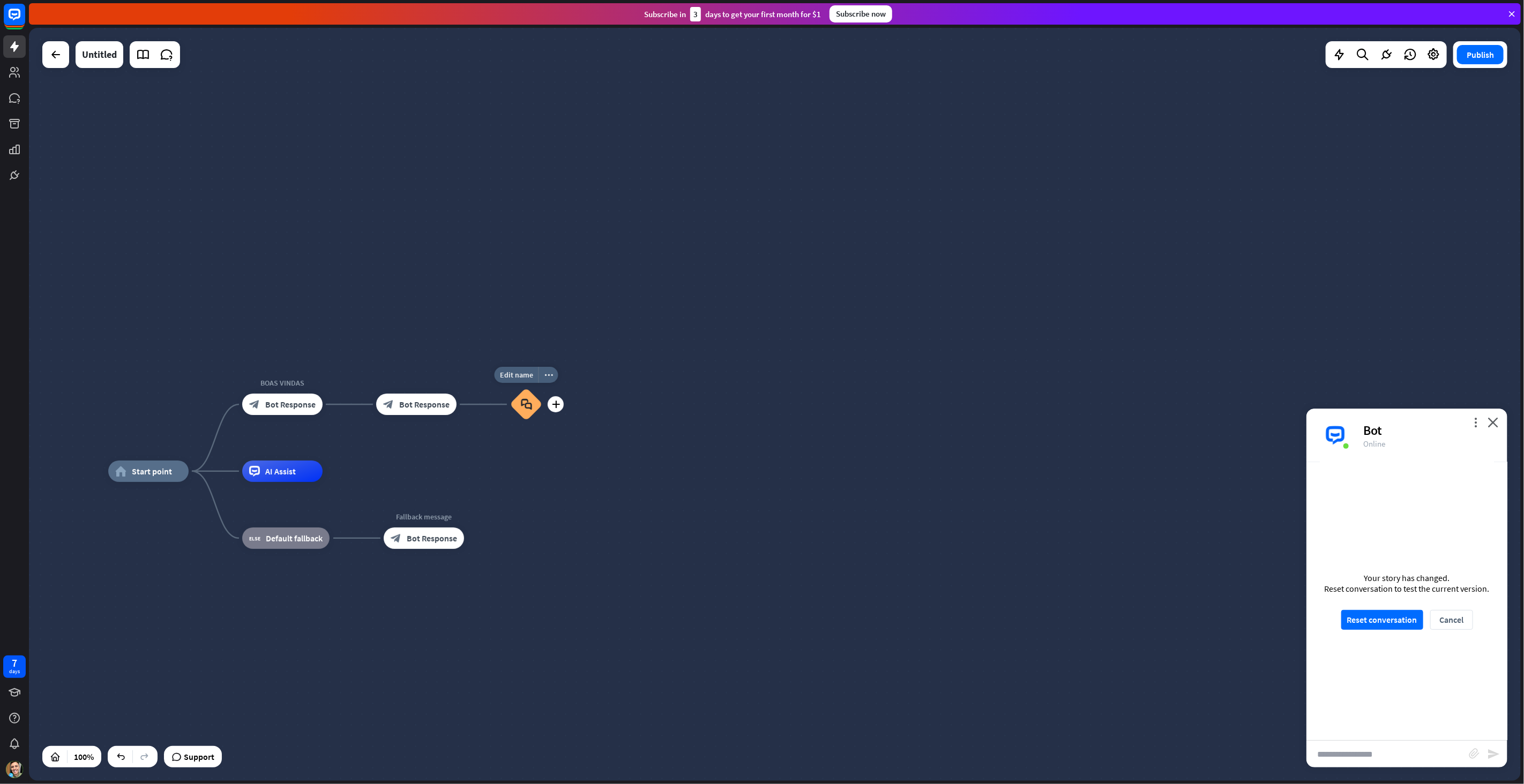
click at [521, 409] on icon "block_faq" at bounding box center [526, 404] width 11 height 11
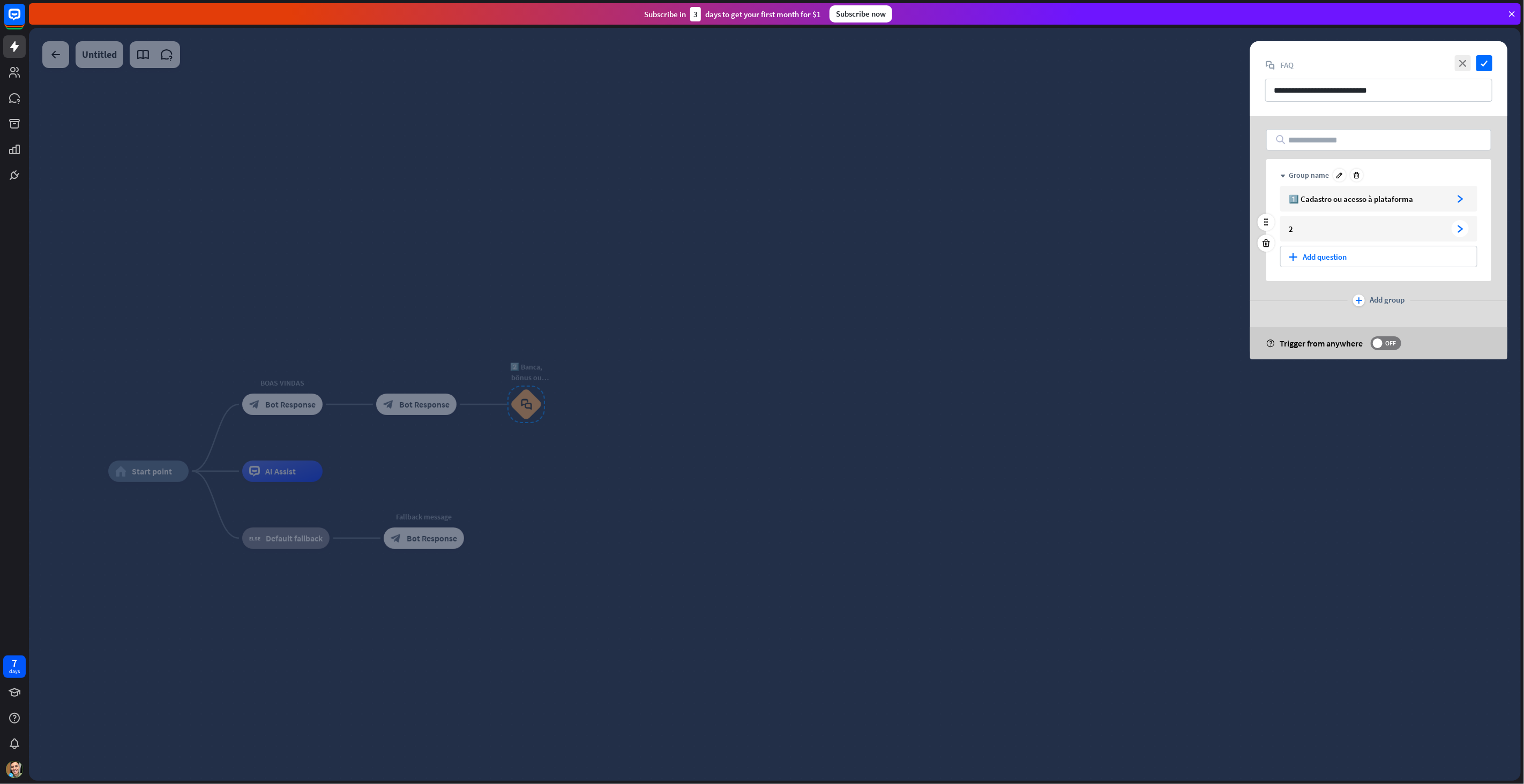
click at [1410, 223] on div "2 arrowhead_right" at bounding box center [1378, 228] width 197 height 25
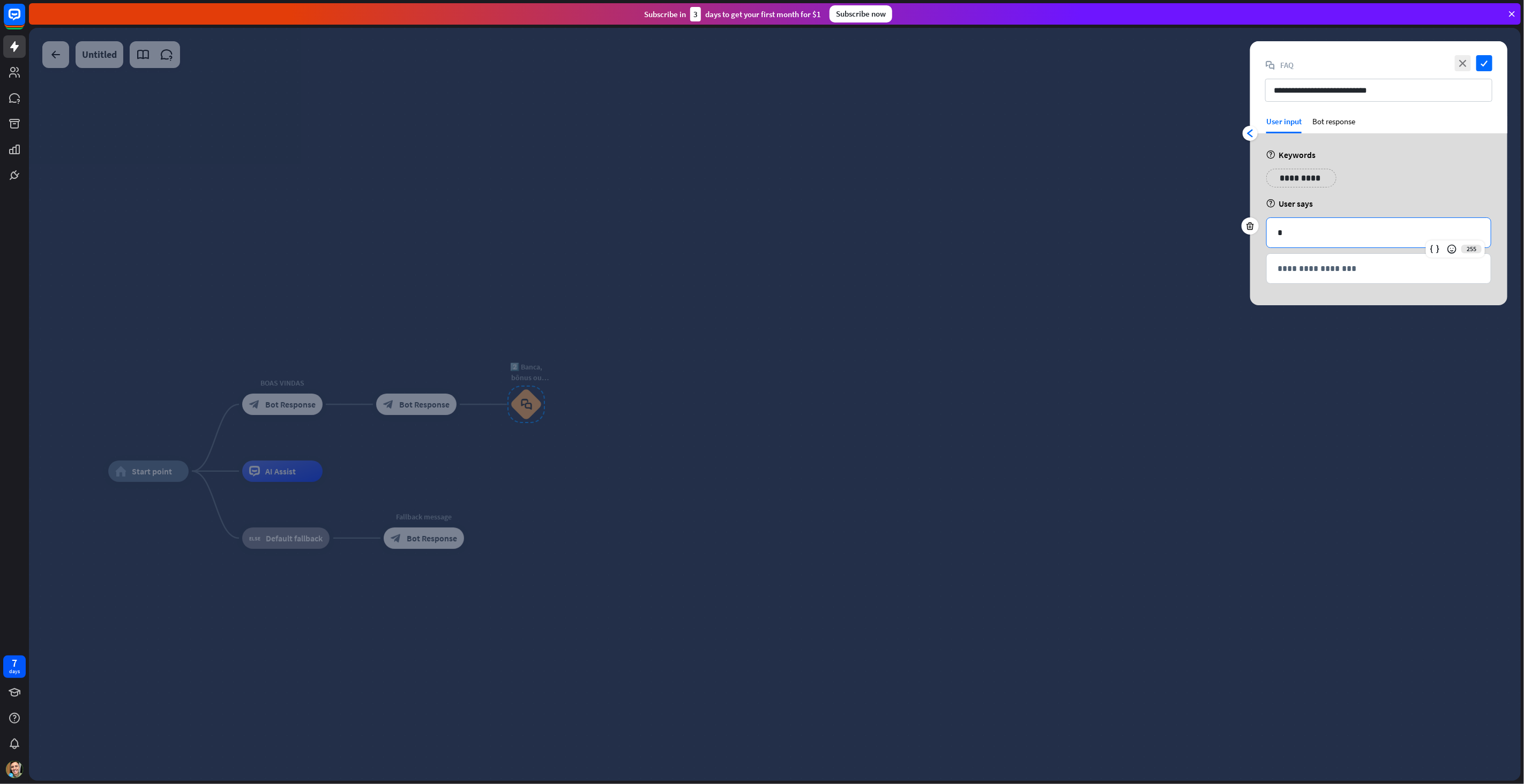
click at [1334, 236] on p "*" at bounding box center [1379, 232] width 203 height 13
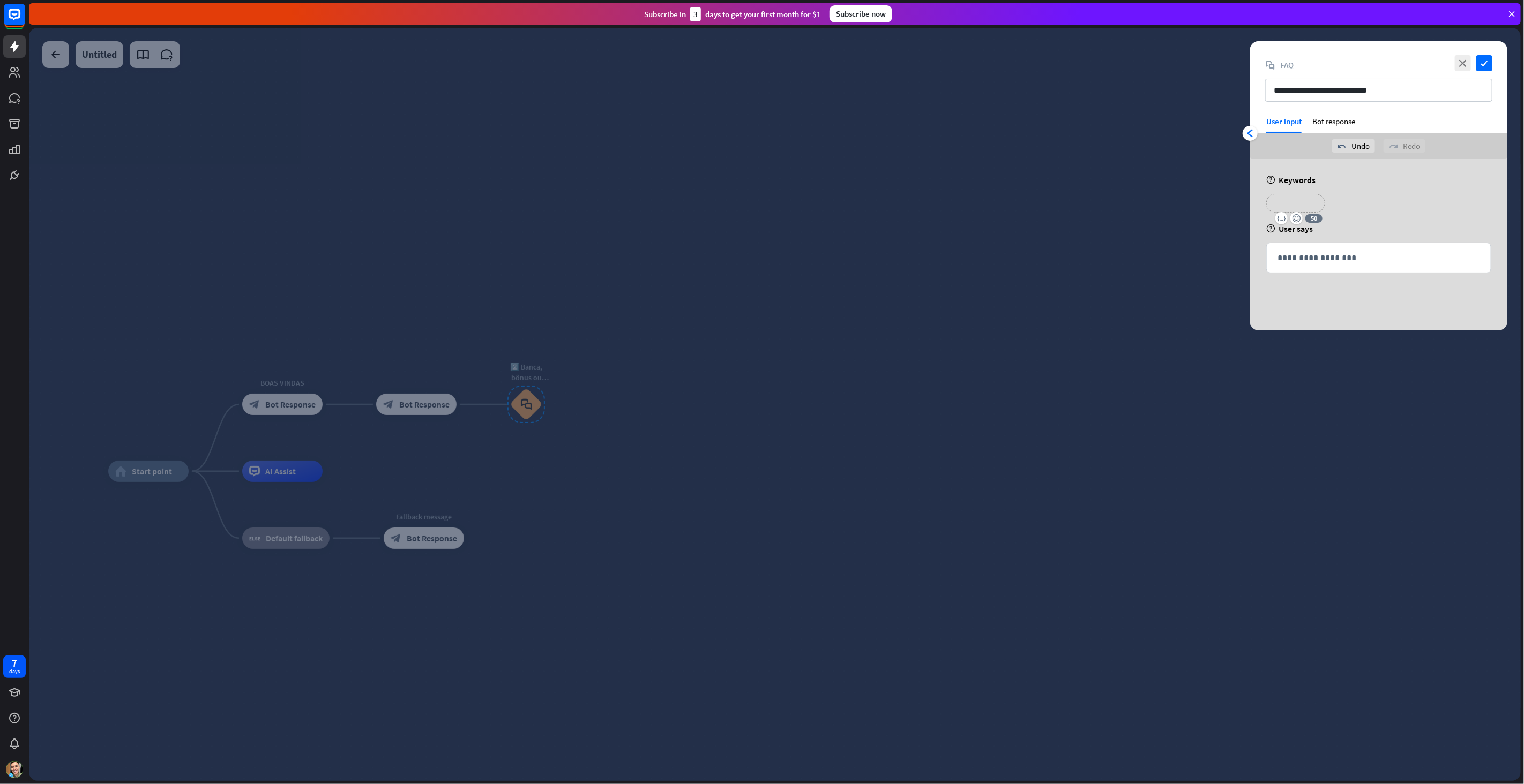
click at [1292, 203] on p "**********" at bounding box center [1295, 203] width 43 height 13
click at [1432, 218] on div "**********" at bounding box center [1378, 207] width 232 height 27
click at [1357, 93] on input "**********" at bounding box center [1379, 90] width 227 height 23
click at [1354, 125] on div "Bot response" at bounding box center [1333, 125] width 43 height 17
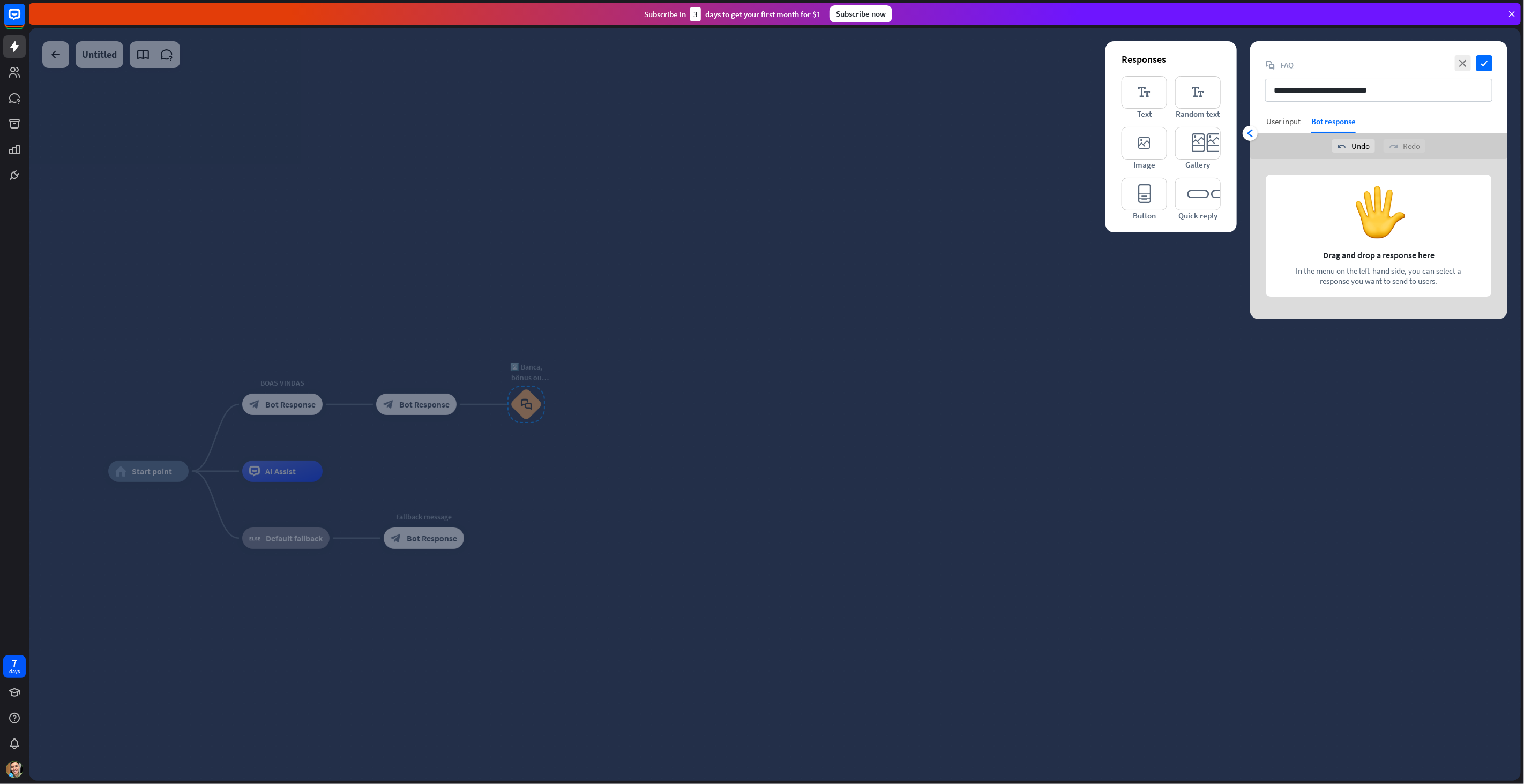
click at [1284, 122] on div "User input" at bounding box center [1283, 121] width 34 height 10
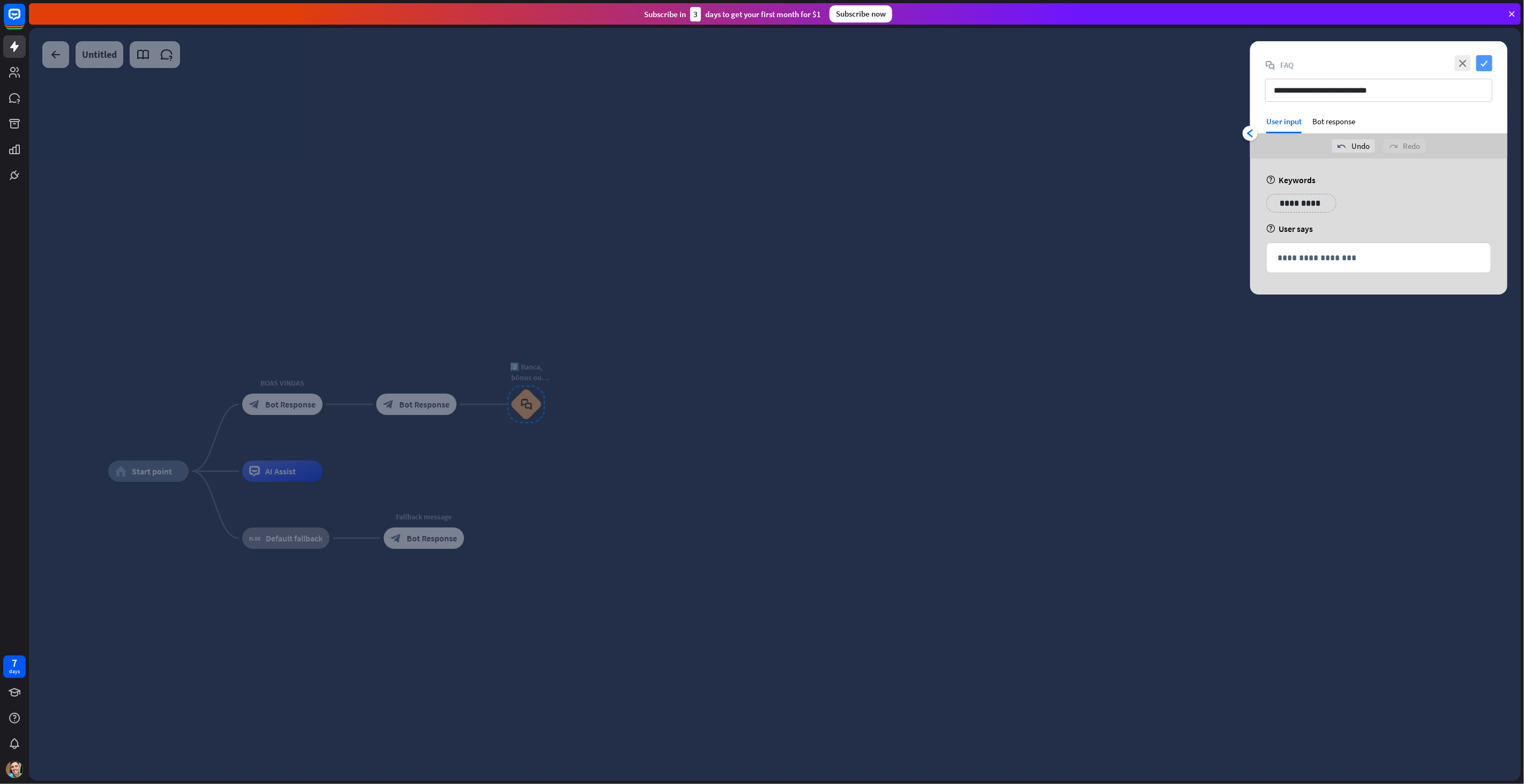
click at [1484, 65] on icon "check" at bounding box center [1484, 63] width 16 height 16
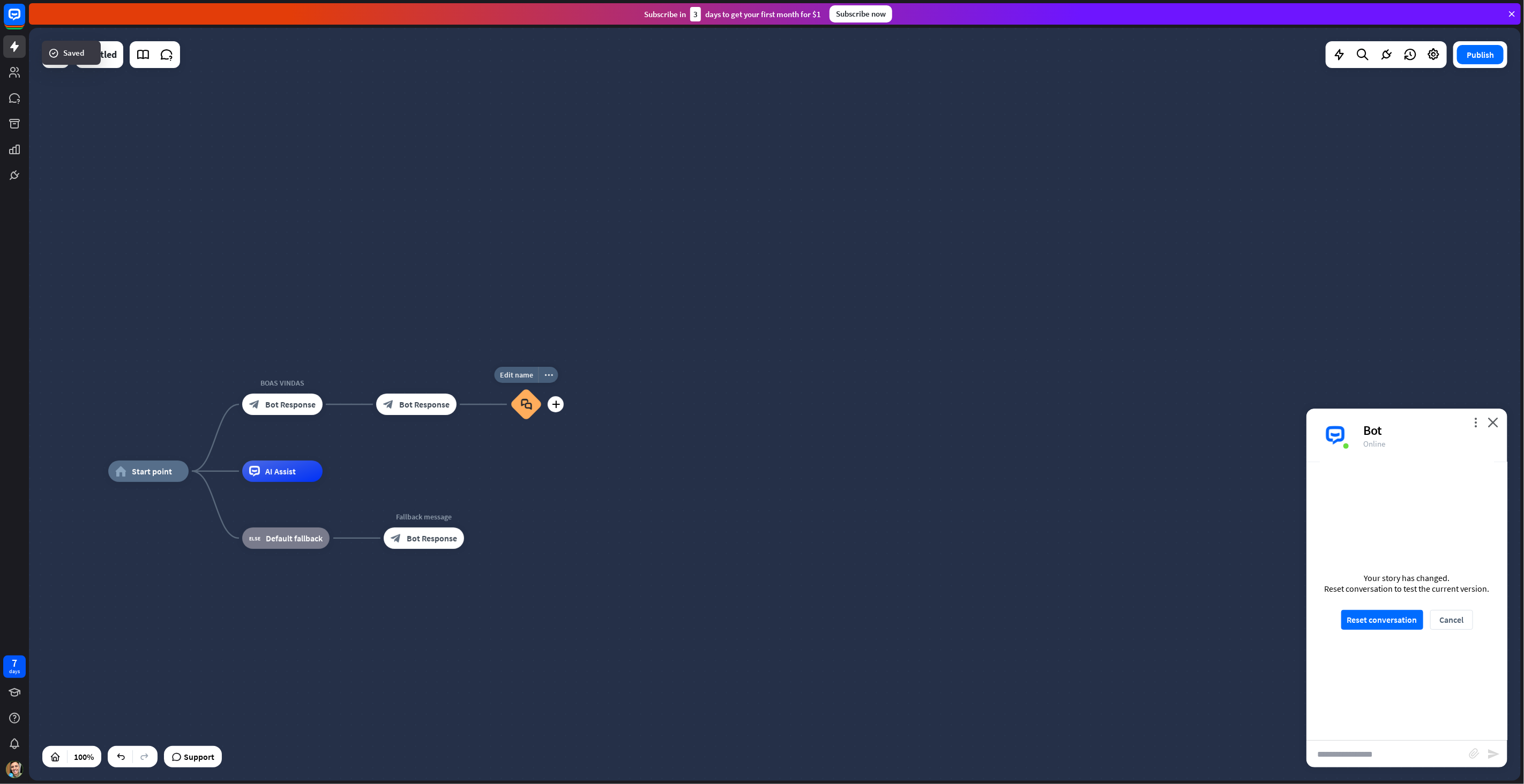
click at [526, 404] on icon "block_faq" at bounding box center [526, 404] width 11 height 11
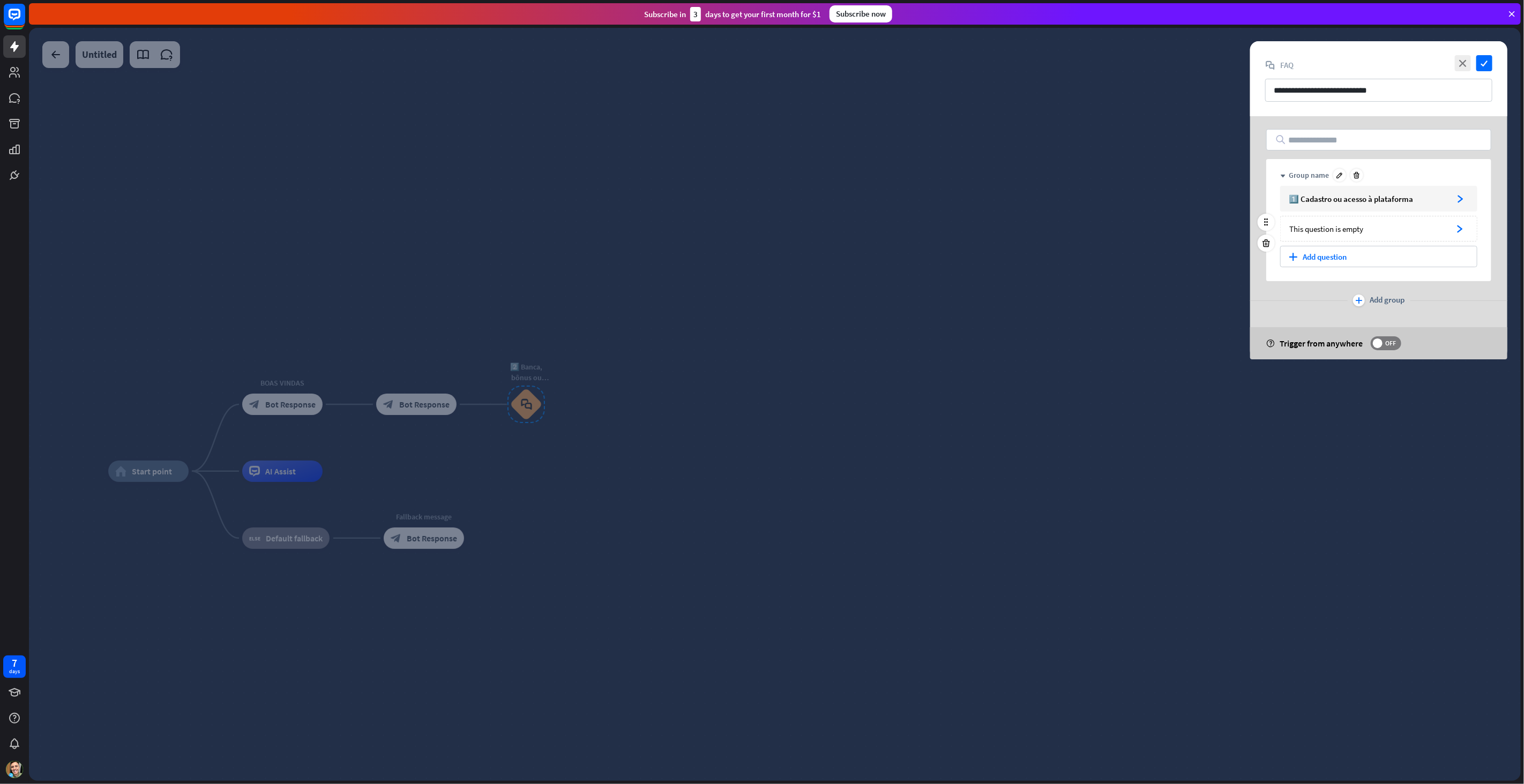
click at [1401, 230] on div "This question is empty" at bounding box center [1367, 229] width 157 height 10
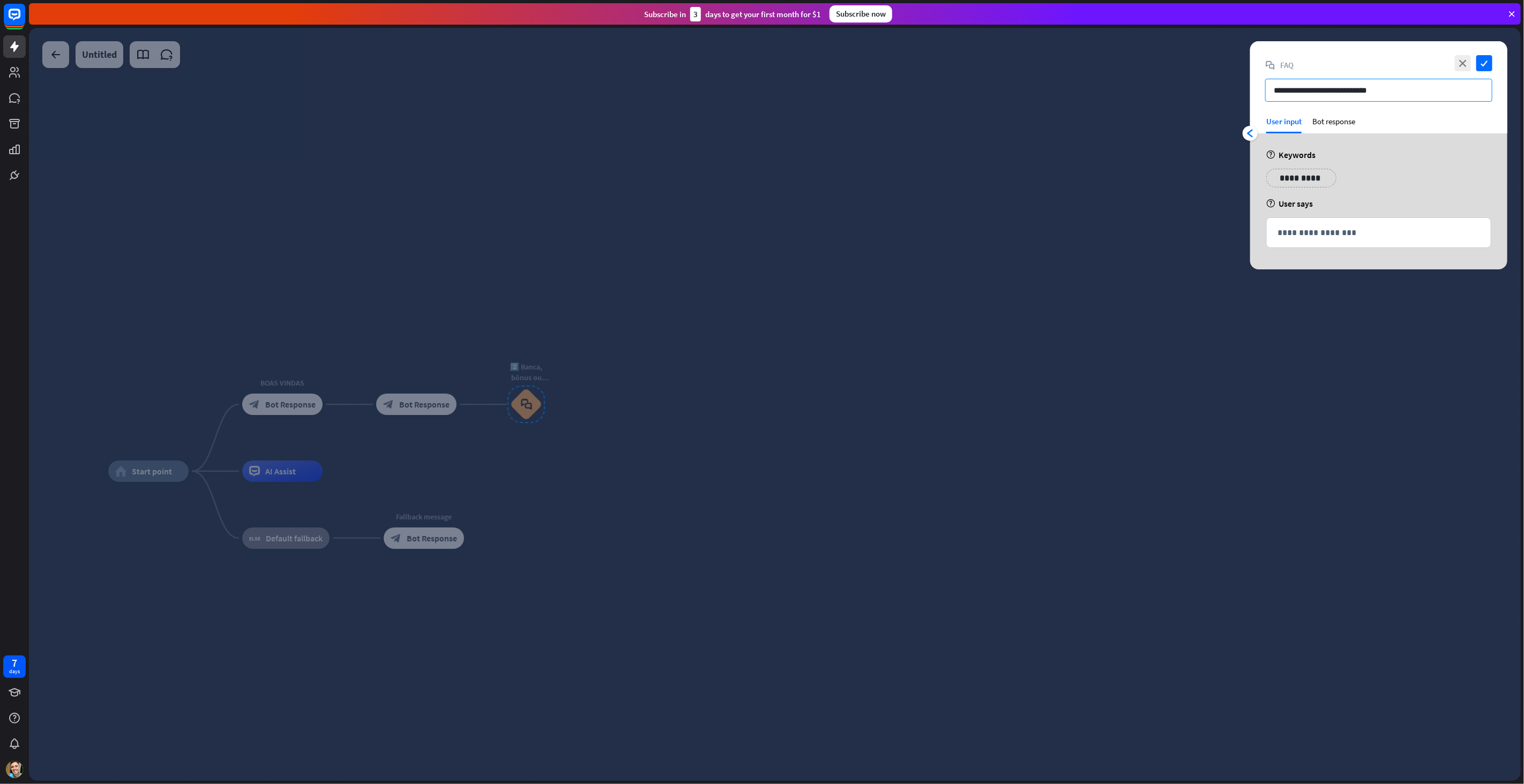
click at [1366, 93] on input "**********" at bounding box center [1379, 90] width 227 height 23
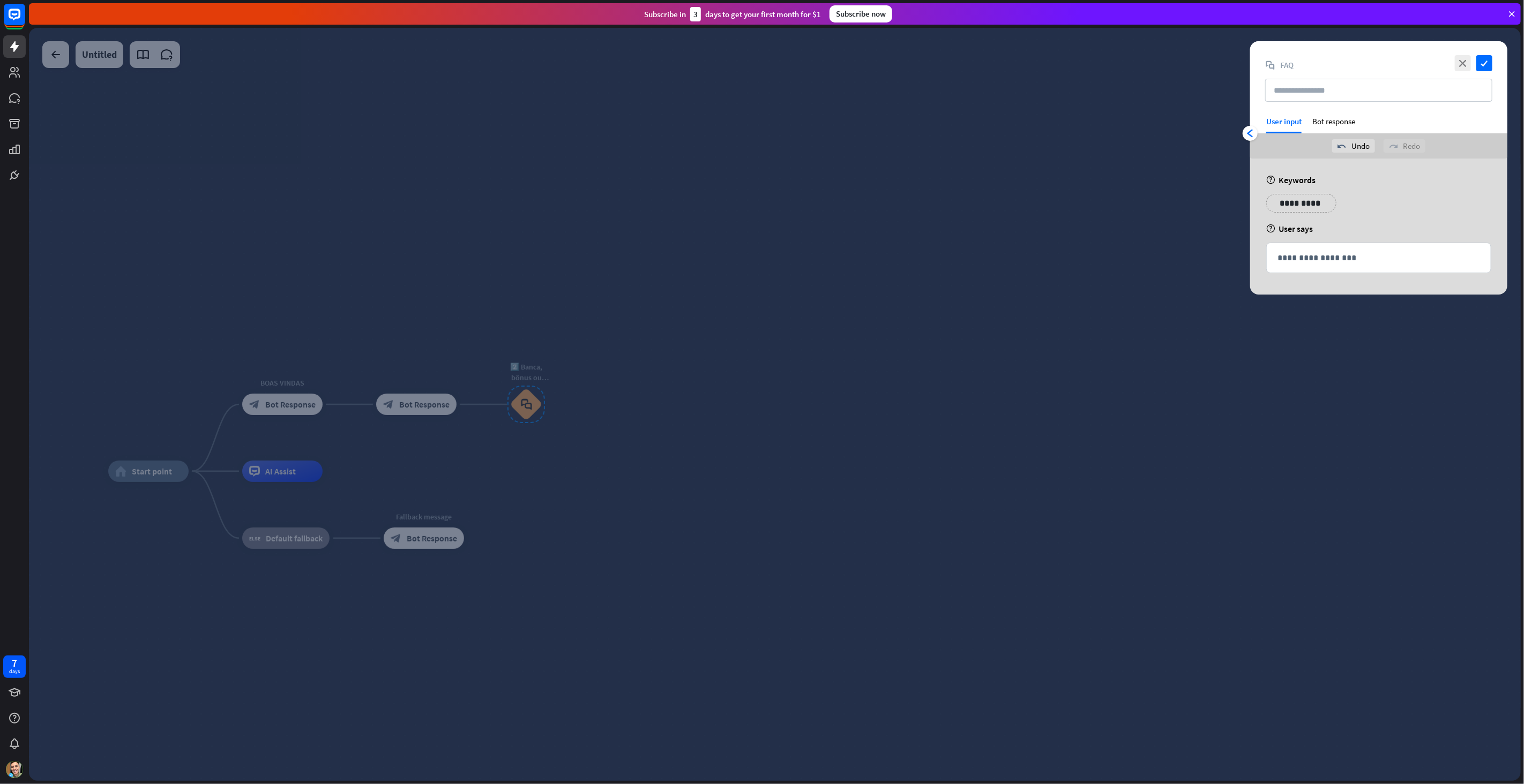
click at [1367, 179] on div "help Keywords" at bounding box center [1378, 180] width 225 height 10
click at [1323, 181] on div "help Keywords" at bounding box center [1378, 180] width 225 height 10
click at [1308, 181] on div "help Keywords" at bounding box center [1378, 180] width 225 height 10
drag, startPoint x: 1363, startPoint y: 206, endPoint x: 1324, endPoint y: 208, distance: 39.1
click at [1359, 205] on div "**********" at bounding box center [1378, 207] width 232 height 27
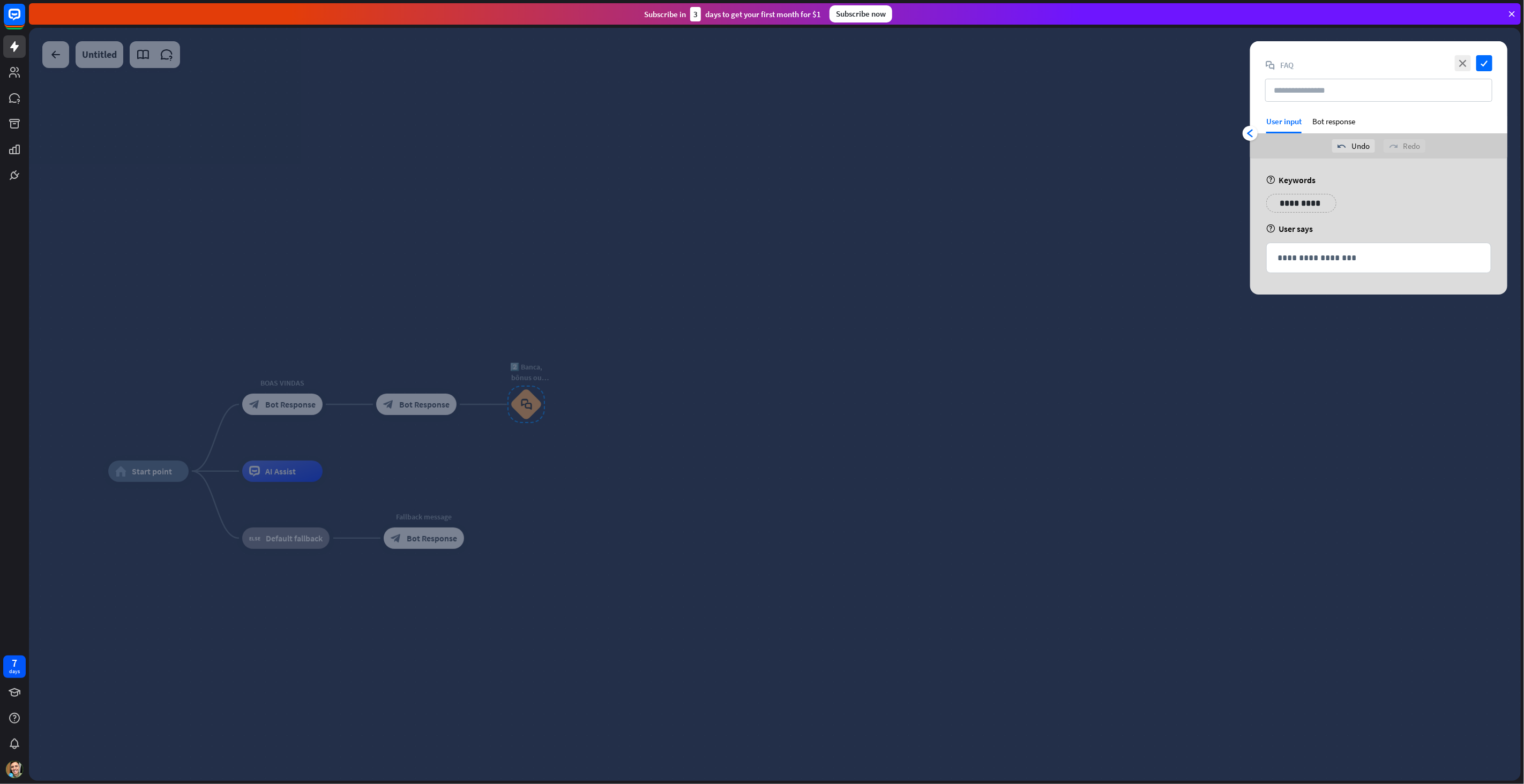
click at [1320, 204] on div "**********" at bounding box center [1301, 203] width 70 height 18
click at [1305, 258] on p "**********" at bounding box center [1379, 257] width 203 height 13
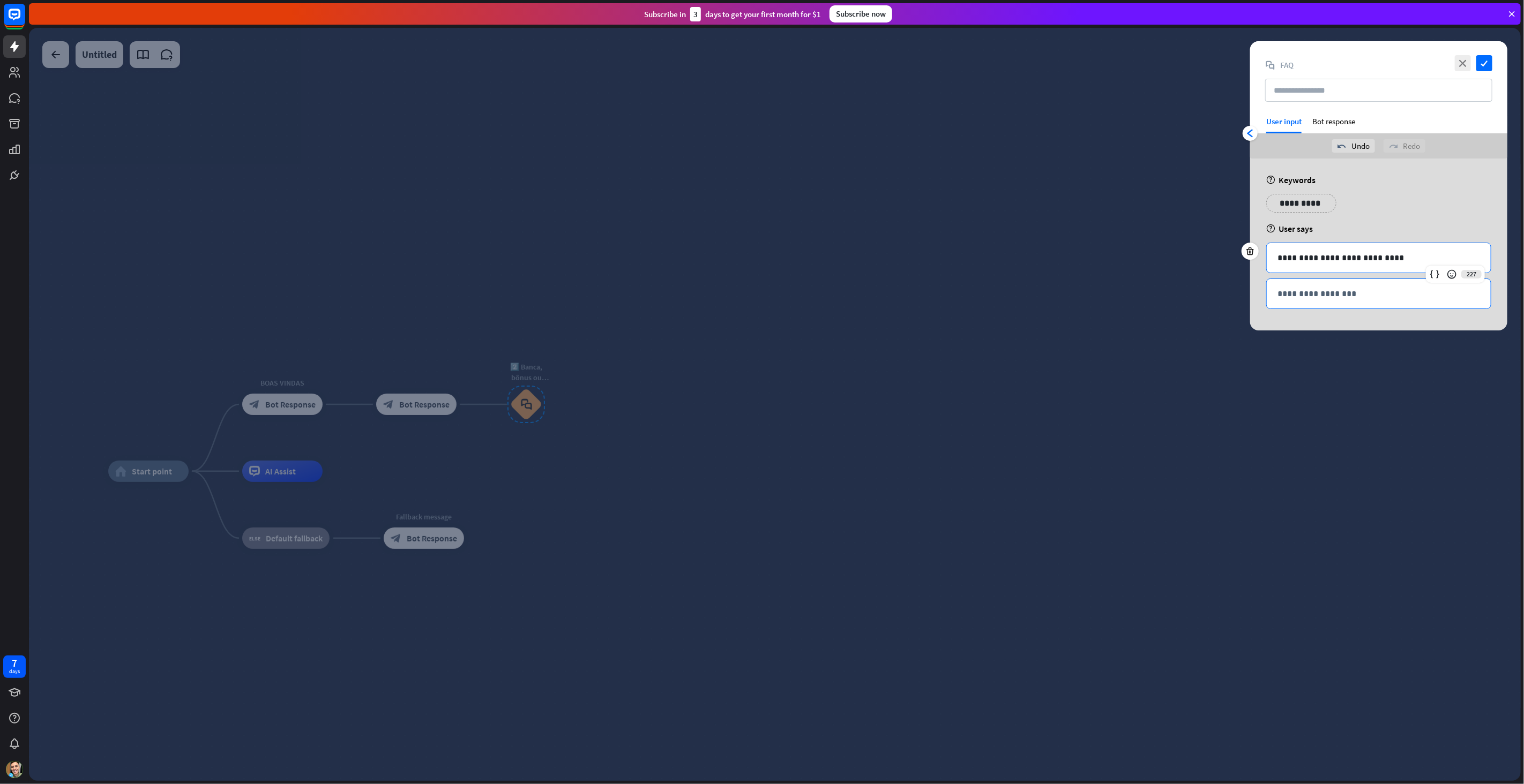
click at [1353, 295] on p "**********" at bounding box center [1379, 293] width 203 height 13
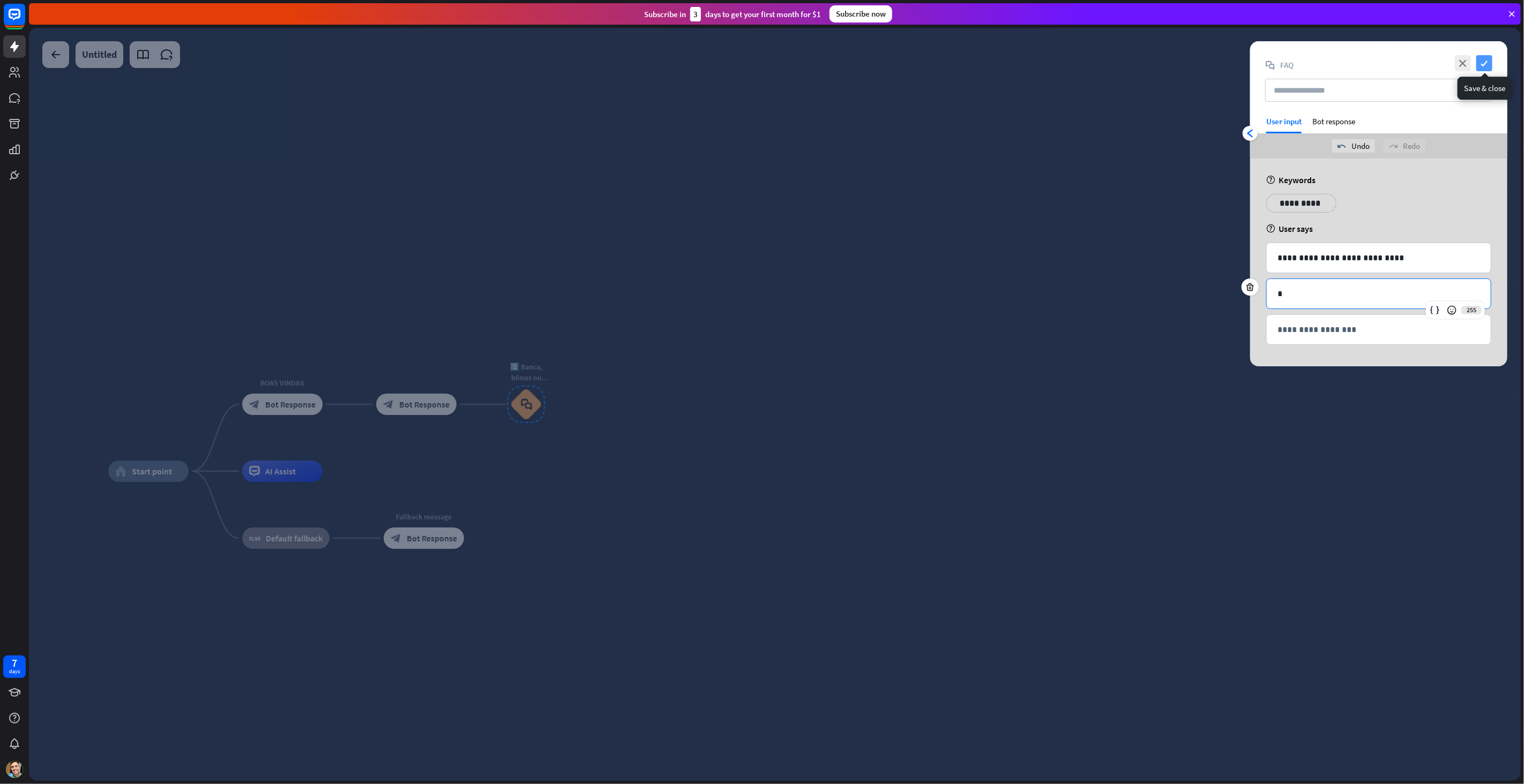
click at [1486, 64] on icon "check" at bounding box center [1484, 63] width 16 height 16
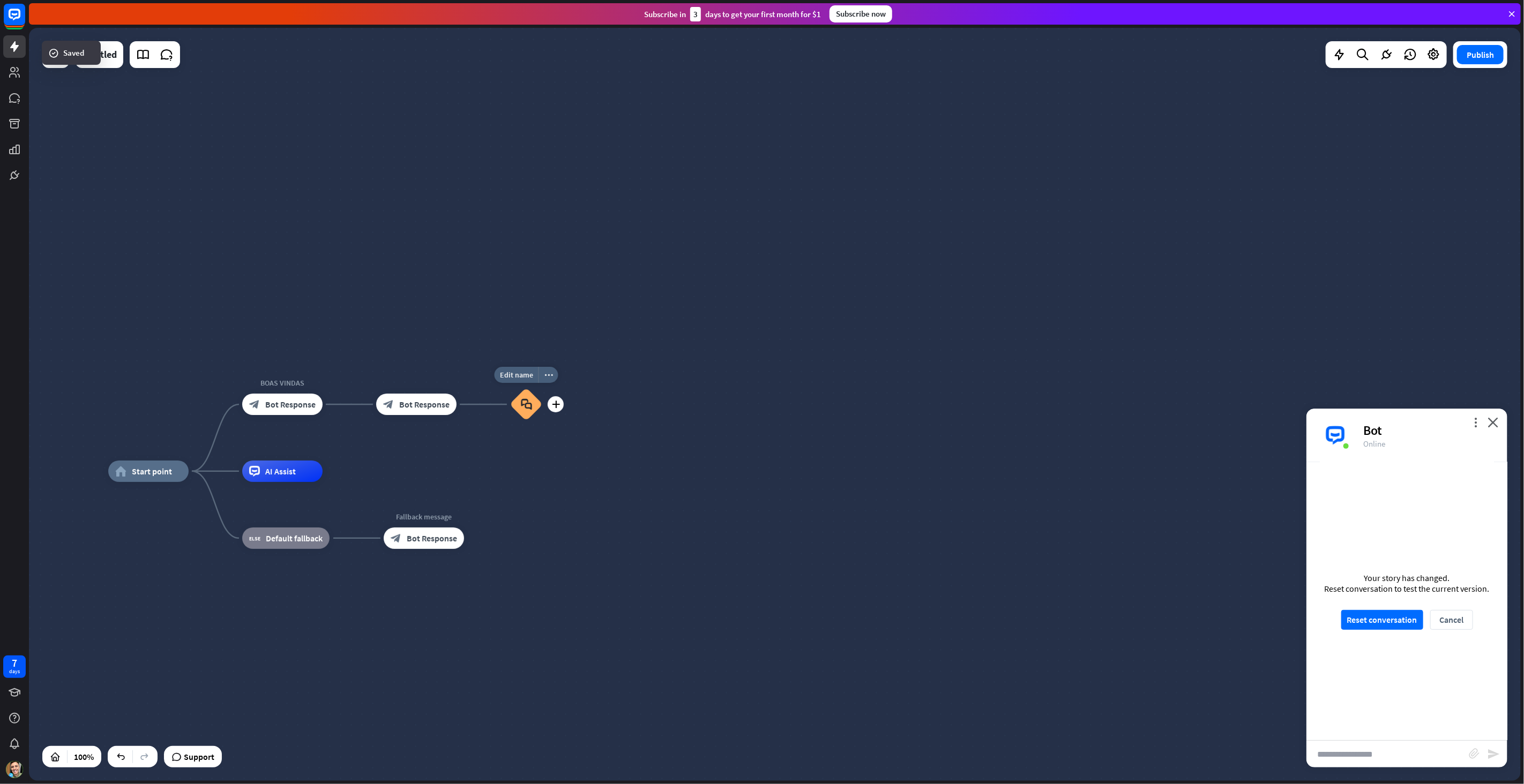
click at [525, 407] on icon "block_faq" at bounding box center [526, 404] width 11 height 11
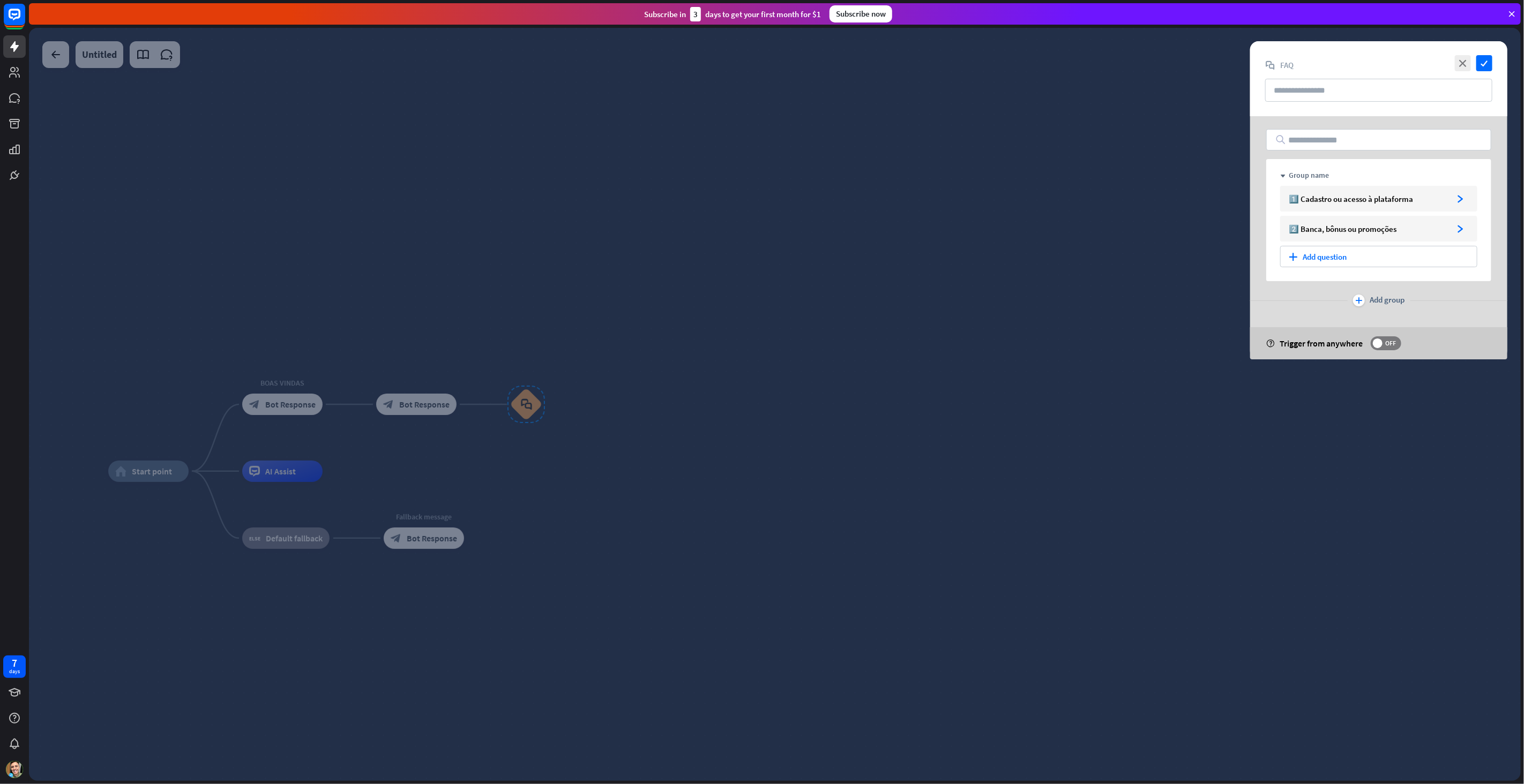
click at [818, 411] on div at bounding box center [775, 404] width 1492 height 753
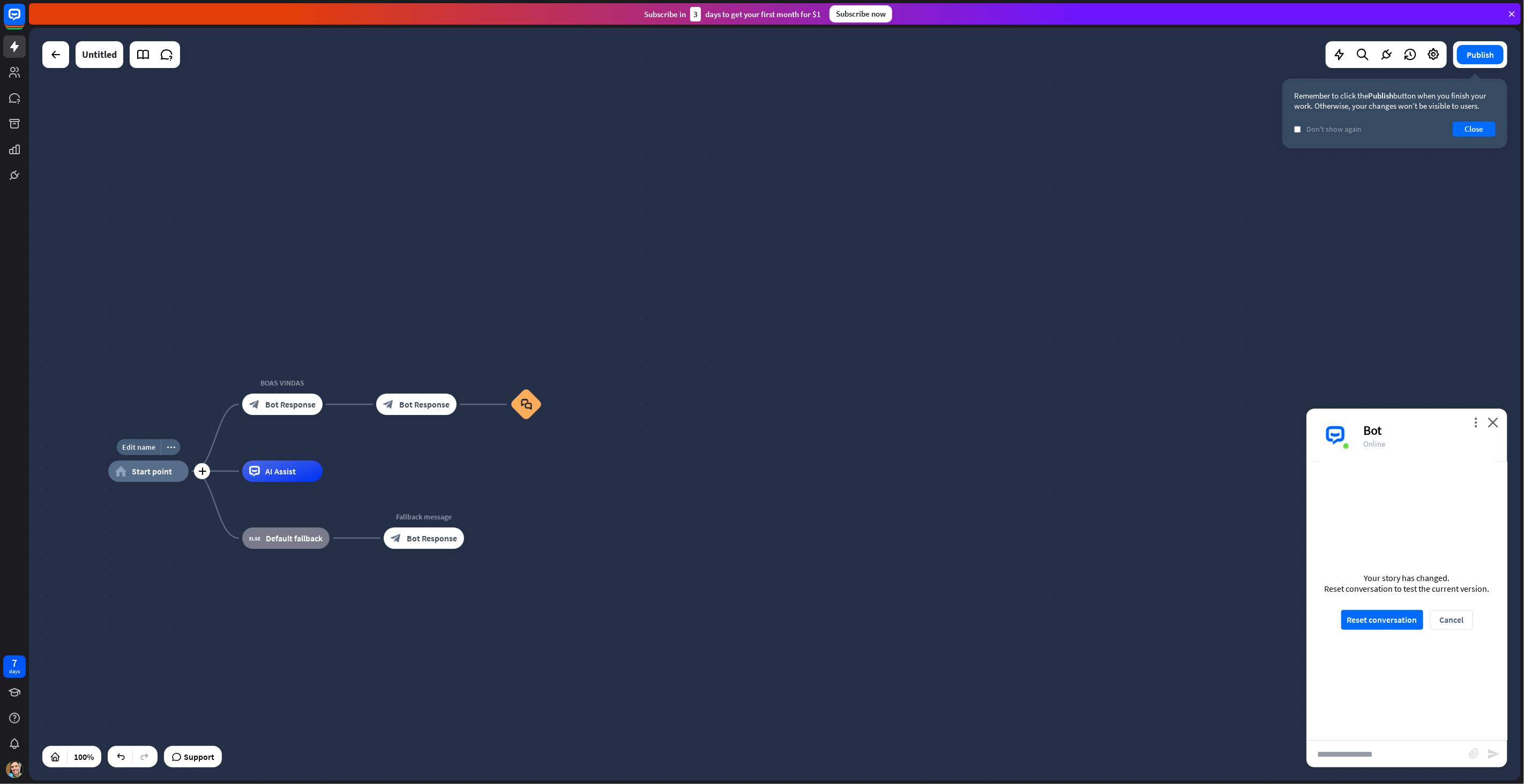
click at [153, 476] on div "home_2 Start point" at bounding box center [149, 471] width 80 height 22
click at [167, 450] on icon "more_horiz" at bounding box center [171, 447] width 9 height 8
click at [208, 508] on span "Start testing from here" at bounding box center [226, 504] width 74 height 10
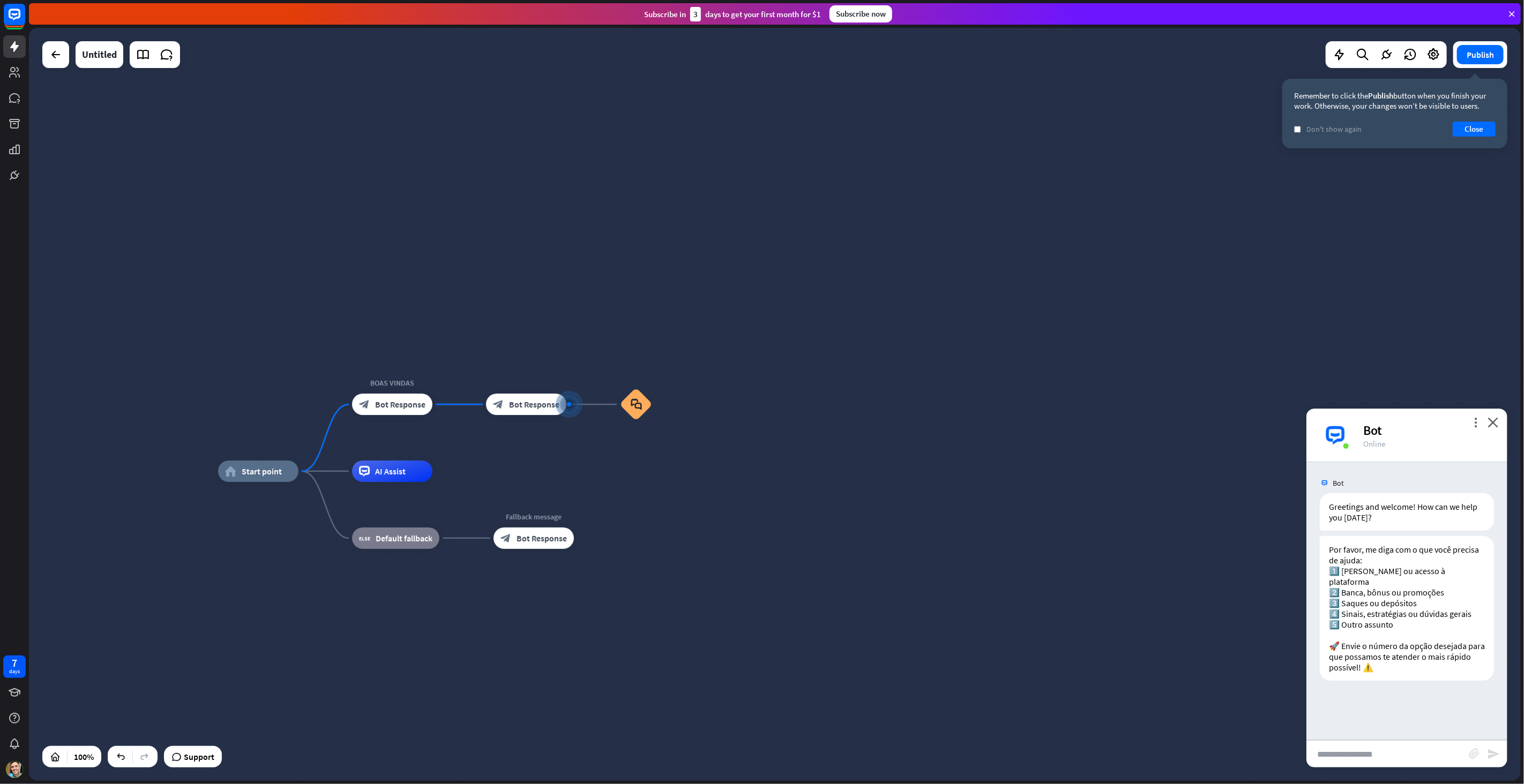
click at [1365, 756] on input "text" at bounding box center [1388, 753] width 163 height 27
type input "*"
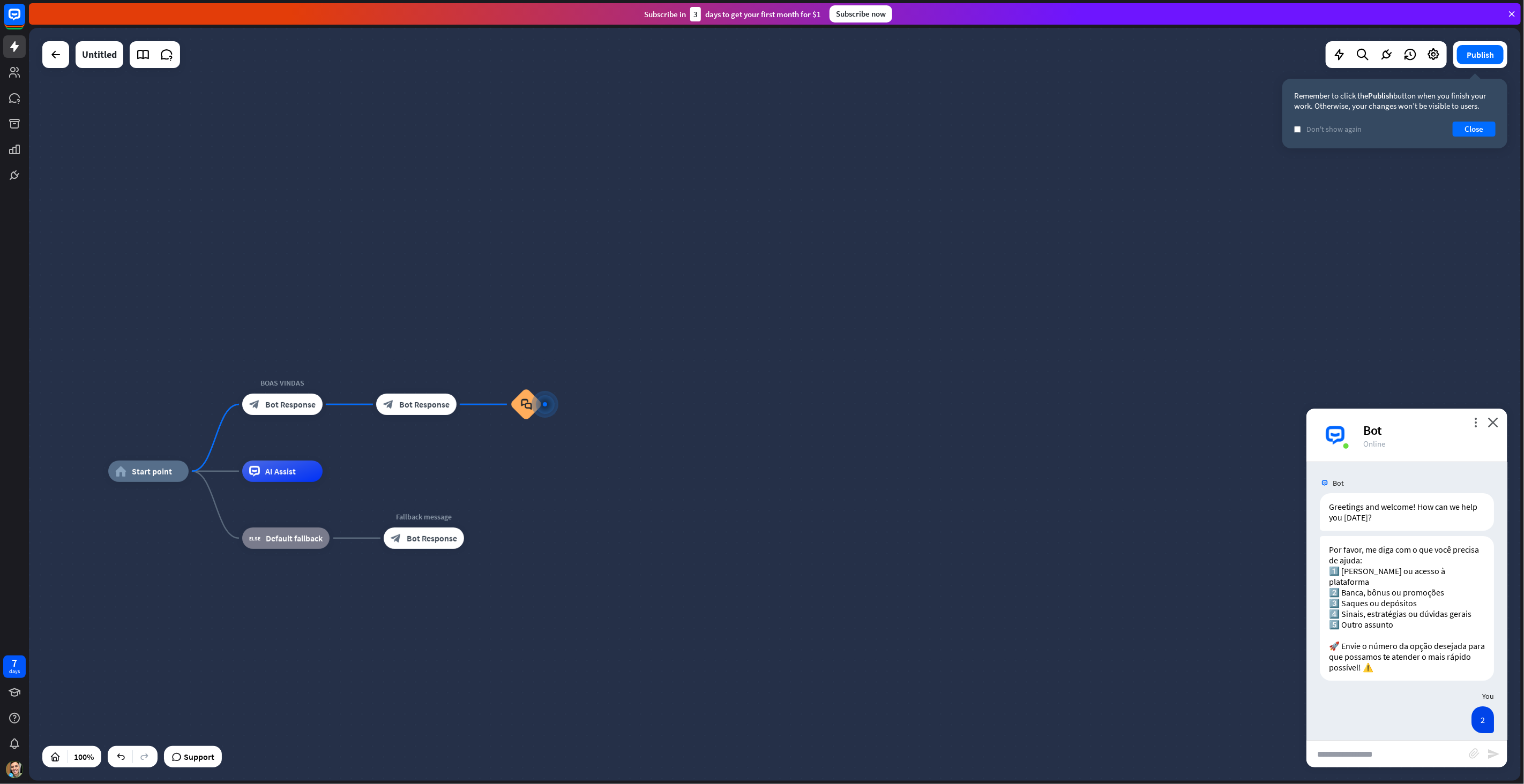
type input "*"
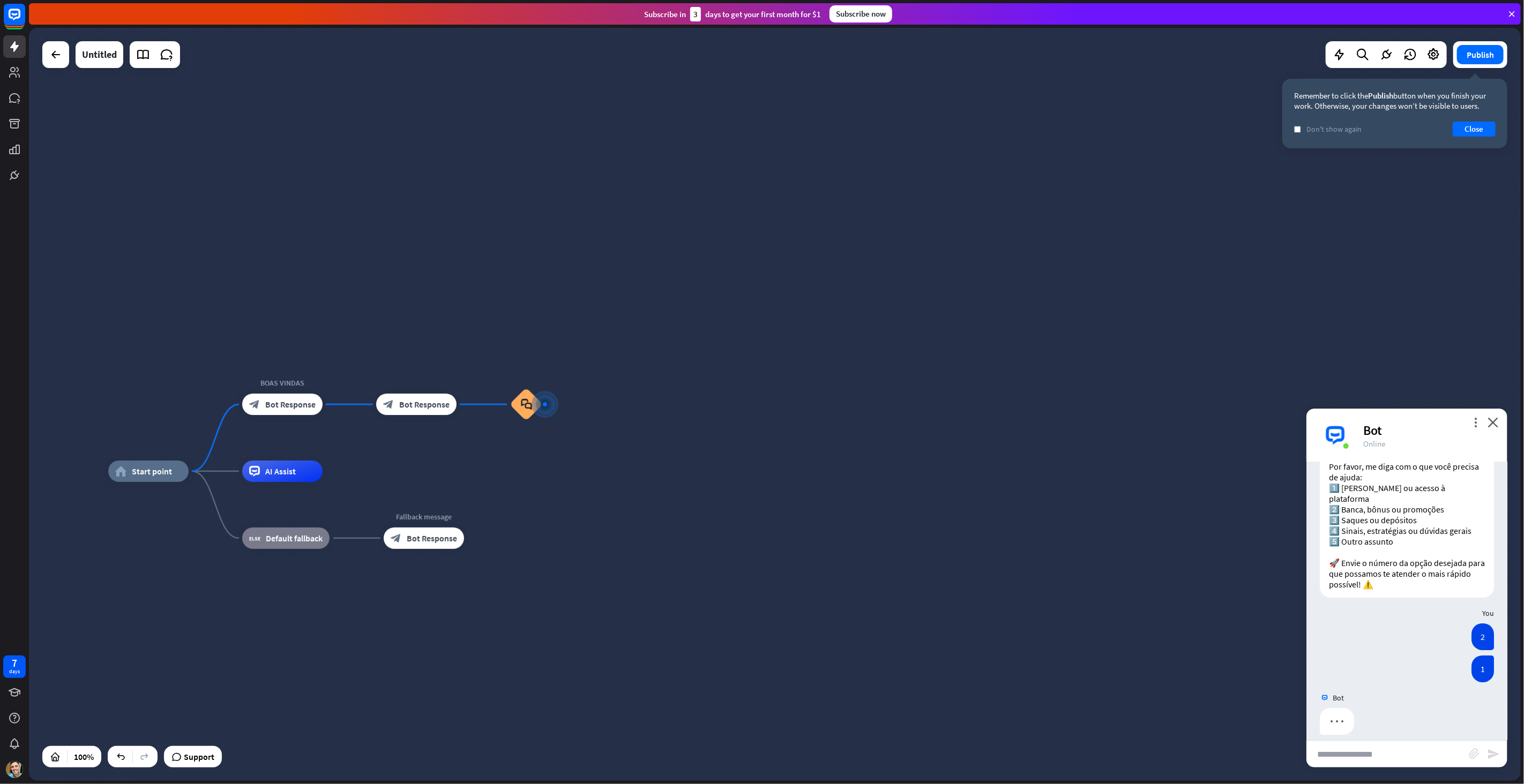
scroll to position [83, 0]
click at [528, 407] on icon "block_faq" at bounding box center [526, 404] width 11 height 11
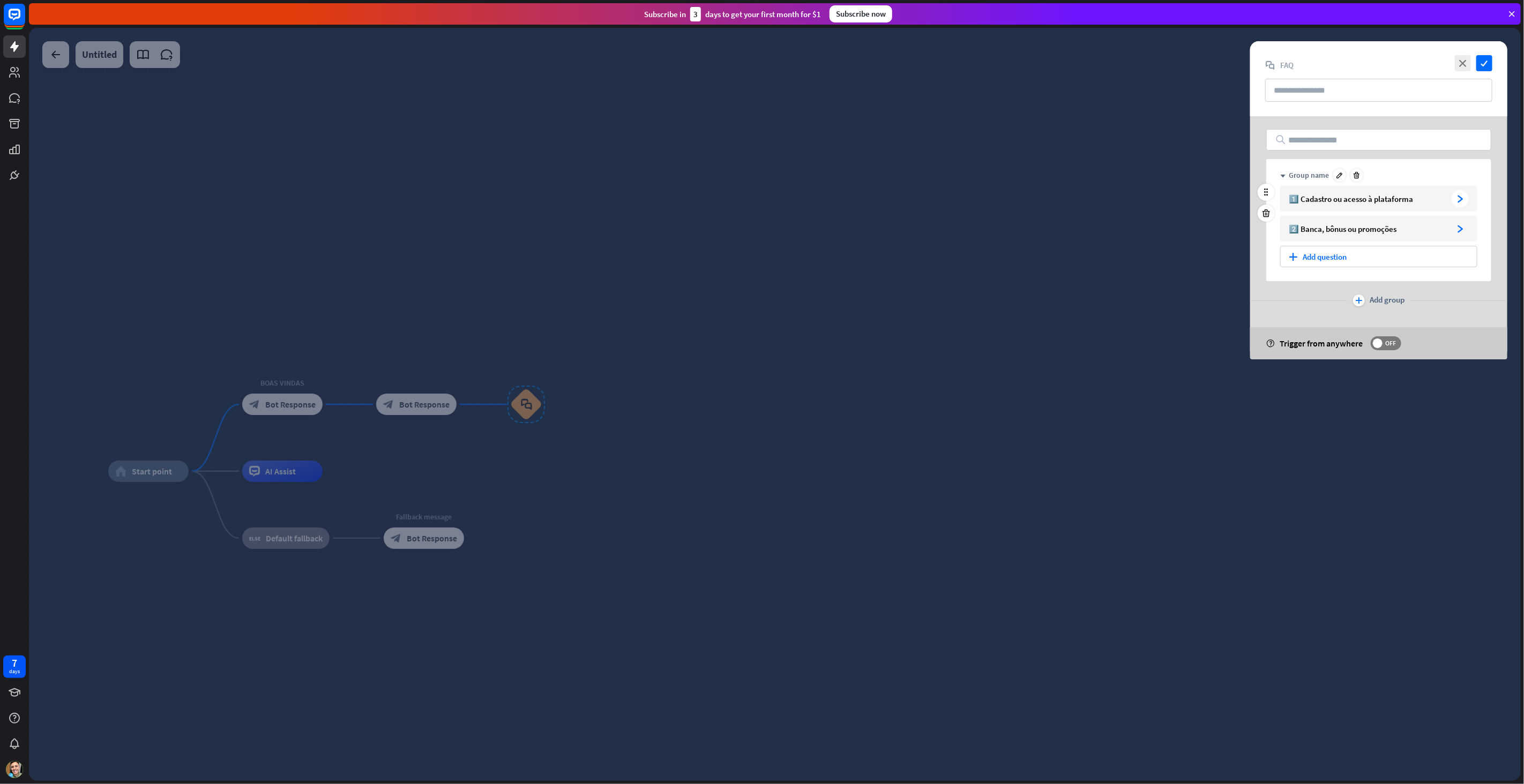
click at [1458, 202] on icon "arrowhead_right" at bounding box center [1459, 198] width 8 height 8
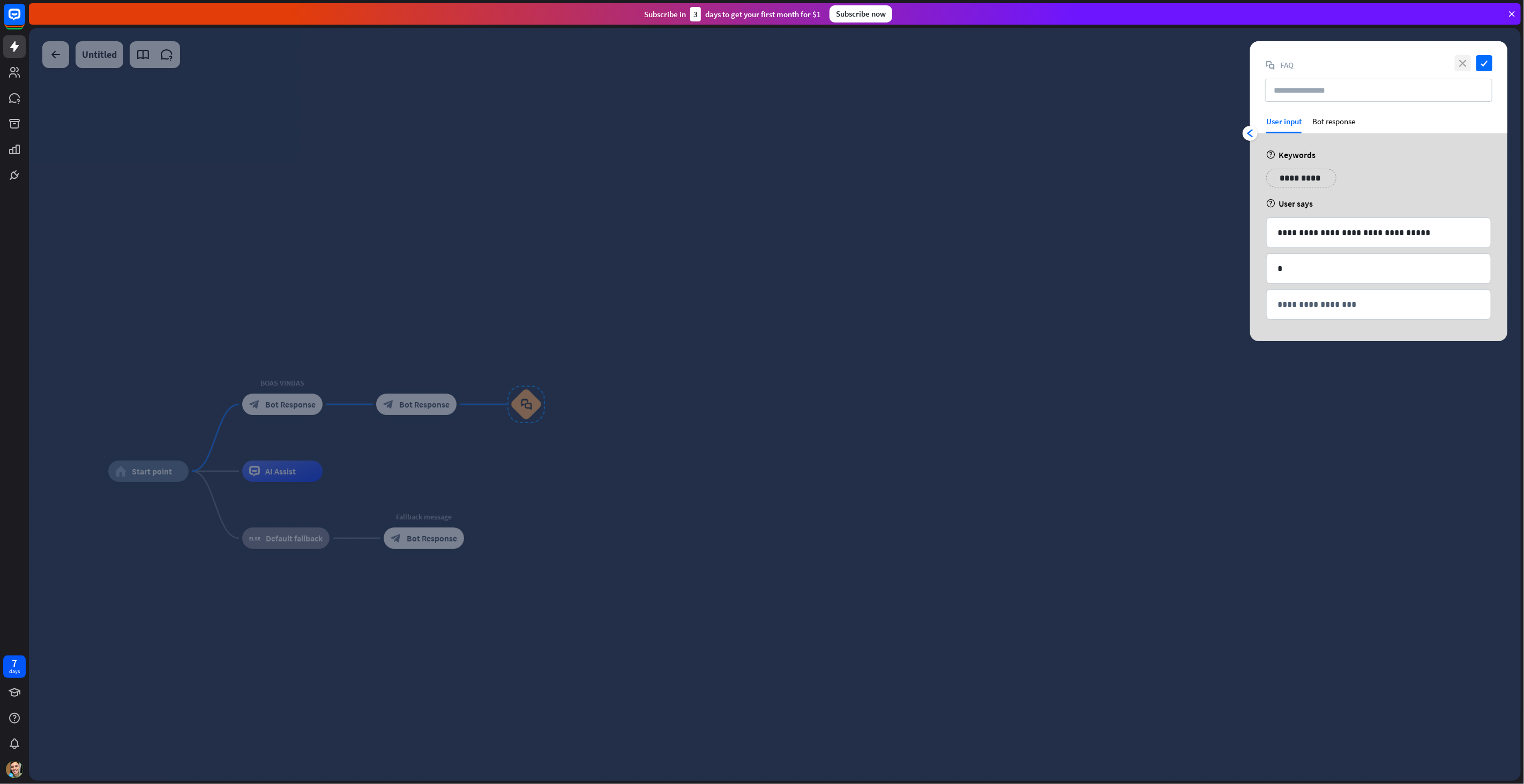
click at [1465, 63] on icon "close" at bounding box center [1463, 63] width 16 height 16
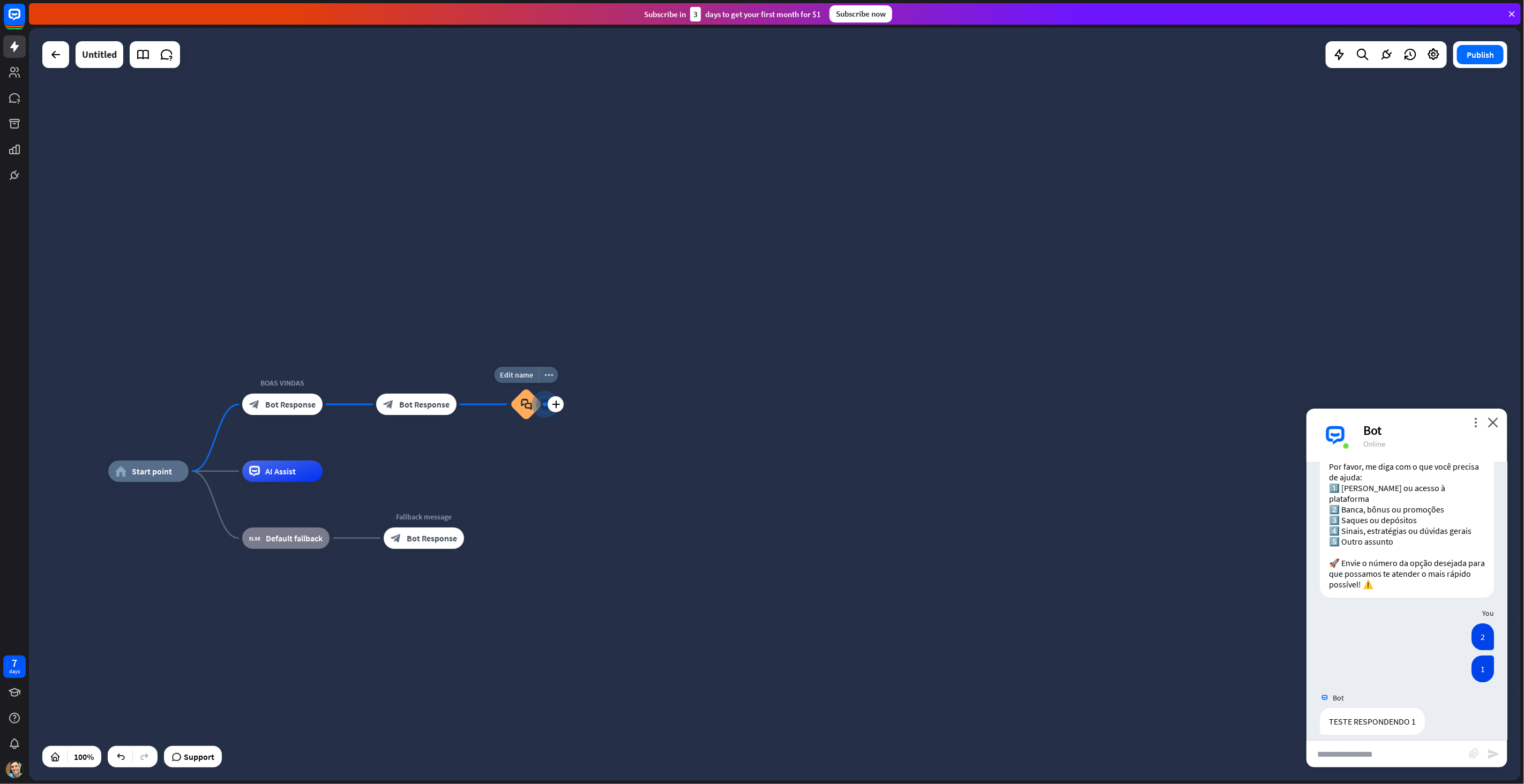
click at [545, 405] on div at bounding box center [545, 405] width 0 height 0
click at [517, 407] on div "block_faq" at bounding box center [525, 404] width 32 height 32
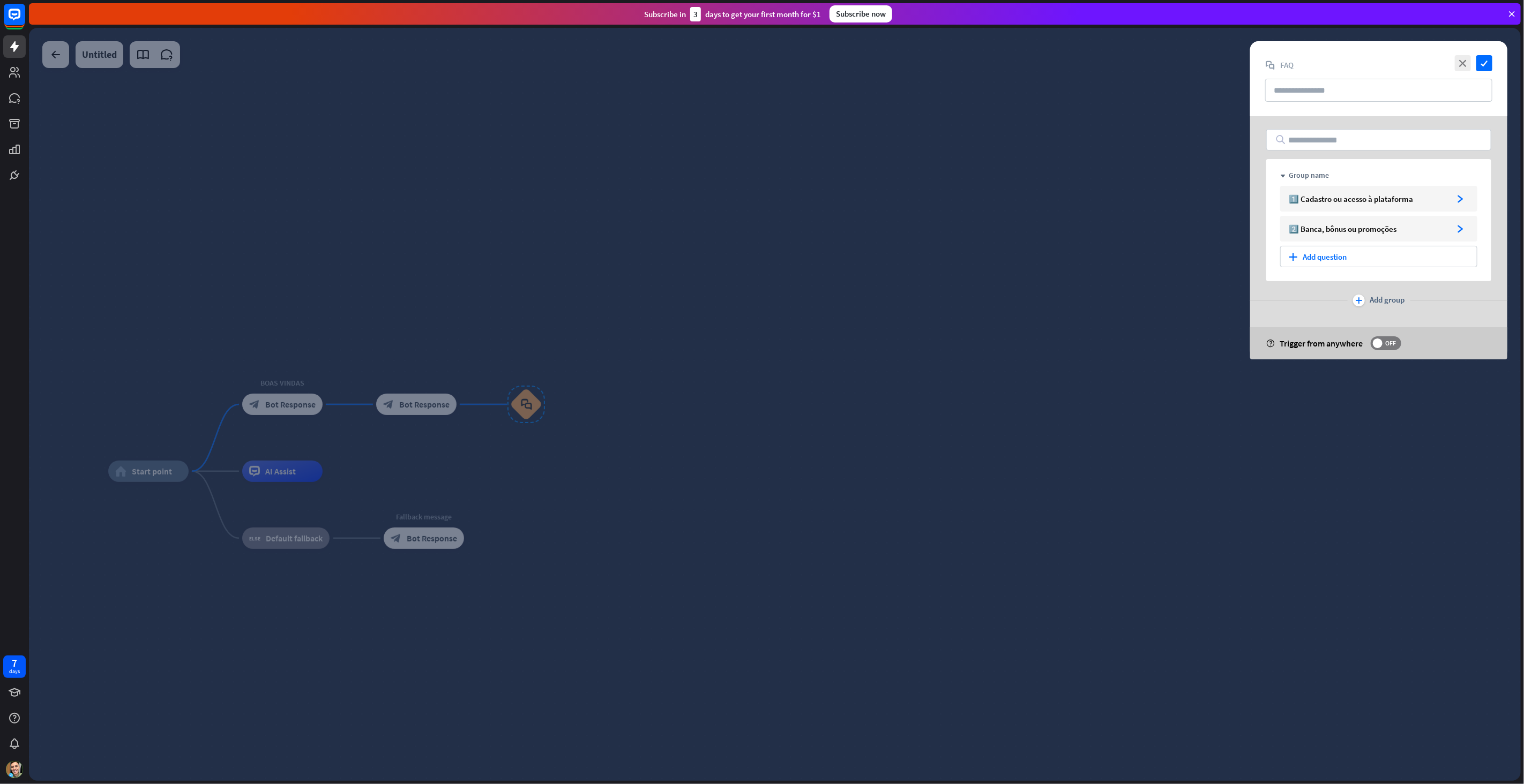
click at [521, 404] on div at bounding box center [775, 404] width 1492 height 753
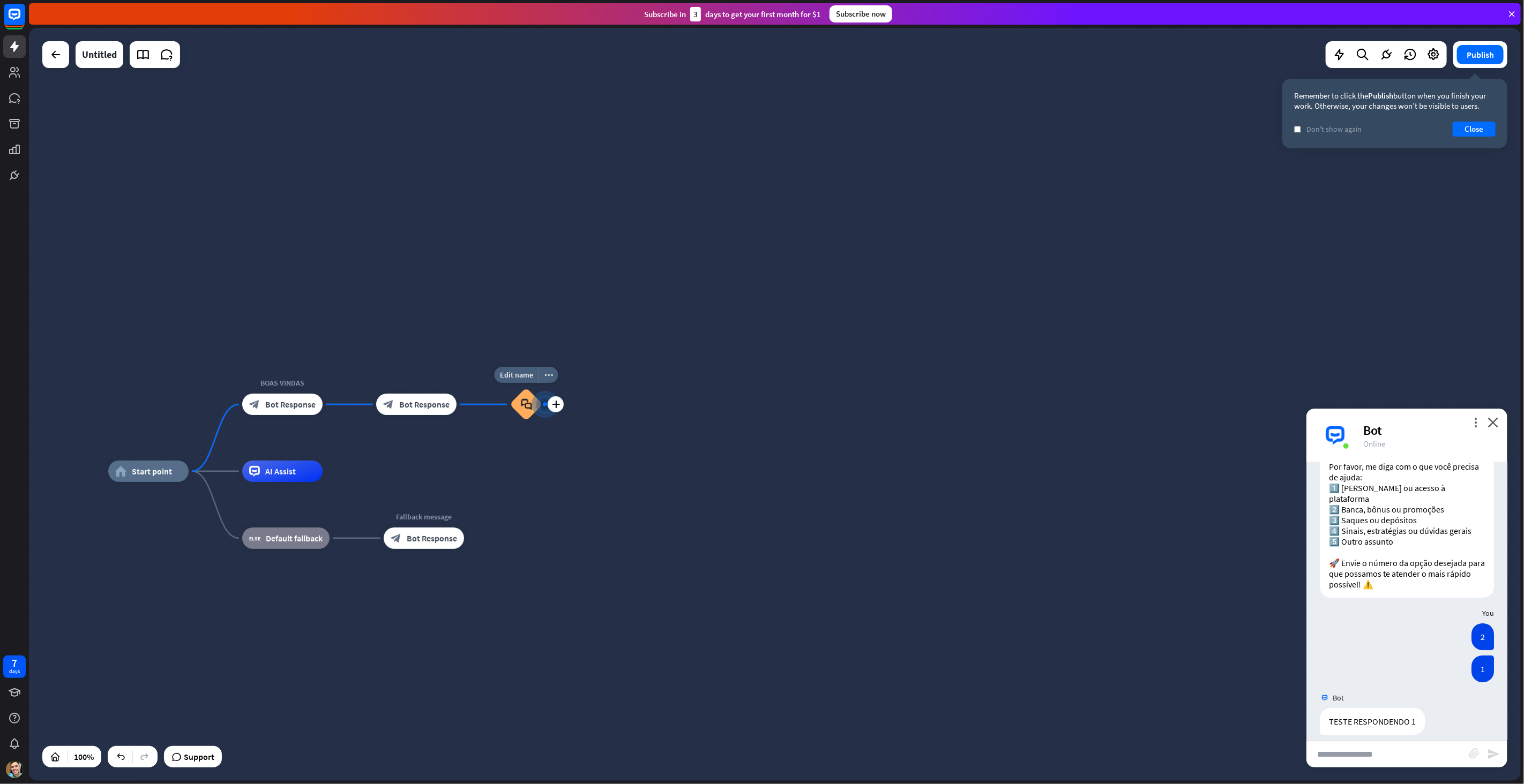
click at [522, 408] on icon "block_faq" at bounding box center [526, 404] width 11 height 11
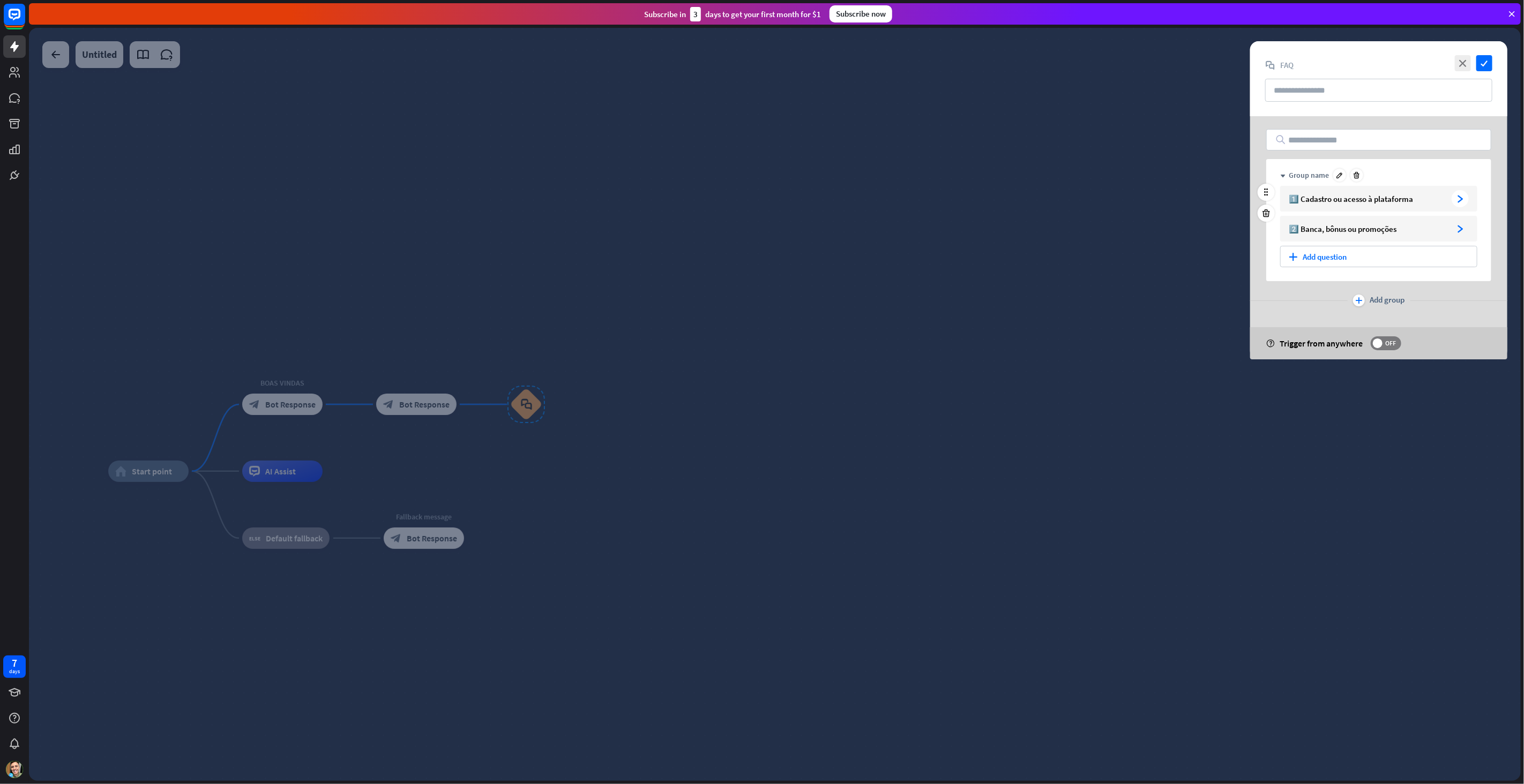
click at [1439, 203] on div "1️⃣ Cadastro ou acesso à plataforma" at bounding box center [1367, 199] width 158 height 10
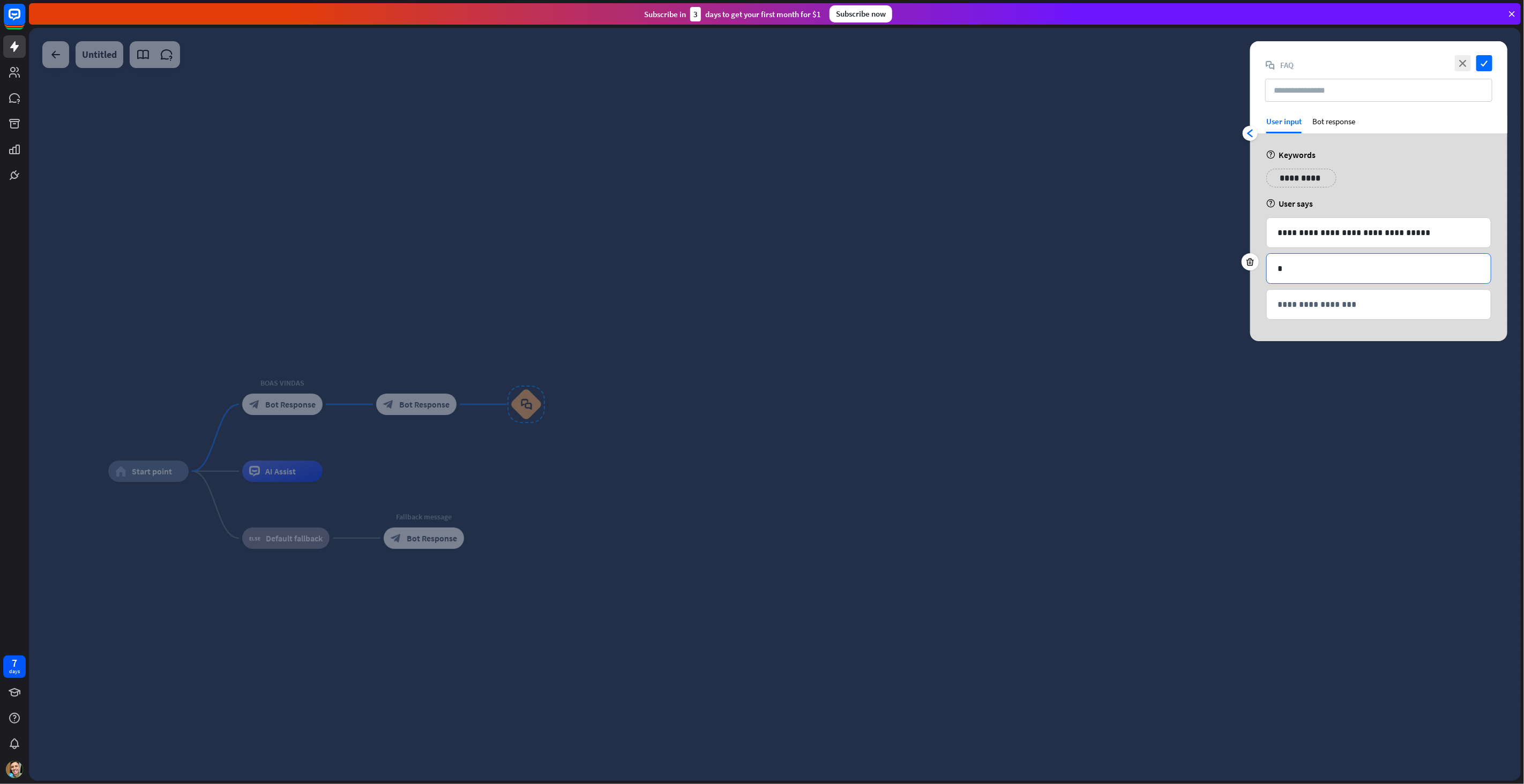
click at [1478, 267] on p "*" at bounding box center [1379, 268] width 203 height 13
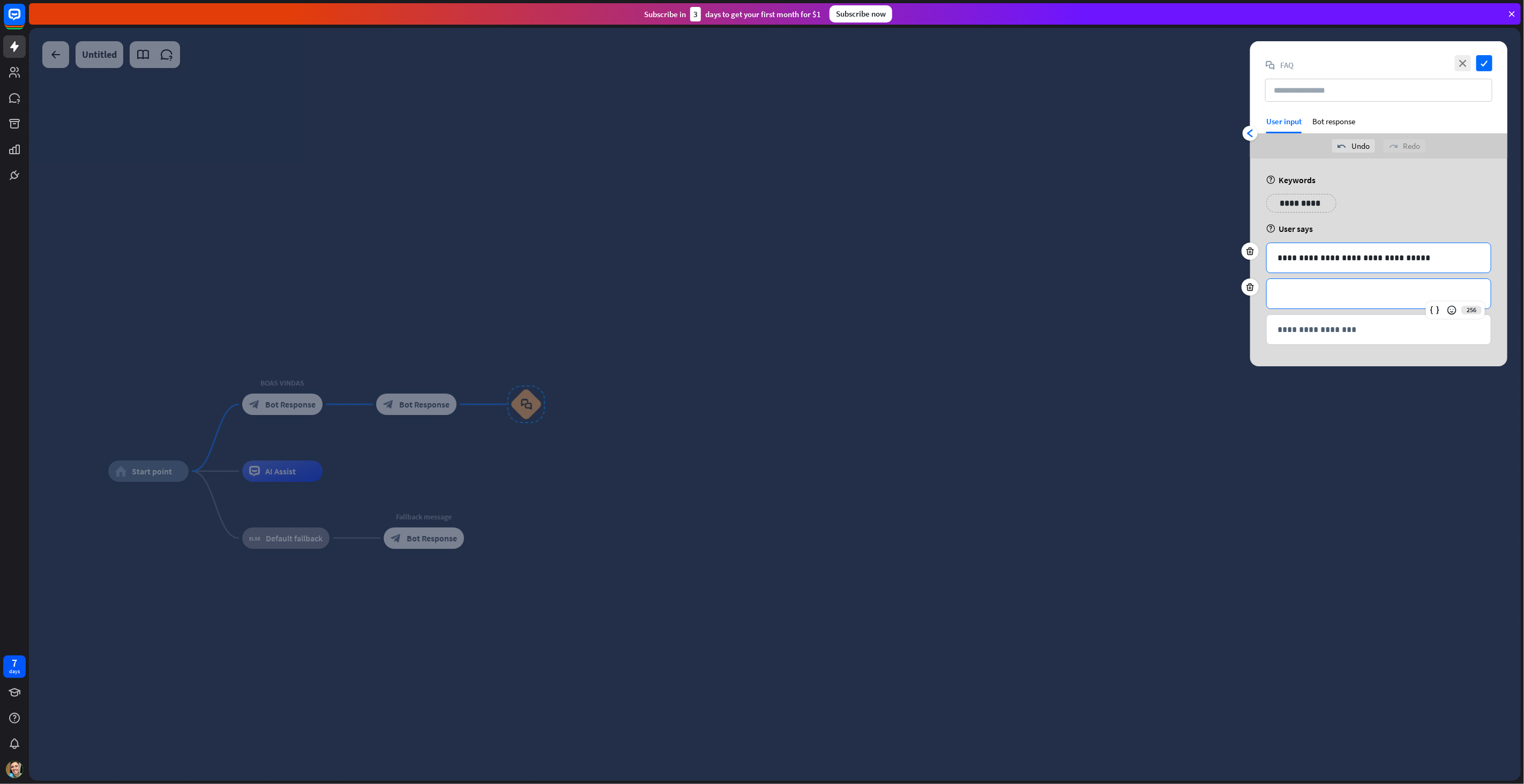
click at [1432, 253] on p "**********" at bounding box center [1379, 257] width 203 height 13
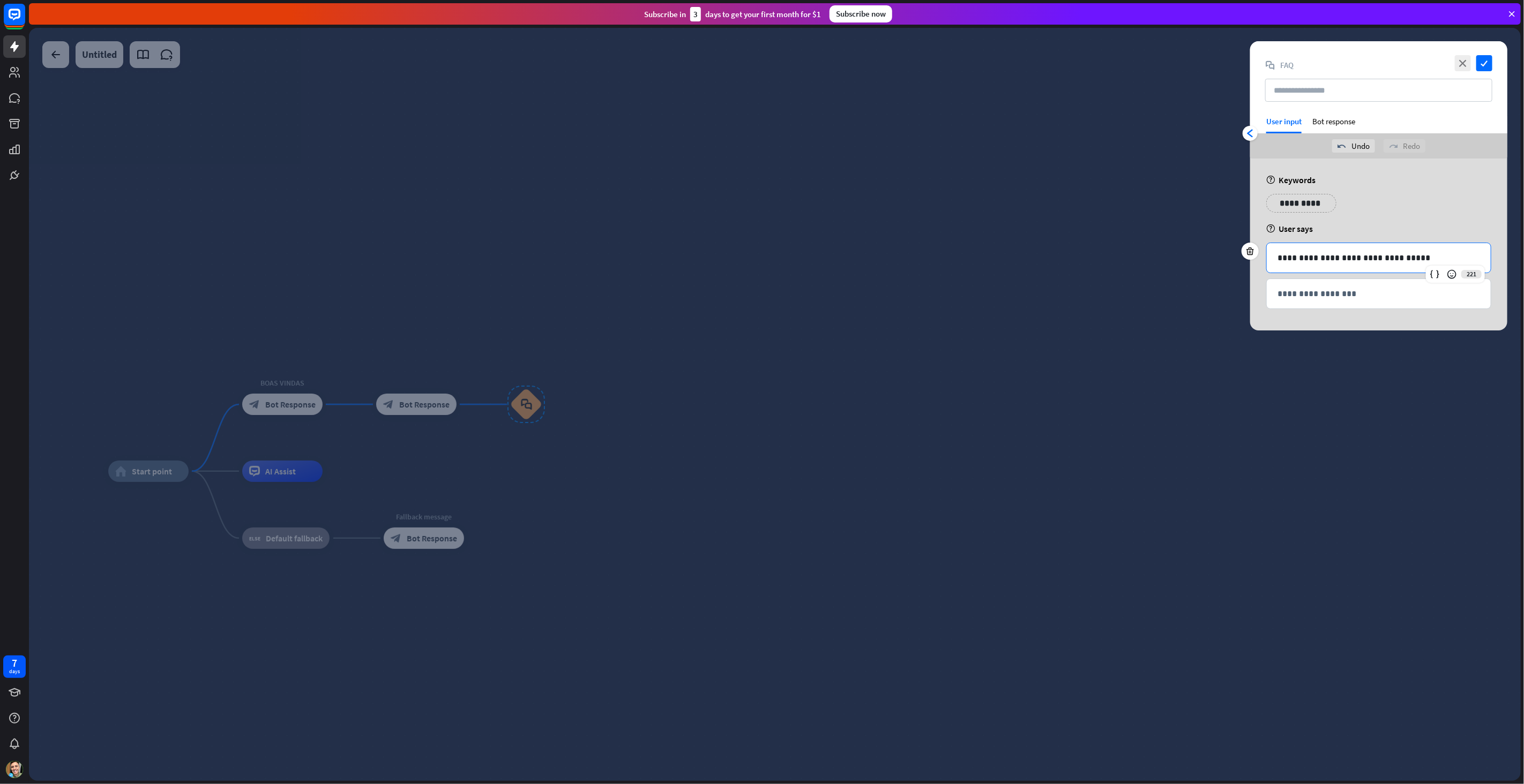
click at [1432, 253] on p "**********" at bounding box center [1379, 257] width 203 height 13
click at [1417, 224] on div "help User says" at bounding box center [1378, 229] width 225 height 10
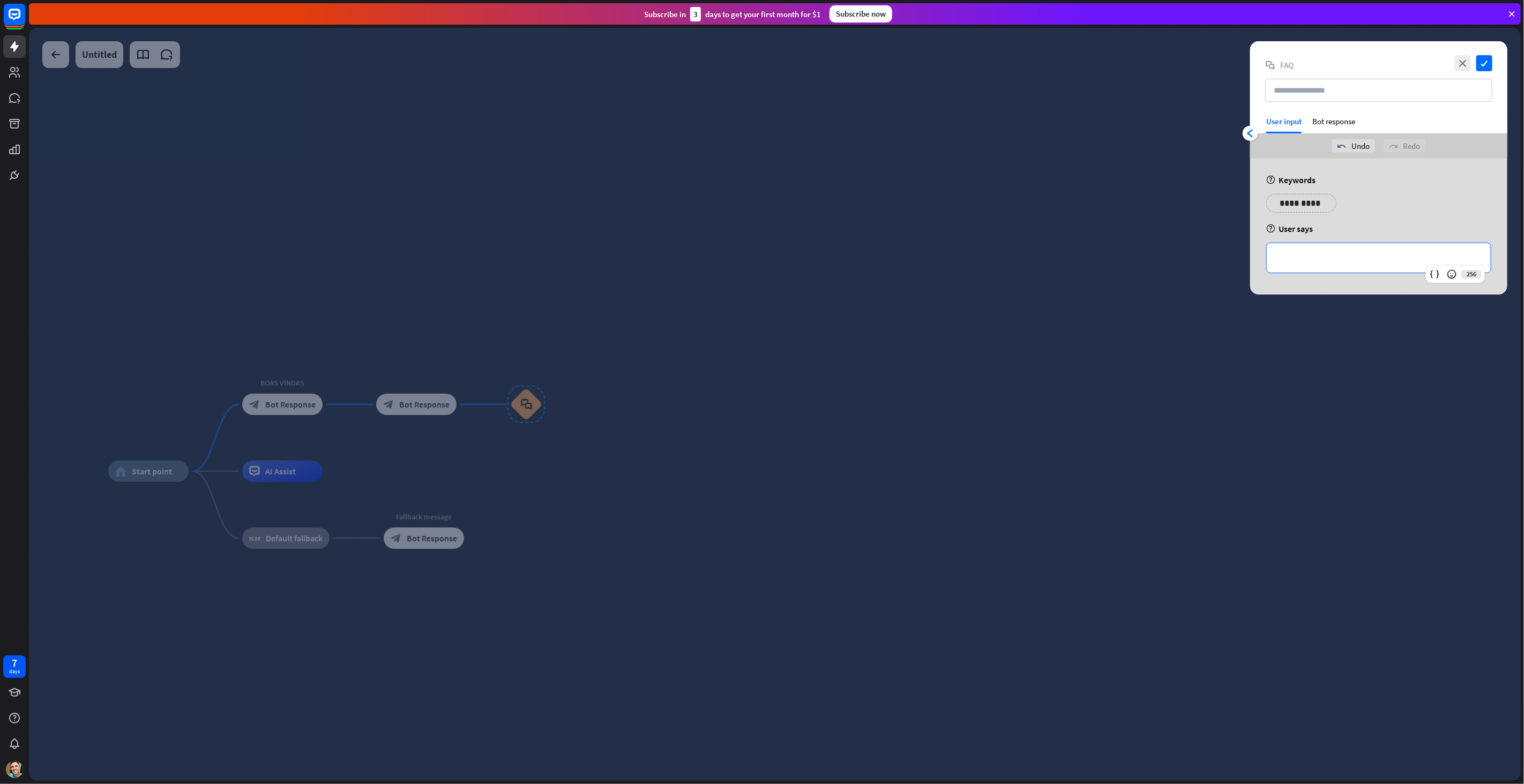
click at [1394, 260] on p "**********" at bounding box center [1379, 257] width 203 height 13
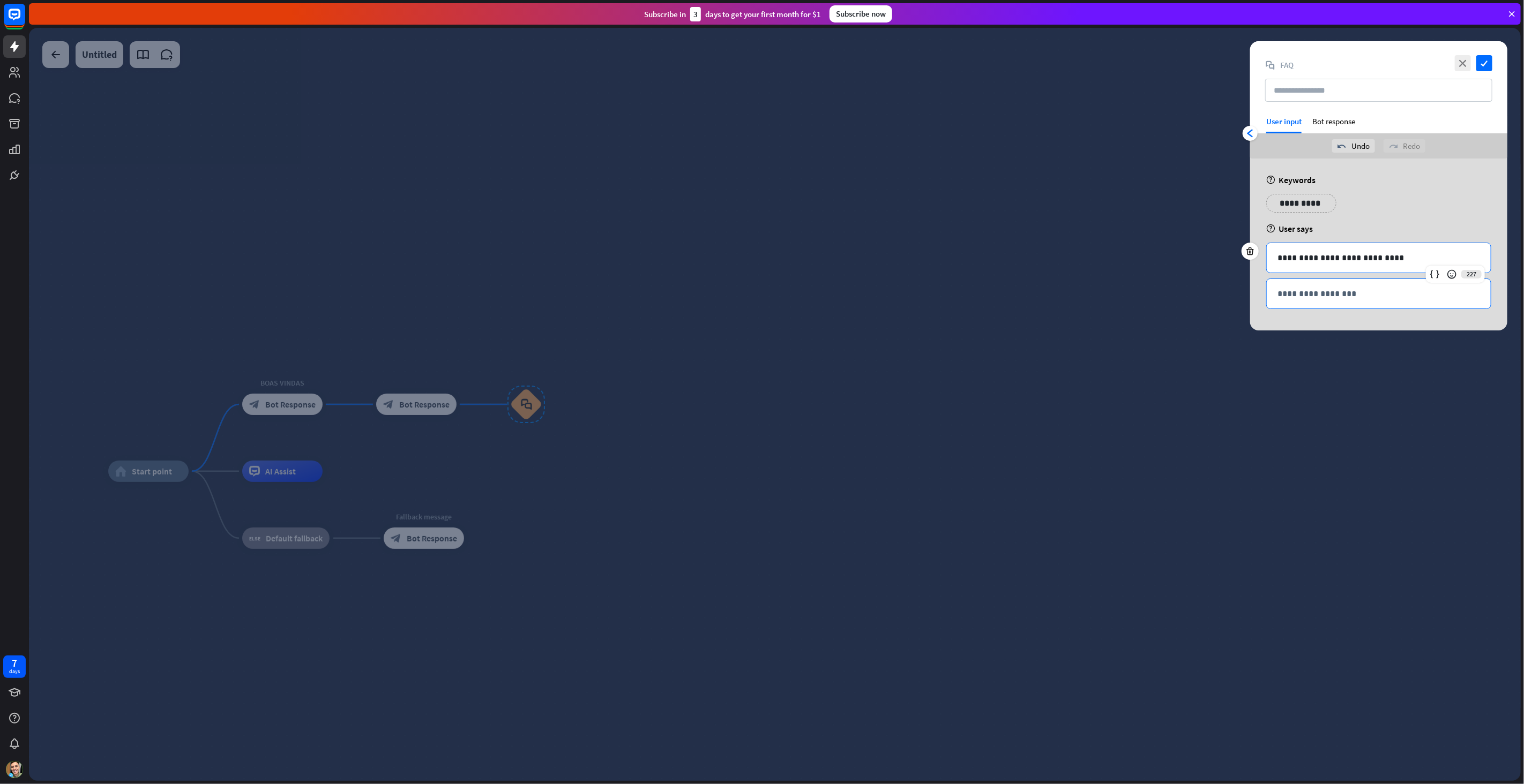
click at [1354, 296] on p "**********" at bounding box center [1379, 293] width 203 height 13
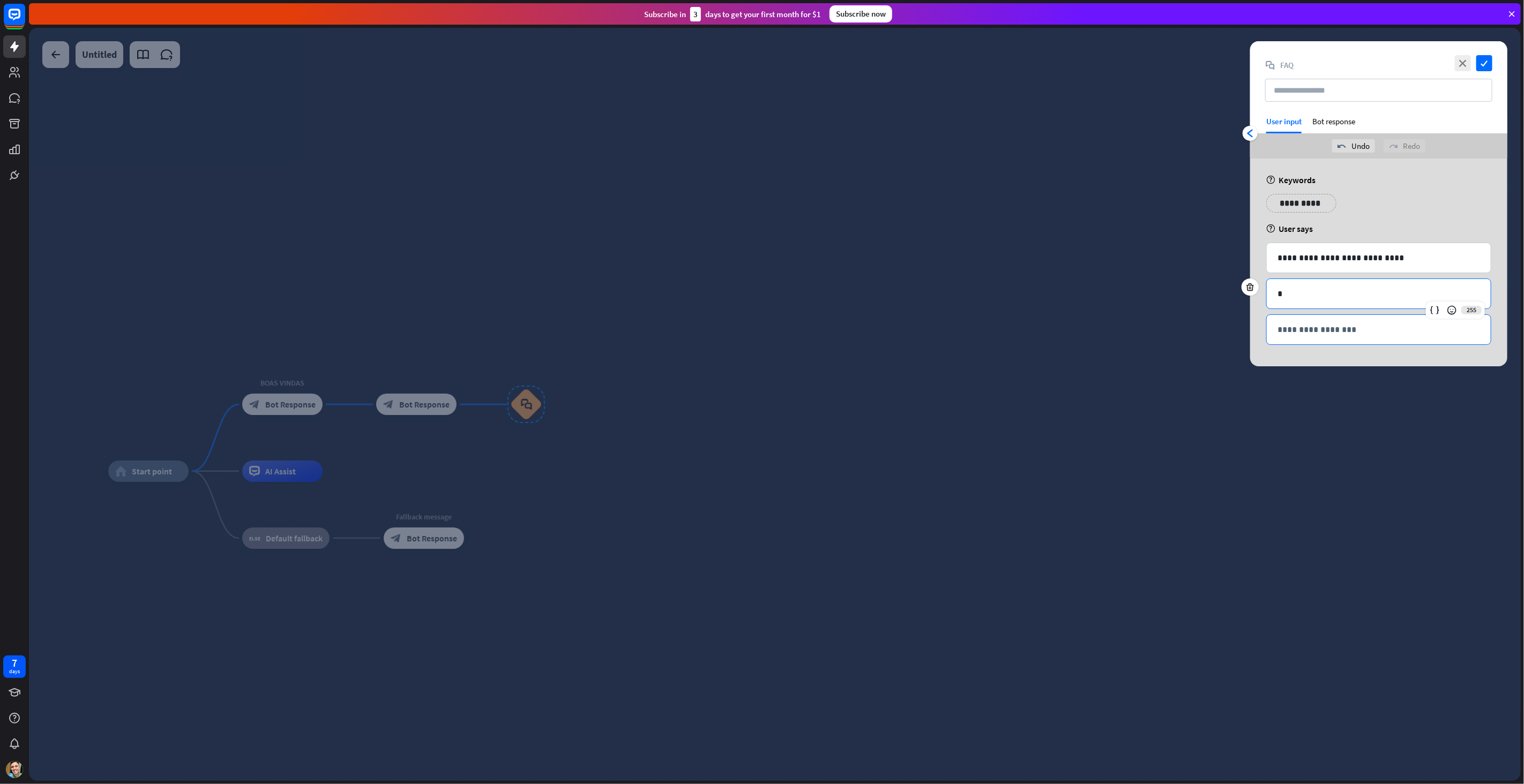
click at [1394, 335] on p "**********" at bounding box center [1379, 329] width 203 height 13
click at [1256, 131] on div "arrowhead_left" at bounding box center [1249, 133] width 15 height 15
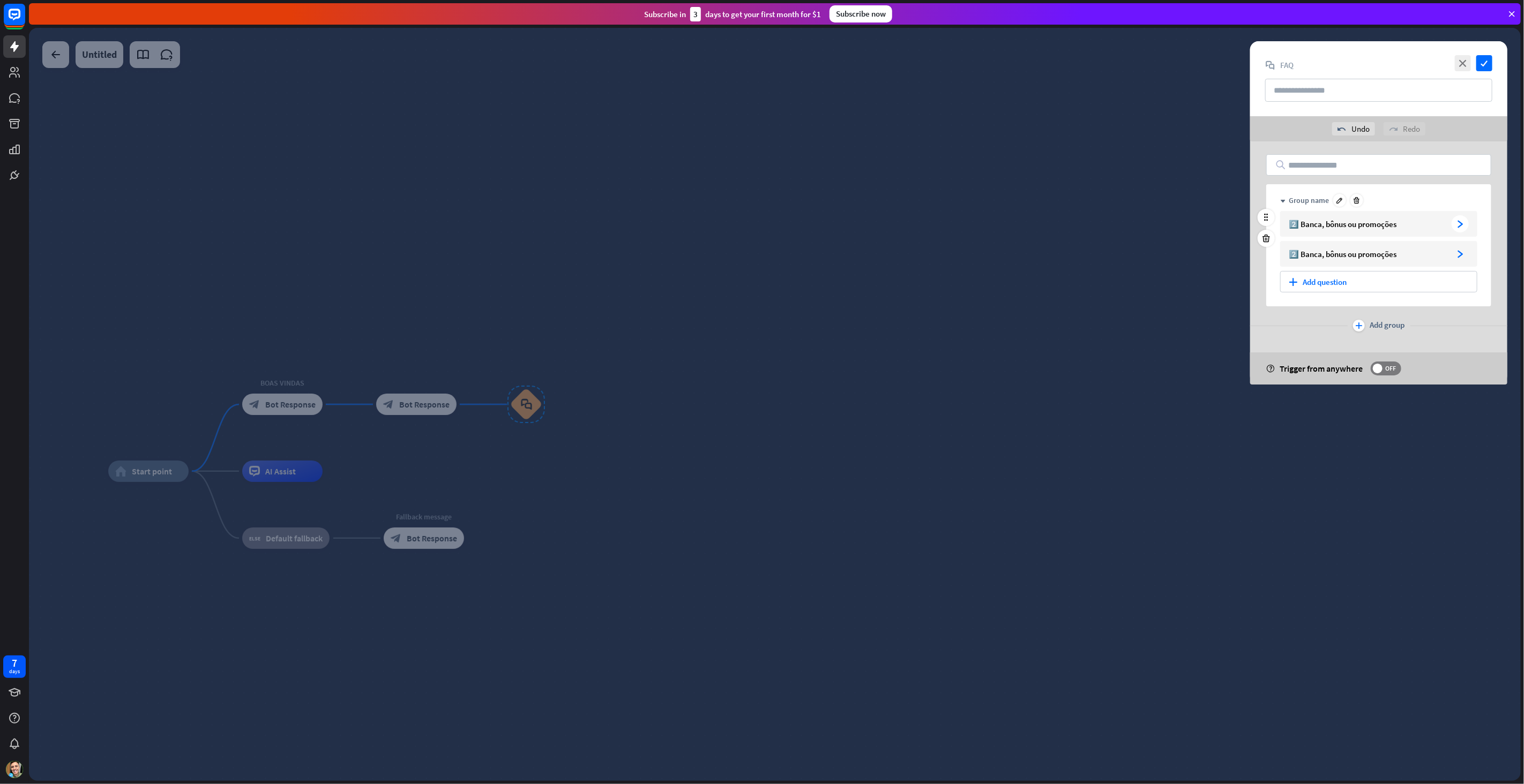
click at [1394, 222] on div "2️⃣ Banca, bônus ou promoções" at bounding box center [1367, 225] width 158 height 10
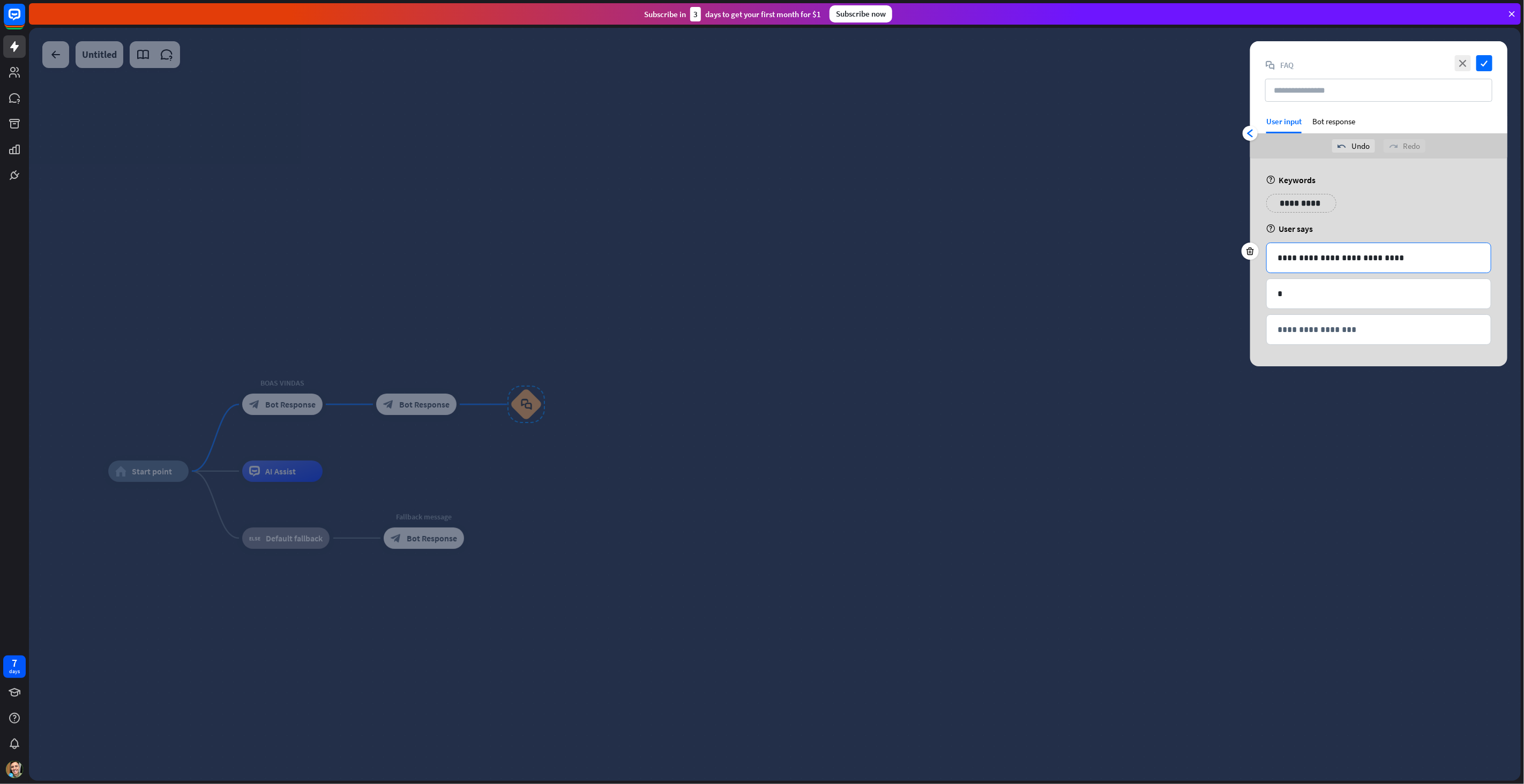
click at [1391, 262] on p "**********" at bounding box center [1379, 257] width 203 height 13
click at [1325, 121] on div "Bot response" at bounding box center [1333, 125] width 43 height 17
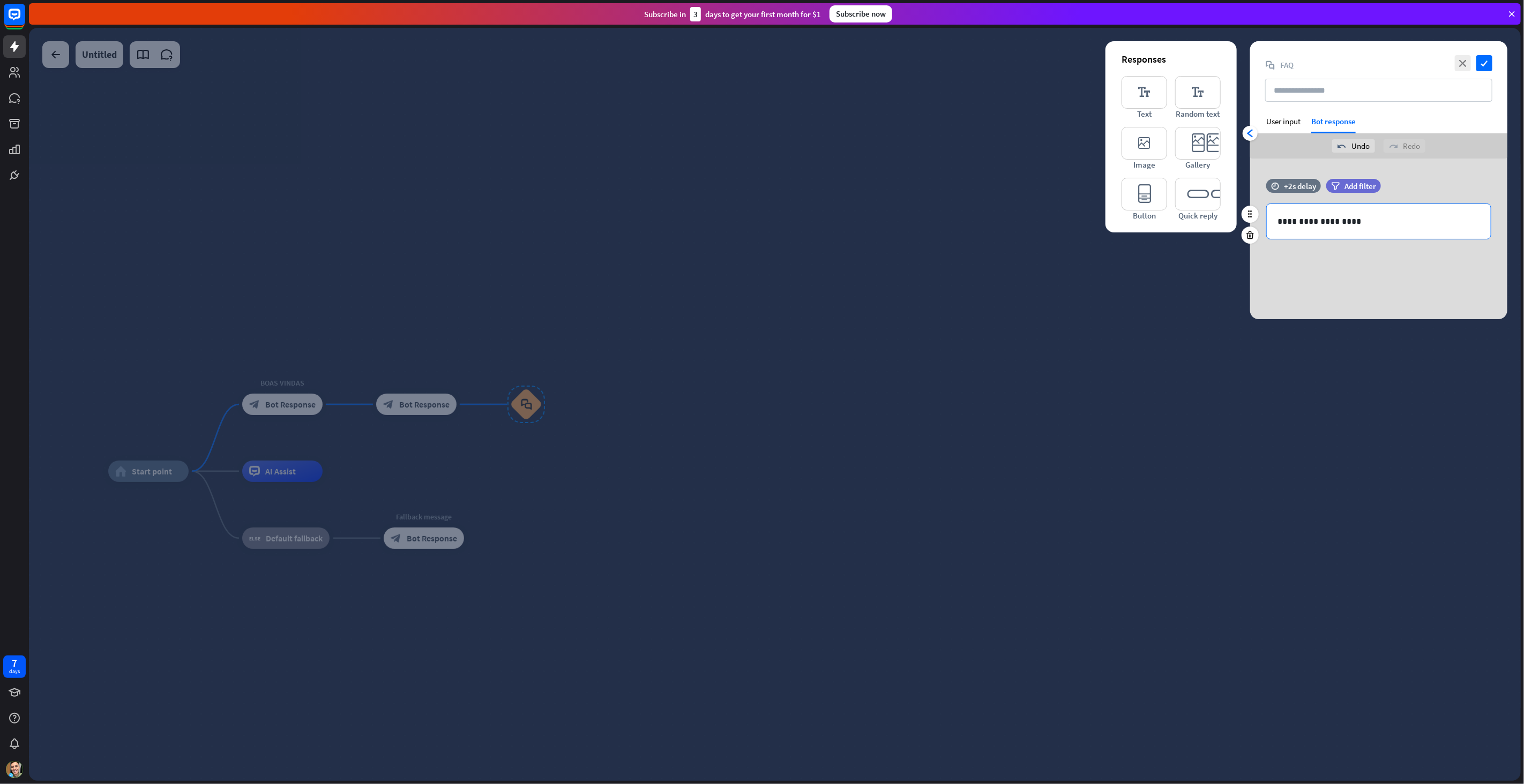
click at [1369, 219] on p "**********" at bounding box center [1379, 221] width 203 height 13
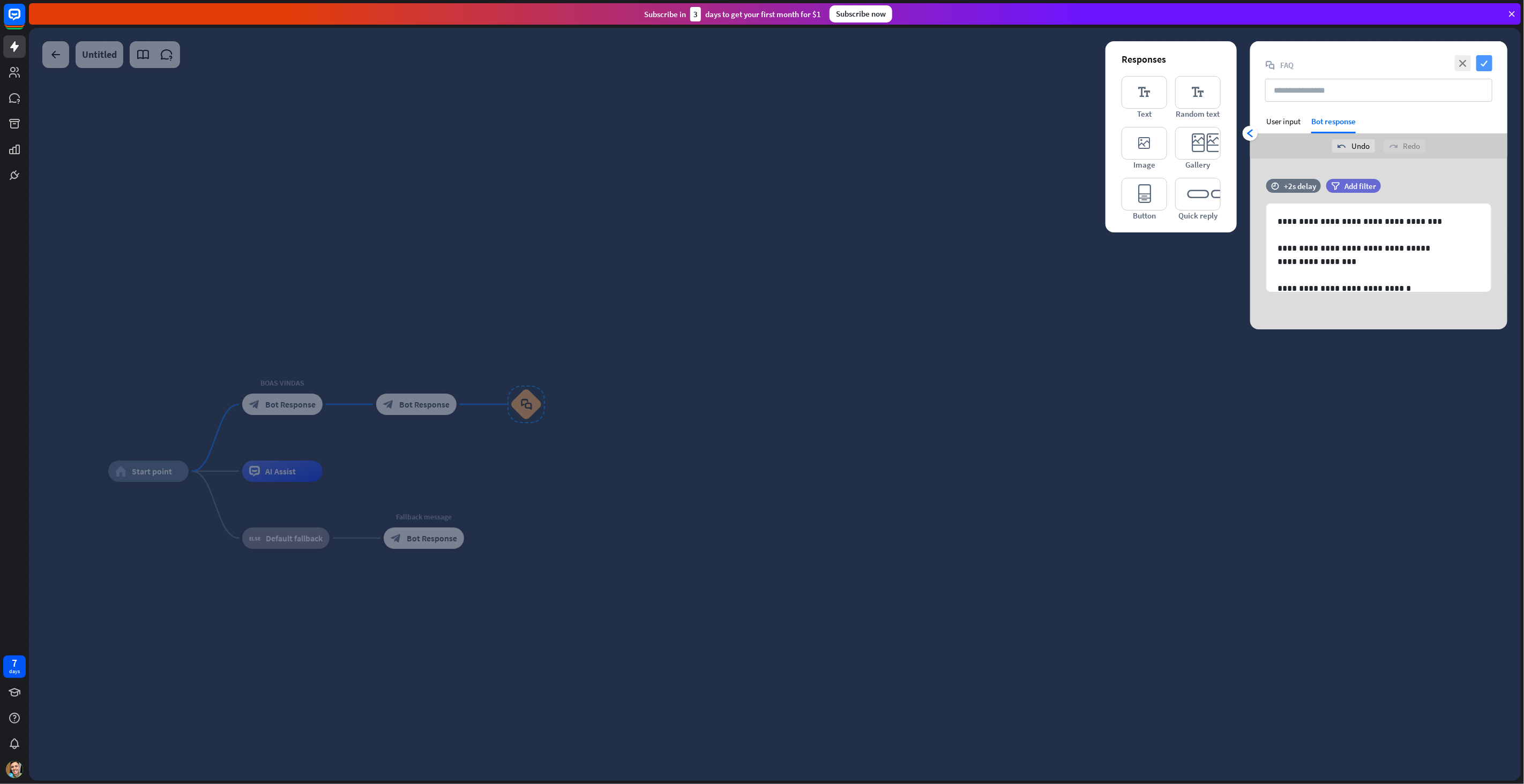
click at [1488, 60] on icon "check" at bounding box center [1484, 63] width 16 height 16
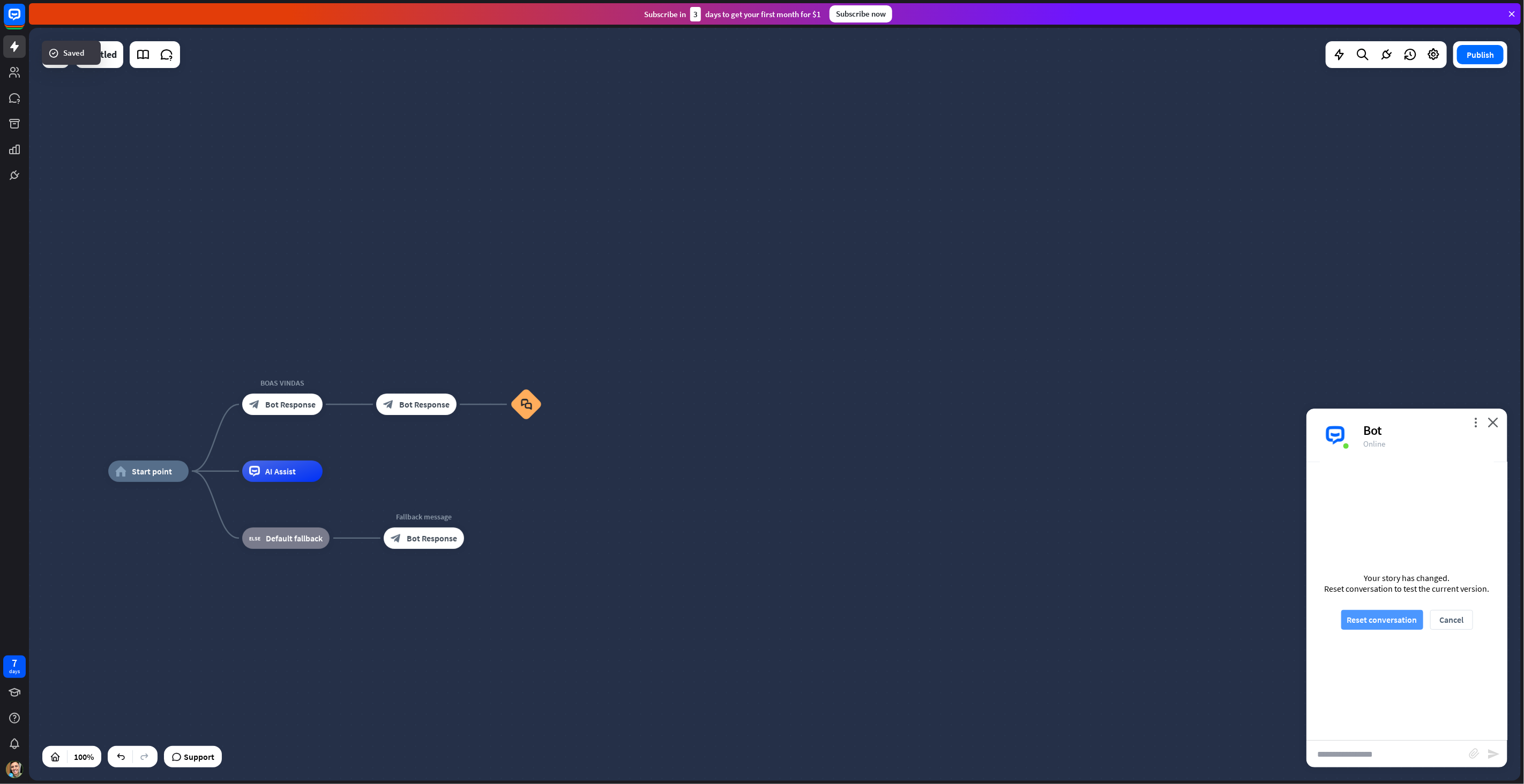
drag, startPoint x: 1381, startPoint y: 628, endPoint x: 1373, endPoint y: 626, distance: 8.2
click at [1380, 628] on button "Reset conversation" at bounding box center [1382, 620] width 82 height 20
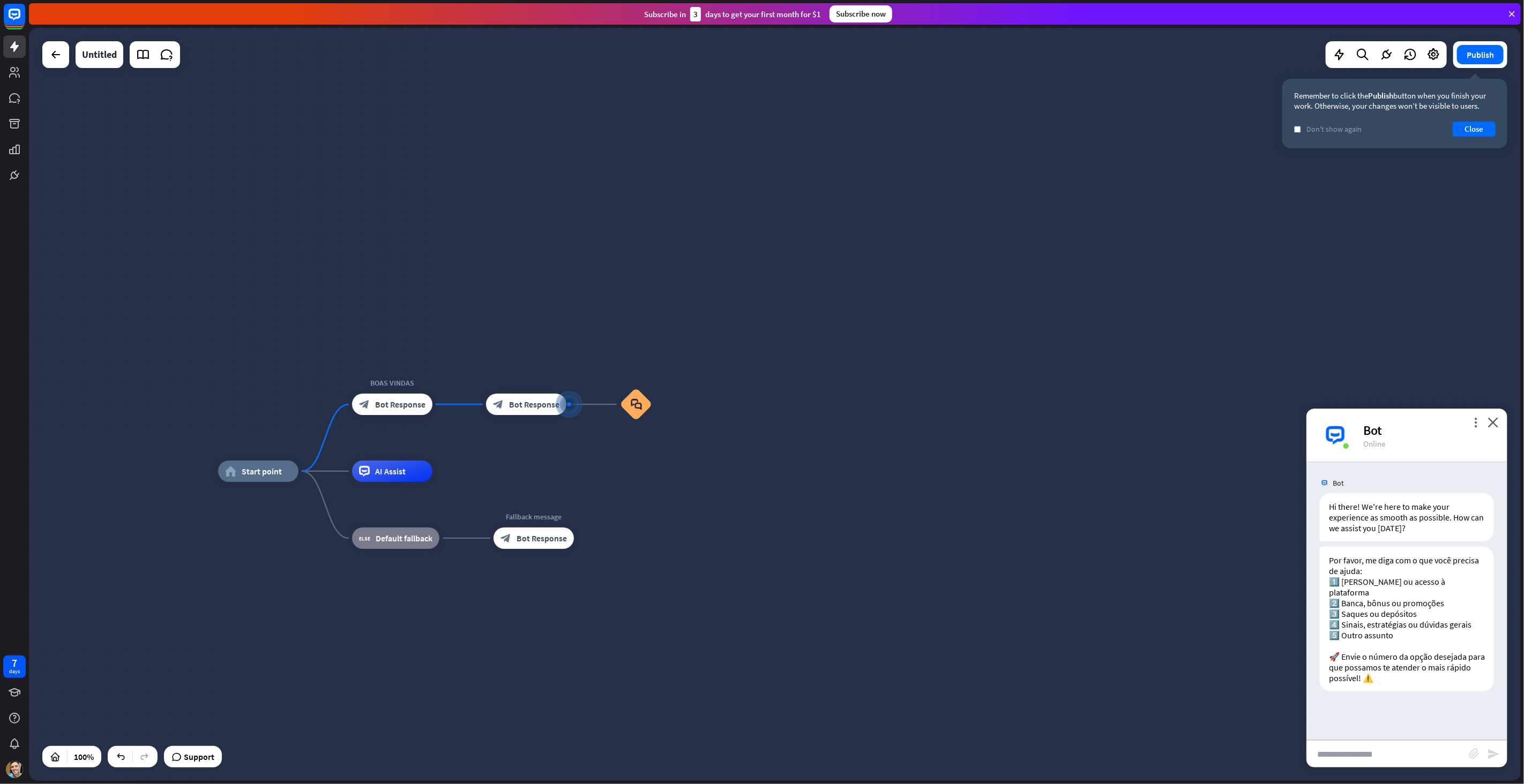
click at [1365, 747] on input "text" at bounding box center [1388, 753] width 163 height 27
type input "*"
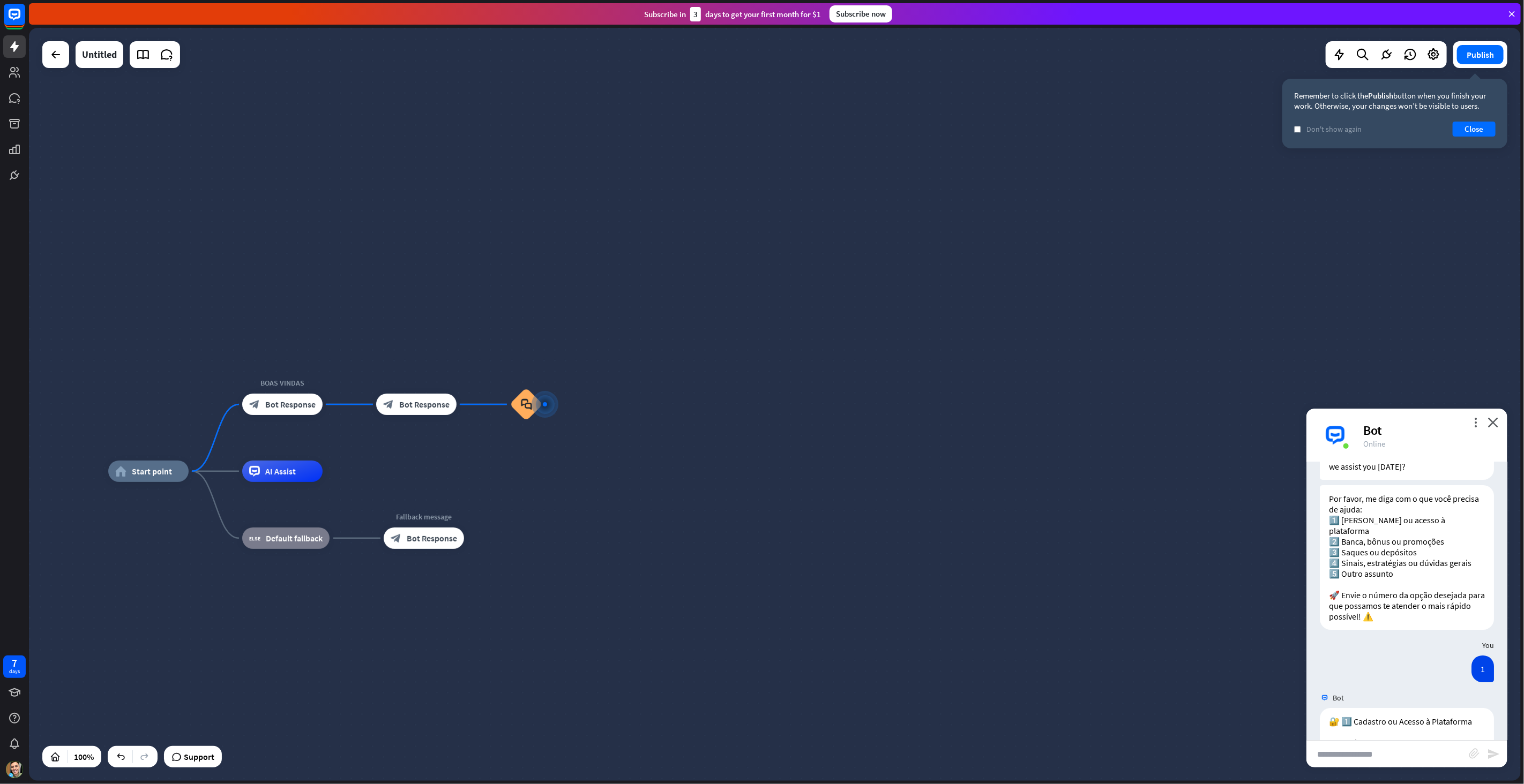
scroll to position [212, 0]
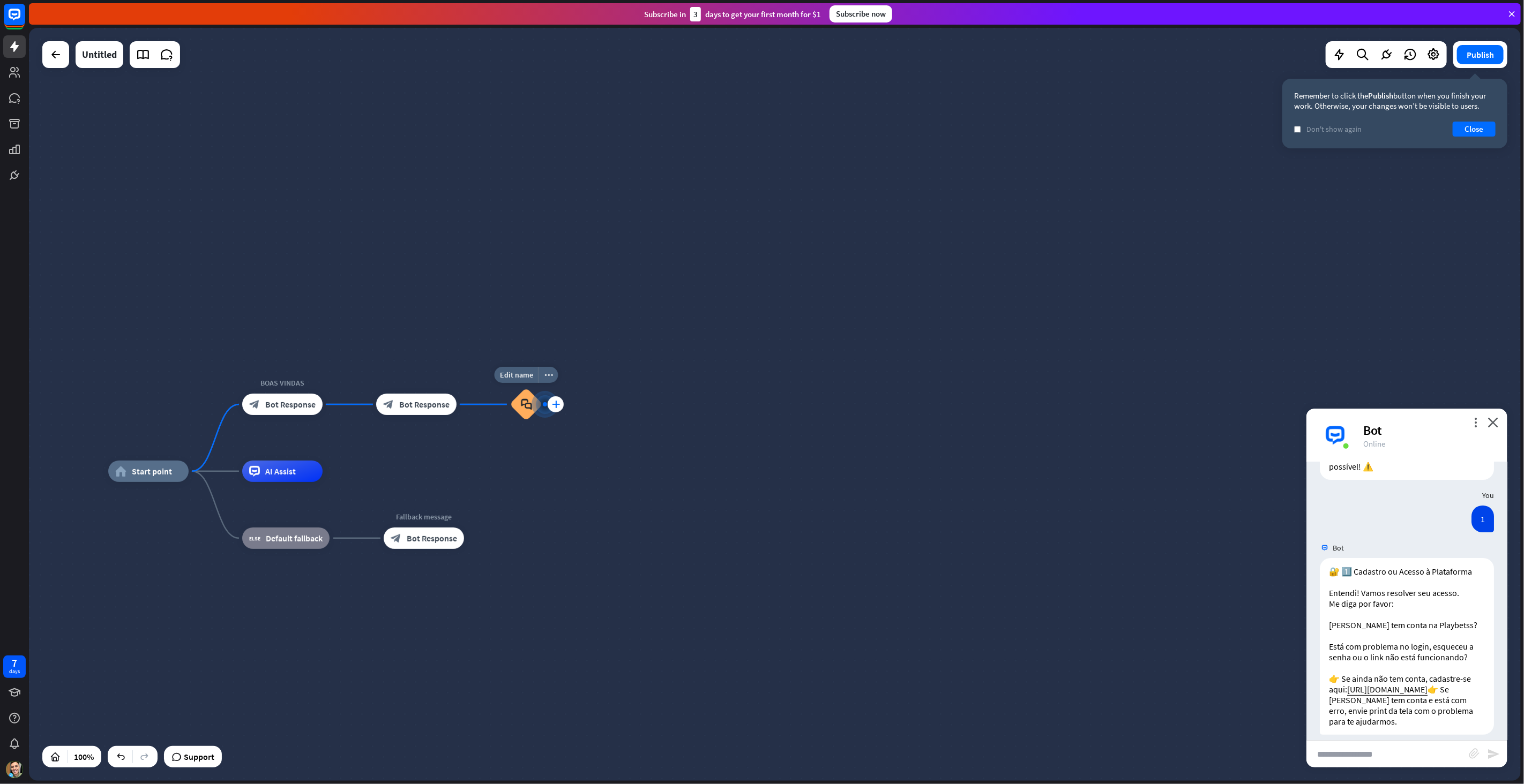
click at [559, 404] on icon "plus" at bounding box center [555, 404] width 8 height 8
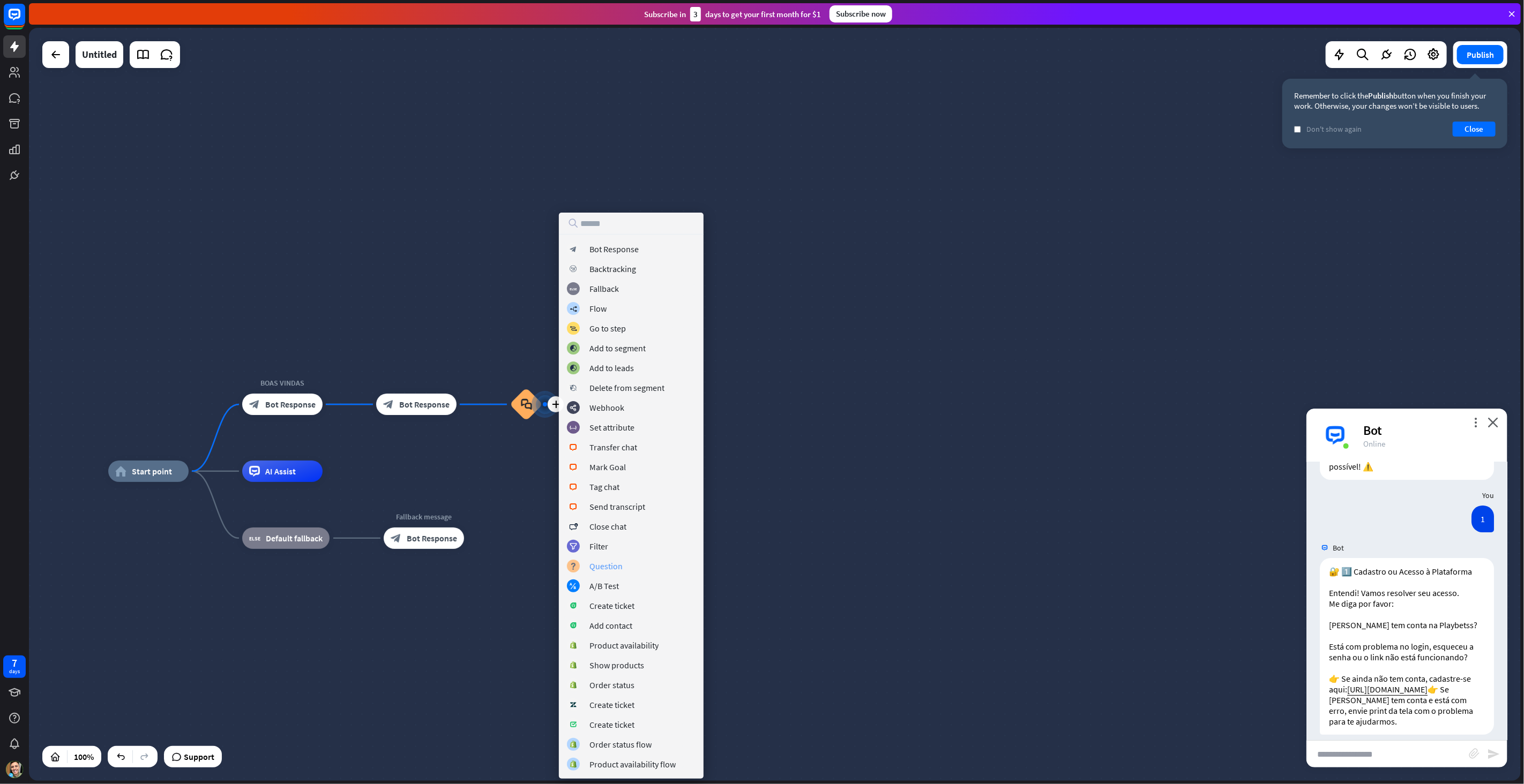
click at [631, 572] on div "block_question Question" at bounding box center [630, 565] width 129 height 13
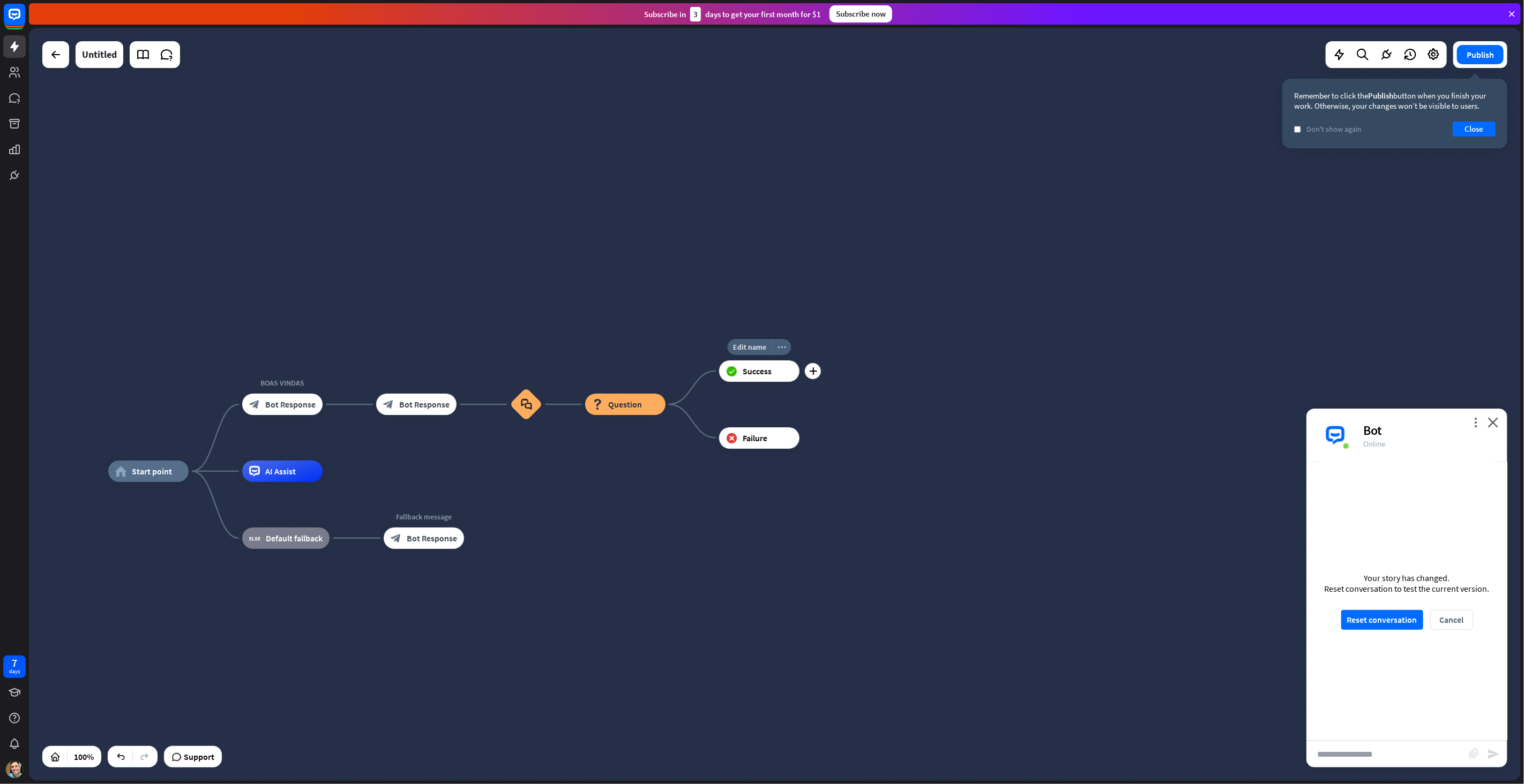
click at [782, 349] on icon "more_horiz" at bounding box center [782, 346] width 9 height 8
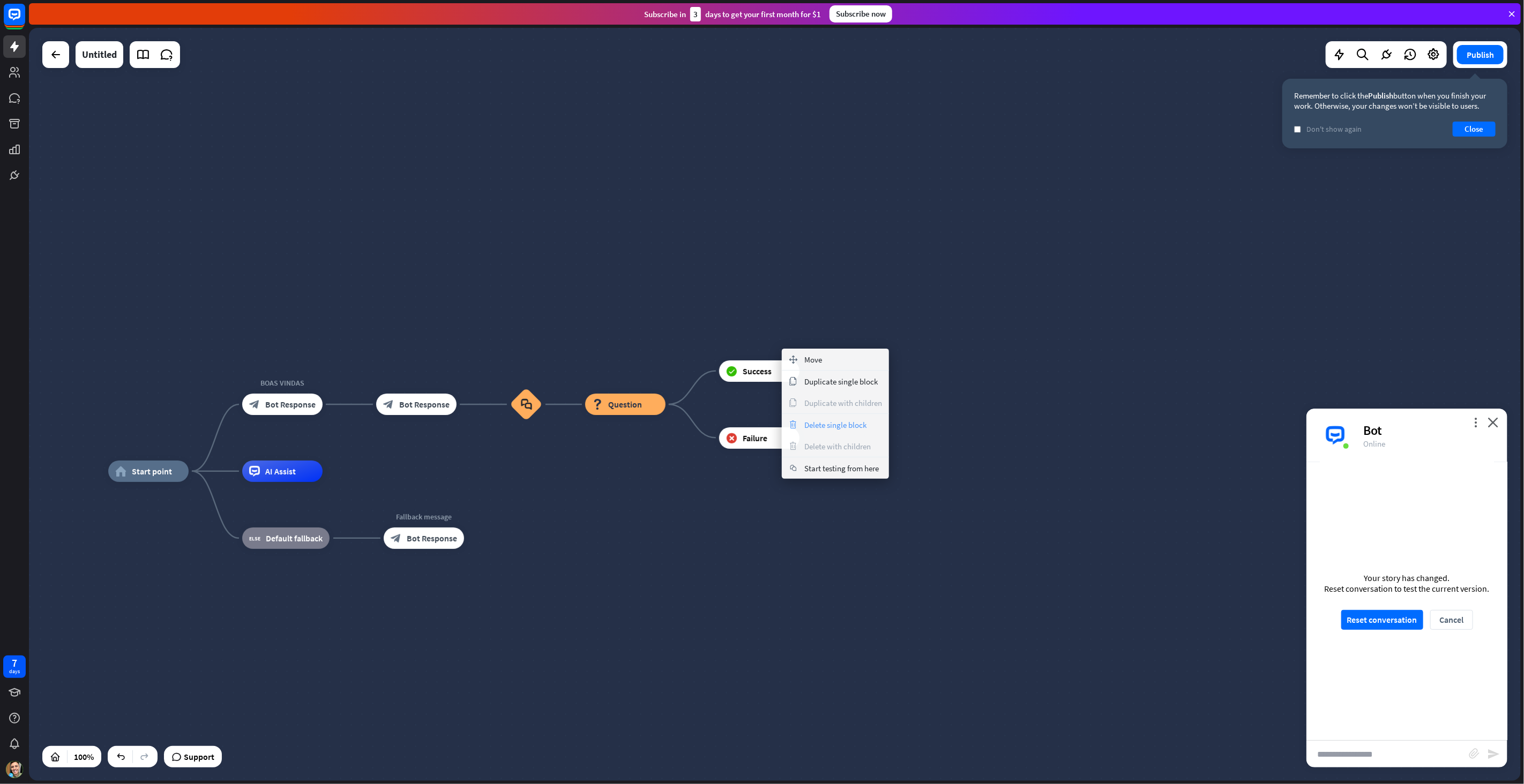
click at [835, 426] on span "Delete single block" at bounding box center [835, 425] width 62 height 10
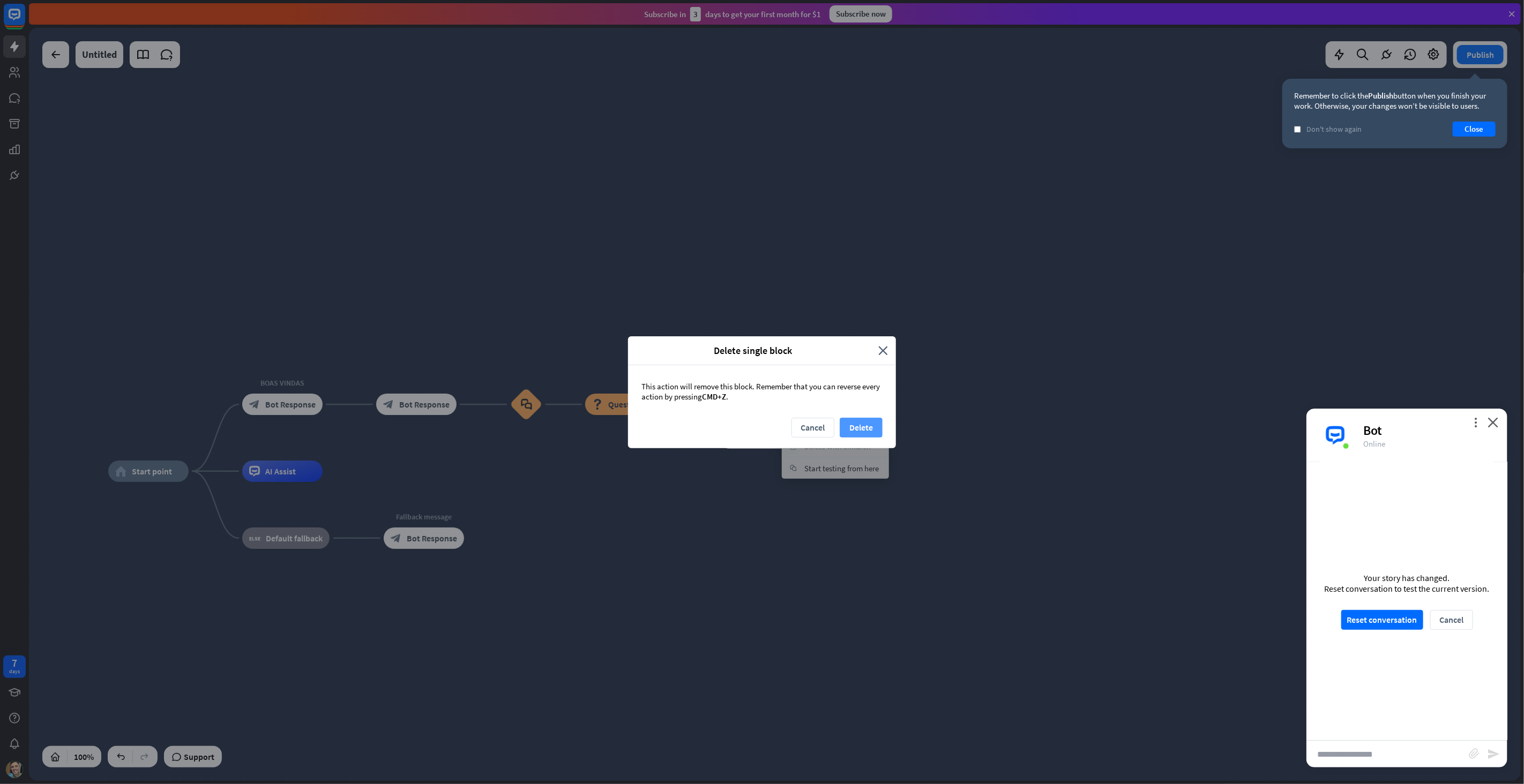
click at [853, 424] on button "Delete" at bounding box center [860, 427] width 43 height 20
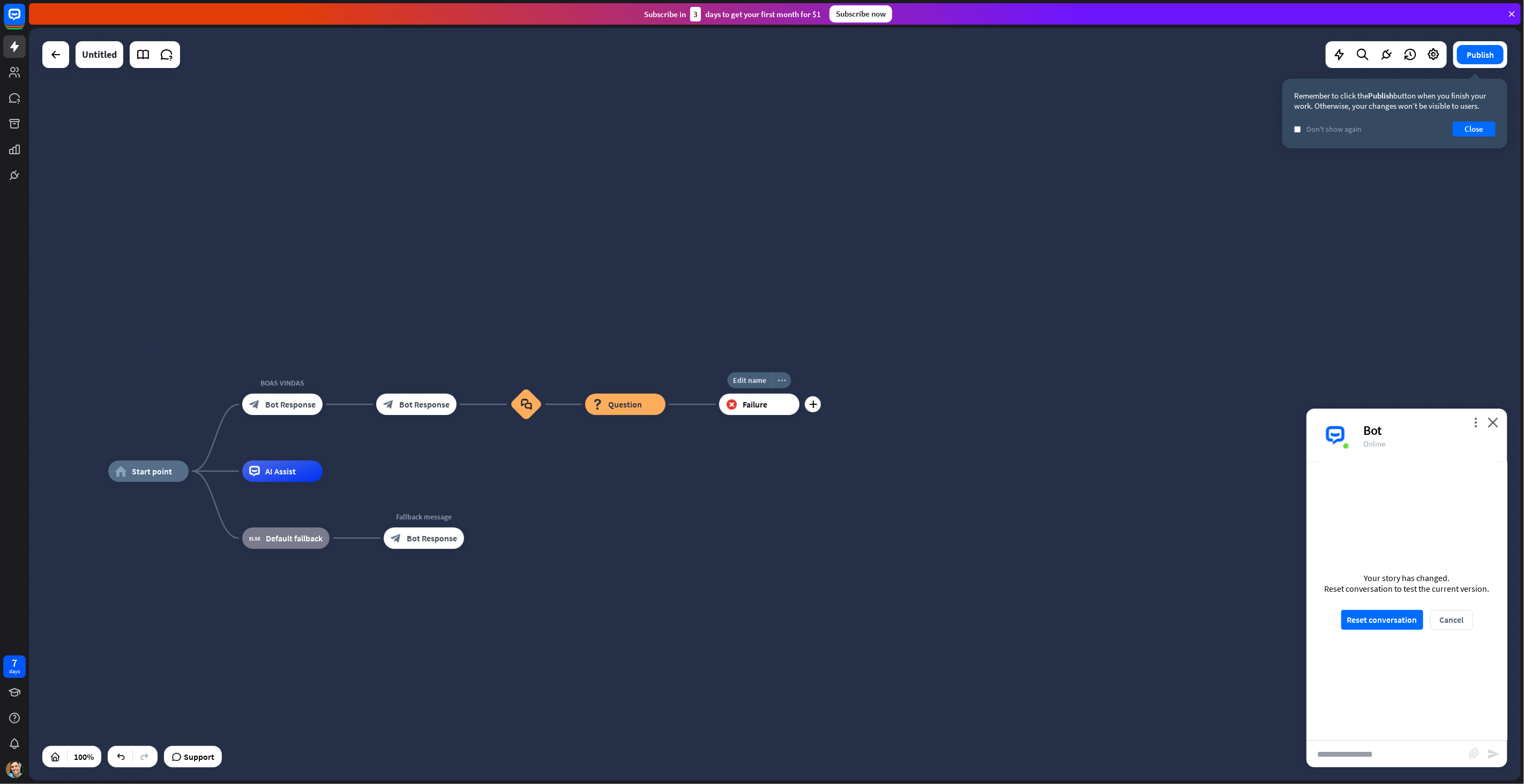
click at [780, 379] on icon "more_horiz" at bounding box center [782, 380] width 9 height 8
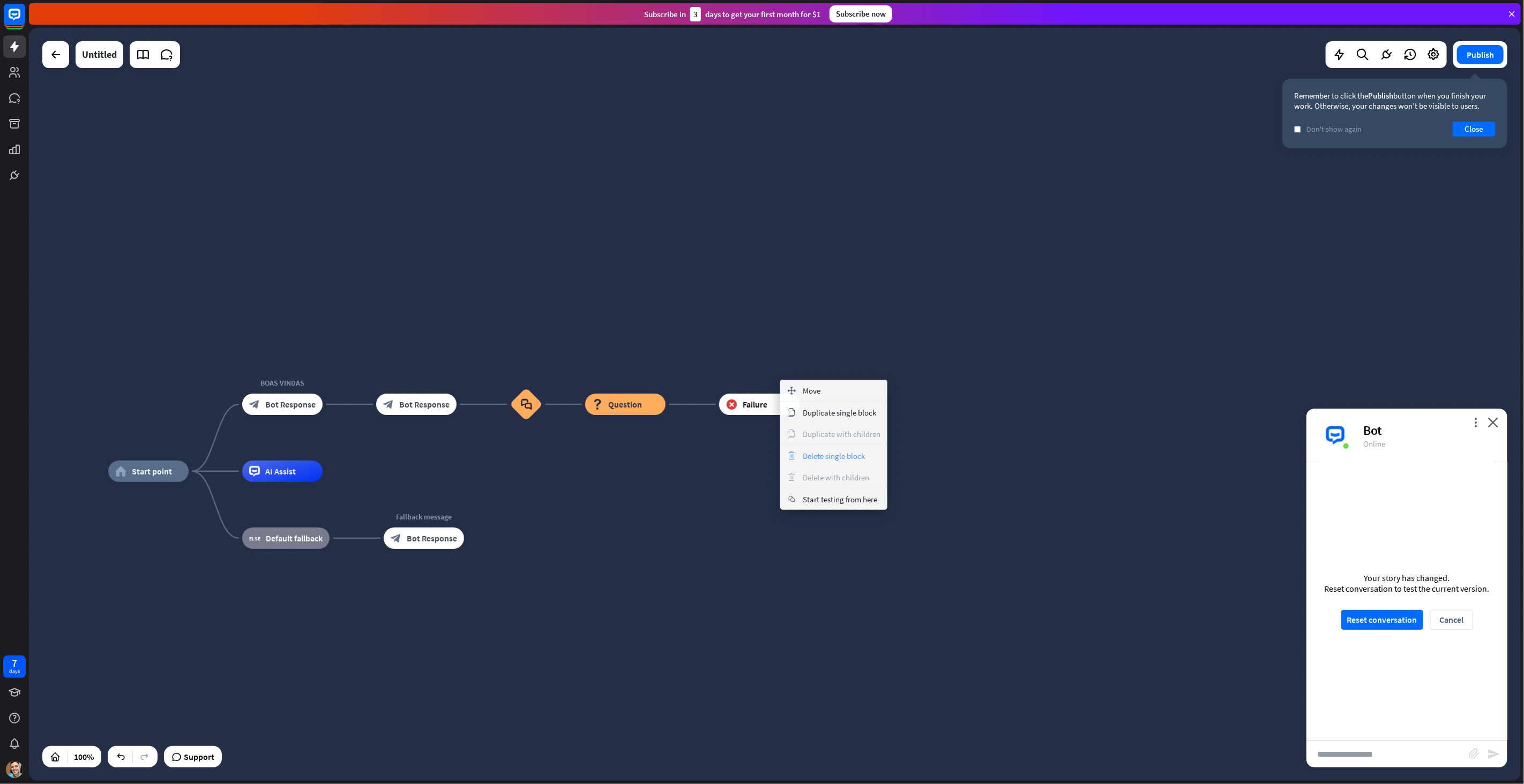
click at [837, 453] on span "Delete single block" at bounding box center [833, 456] width 62 height 10
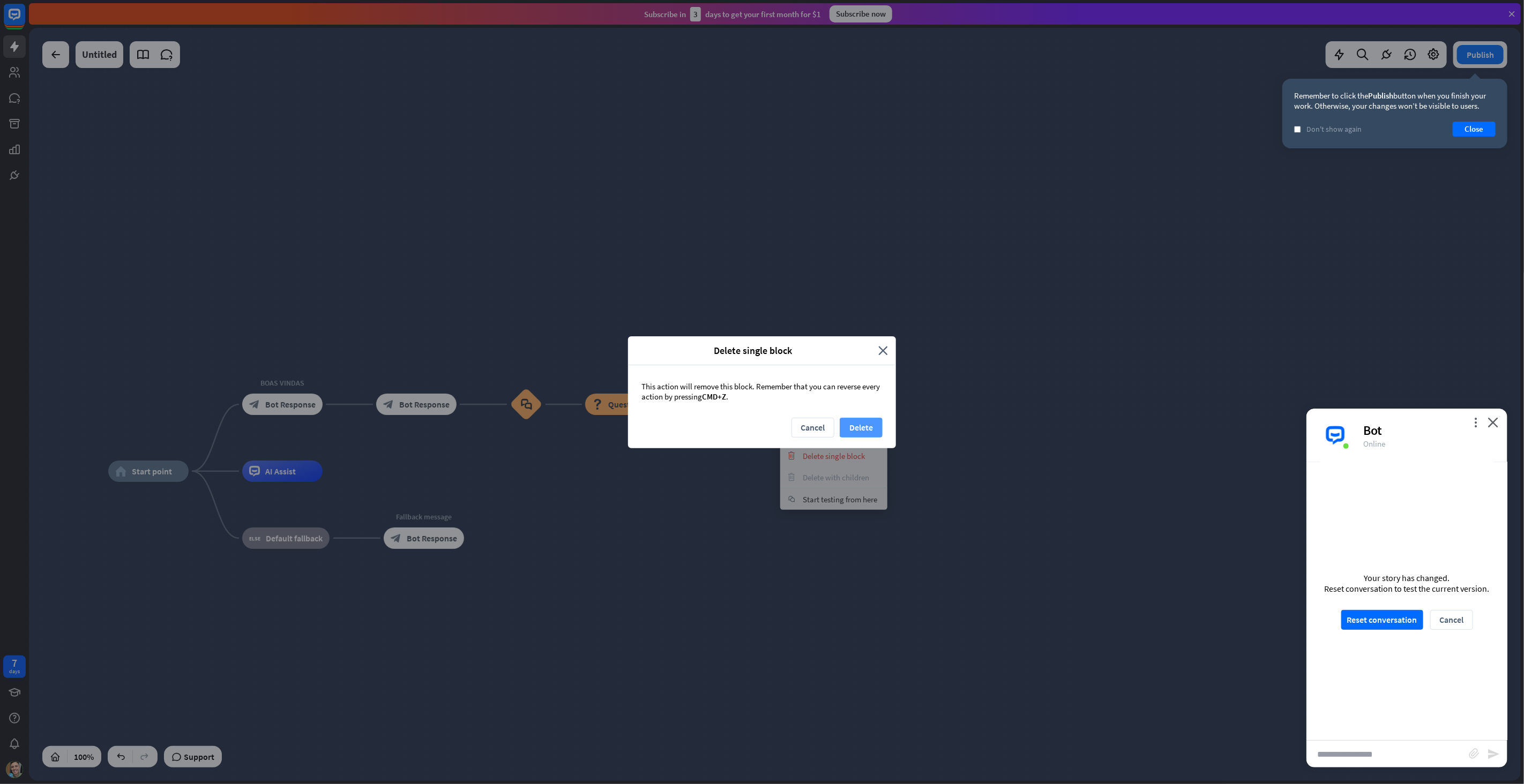
click at [862, 422] on button "Delete" at bounding box center [860, 427] width 43 height 20
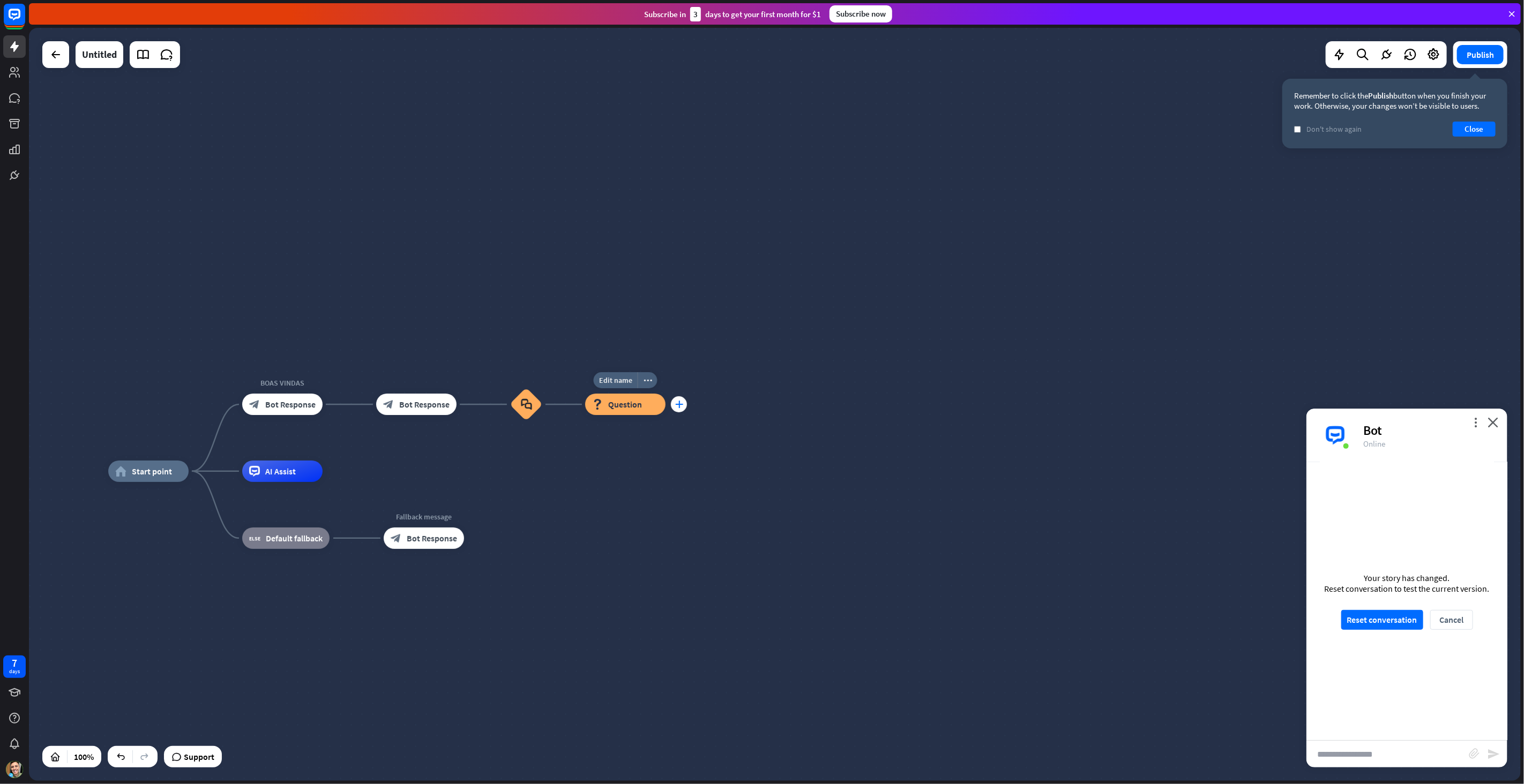
click at [684, 402] on div "plus" at bounding box center [678, 404] width 16 height 16
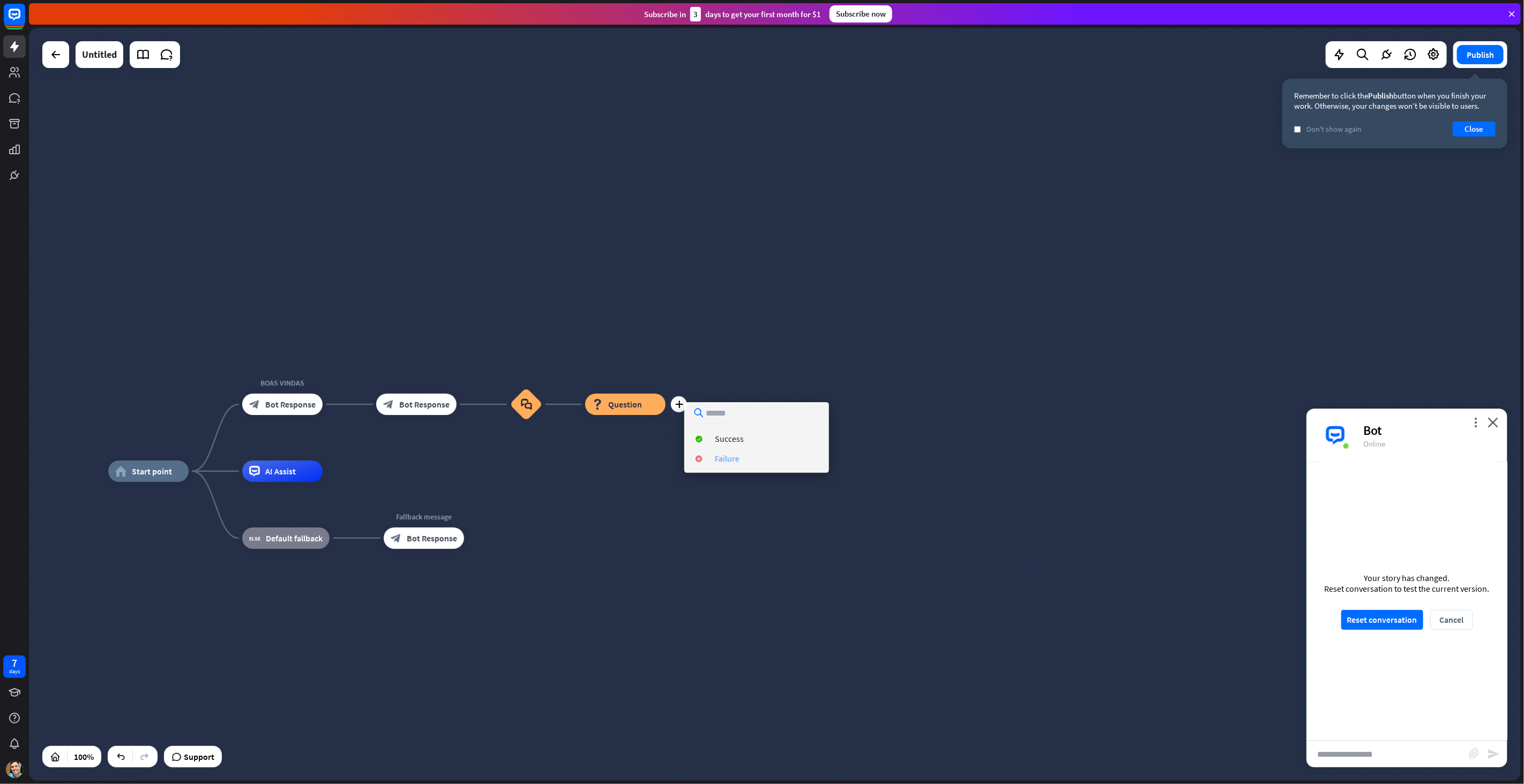
click at [734, 458] on div "Failure" at bounding box center [727, 458] width 24 height 10
click at [785, 377] on div "more_horiz" at bounding box center [781, 380] width 20 height 16
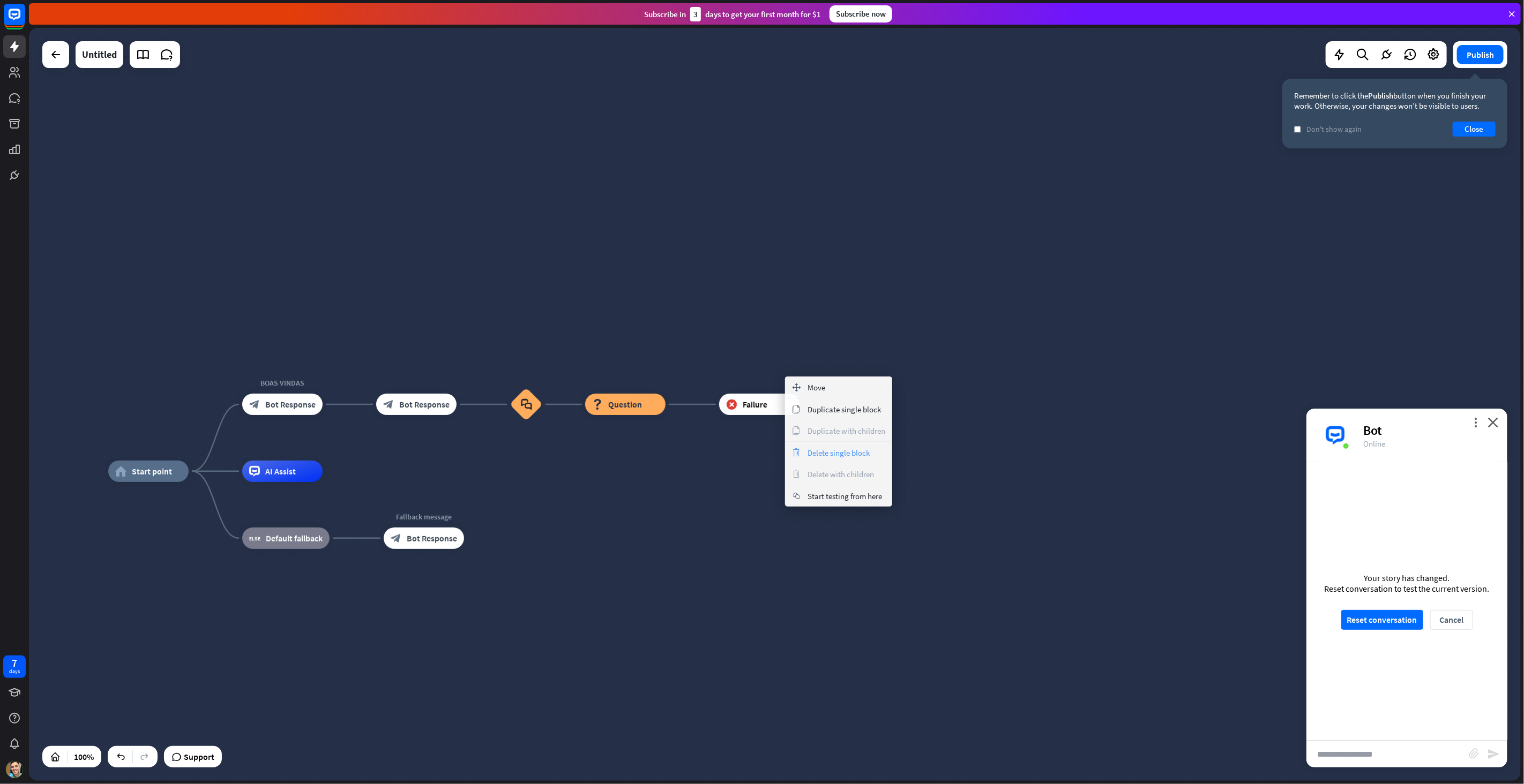
click at [833, 453] on span "Delete single block" at bounding box center [838, 453] width 62 height 10
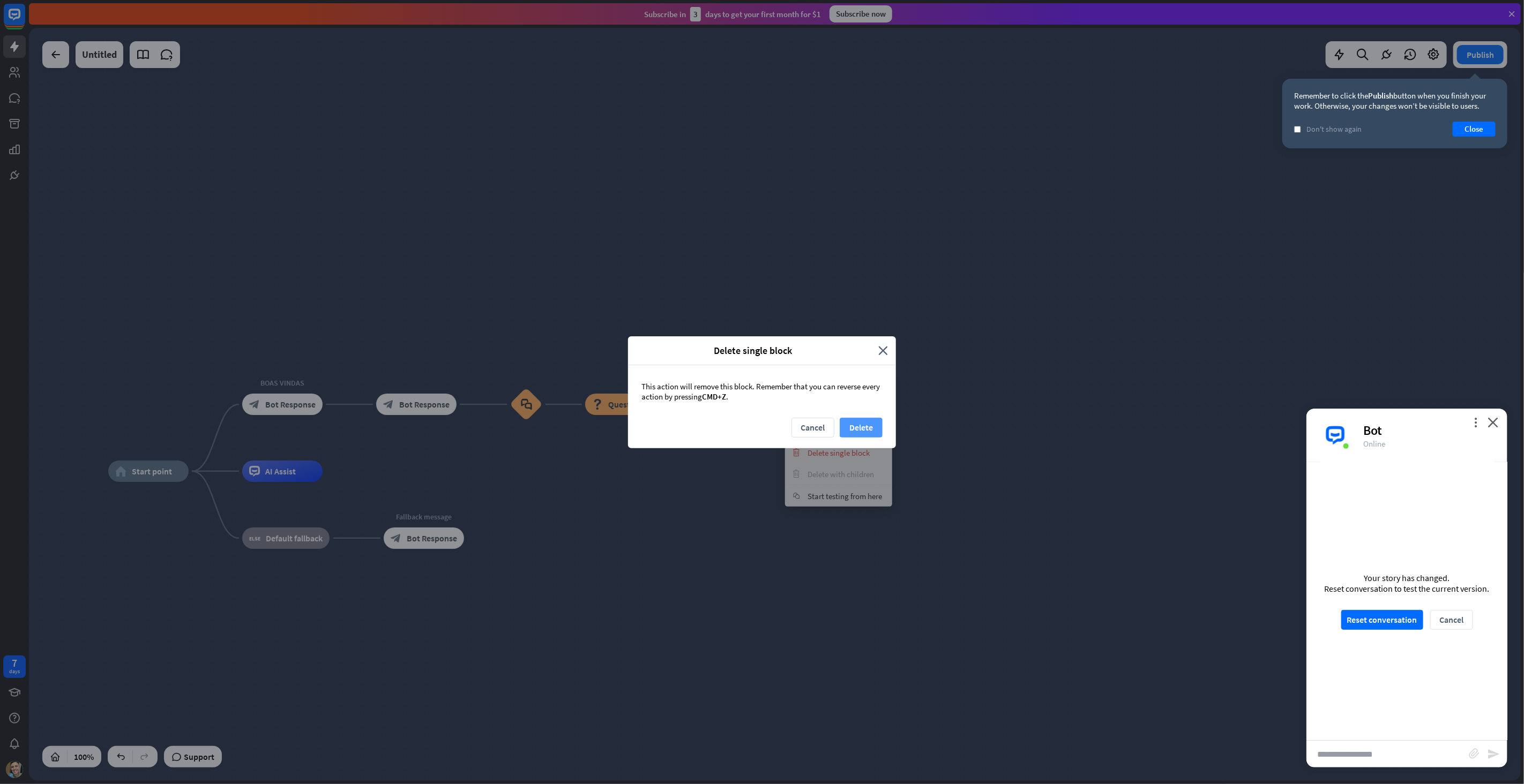
click at [854, 427] on button "Delete" at bounding box center [860, 427] width 43 height 20
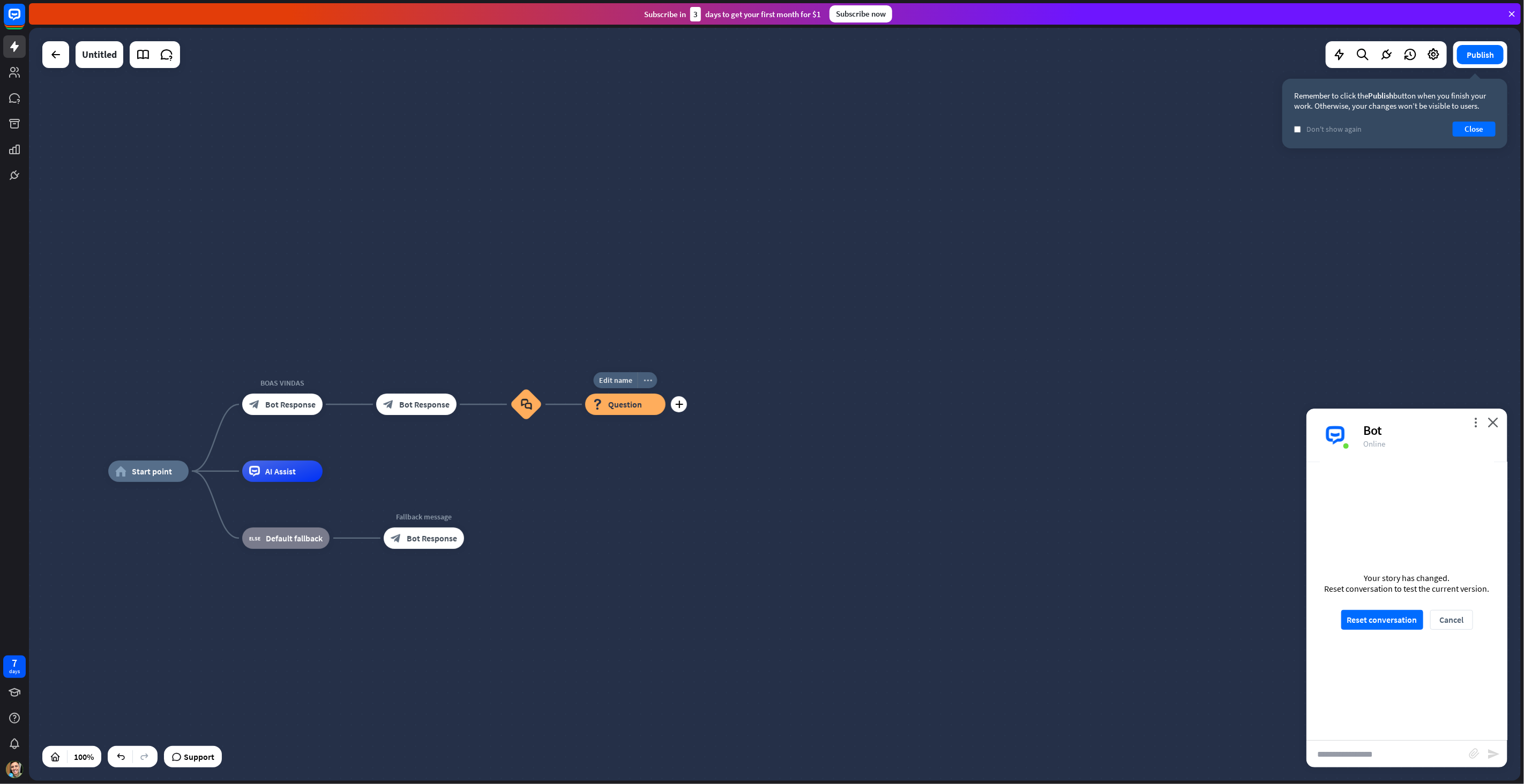
click at [648, 374] on div "more_horiz" at bounding box center [647, 380] width 20 height 16
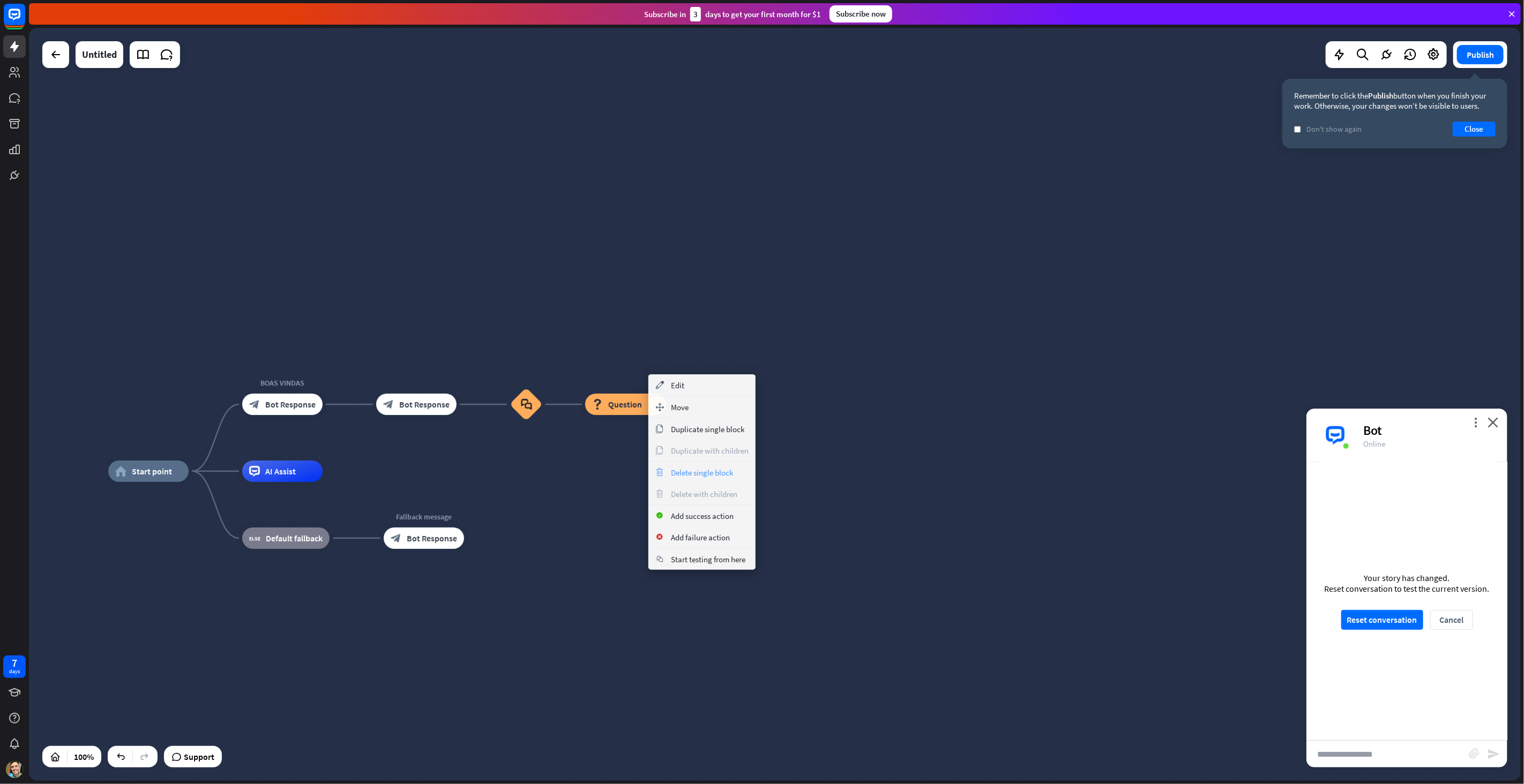
click at [695, 474] on span "Delete single block" at bounding box center [701, 473] width 62 height 10
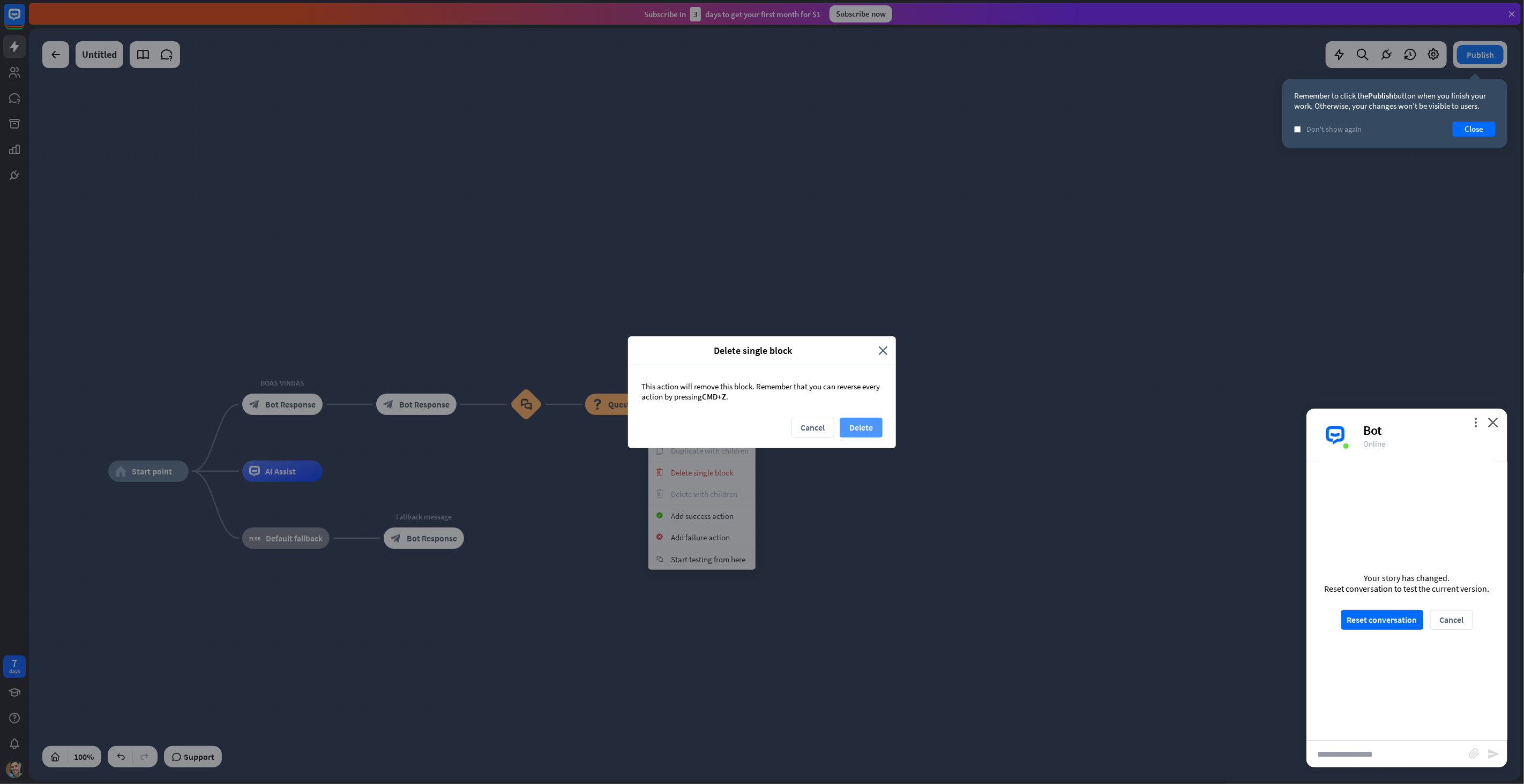
click at [874, 420] on button "Delete" at bounding box center [860, 427] width 43 height 20
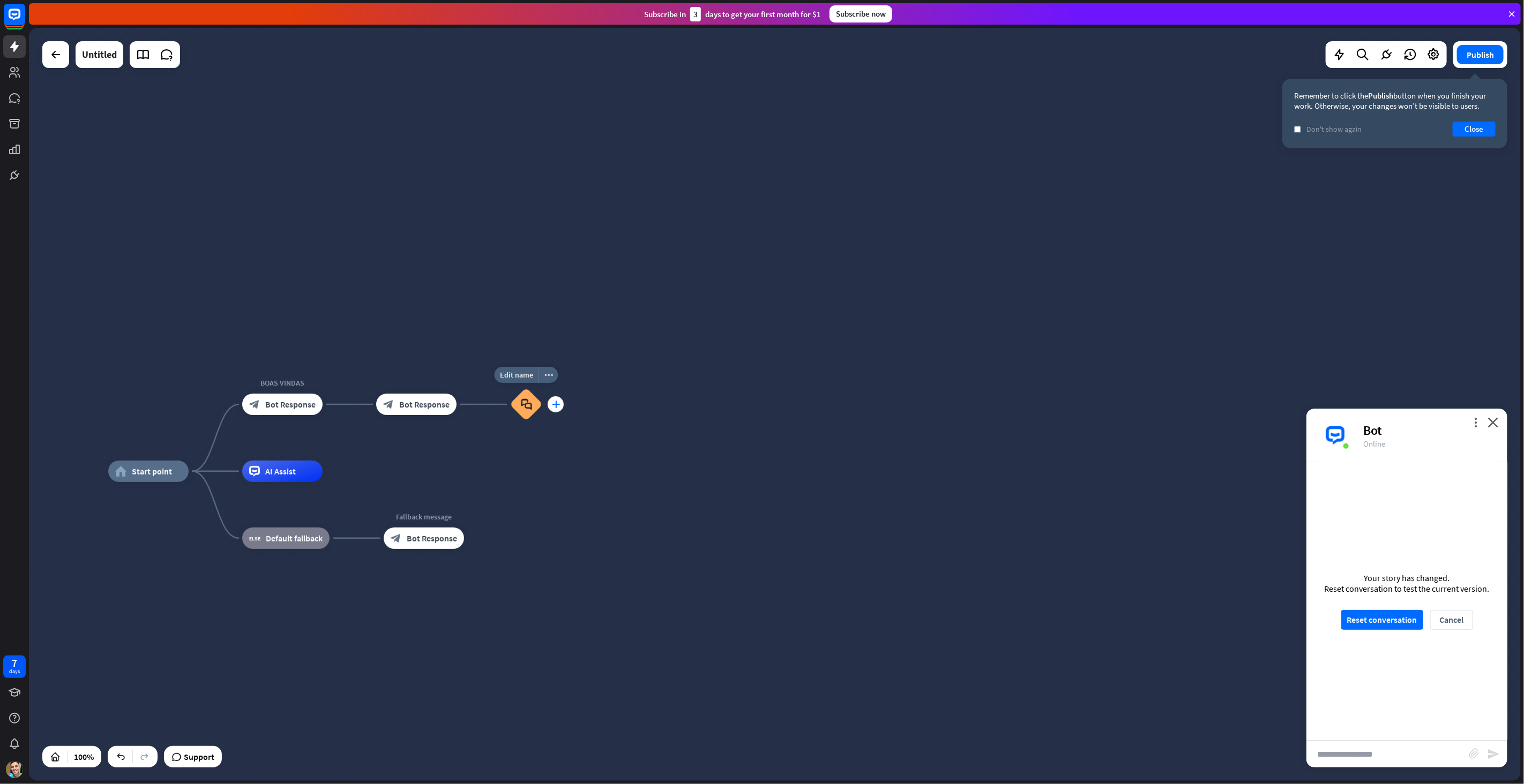
click at [562, 404] on div "plus" at bounding box center [555, 404] width 16 height 16
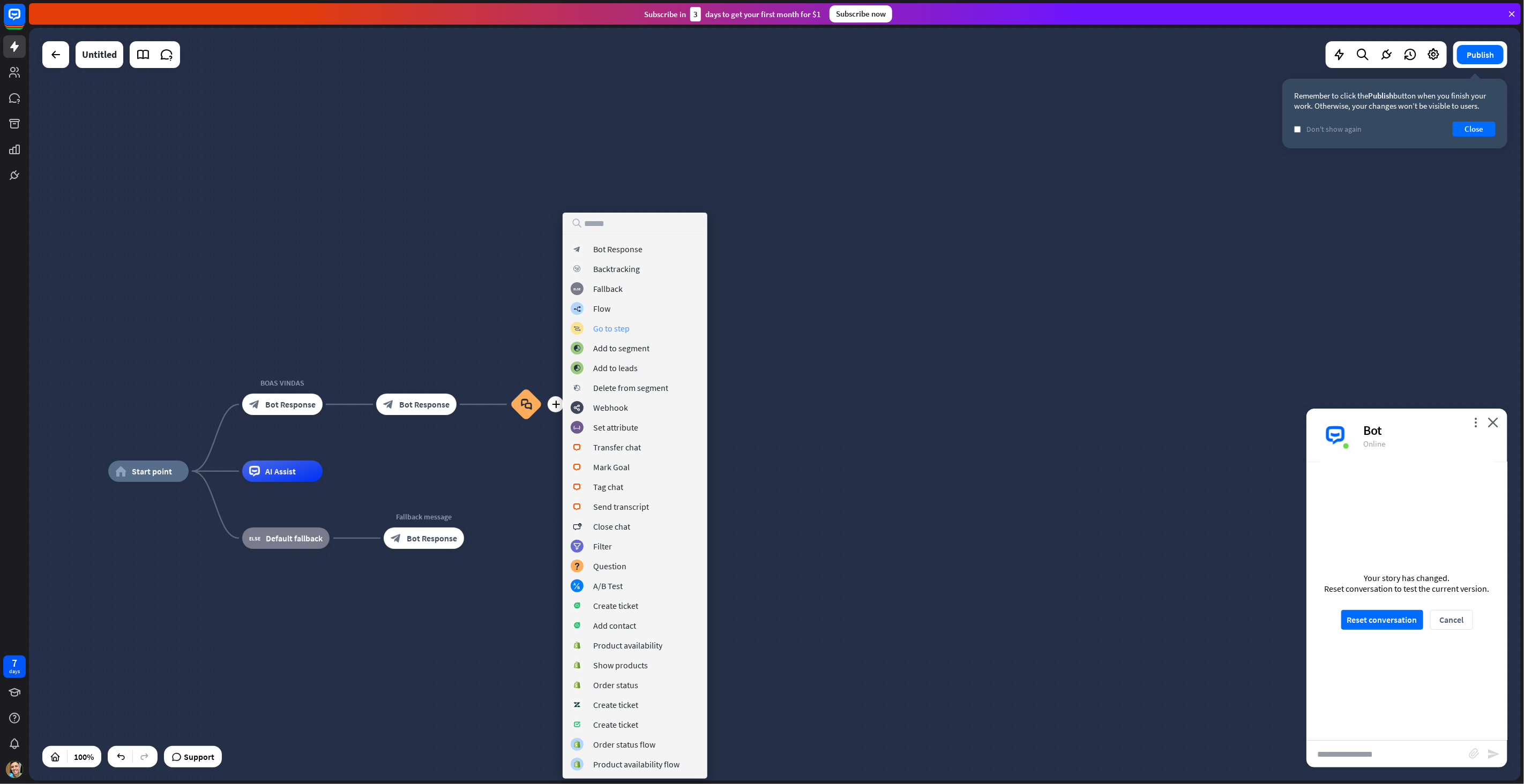
click at [624, 327] on div "Go to step" at bounding box center [611, 328] width 37 height 10
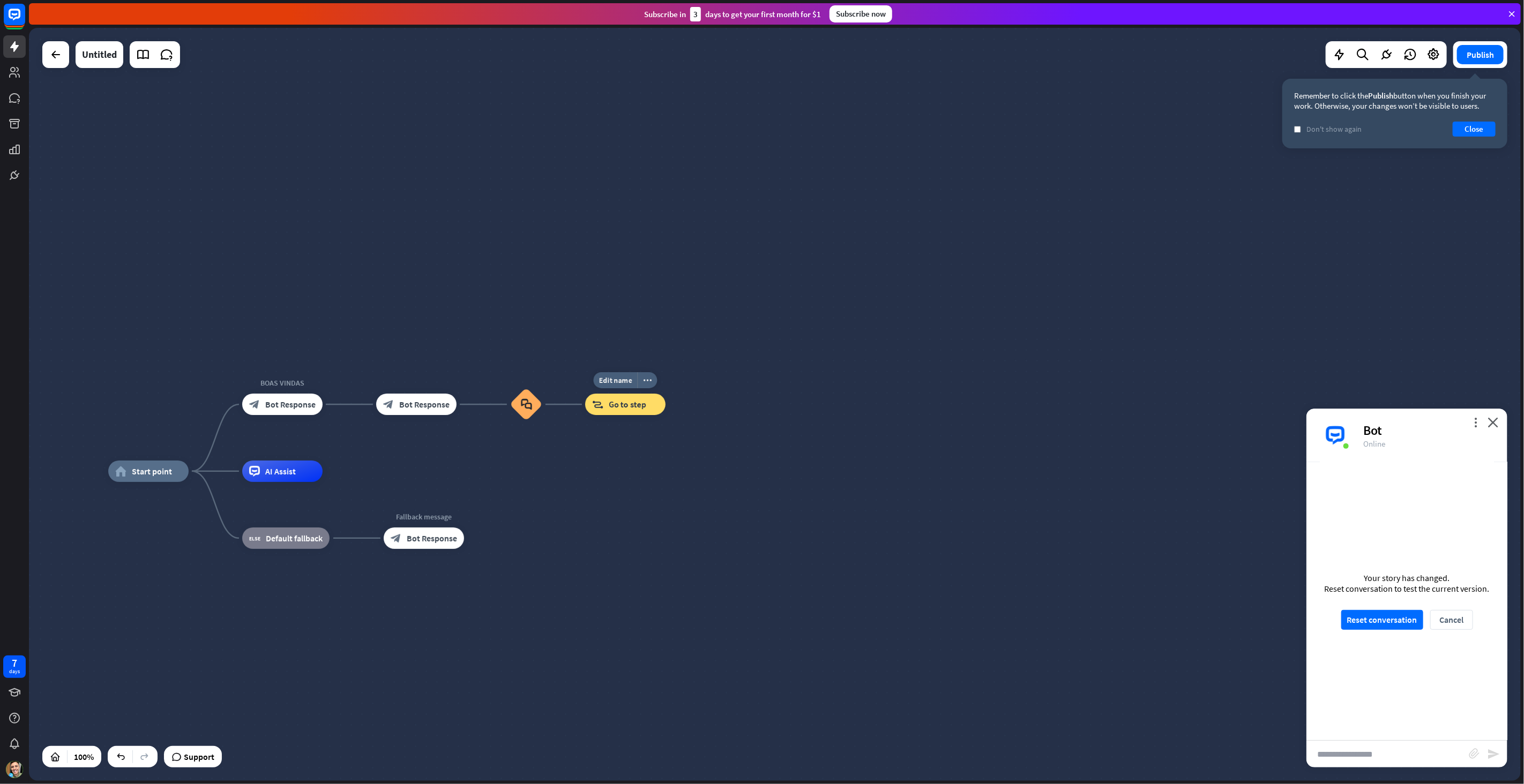
click at [641, 401] on span "Go to step" at bounding box center [627, 404] width 38 height 10
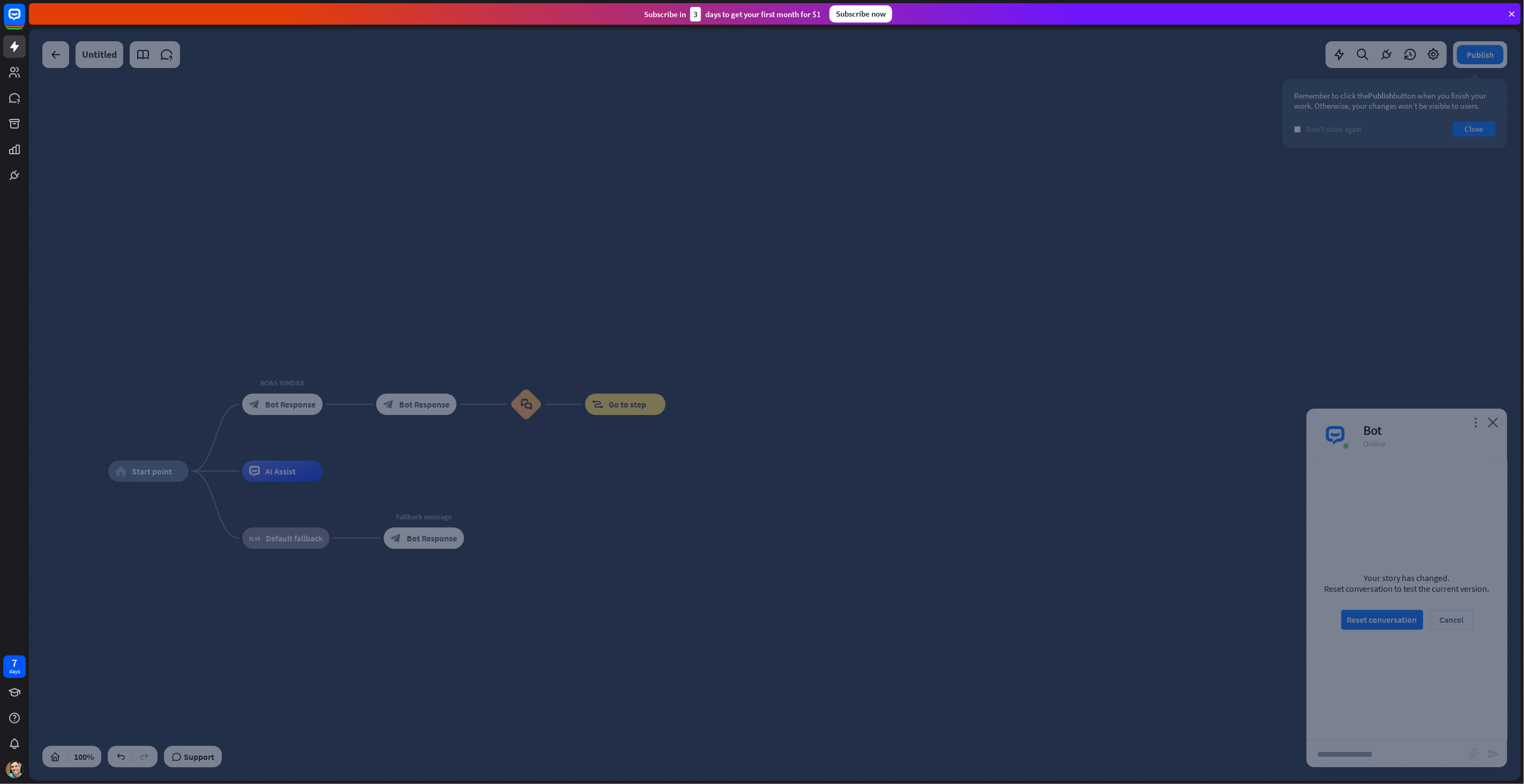
click at [637, 404] on div at bounding box center [775, 404] width 1492 height 753
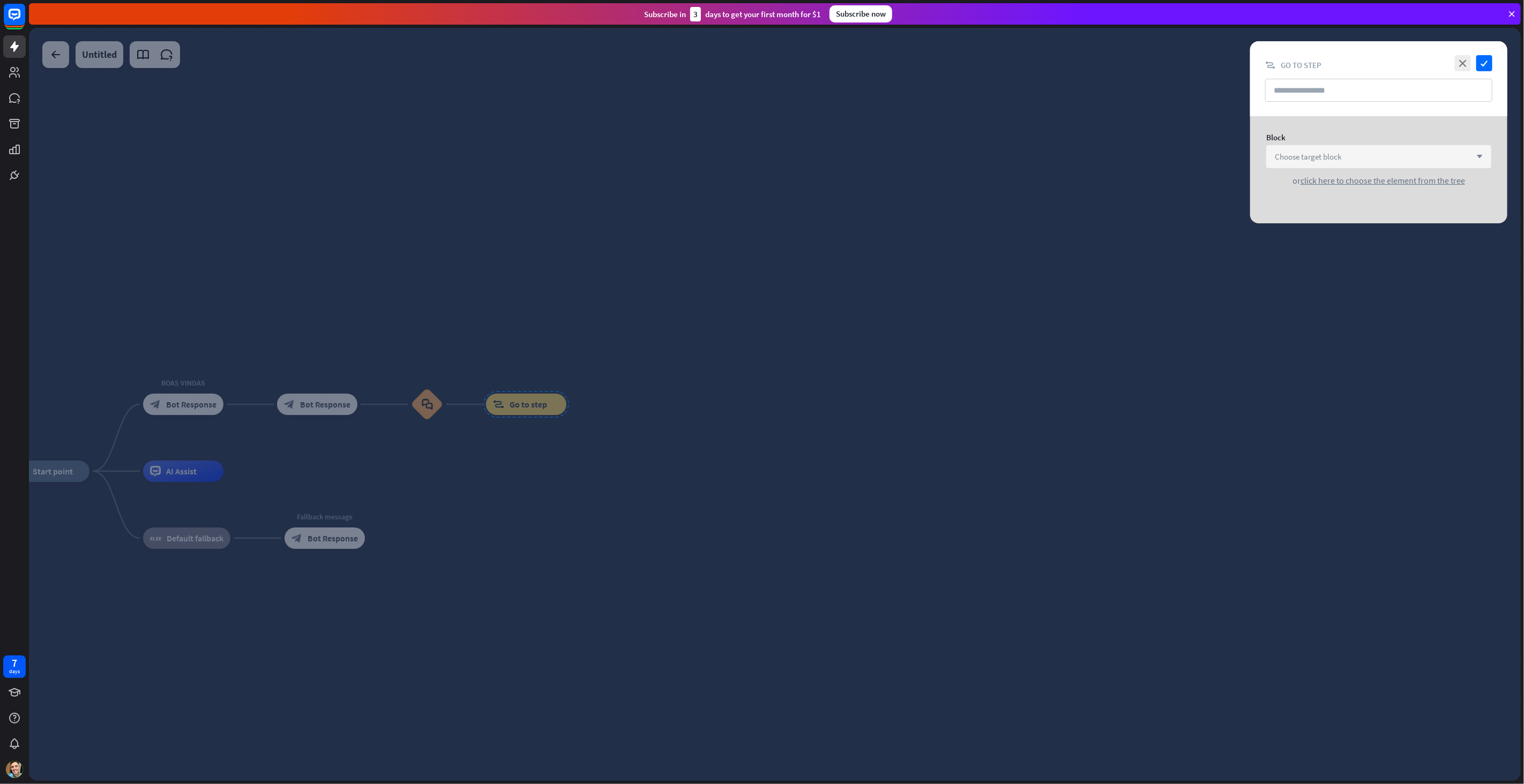
click at [1325, 158] on span "Choose target block" at bounding box center [1308, 156] width 66 height 10
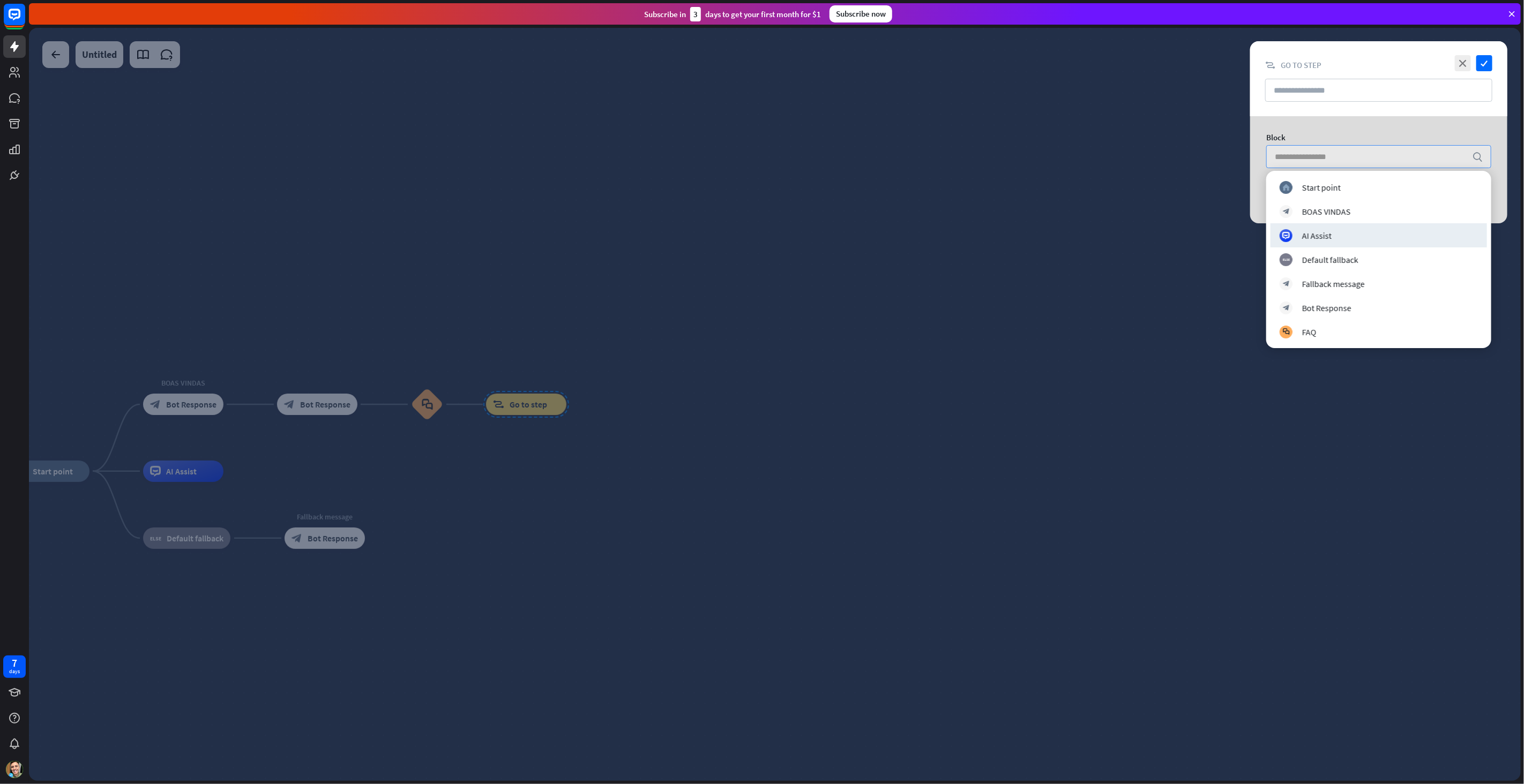
click at [662, 417] on div at bounding box center [775, 404] width 1492 height 753
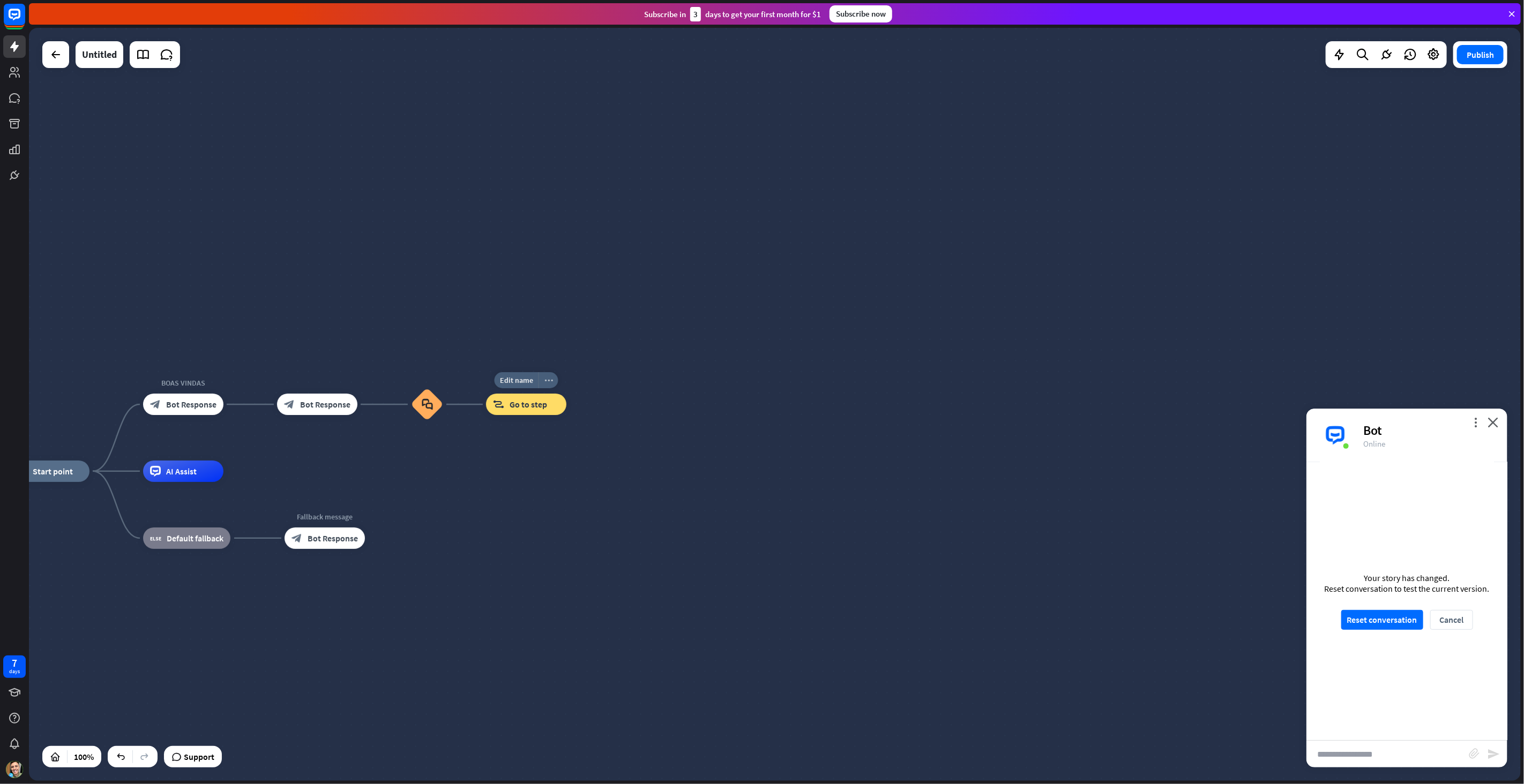
click at [551, 379] on icon "more_horiz" at bounding box center [549, 380] width 9 height 8
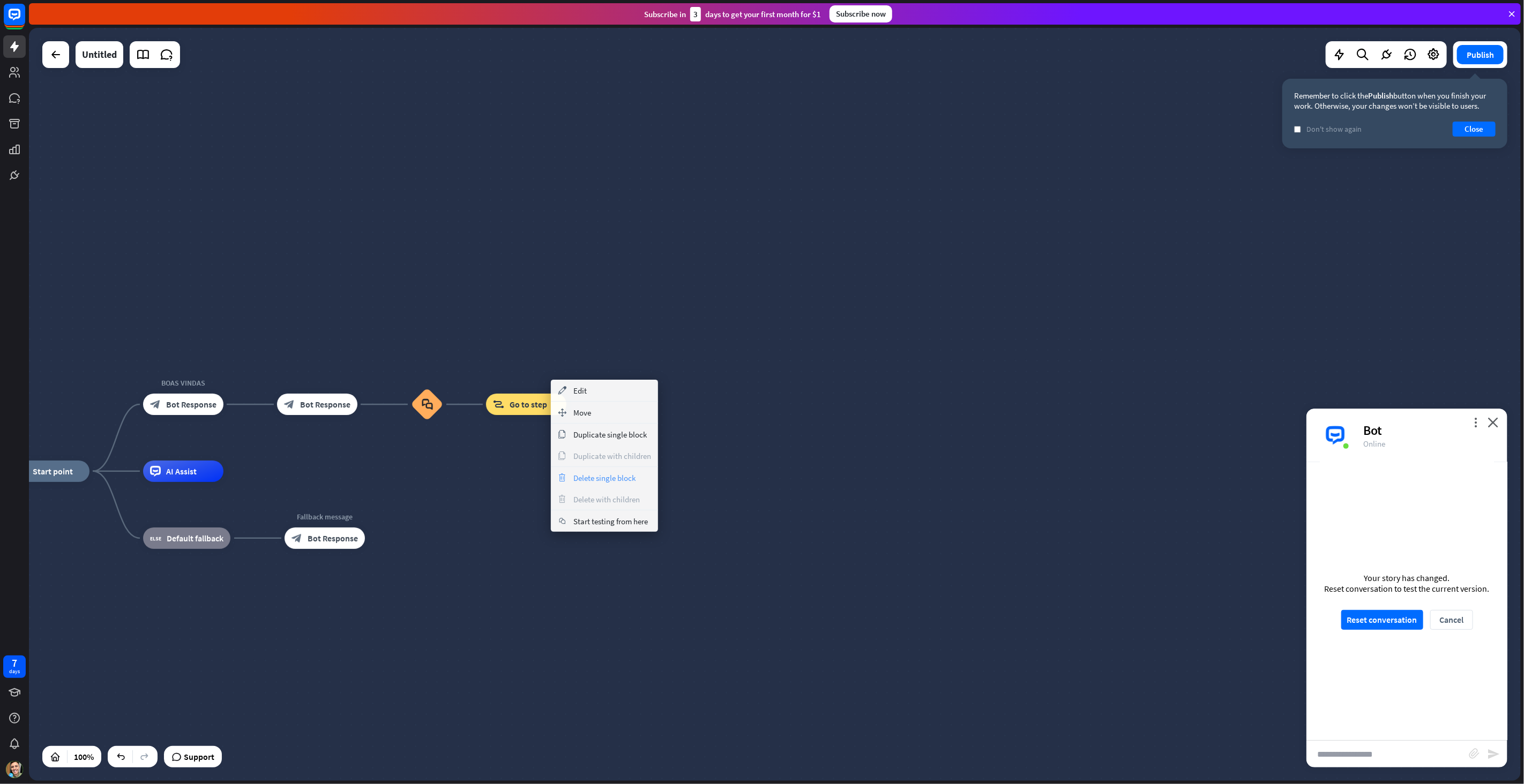
click at [593, 468] on div "trash Delete single block" at bounding box center [604, 477] width 108 height 22
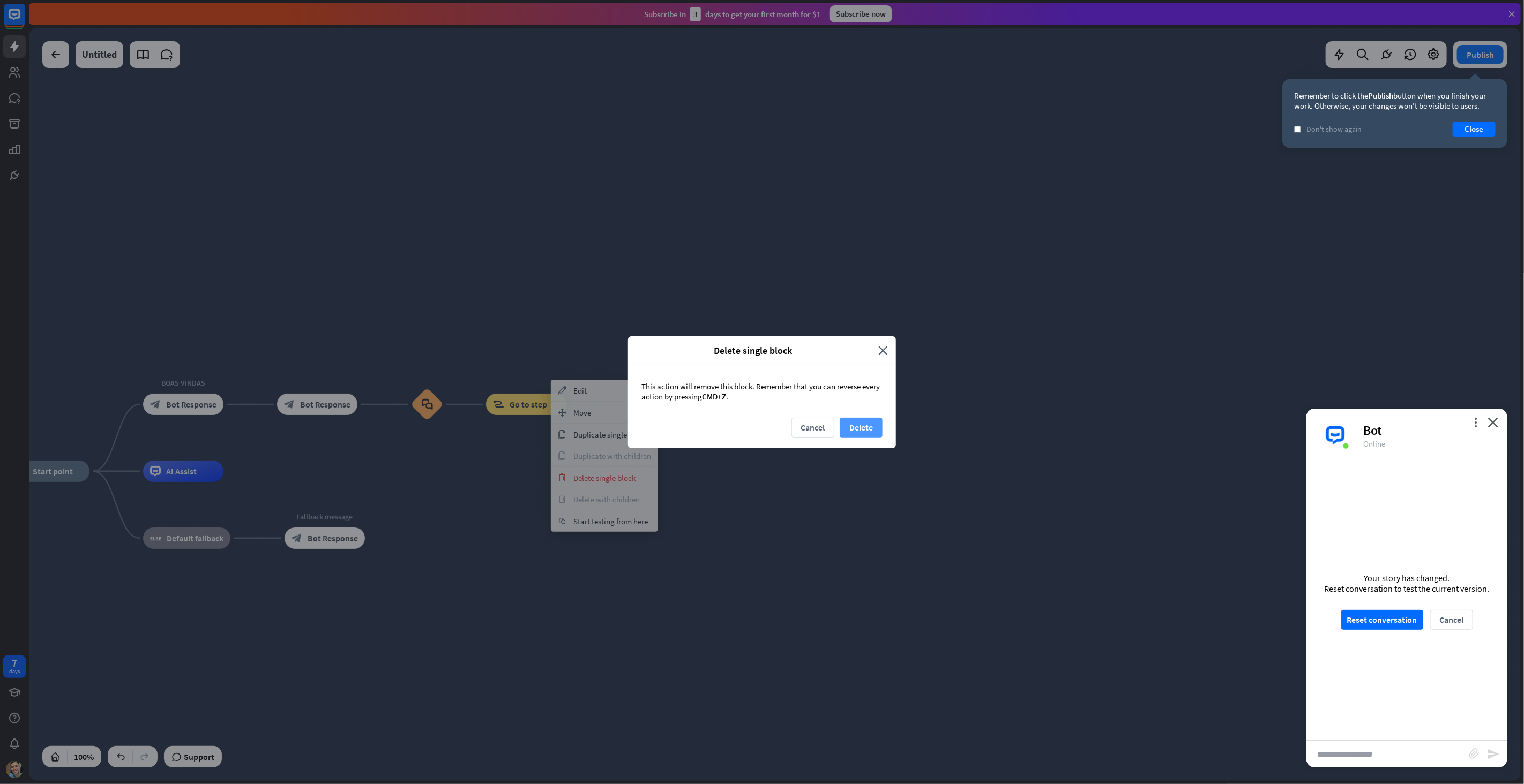
click at [848, 422] on button "Delete" at bounding box center [860, 427] width 43 height 20
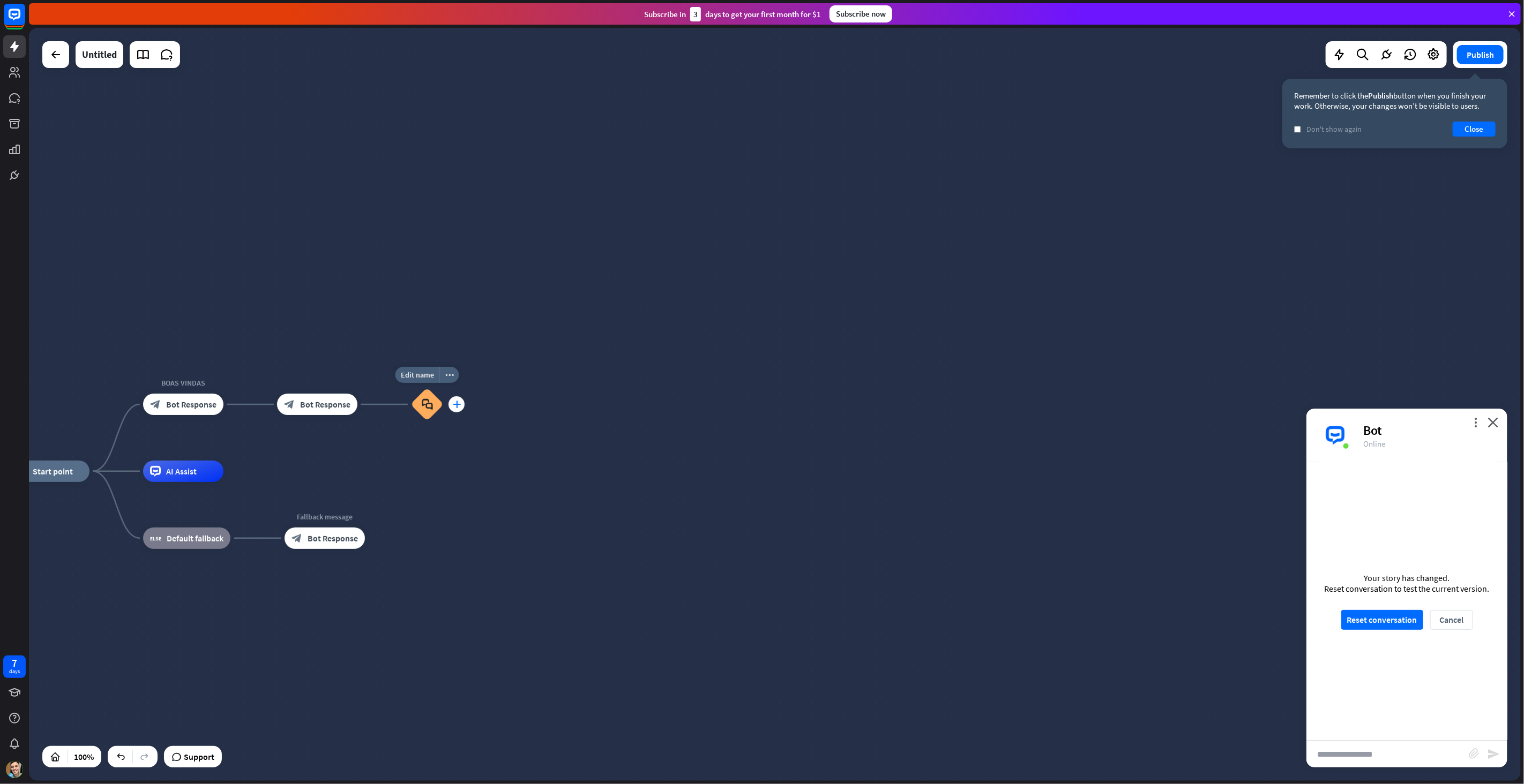
click at [458, 403] on icon "plus" at bounding box center [456, 404] width 8 height 8
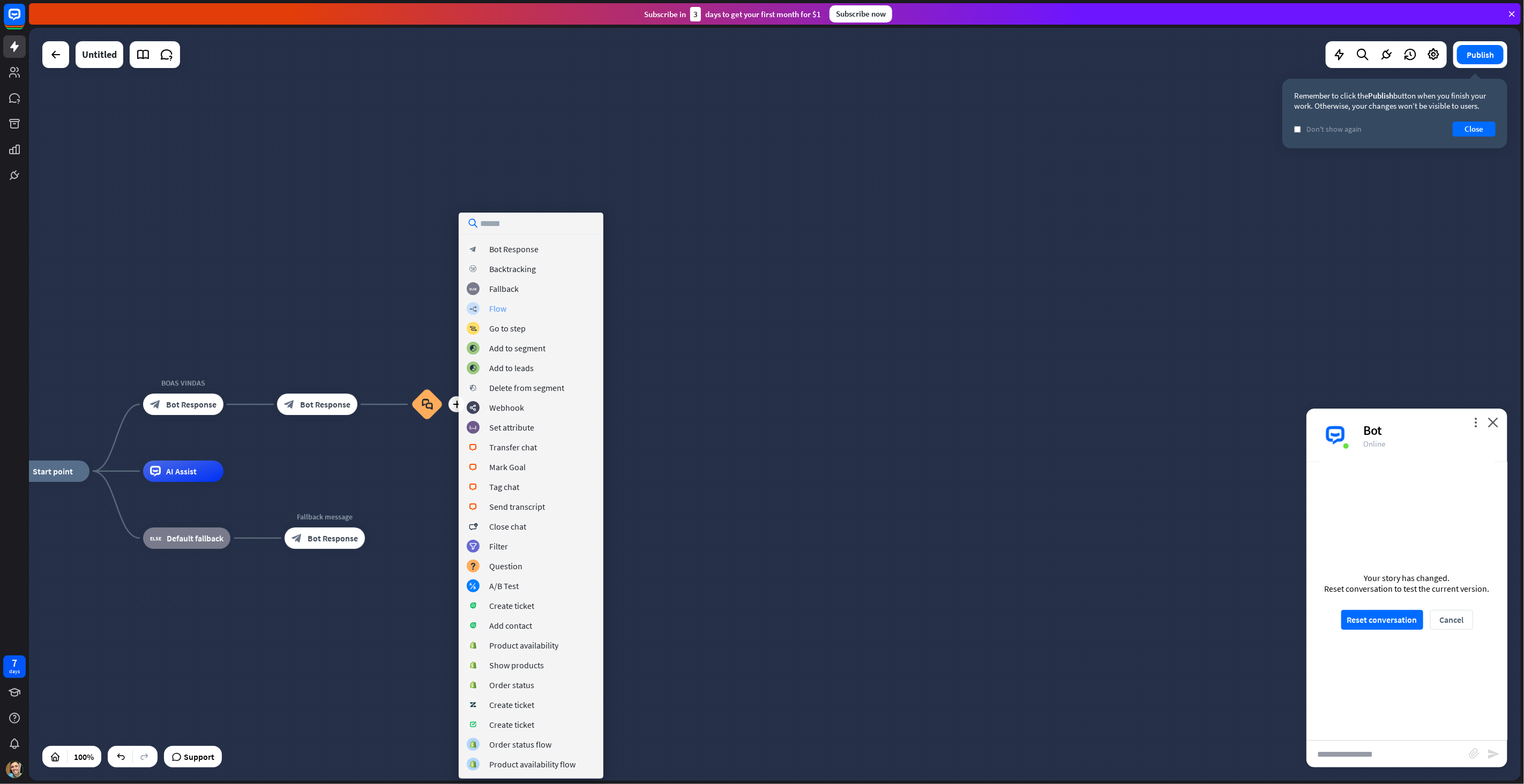
click at [498, 309] on div "Flow" at bounding box center [498, 309] width 17 height 10
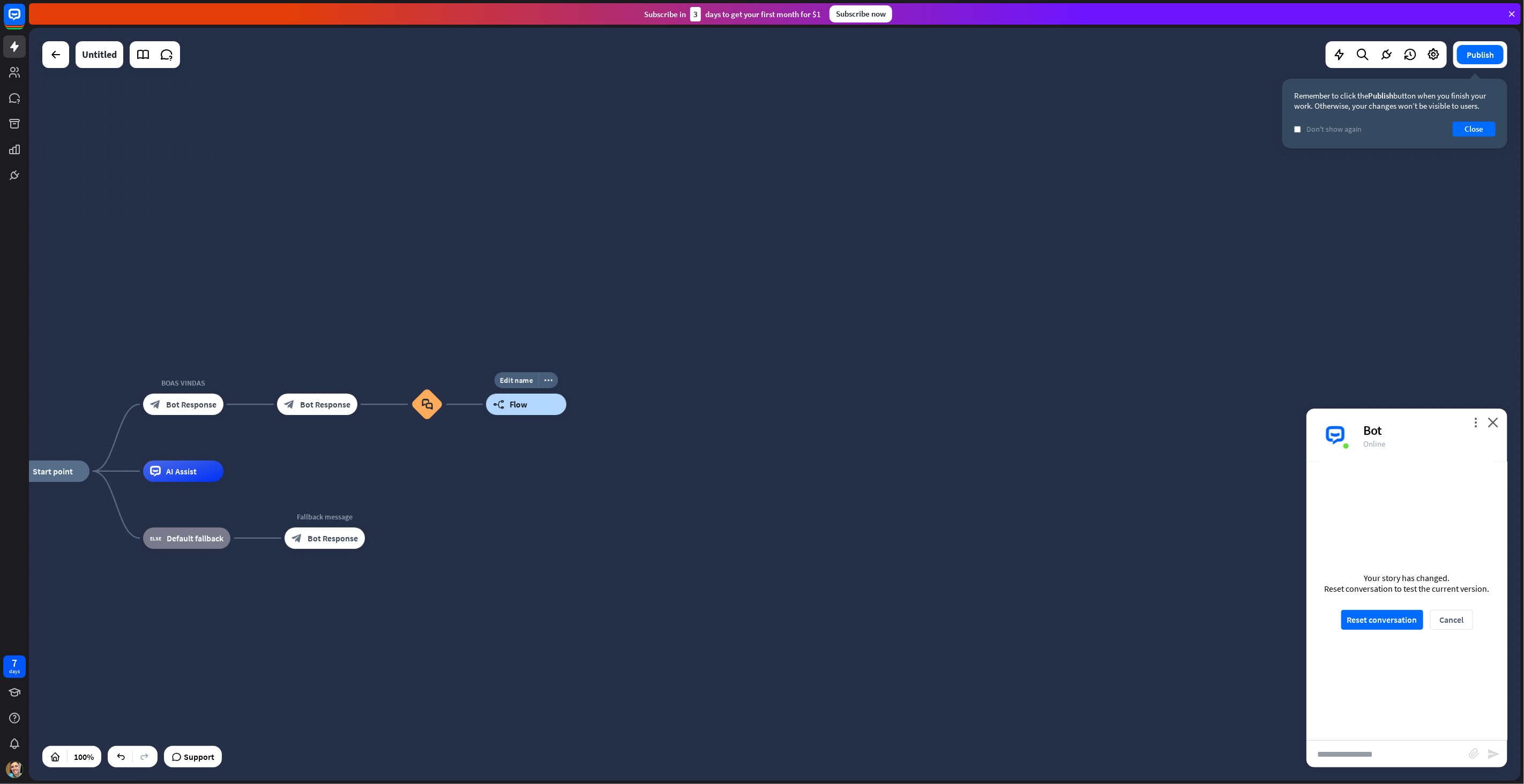
click at [515, 407] on span "Flow" at bounding box center [518, 404] width 17 height 10
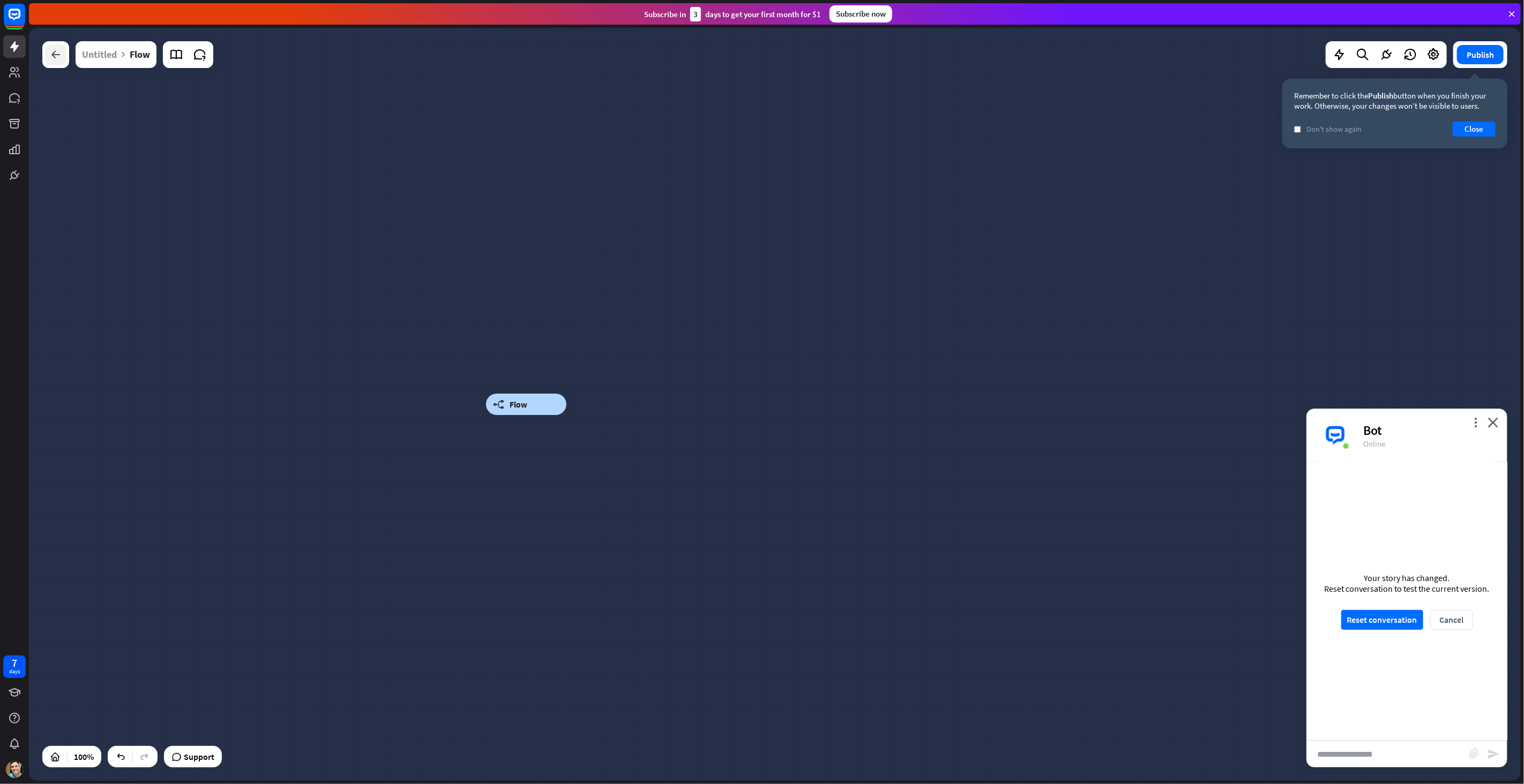
click at [52, 59] on icon at bounding box center [55, 54] width 13 height 13
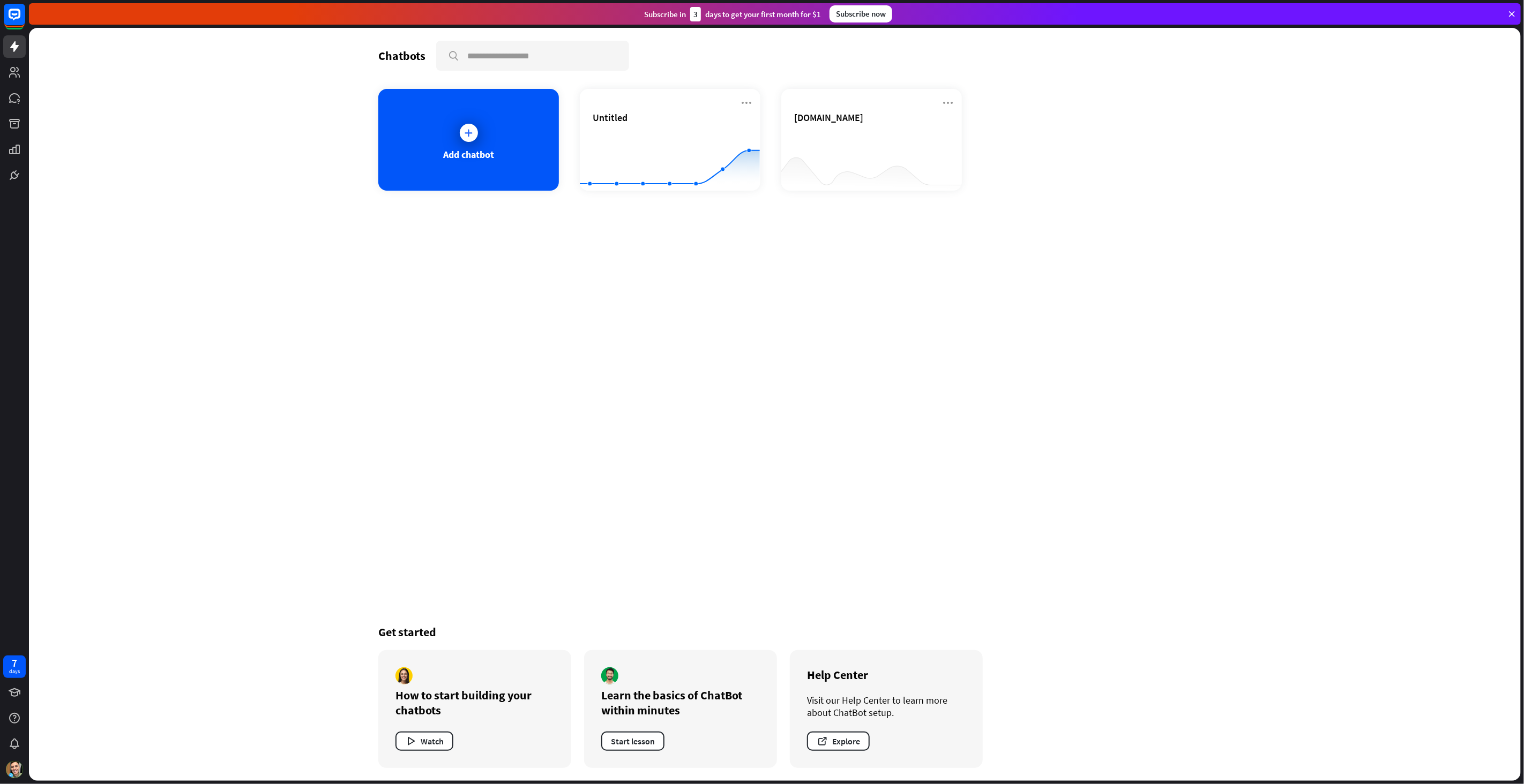
drag, startPoint x: 611, startPoint y: 350, endPoint x: 612, endPoint y: 321, distance: 29.0
click at [612, 341] on div "Chatbots search Add chatbot Untitled Created with Highcharts 10.1.0 0 5 10 [DOM…" at bounding box center [775, 404] width 857 height 753
click at [696, 161] on rect at bounding box center [670, 164] width 180 height 67
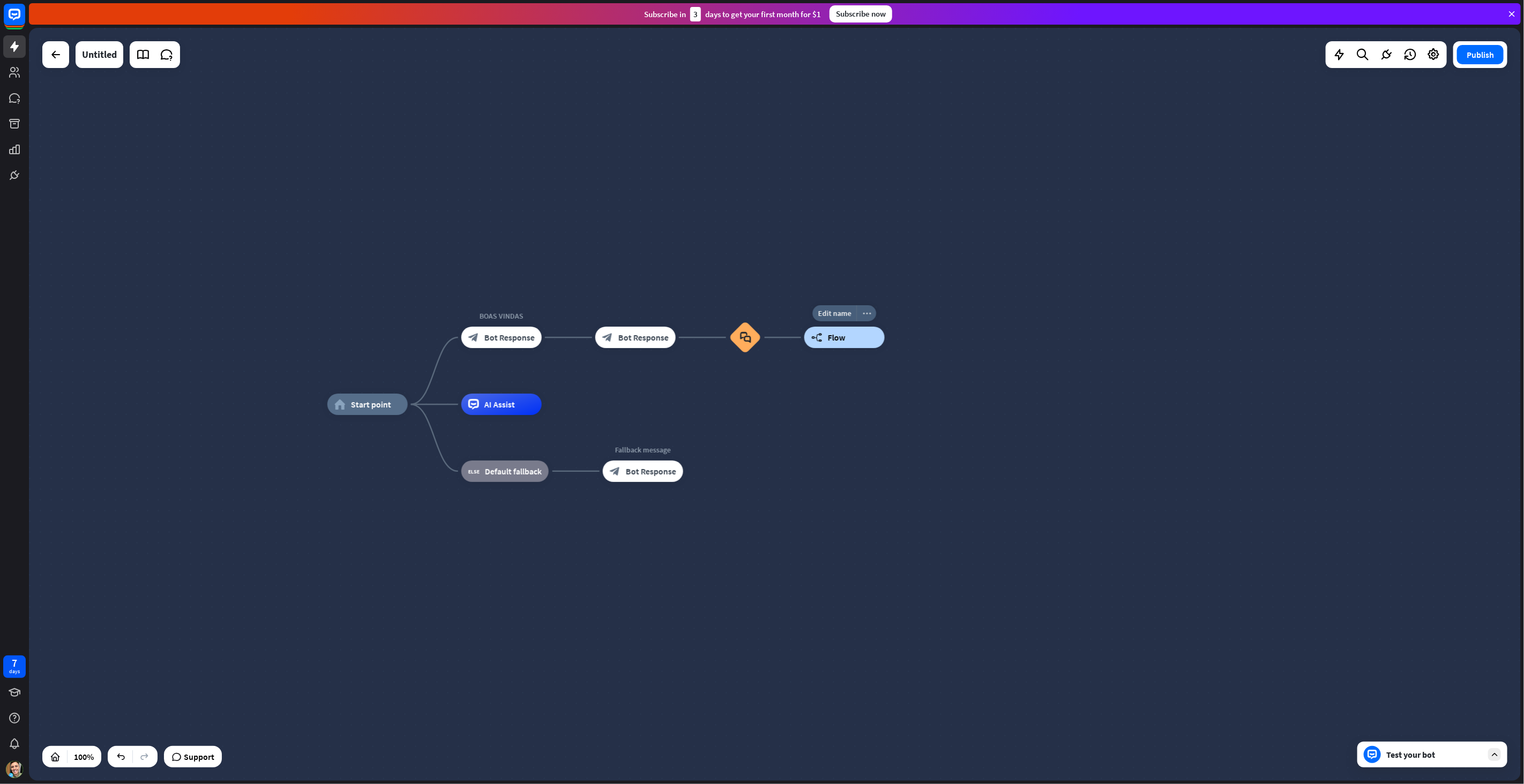
click at [869, 316] on icon "more_horiz" at bounding box center [866, 313] width 9 height 8
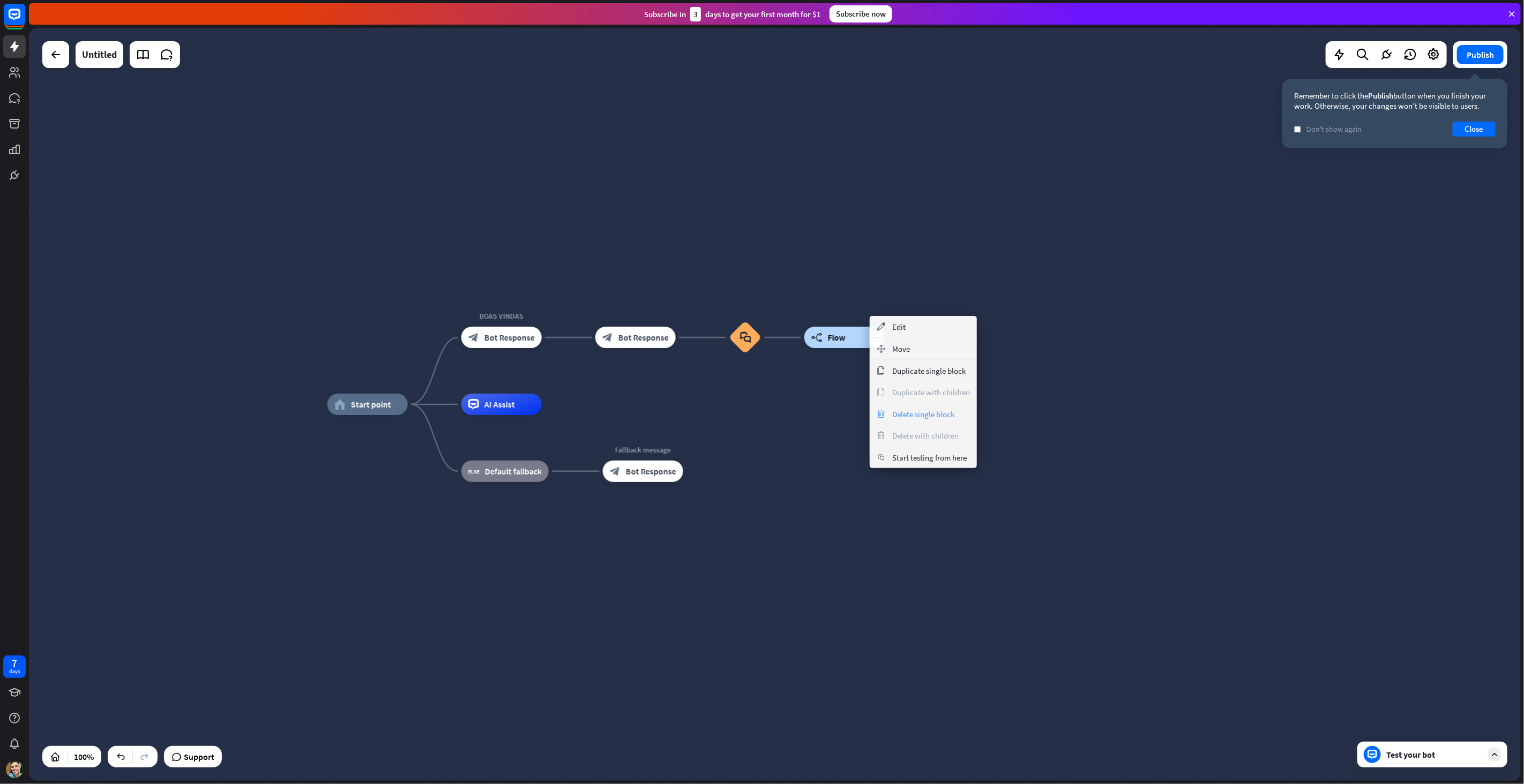
click at [917, 414] on span "Delete single block" at bounding box center [922, 414] width 62 height 10
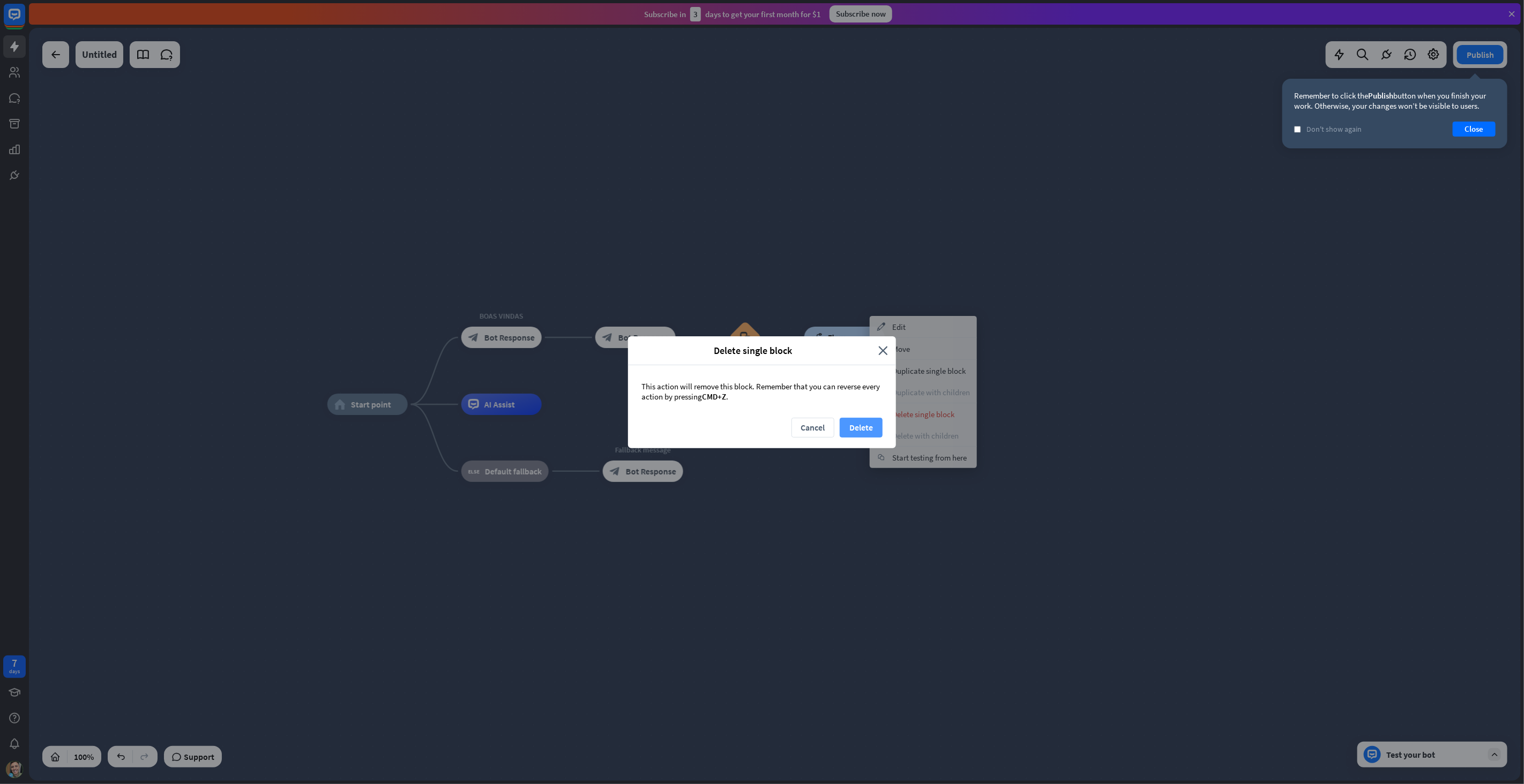
click at [875, 424] on button "Delete" at bounding box center [860, 427] width 43 height 20
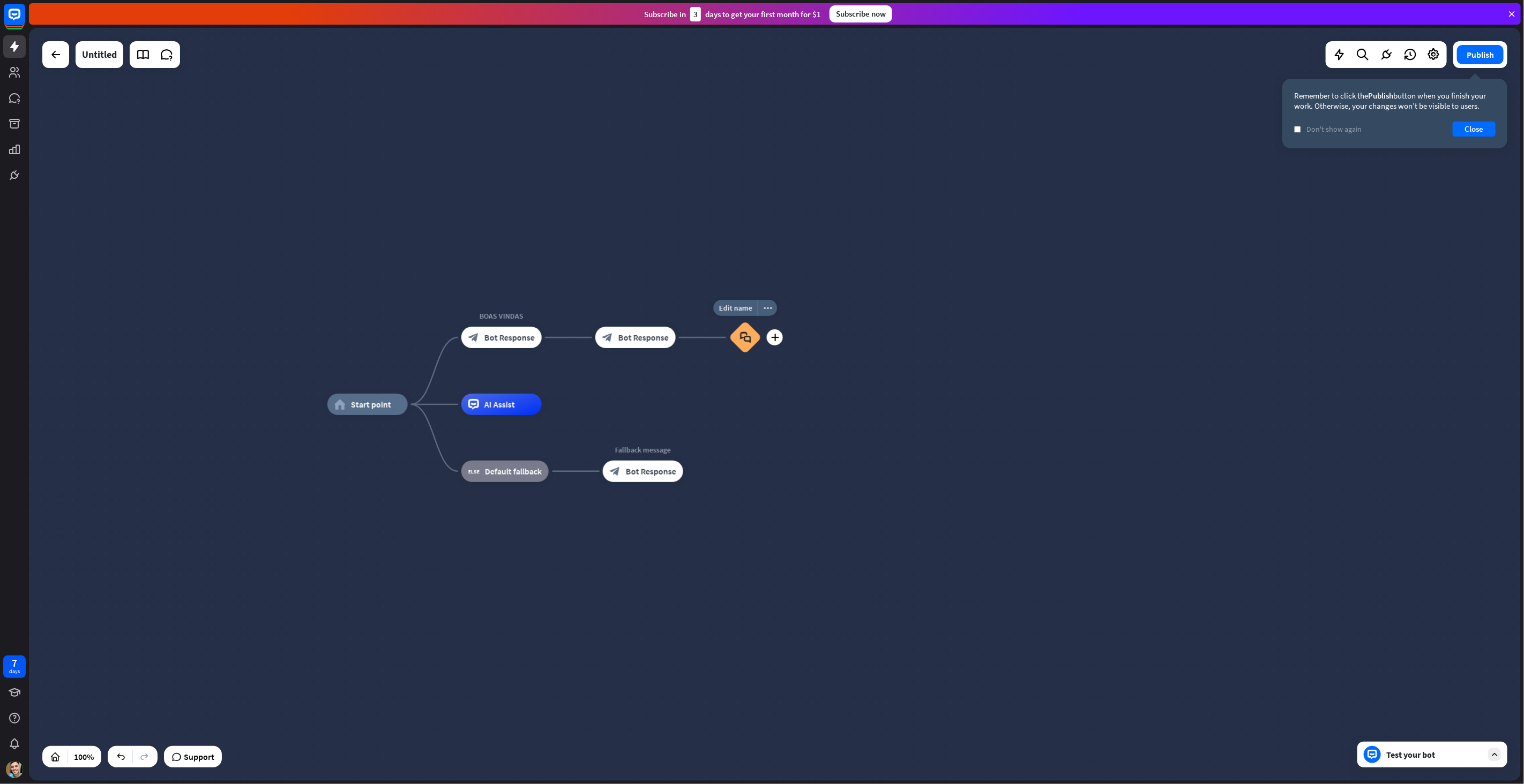
click at [752, 338] on div "block_faq" at bounding box center [745, 337] width 32 height 32
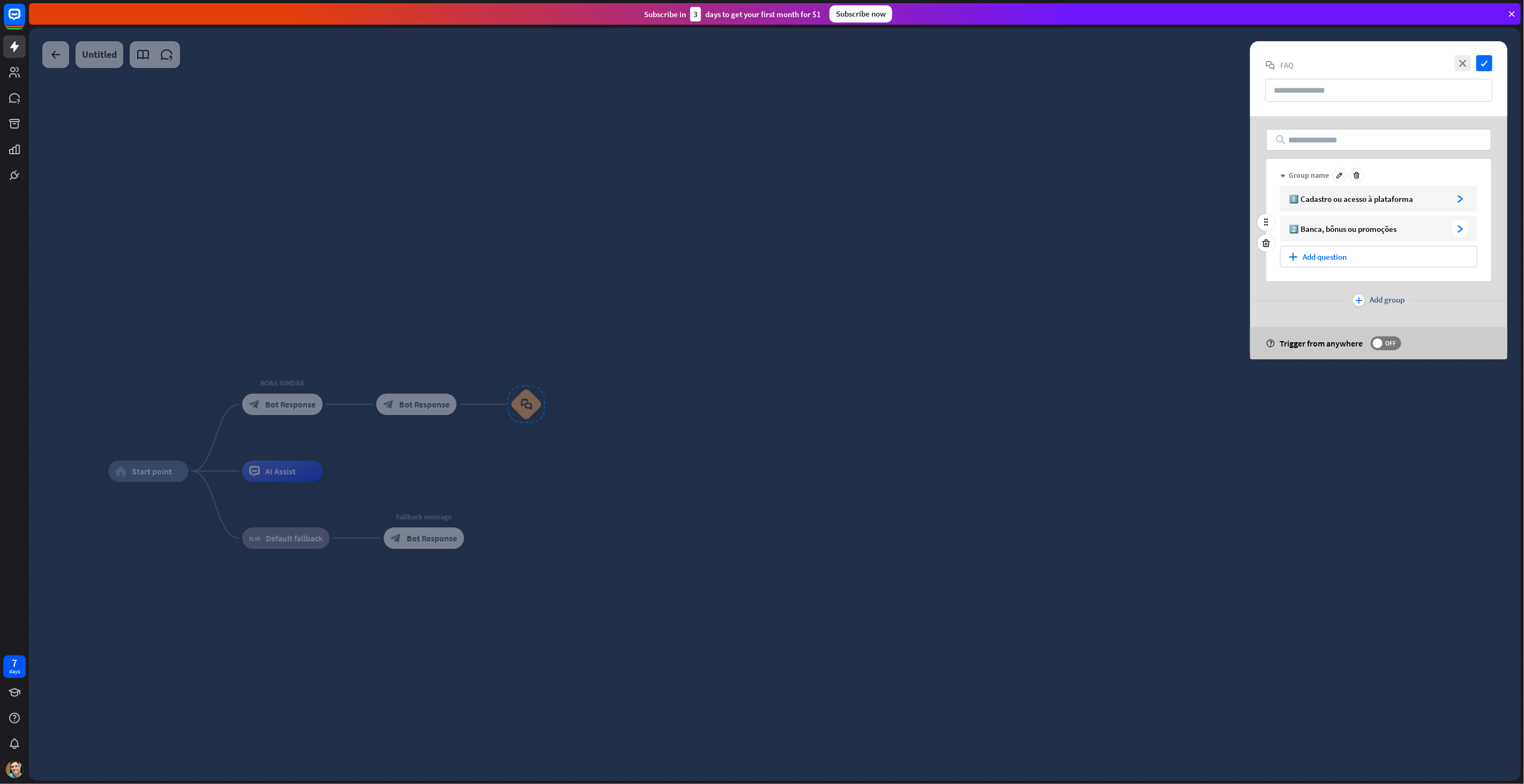
click at [1437, 227] on div "2️⃣ Banca, bônus ou promoções" at bounding box center [1367, 229] width 158 height 10
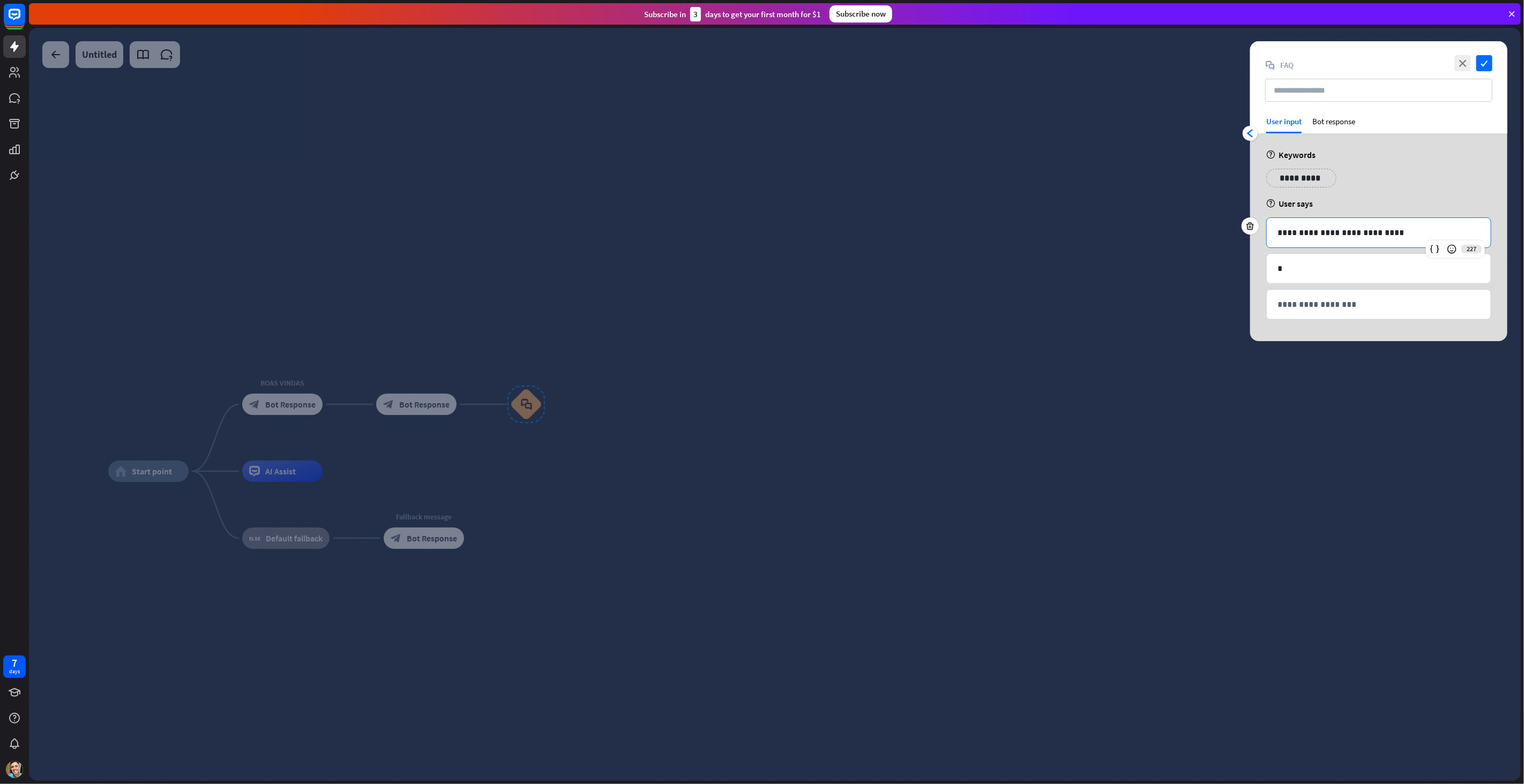
click at [1399, 239] on div "**********" at bounding box center [1378, 232] width 224 height 30
click at [1346, 274] on p "*" at bounding box center [1379, 268] width 203 height 13
click at [1330, 120] on div "Bot response" at bounding box center [1333, 125] width 43 height 17
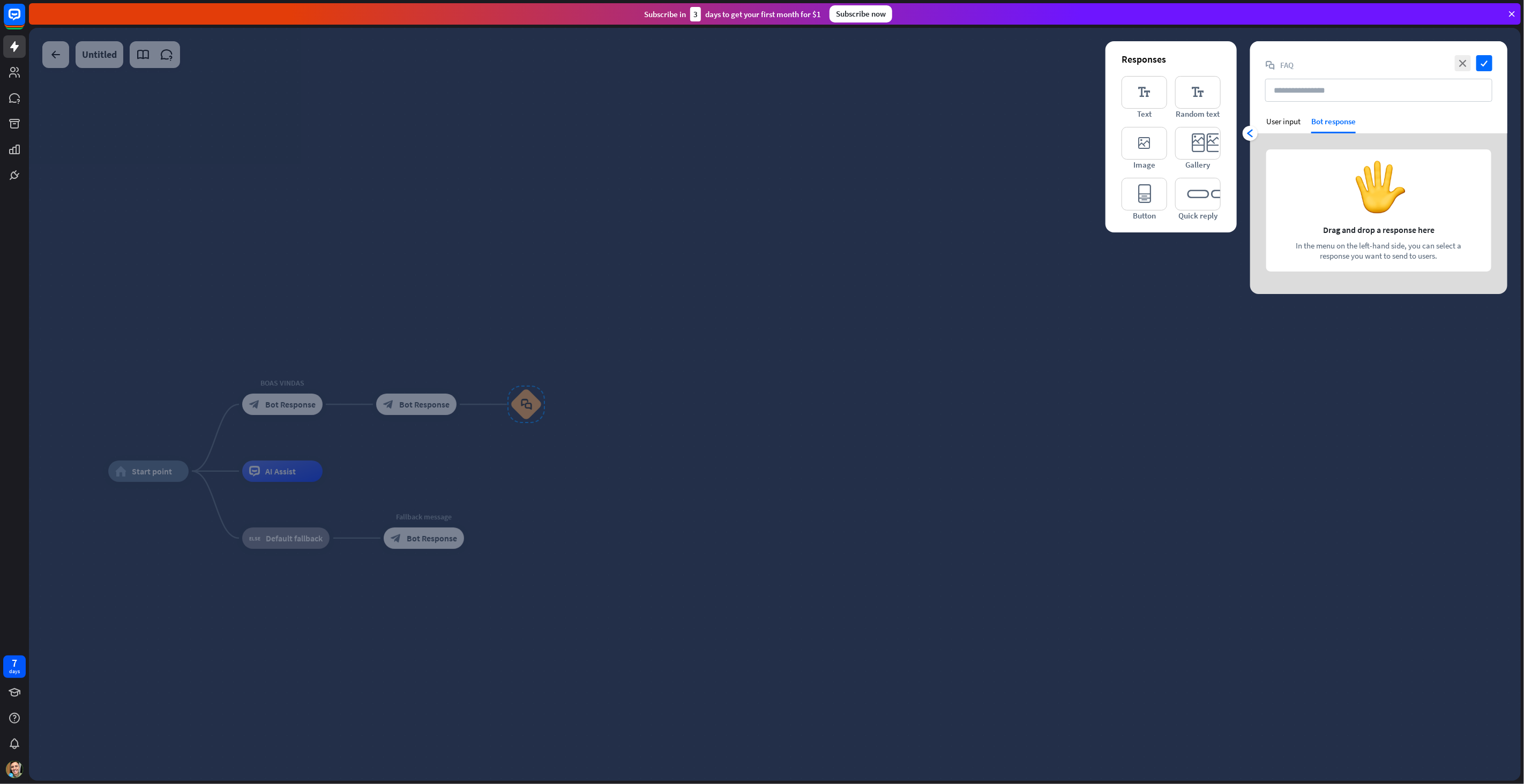
click at [1265, 117] on div "arrowhead_left User input Bot response" at bounding box center [1378, 125] width 257 height 17
click at [1278, 118] on div "User input" at bounding box center [1283, 121] width 34 height 10
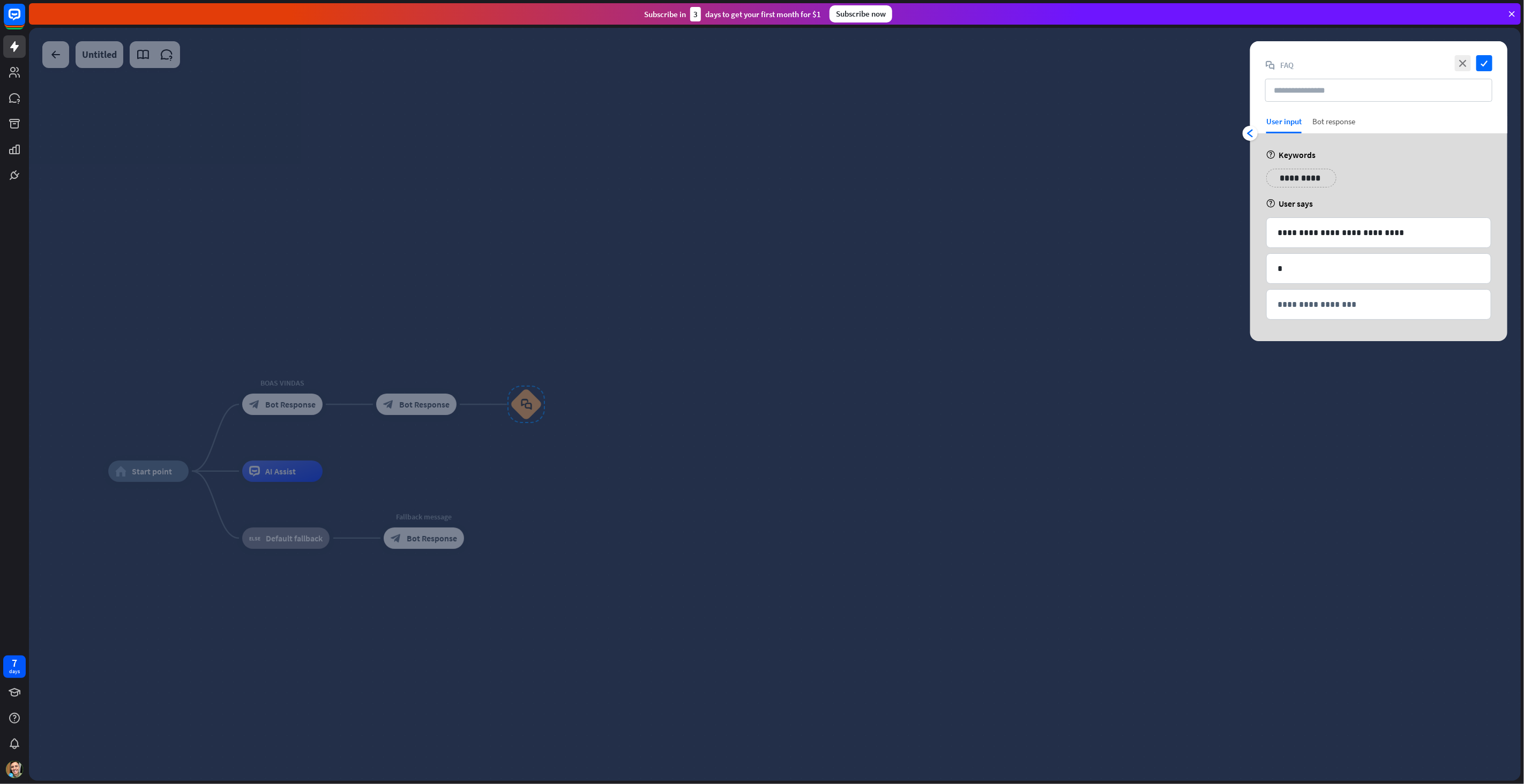
click at [1332, 124] on div "Bot response" at bounding box center [1333, 125] width 43 height 17
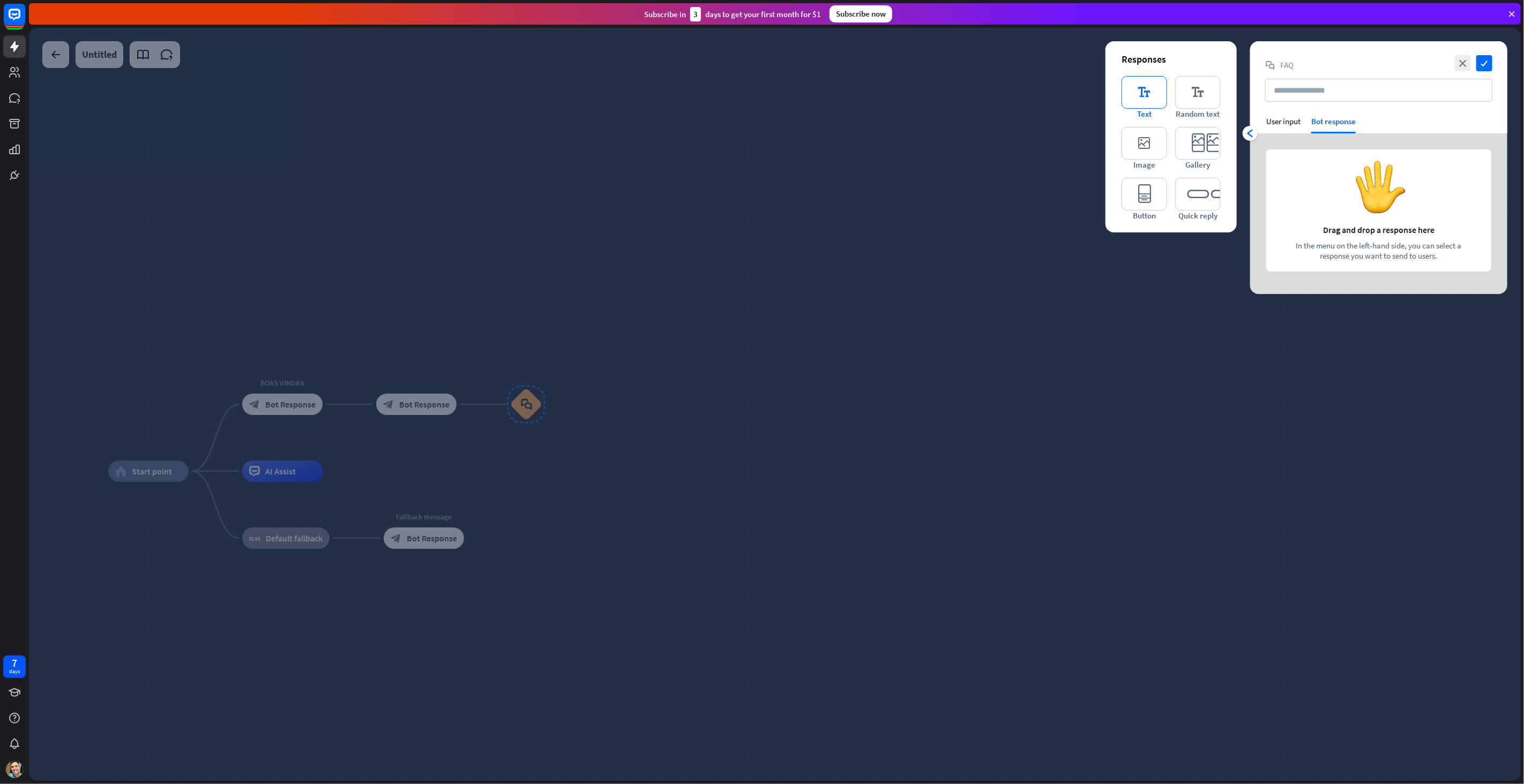
click at [1157, 94] on icon "editor_text" at bounding box center [1144, 92] width 45 height 32
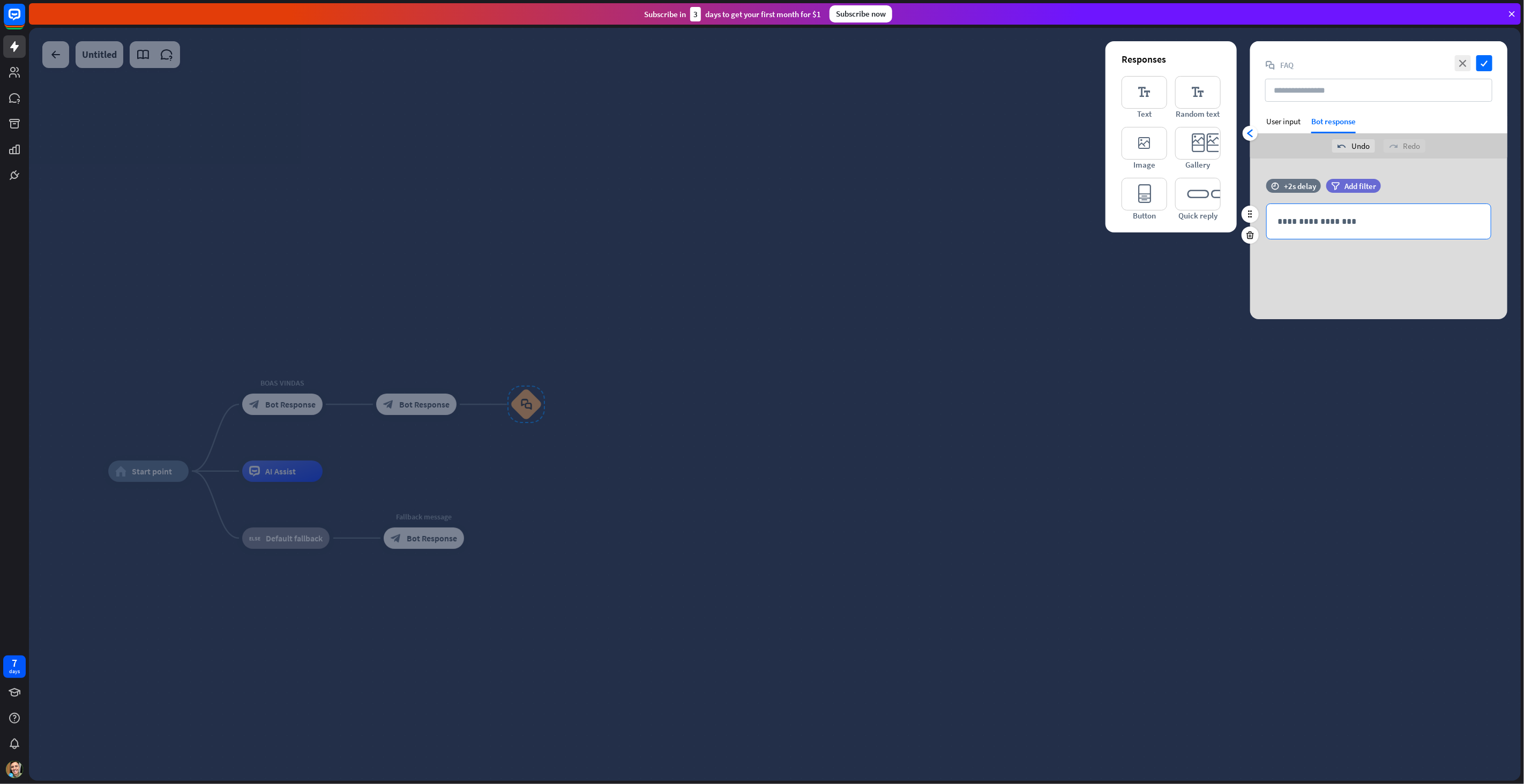
click at [1326, 218] on p "**********" at bounding box center [1379, 221] width 203 height 13
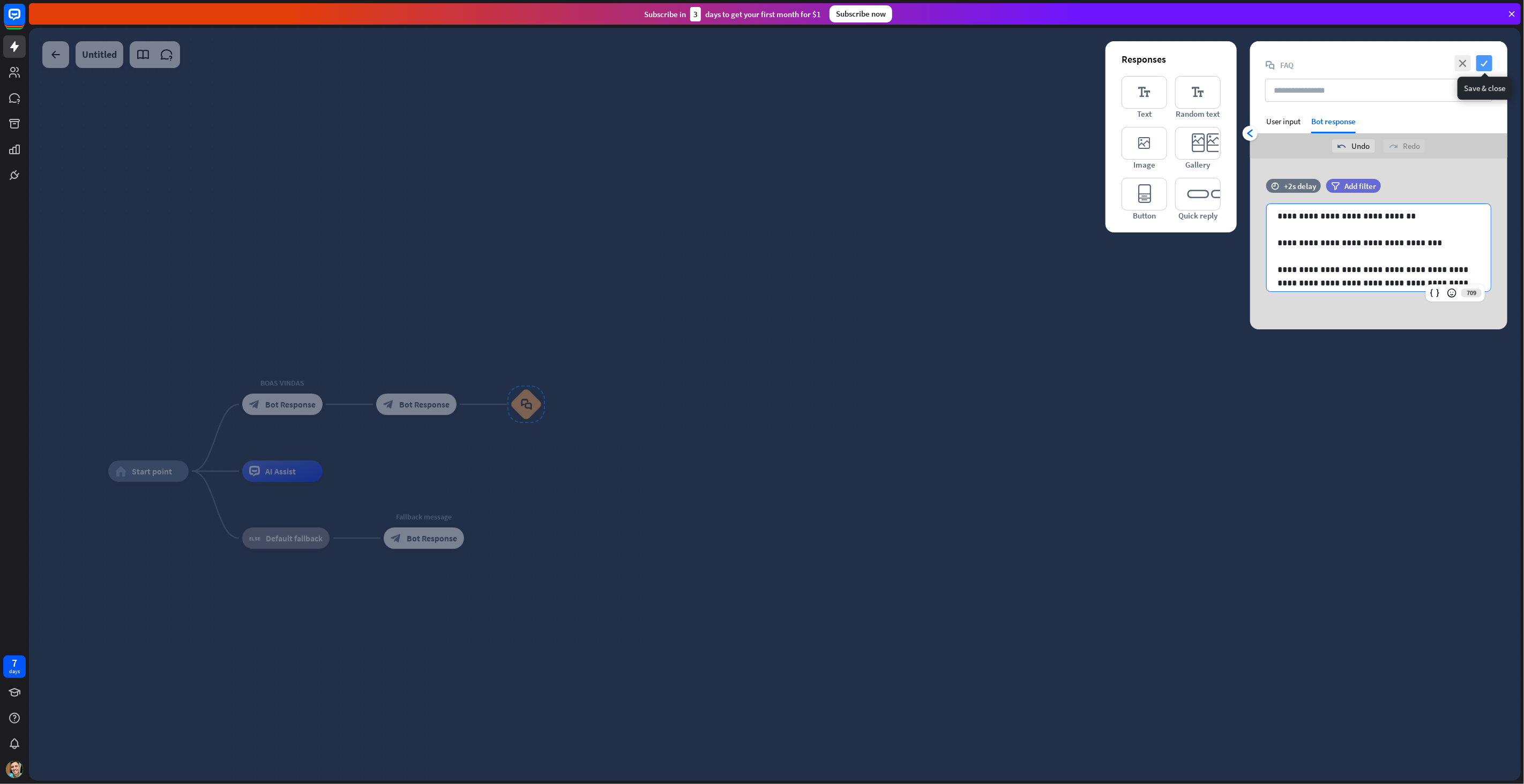
click at [1489, 65] on icon "check" at bounding box center [1484, 63] width 16 height 16
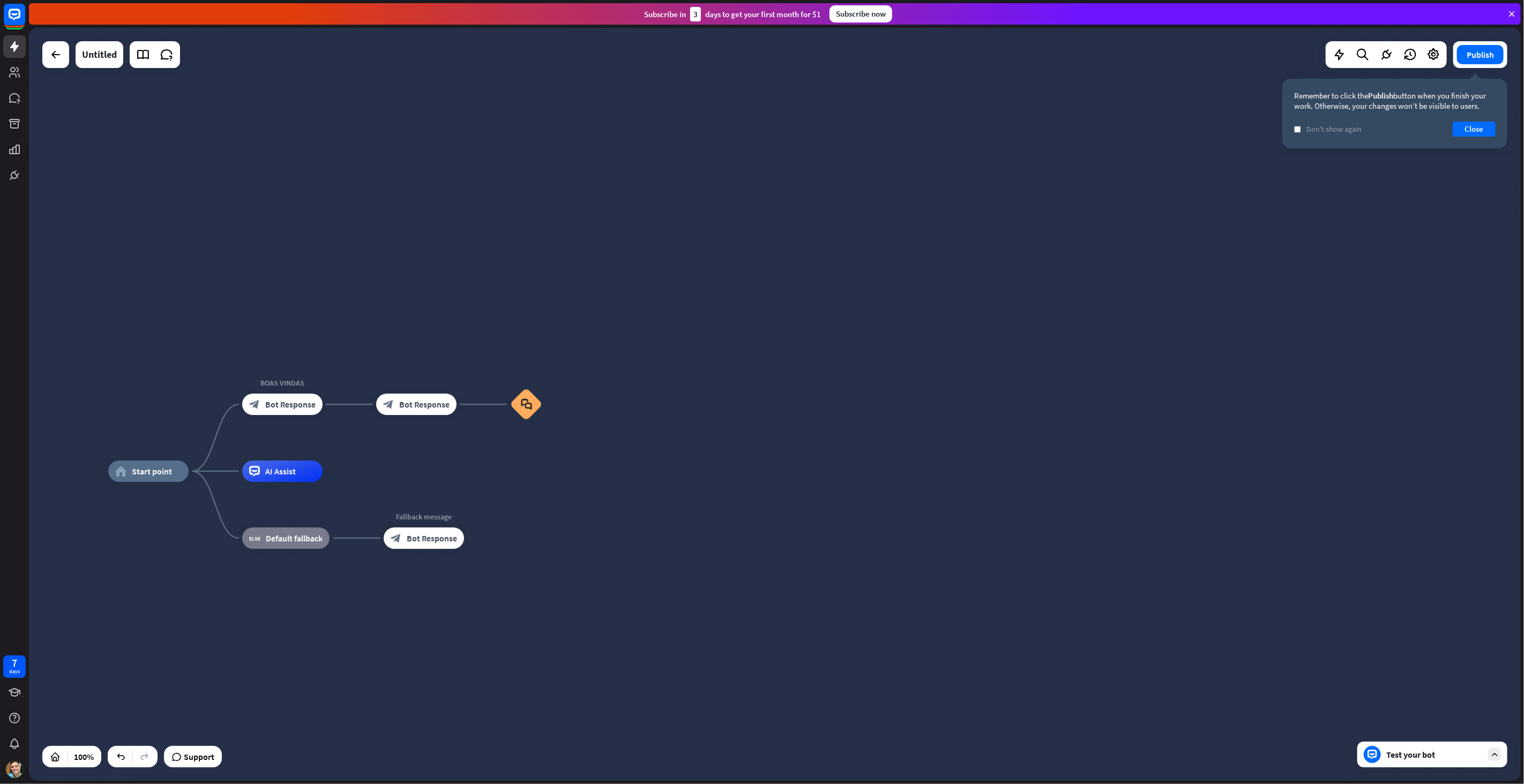
click at [1444, 757] on div "Test your bot" at bounding box center [1434, 754] width 96 height 10
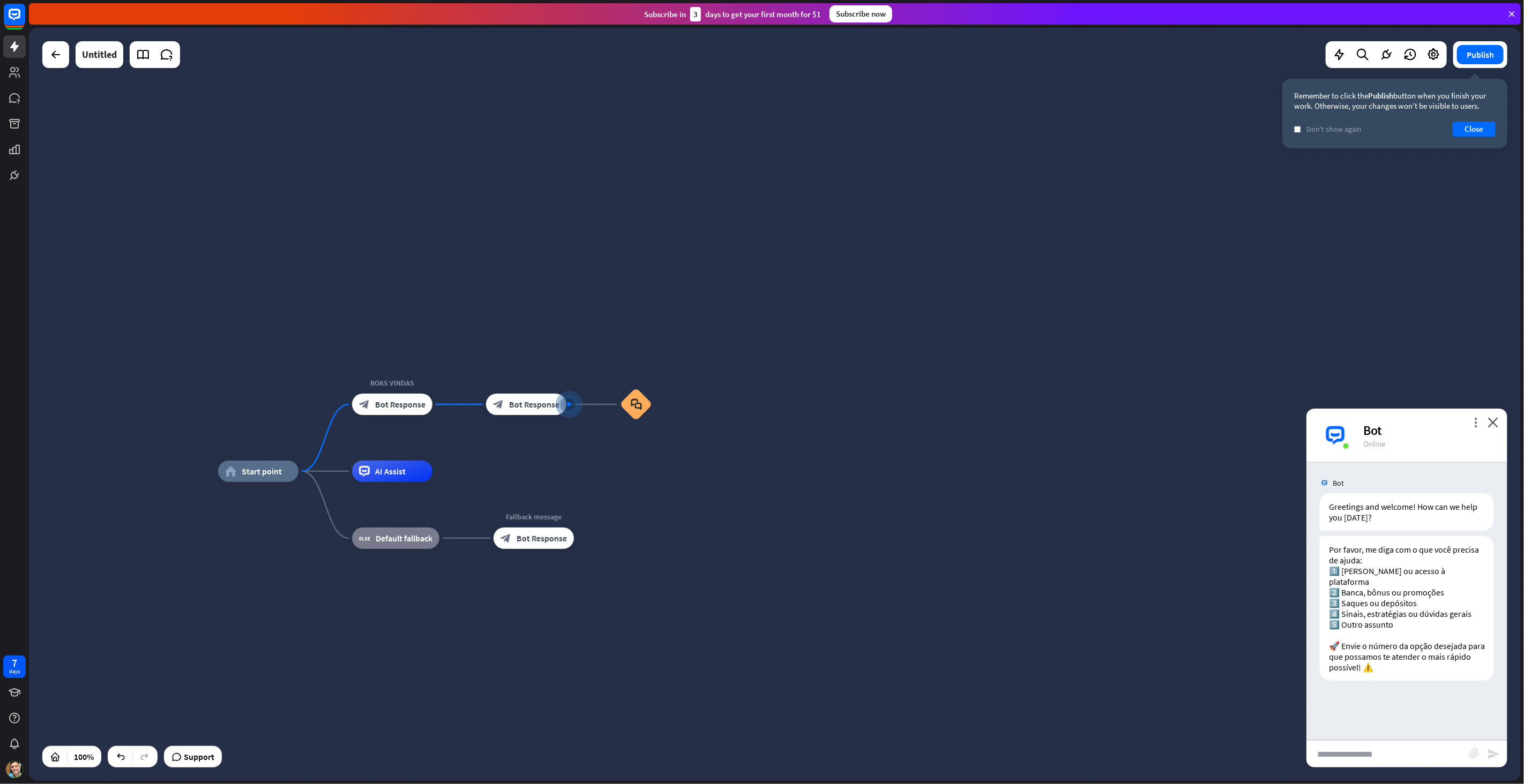
click at [1367, 759] on input "text" at bounding box center [1388, 753] width 163 height 27
type input "*"
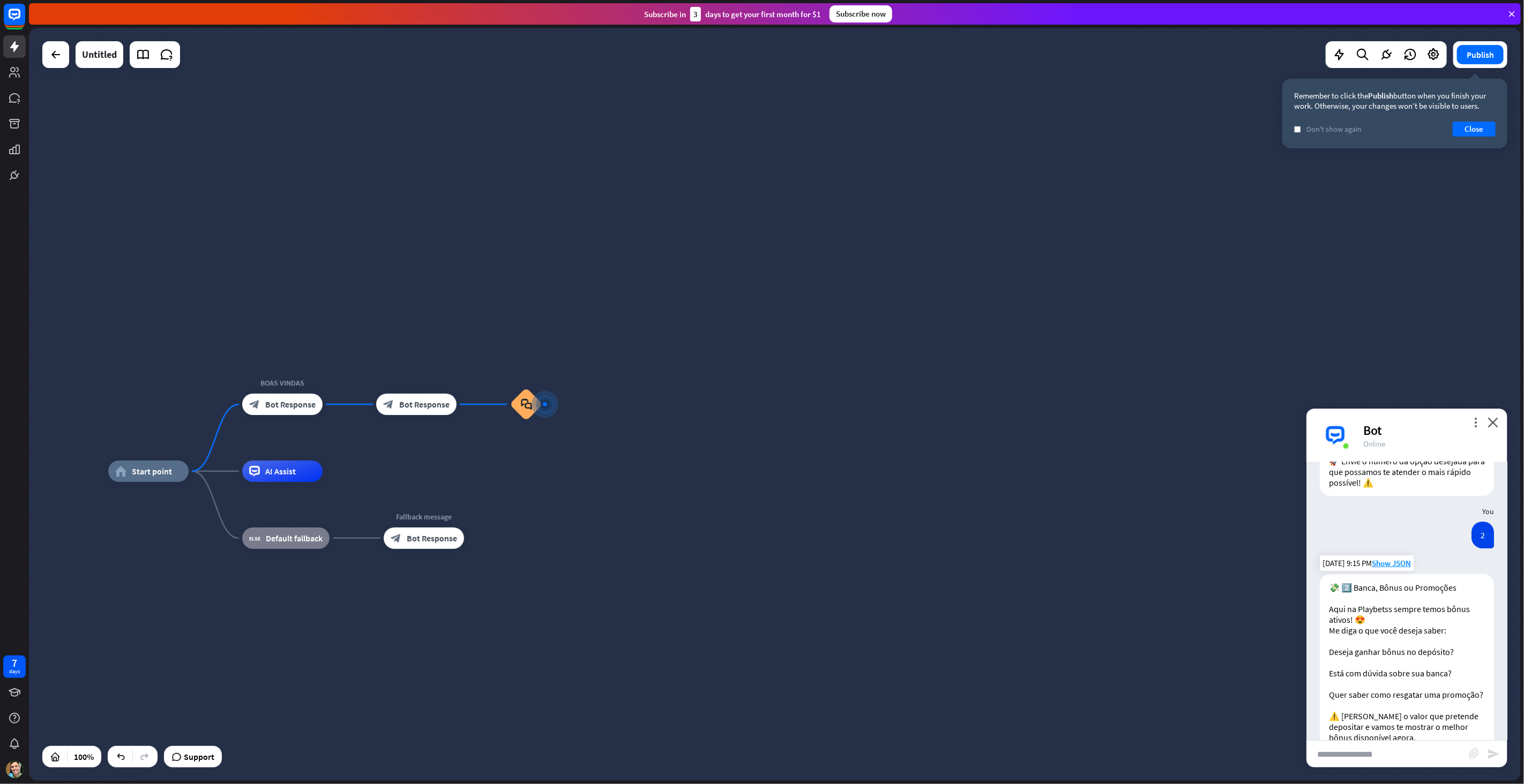
scroll to position [212, 0]
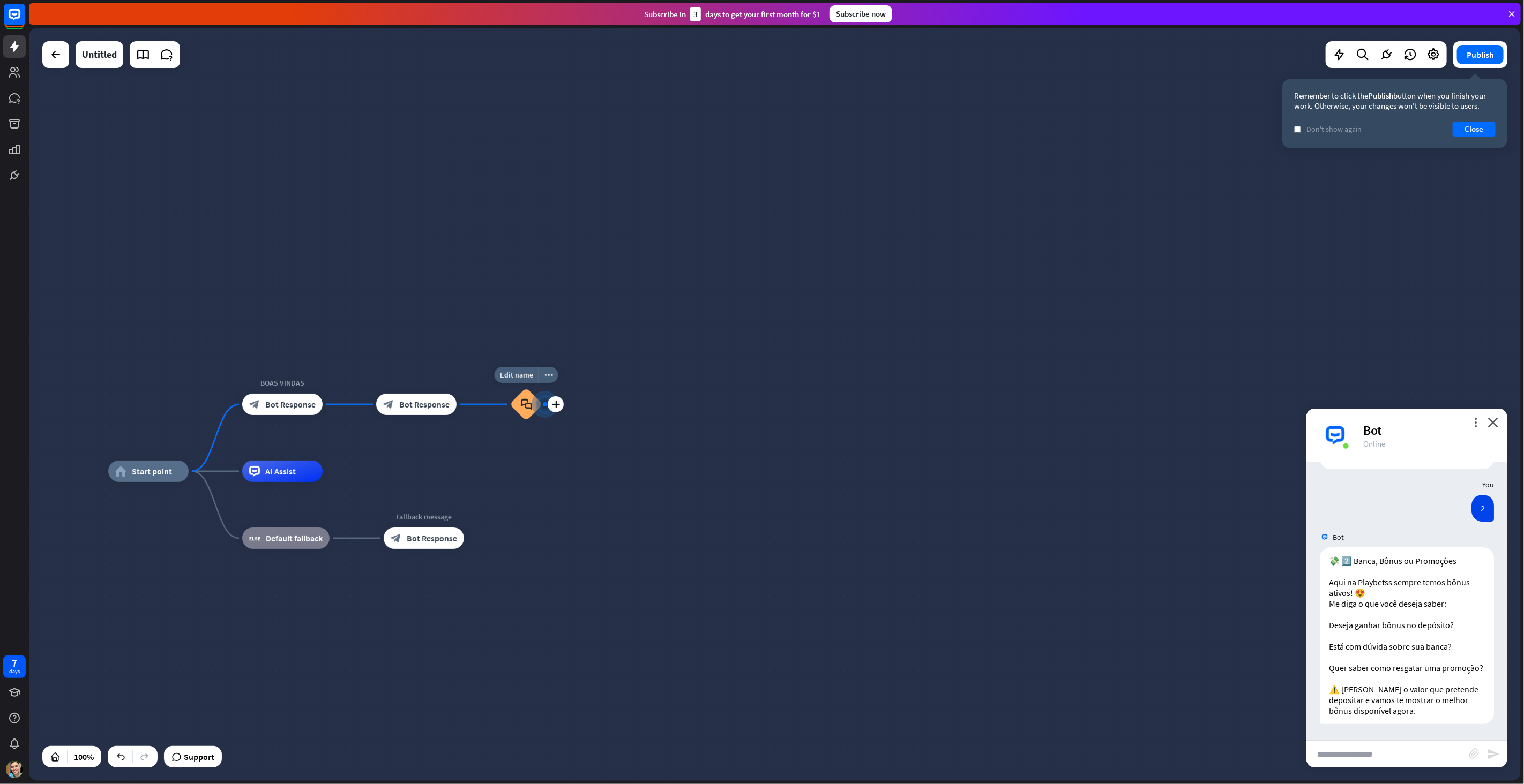
click at [529, 406] on icon "block_faq" at bounding box center [526, 404] width 11 height 11
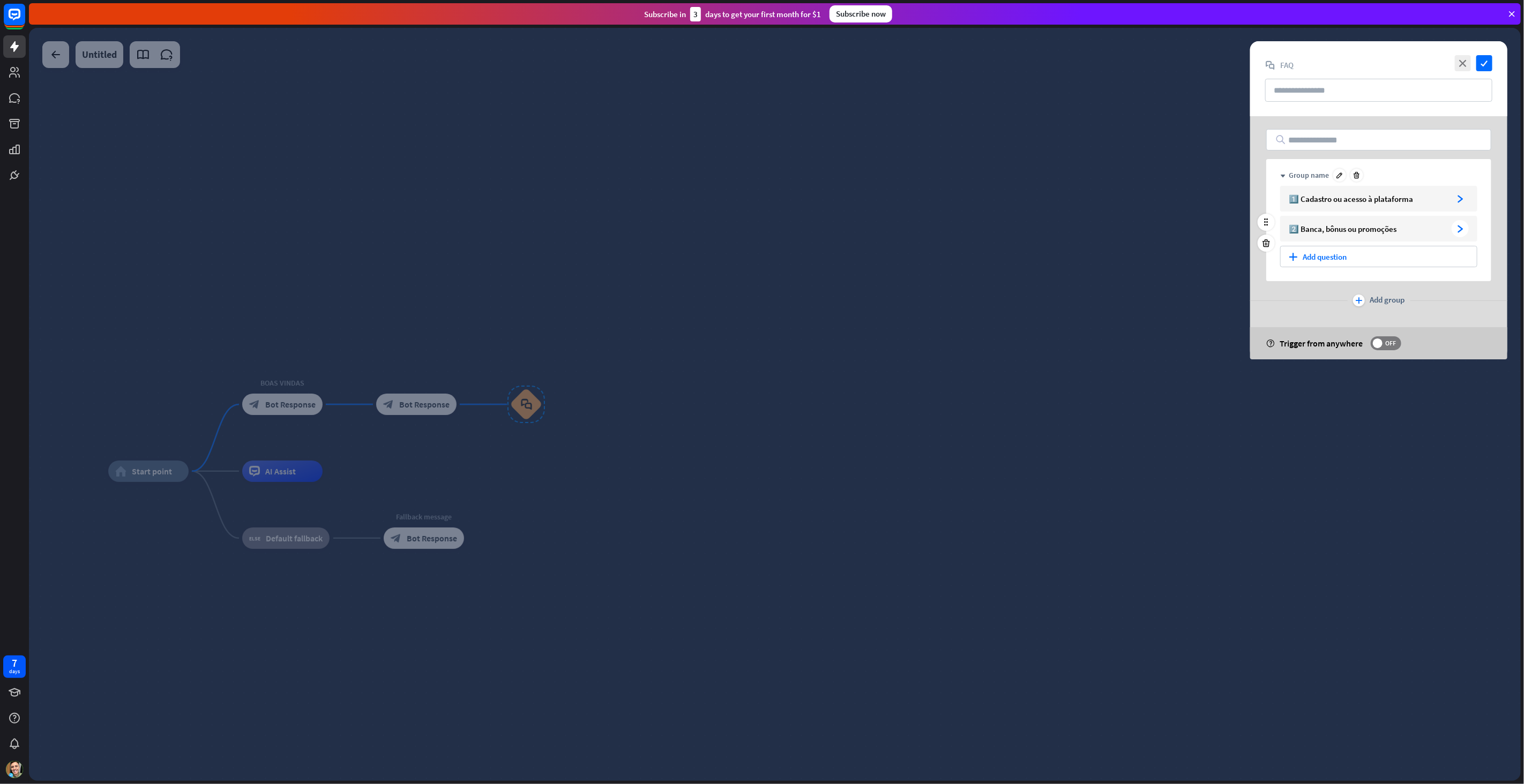
click at [1461, 227] on icon "arrowhead_right" at bounding box center [1459, 228] width 8 height 8
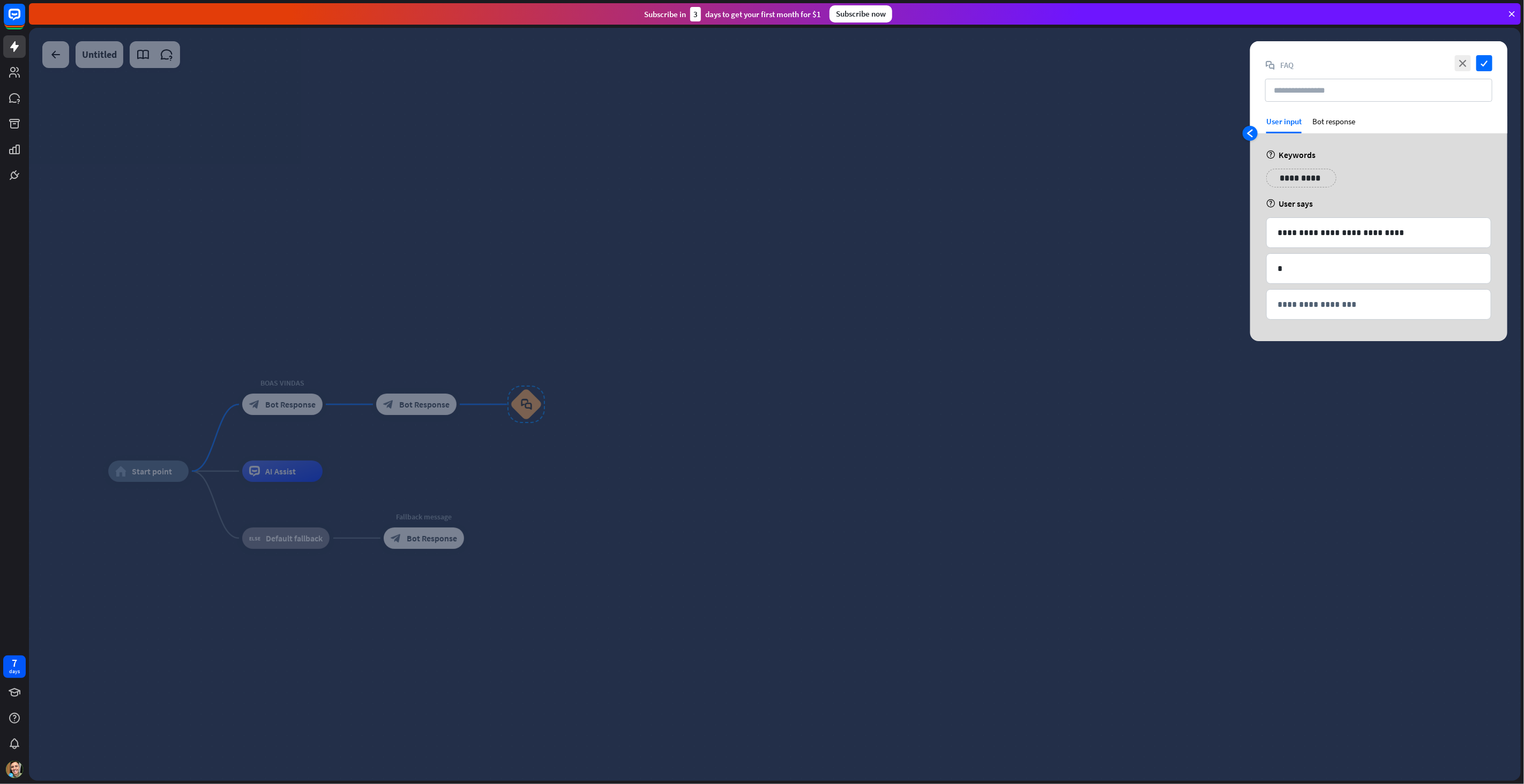
click at [1247, 132] on icon "arrowhead_left" at bounding box center [1250, 134] width 9 height 9
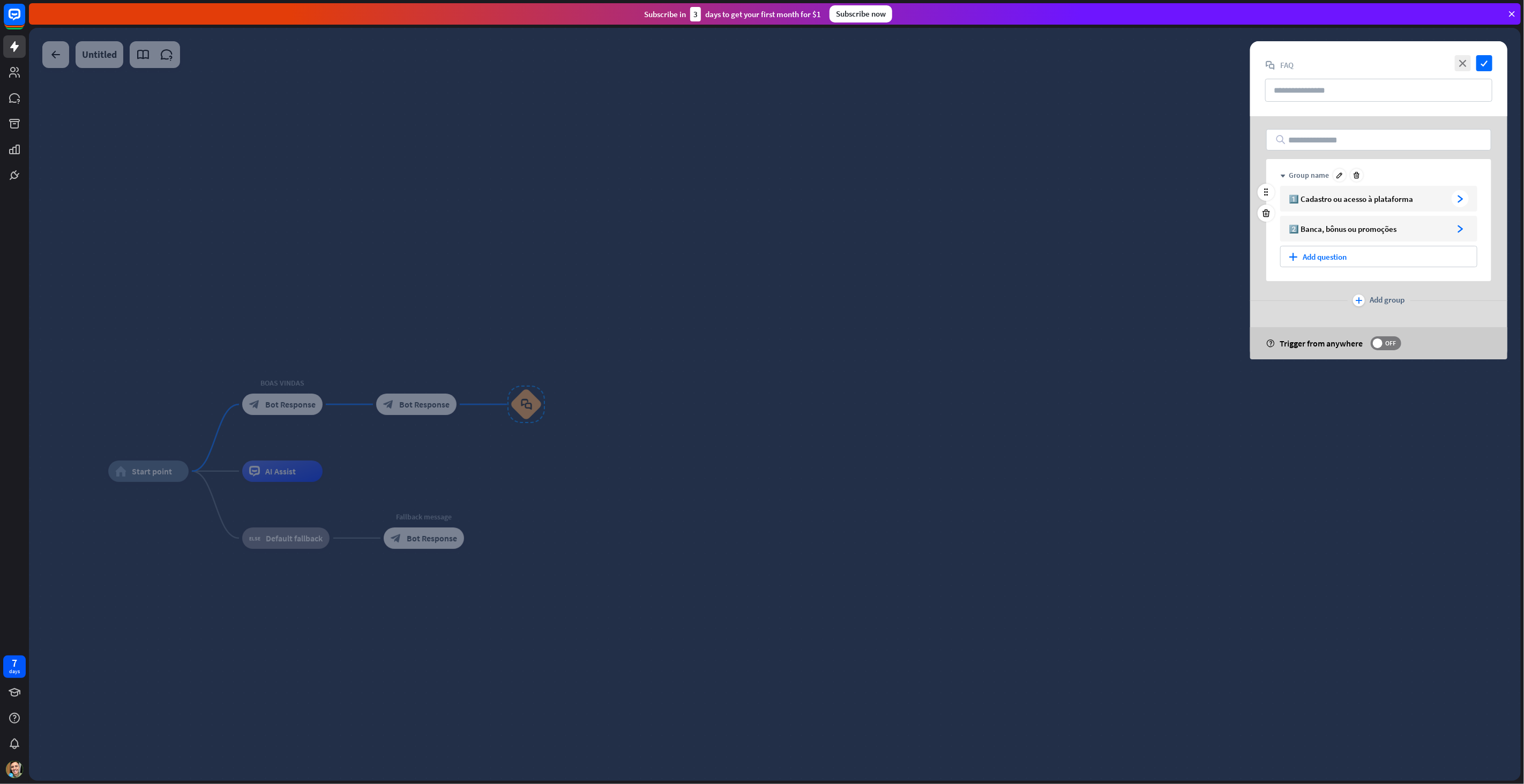
click at [1458, 201] on icon "arrowhead_right" at bounding box center [1459, 198] width 8 height 8
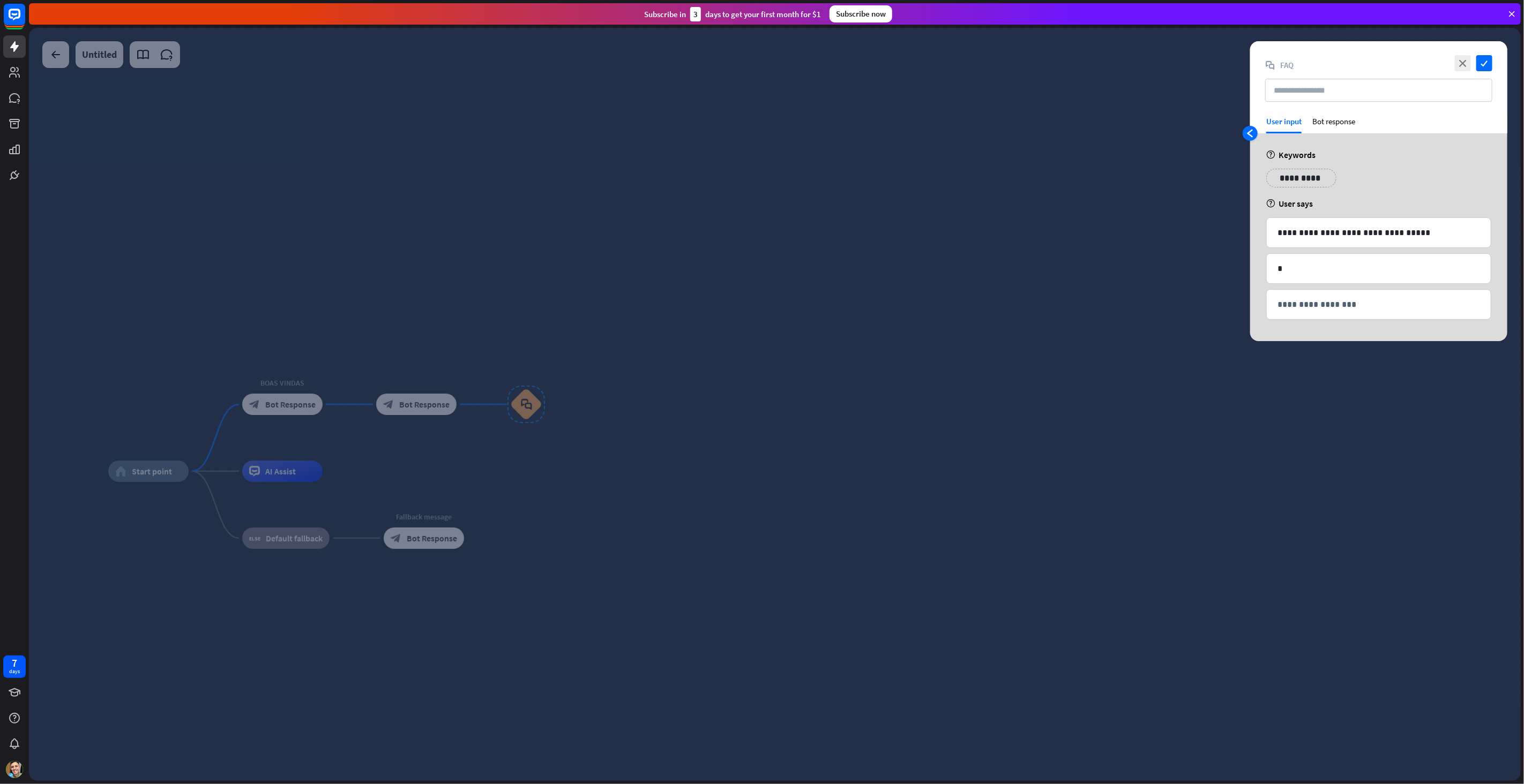
click at [1251, 135] on icon "arrowhead_left" at bounding box center [1250, 134] width 9 height 9
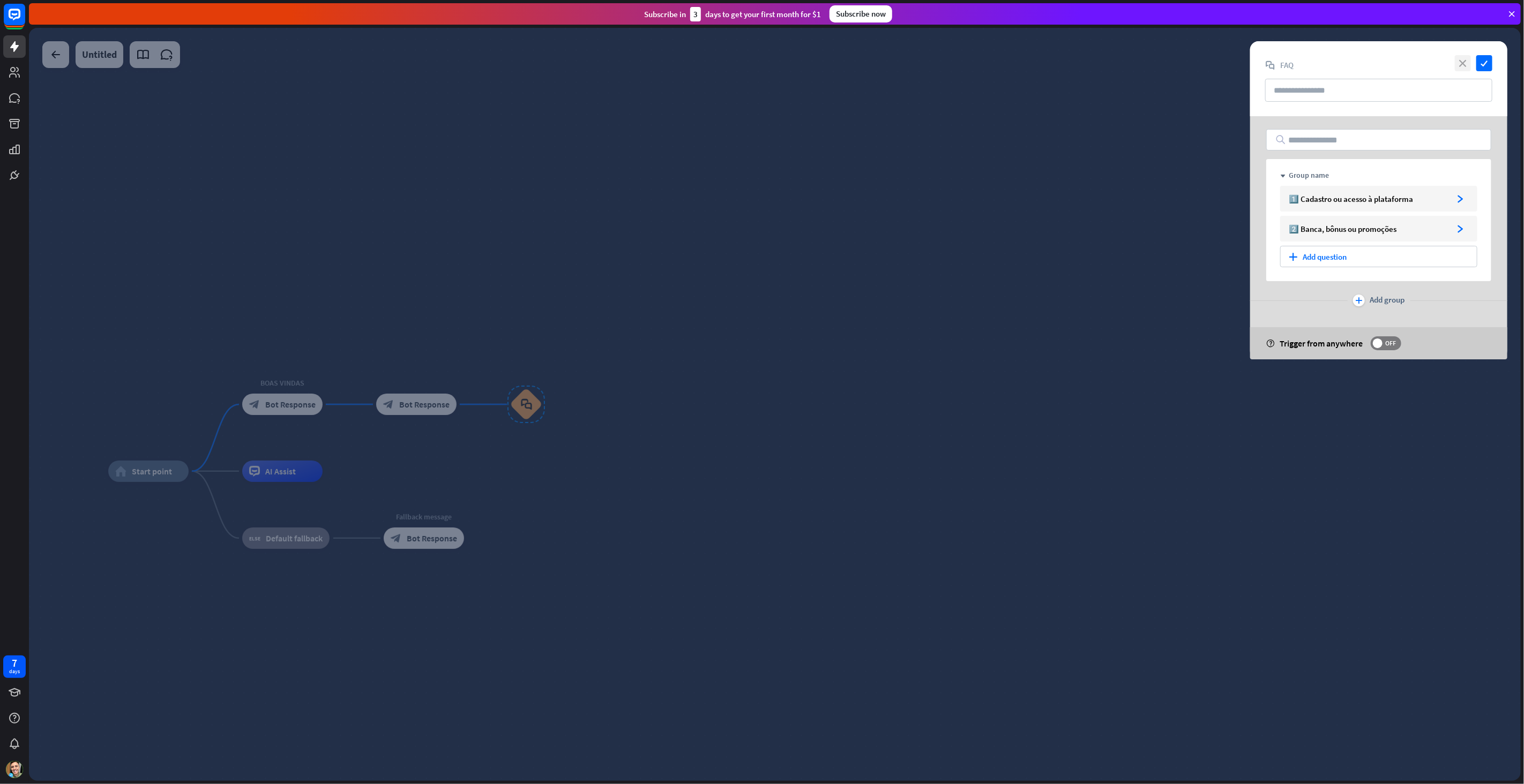
click at [1468, 67] on icon "close" at bounding box center [1463, 63] width 16 height 16
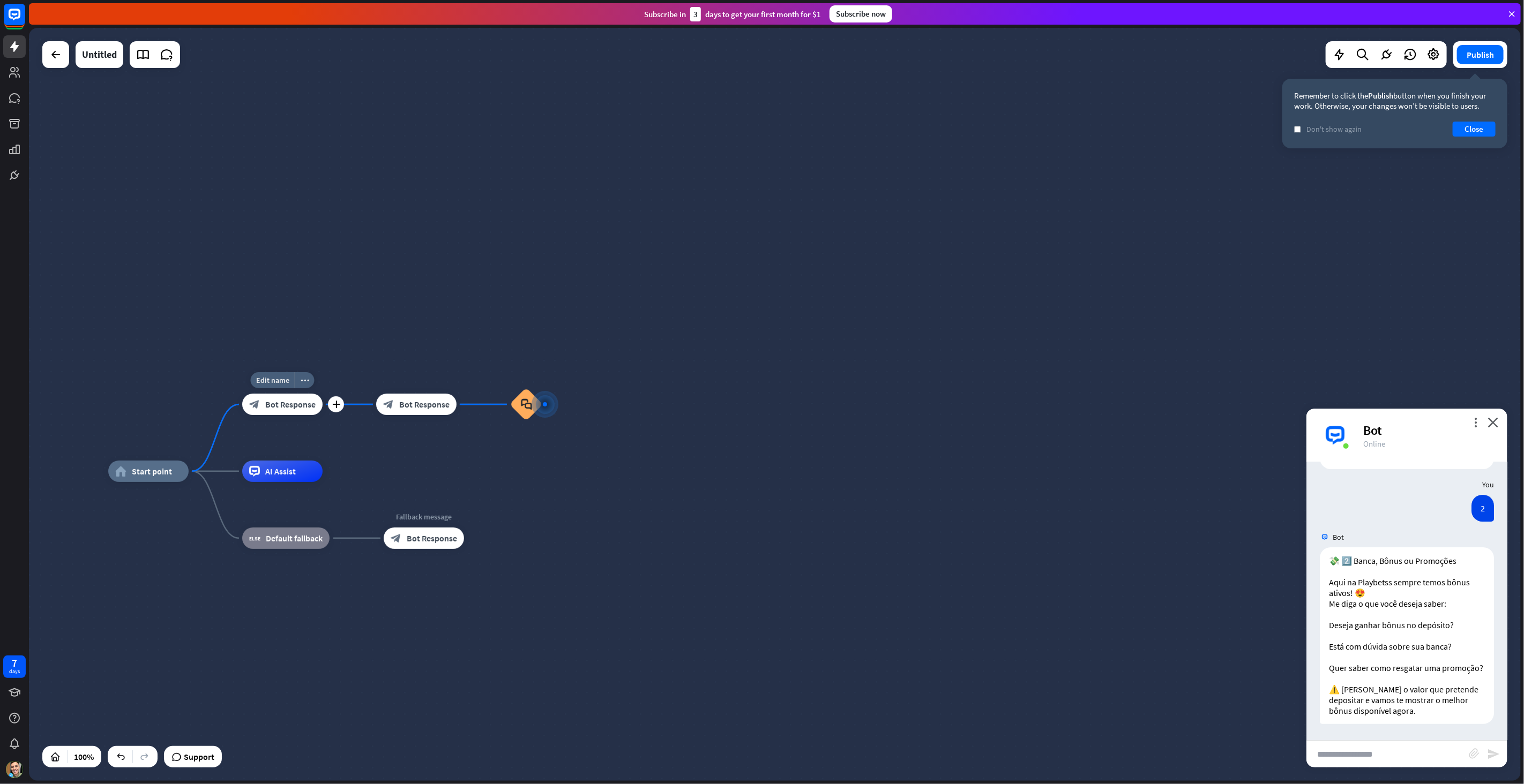
click at [301, 410] on div "block_bot_response Bot Response" at bounding box center [282, 404] width 80 height 22
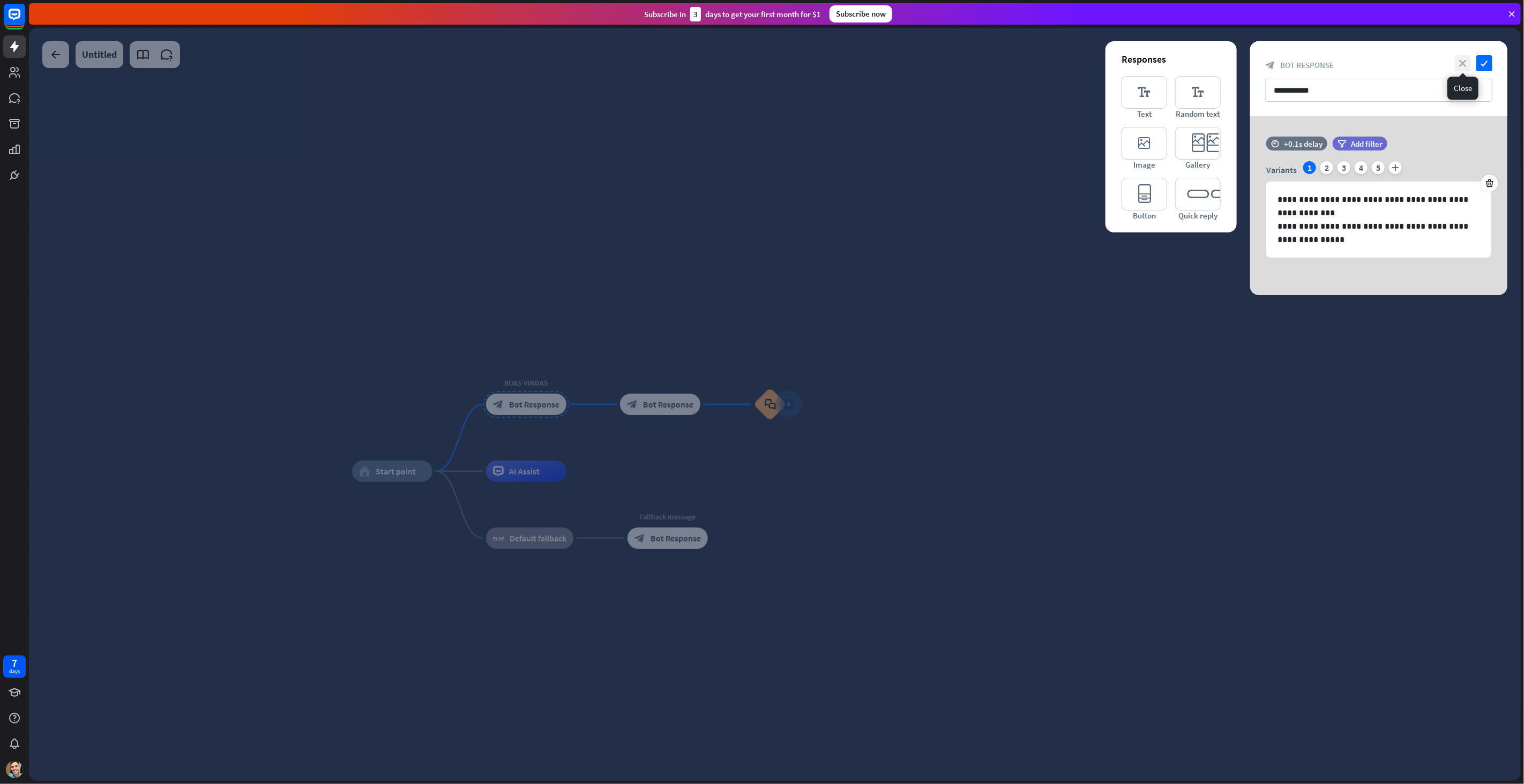
click at [1460, 61] on icon "close" at bounding box center [1463, 63] width 16 height 16
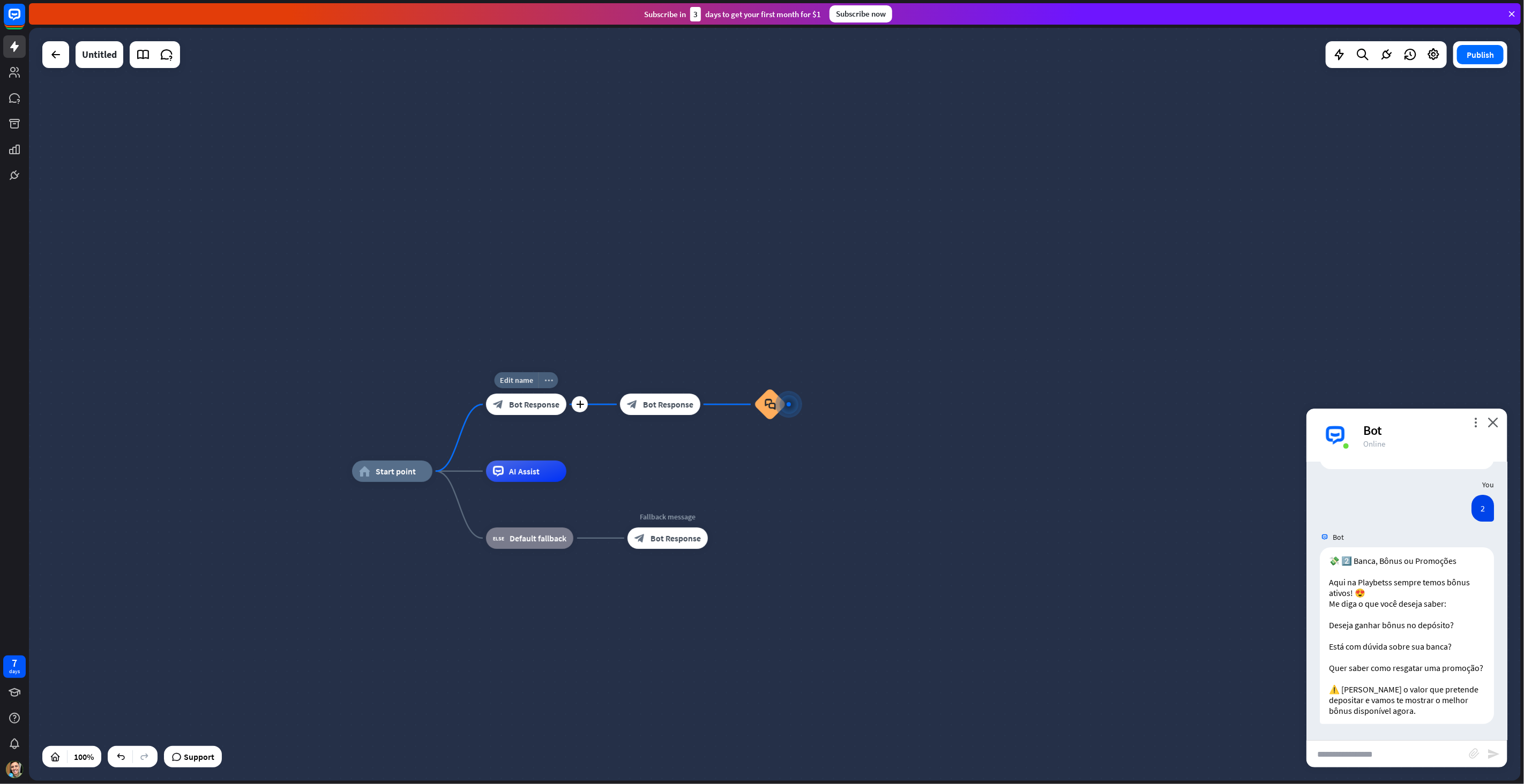
click at [554, 381] on div "more_horiz" at bounding box center [548, 380] width 20 height 16
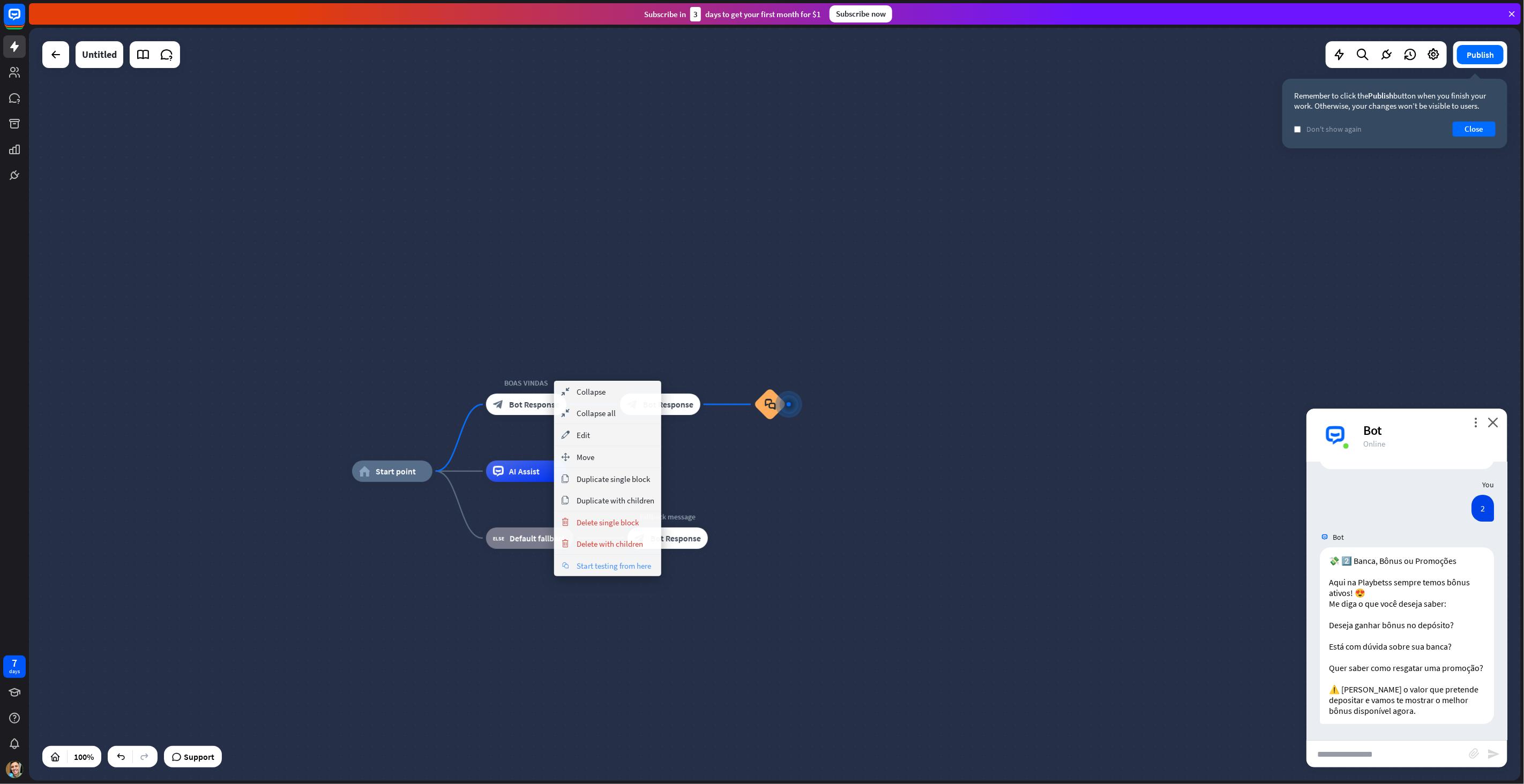
click at [609, 572] on div "chat Start testing from here" at bounding box center [608, 565] width 108 height 22
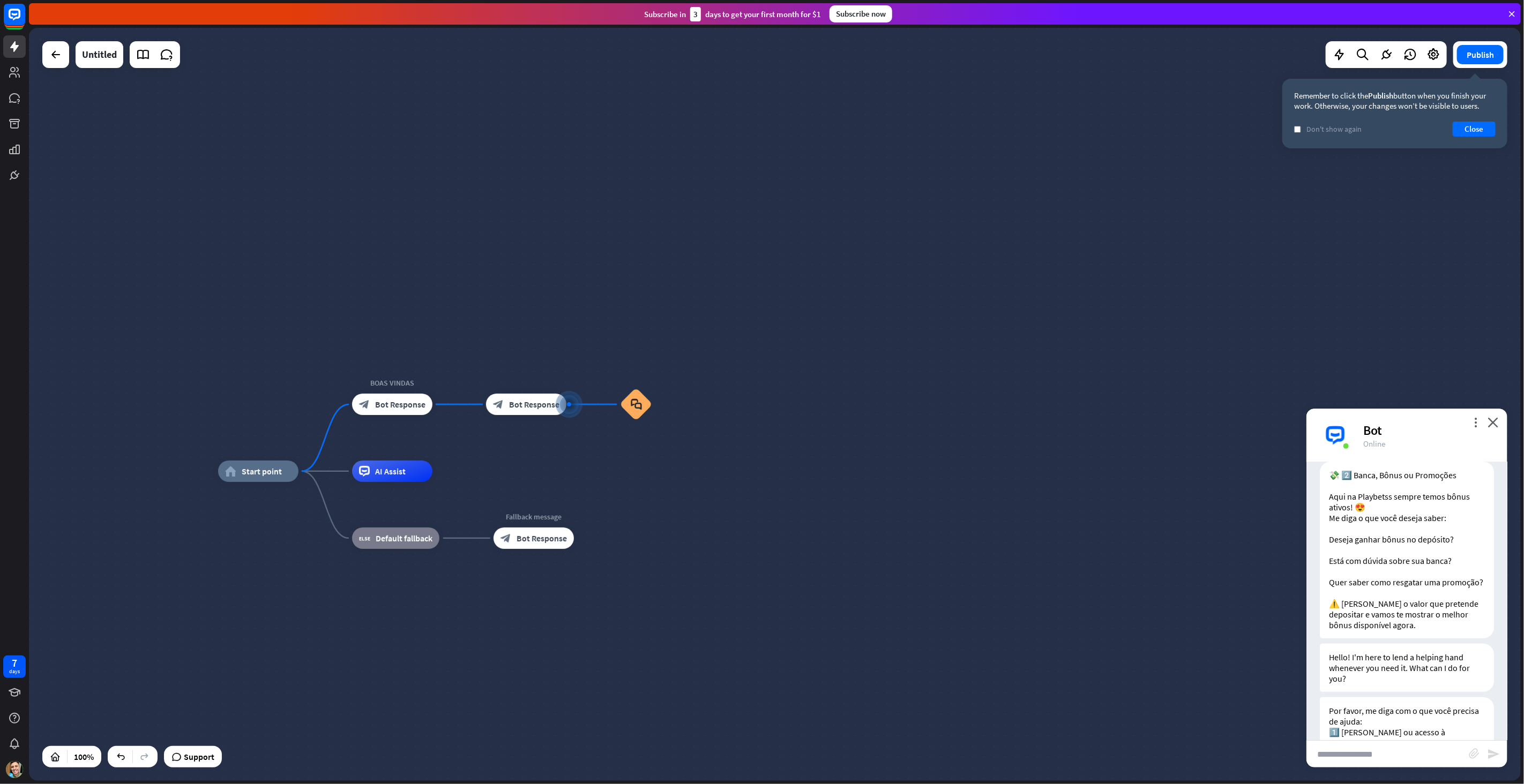
scroll to position [405, 0]
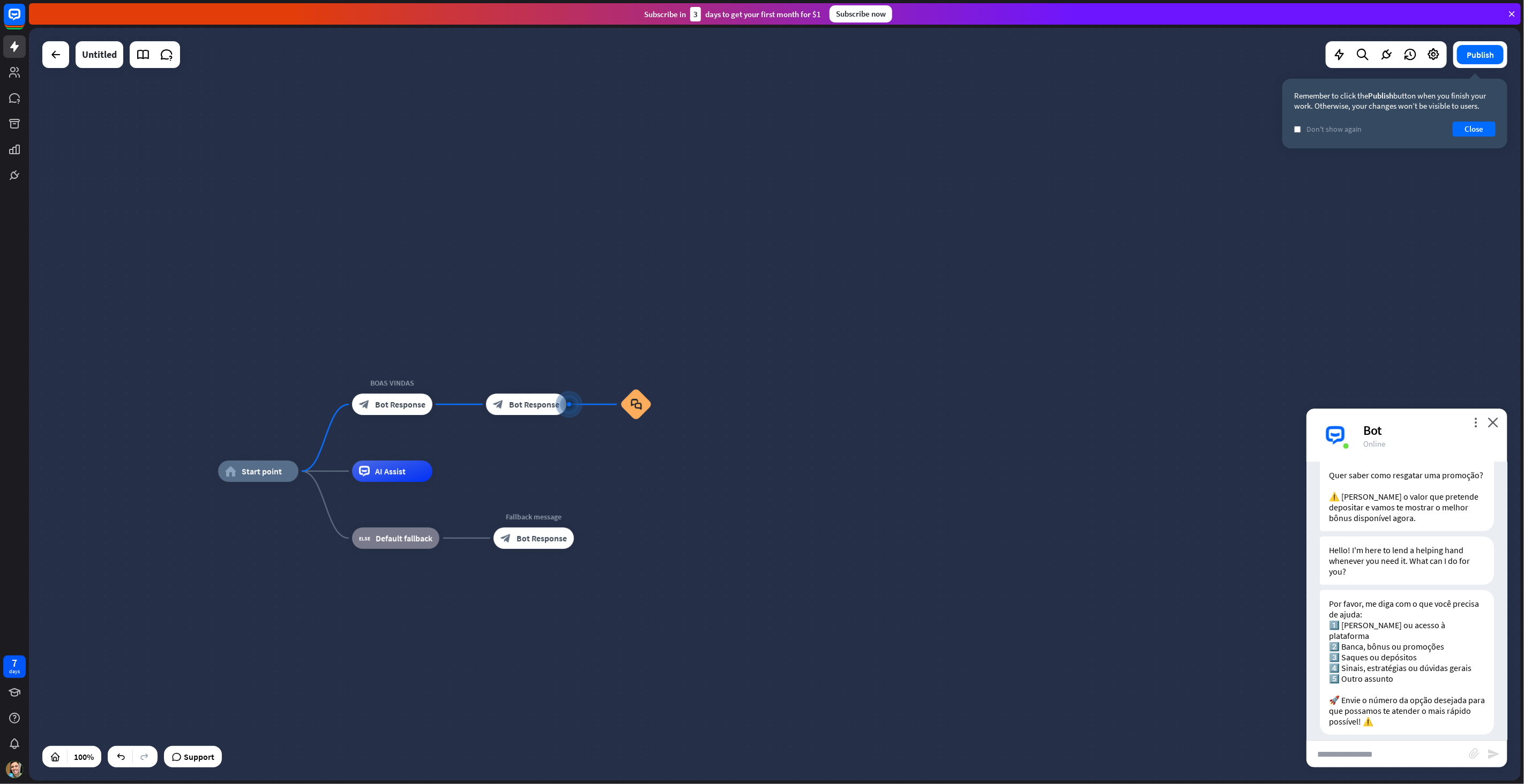
click at [1366, 746] on input "text" at bounding box center [1388, 753] width 163 height 27
type input "*"
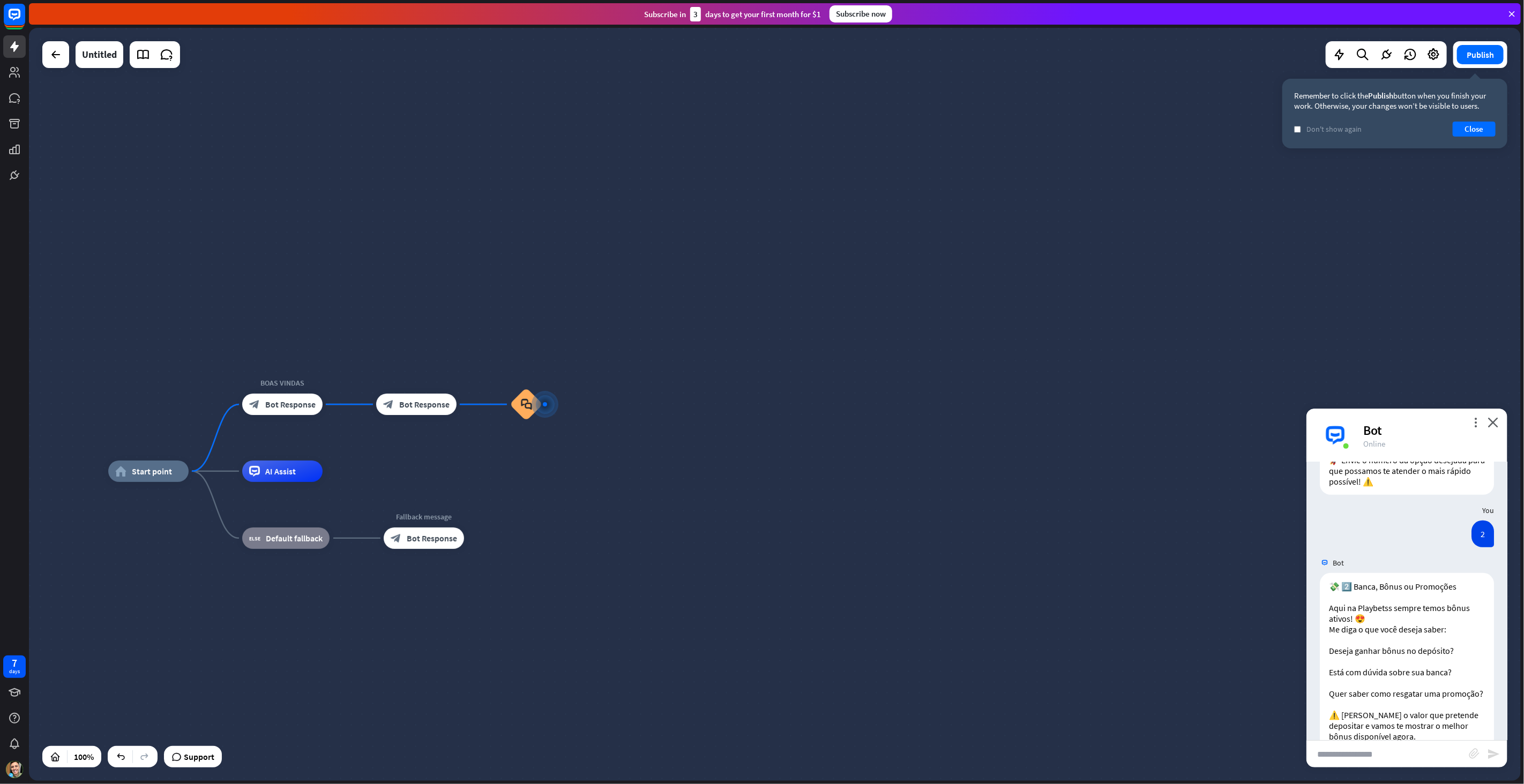
scroll to position [670, 0]
